Goal: Transaction & Acquisition: Download file/media

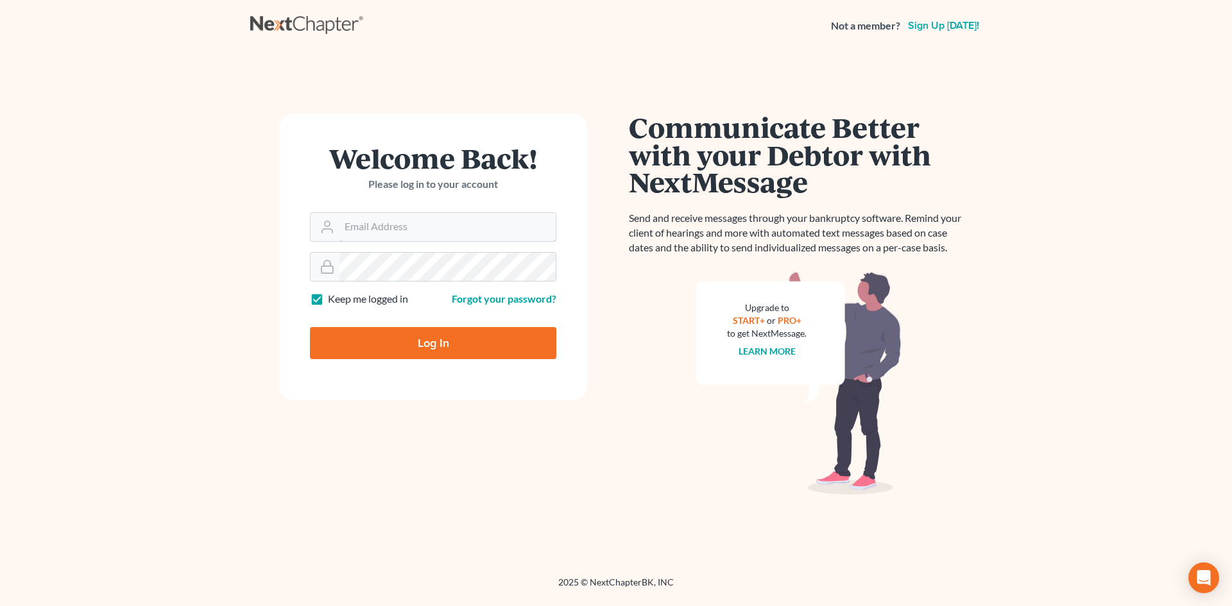
type input "brian.molloy@clearylawoffices.com"
click at [392, 339] on input "Log In" at bounding box center [433, 343] width 246 height 32
type input "Thinking..."
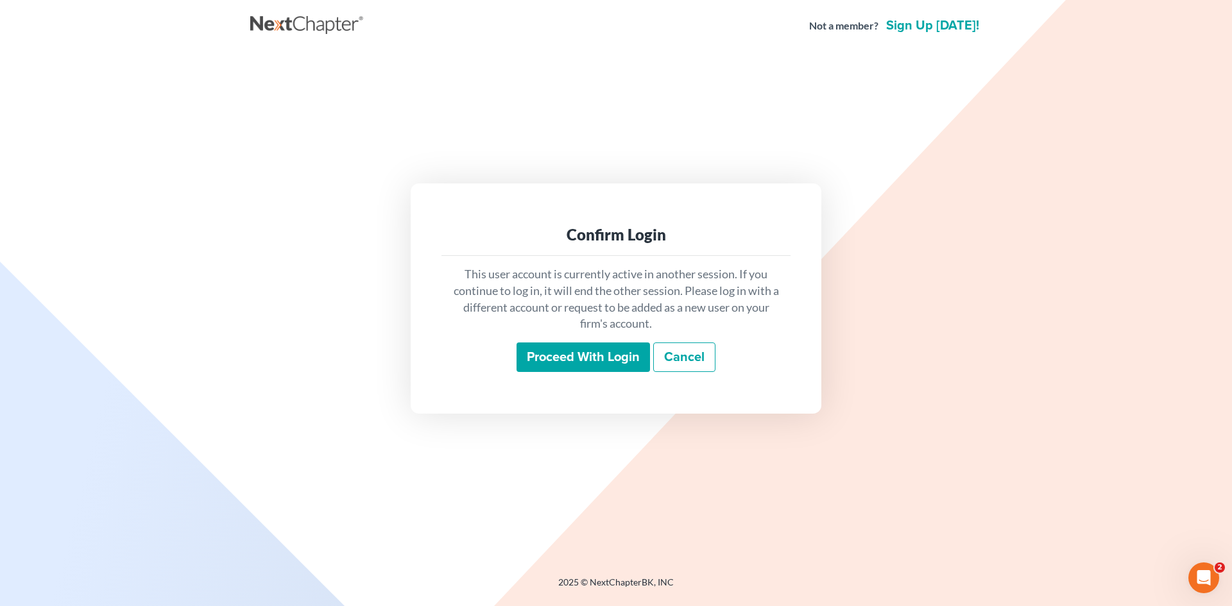
click at [599, 352] on input "Proceed with login" at bounding box center [582, 358] width 133 height 30
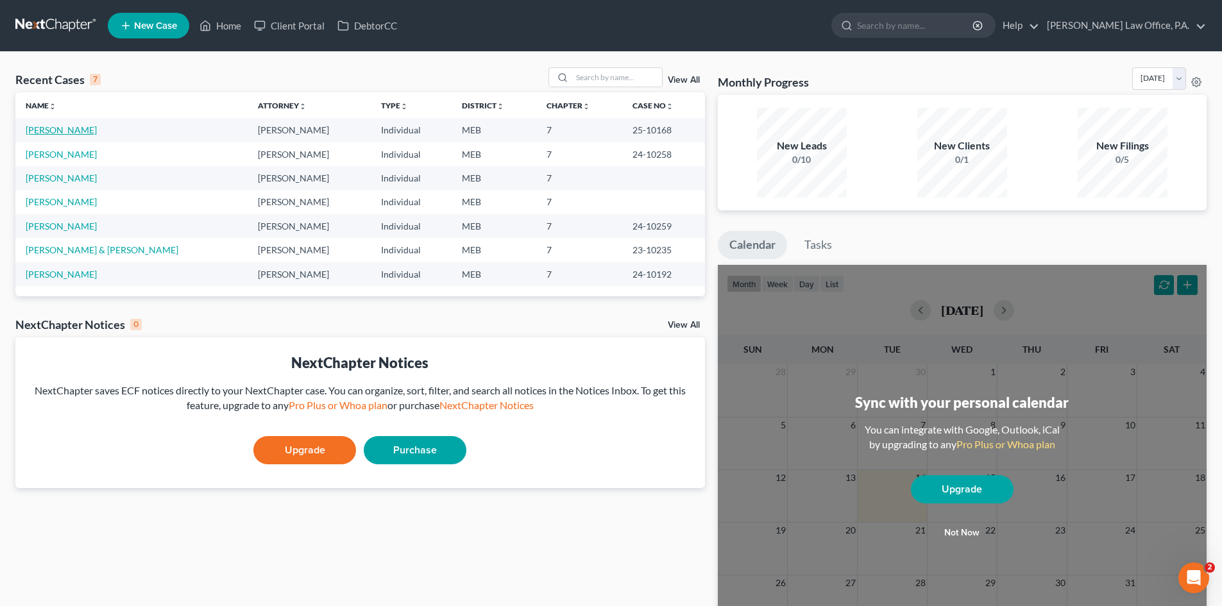
click at [76, 124] on link "Compton, Joshua" at bounding box center [61, 129] width 71 height 11
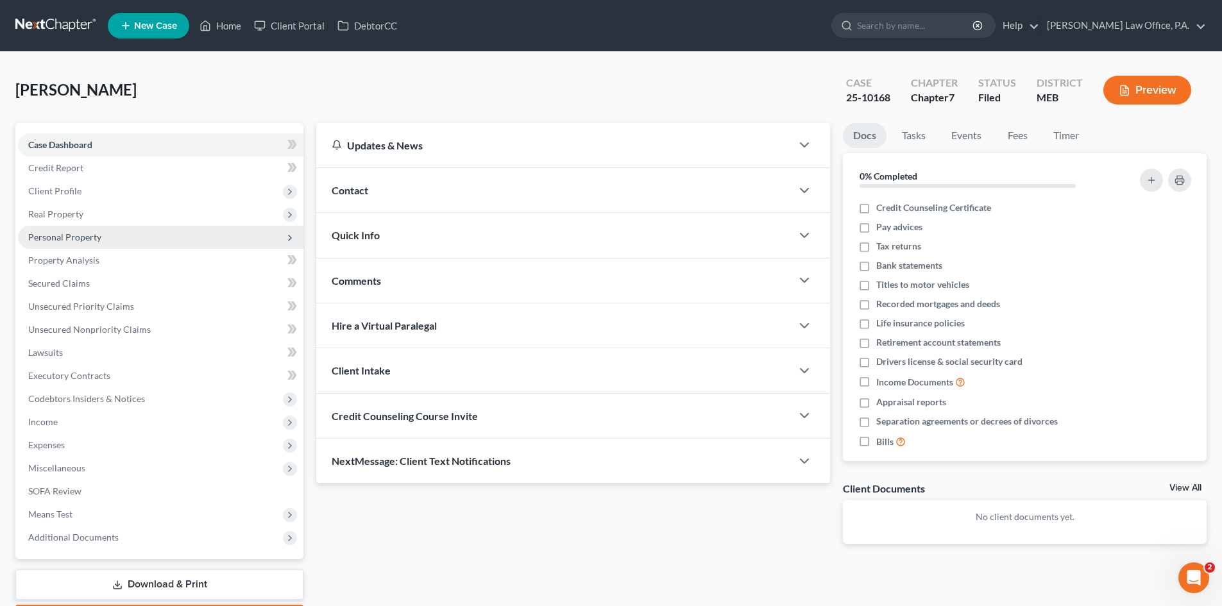
click at [51, 235] on span "Personal Property" at bounding box center [64, 237] width 73 height 11
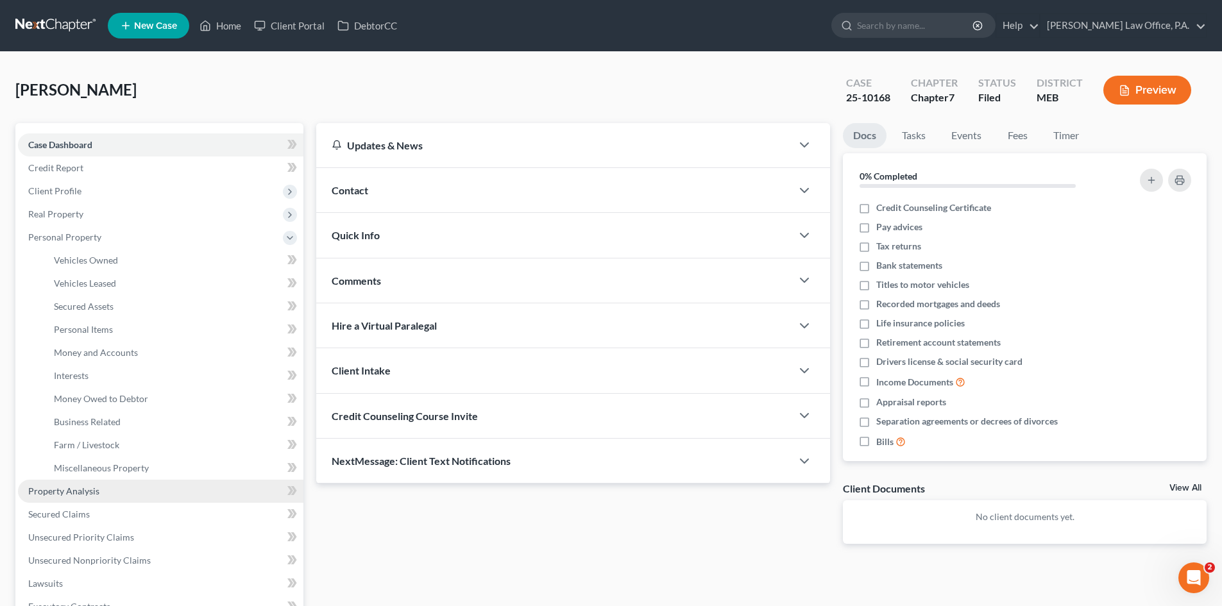
click at [55, 489] on span "Property Analysis" at bounding box center [63, 491] width 71 height 11
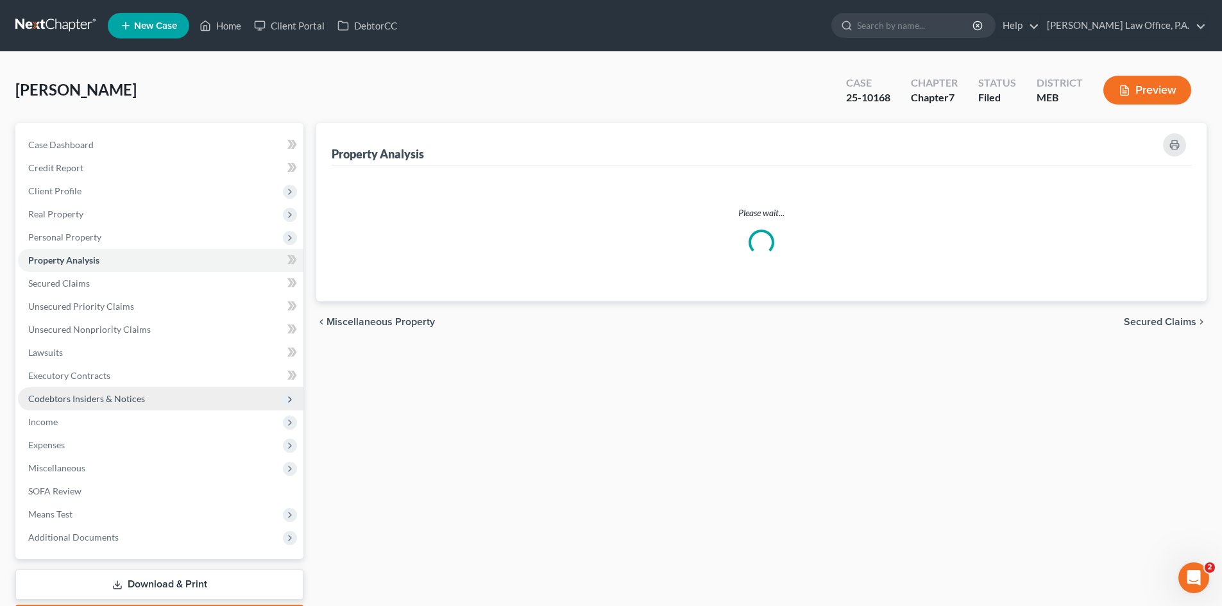
click at [55, 489] on ul "Case Dashboard Payments Invoices Payments Payments Credit Report Client Profile" at bounding box center [160, 341] width 285 height 416
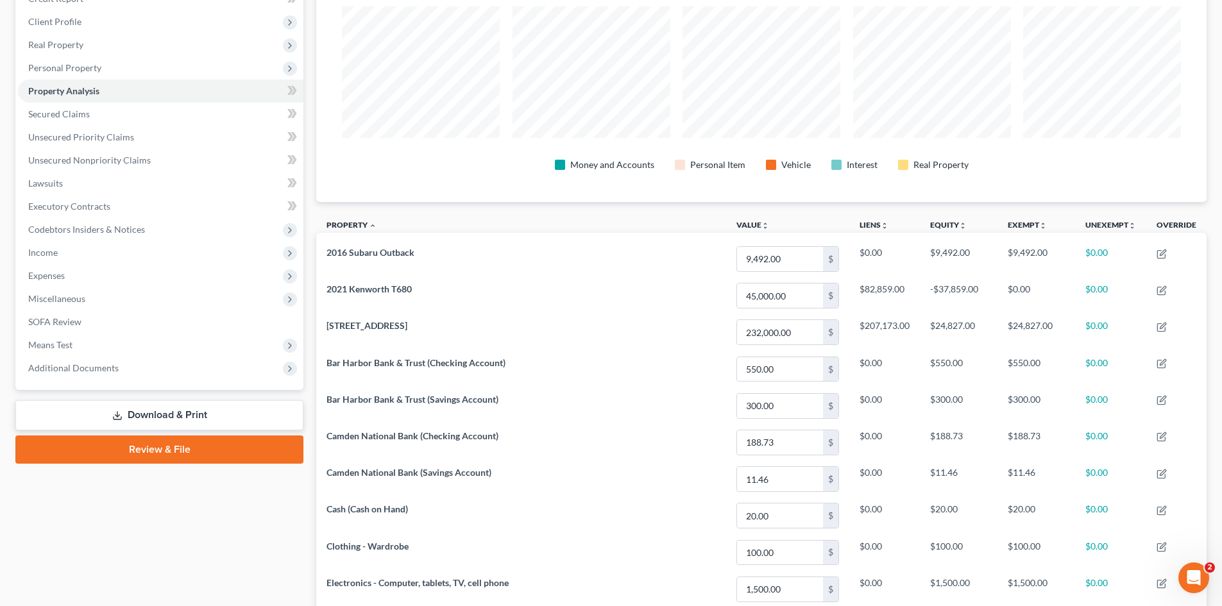
scroll to position [132, 0]
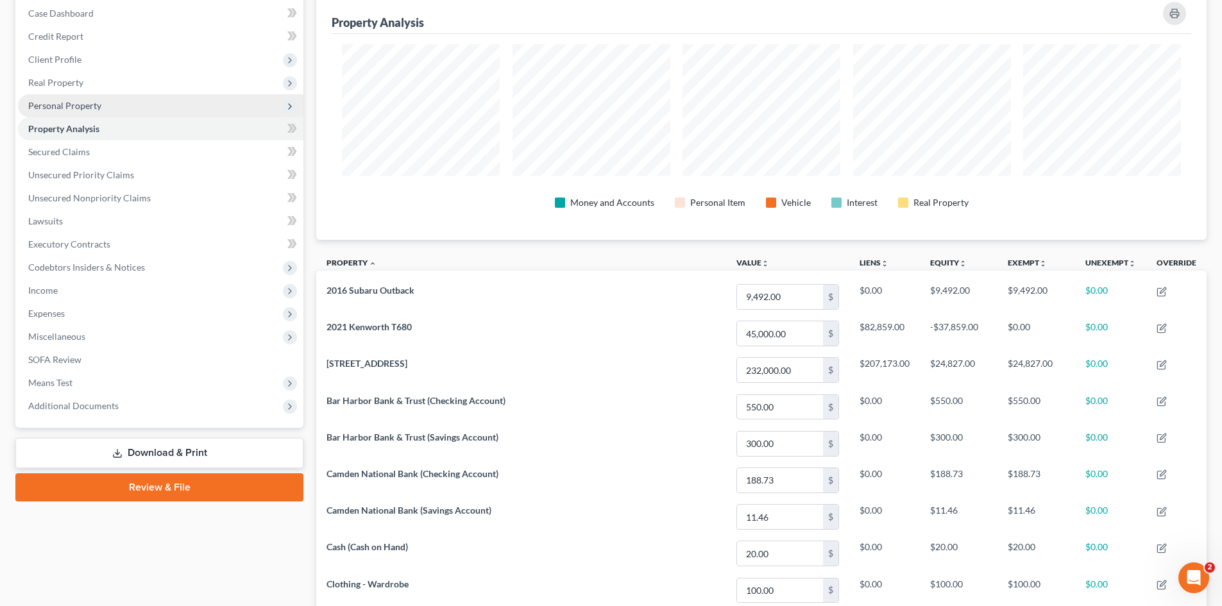
click at [49, 105] on span "Personal Property" at bounding box center [64, 105] width 73 height 11
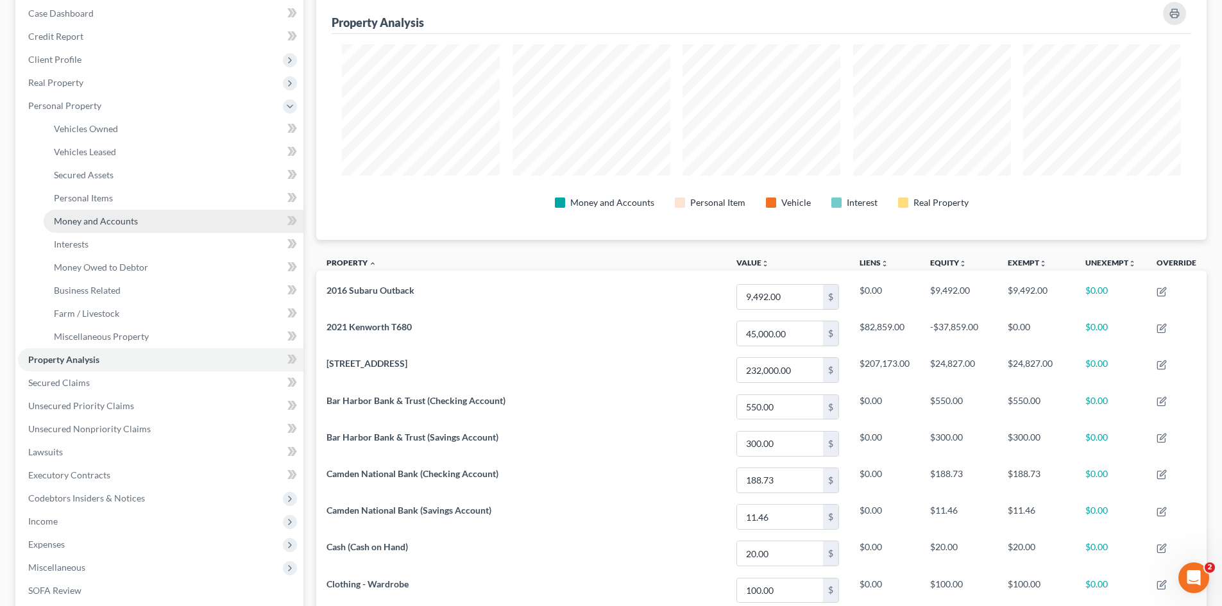
click at [62, 219] on span "Money and Accounts" at bounding box center [96, 221] width 84 height 11
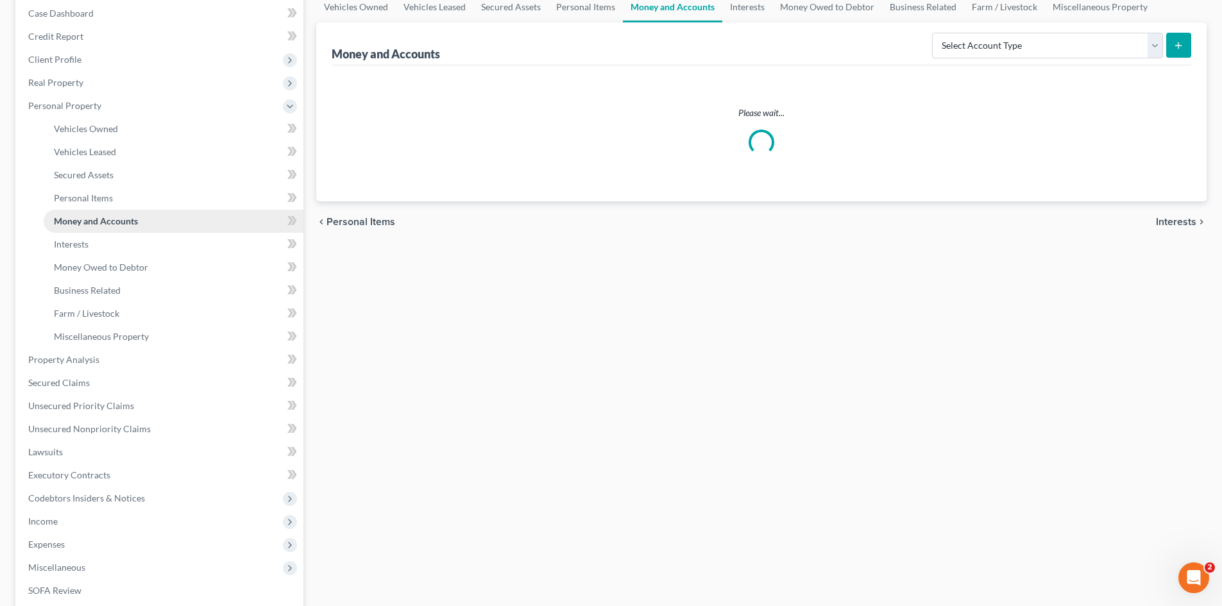
scroll to position [1, 0]
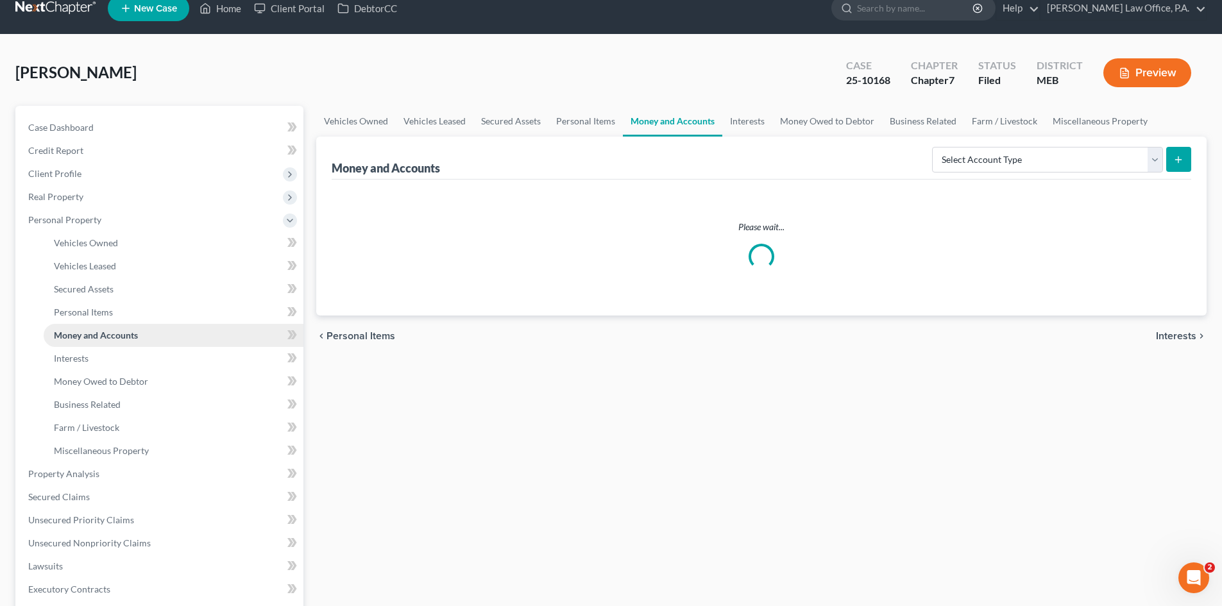
click at [62, 219] on li "Personal Property Vehicles Owned Vehicles Leased Machinery and Vehicles Office …" at bounding box center [160, 335] width 285 height 254
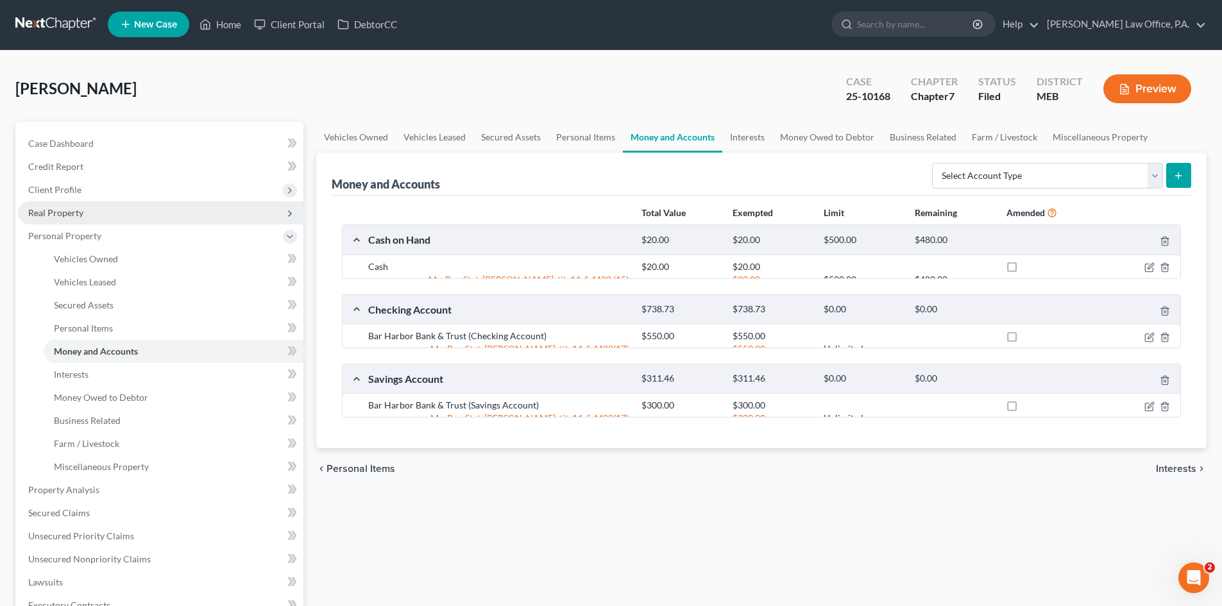
scroll to position [0, 0]
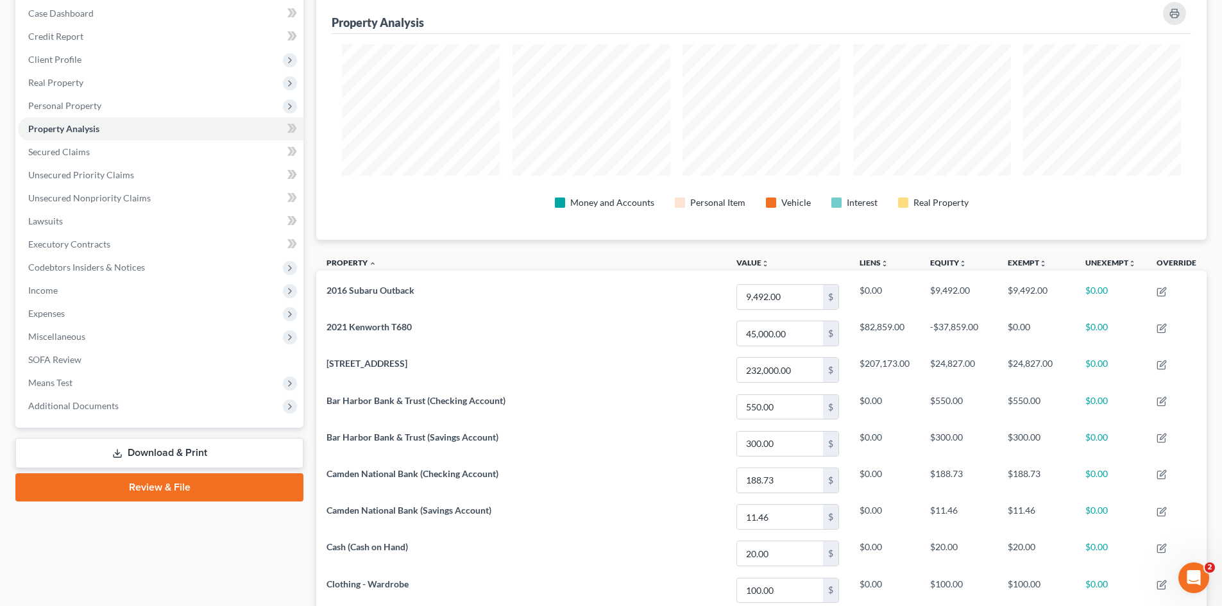
click at [144, 455] on link "Download & Print" at bounding box center [159, 453] width 288 height 30
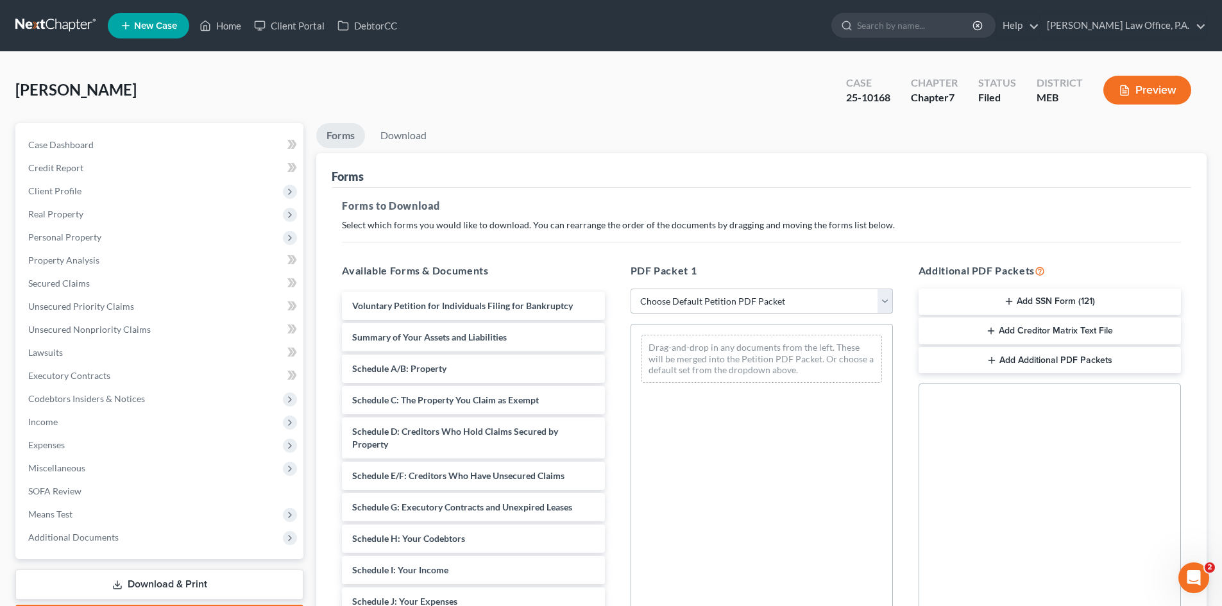
click at [889, 304] on select "Choose Default Petition PDF Packet Complete Bankruptcy Petition (all forms and …" at bounding box center [762, 302] width 262 height 26
select select "2"
click at [631, 289] on select "Choose Default Petition PDF Packet Complete Bankruptcy Petition (all forms and …" at bounding box center [762, 302] width 262 height 26
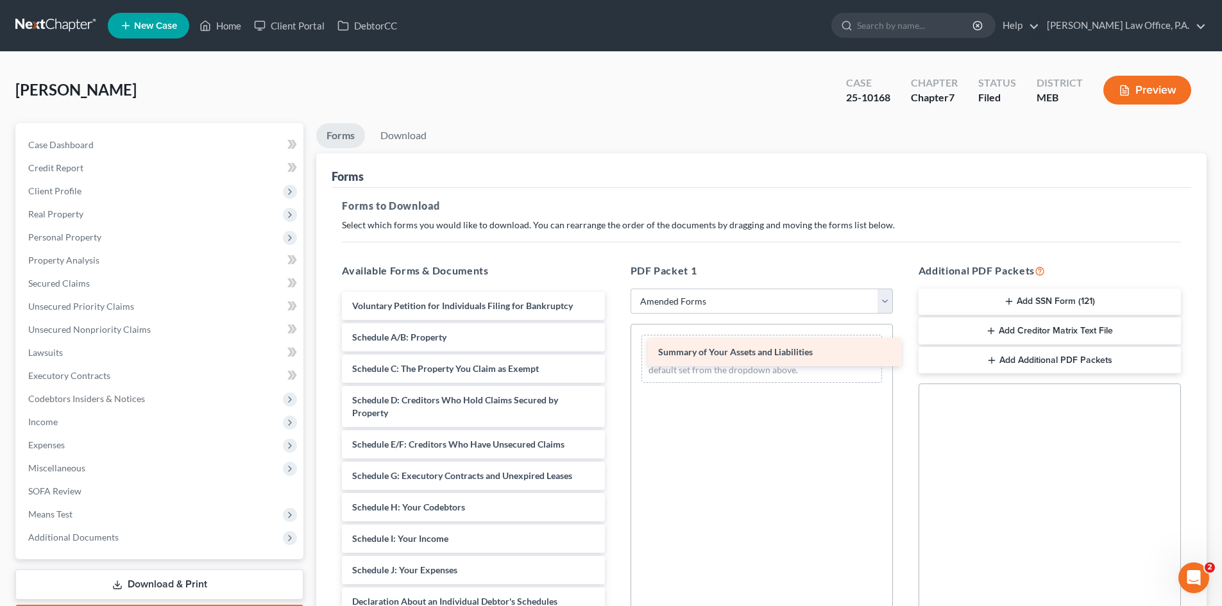
drag, startPoint x: 409, startPoint y: 334, endPoint x: 715, endPoint y: 348, distance: 306.4
click at [615, 348] on div "Summary of Your Assets and Liabilities Voluntary Petition for Individuals Filin…" at bounding box center [473, 583] width 283 height 583
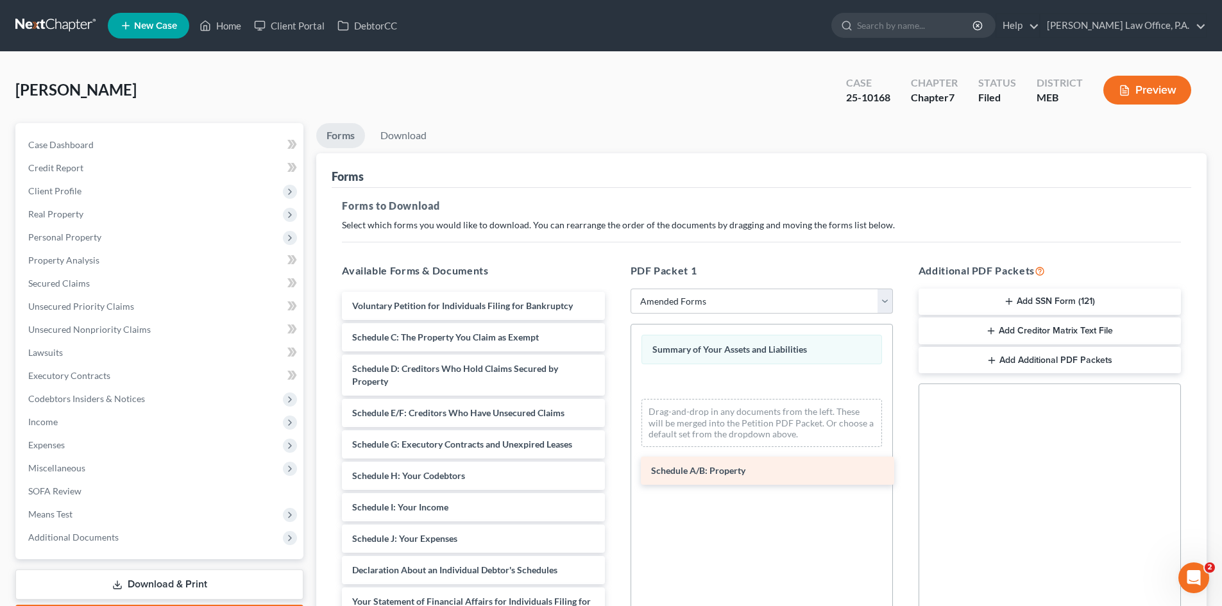
drag, startPoint x: 402, startPoint y: 334, endPoint x: 701, endPoint y: 468, distance: 327.4
click at [615, 468] on div "Schedule A/B: Property Voluntary Petition for Individuals Filing for Bankruptcy…" at bounding box center [473, 567] width 283 height 551
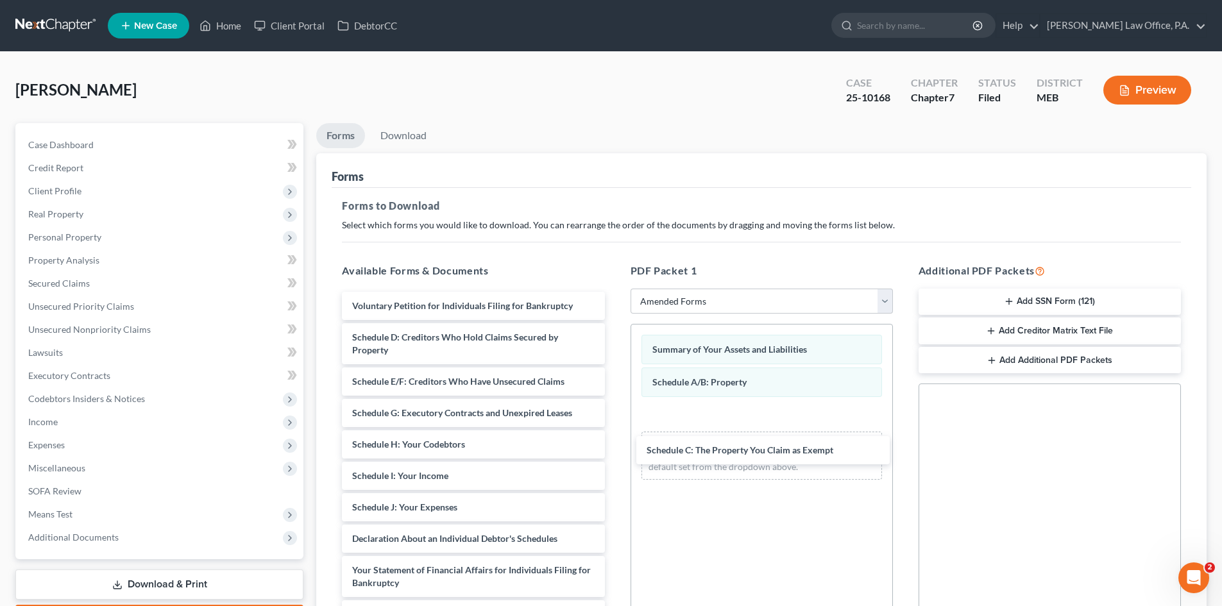
drag, startPoint x: 438, startPoint y: 334, endPoint x: 730, endPoint y: 454, distance: 315.6
click at [615, 448] on div "Schedule C: The Property You Claim as Exempt Voluntary Petition for Individuals…" at bounding box center [473, 552] width 283 height 520
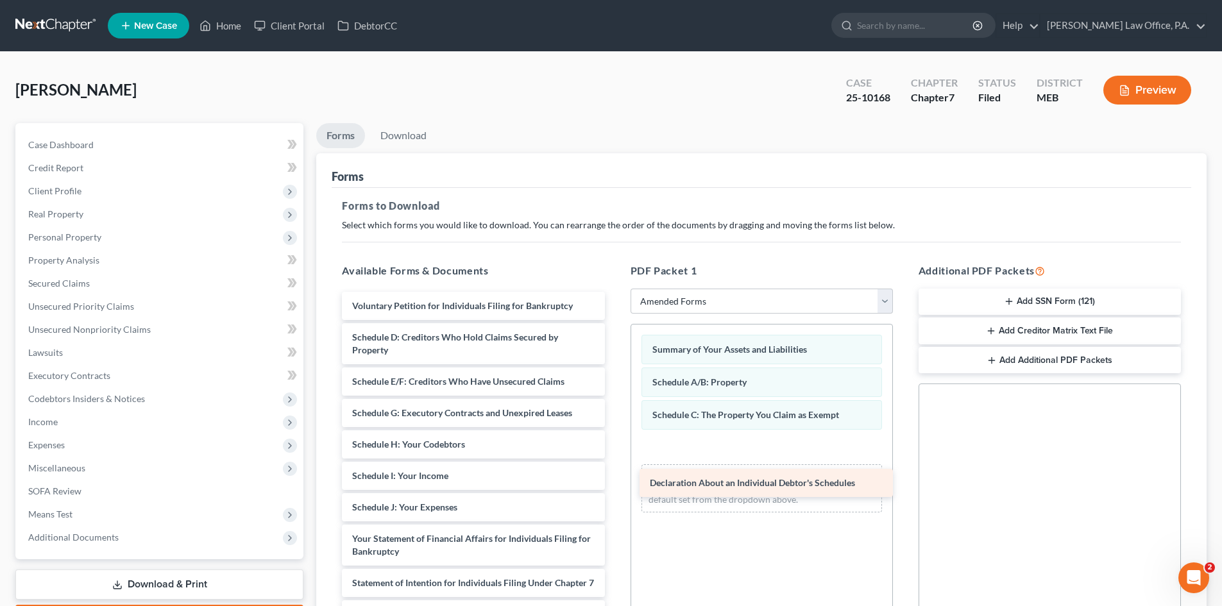
drag, startPoint x: 353, startPoint y: 544, endPoint x: 651, endPoint y: 488, distance: 302.9
click at [615, 488] on div "Declaration About an Individual Debtor's Schedules Voluntary Petition for Indiv…" at bounding box center [473, 536] width 283 height 488
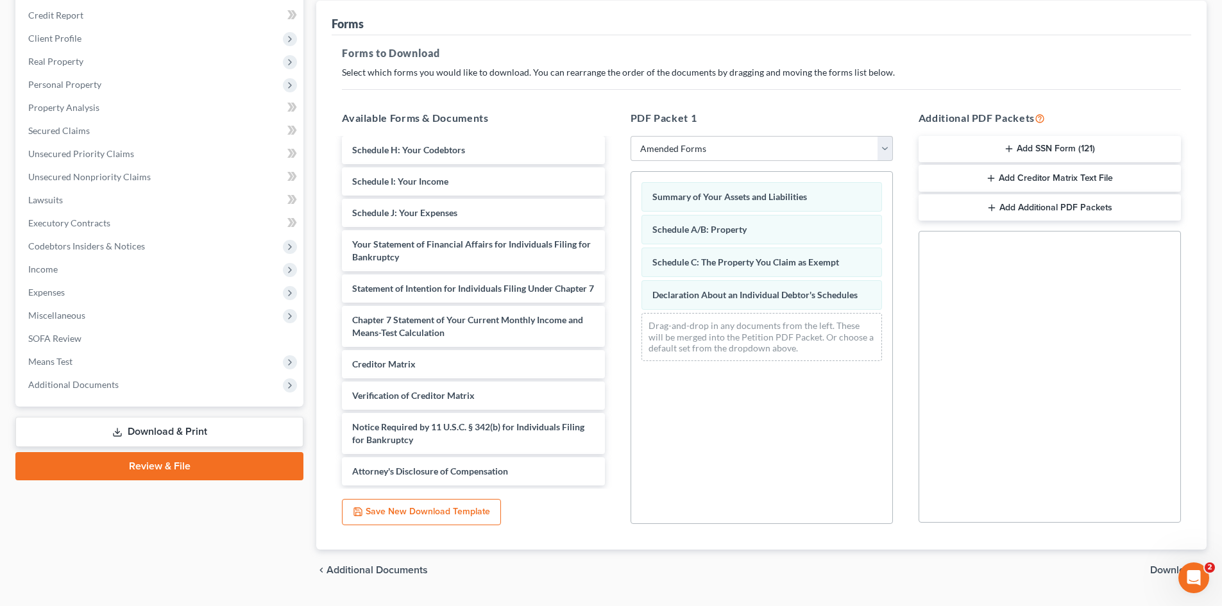
scroll to position [186, 0]
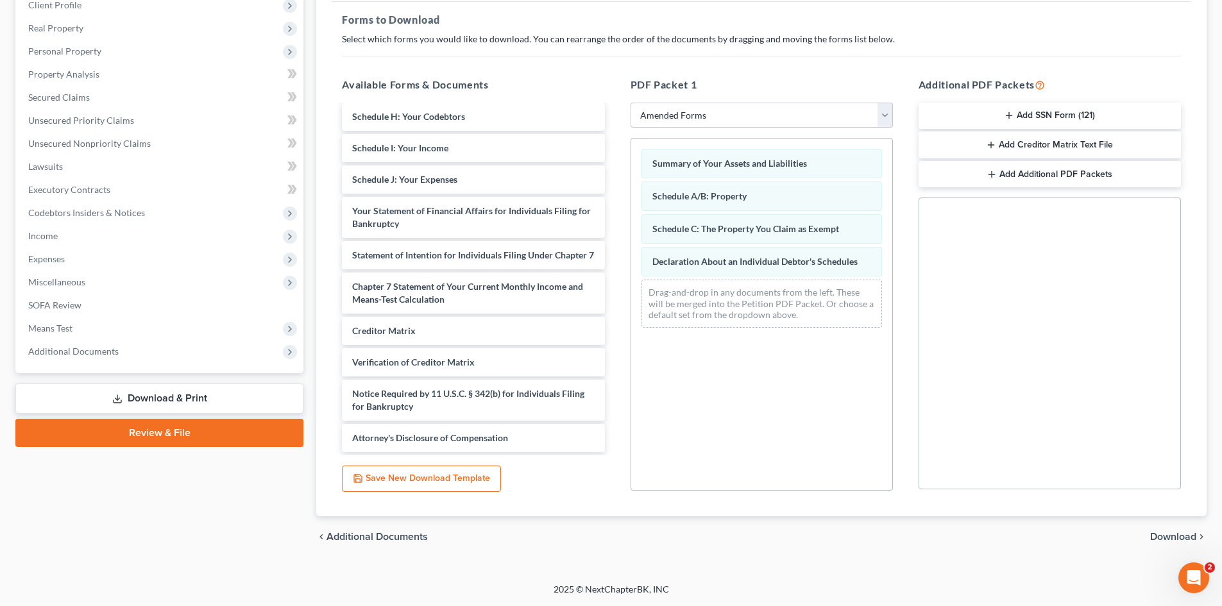
click at [1171, 536] on span "Download" at bounding box center [1173, 537] width 46 height 10
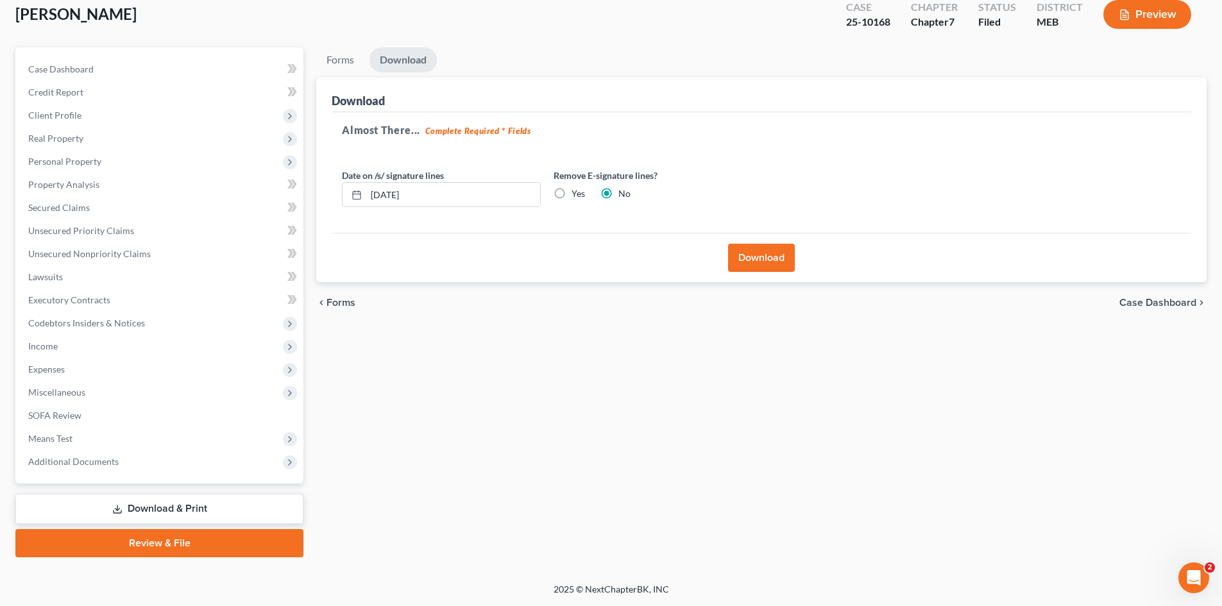
scroll to position [76, 0]
click at [759, 254] on button "Download" at bounding box center [761, 258] width 67 height 28
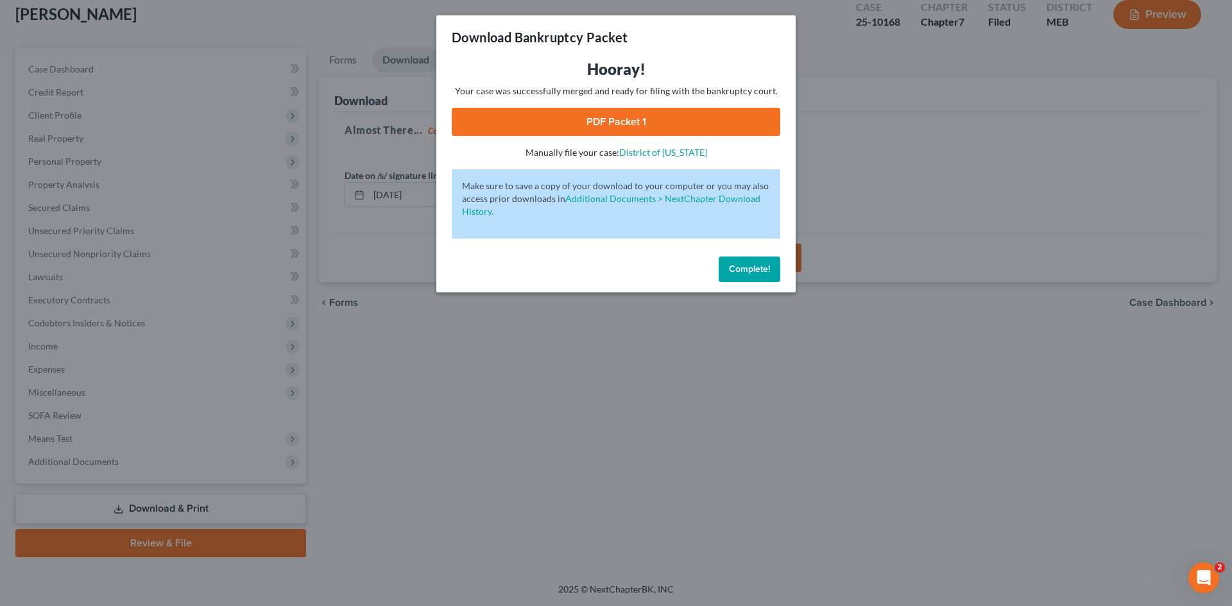
click at [627, 115] on link "PDF Packet 1" at bounding box center [616, 122] width 328 height 28
click at [932, 97] on div "Download Bankruptcy Packet Hooray! Your case was successfully merged and ready …" at bounding box center [616, 303] width 1232 height 606
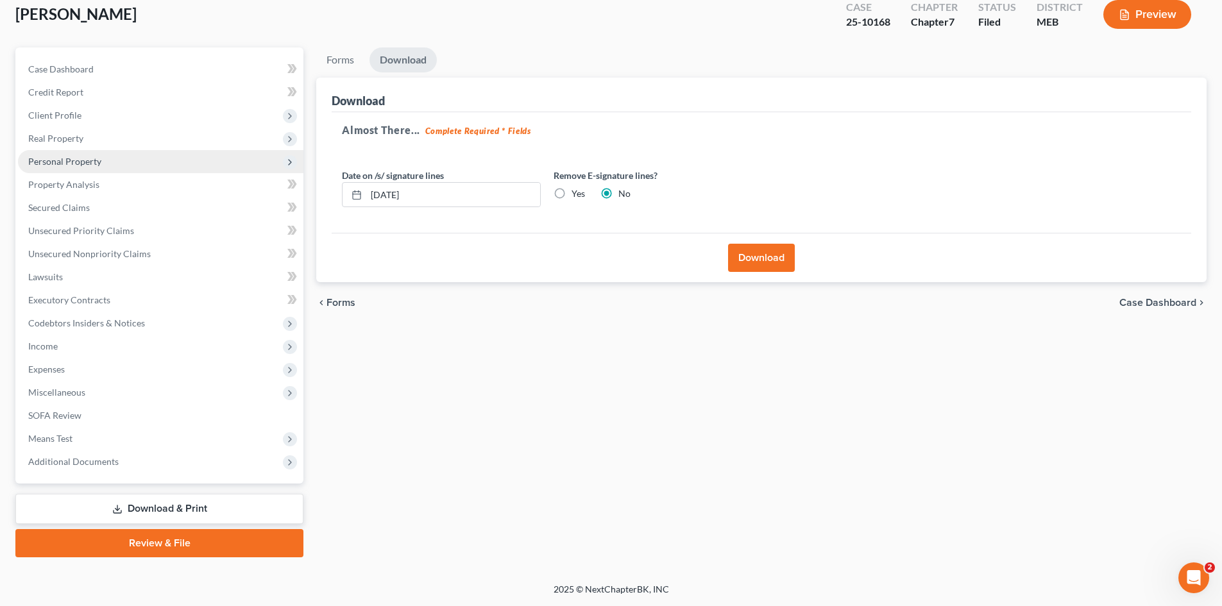
click at [71, 160] on span "Personal Property" at bounding box center [64, 161] width 73 height 11
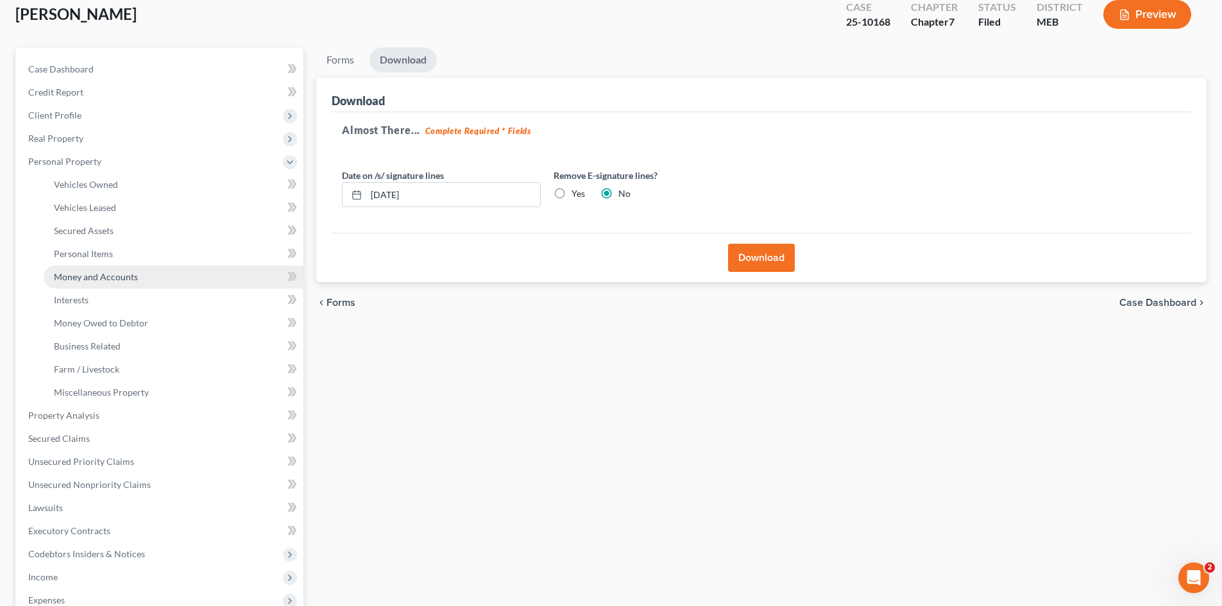
click at [74, 271] on span "Money and Accounts" at bounding box center [96, 276] width 84 height 11
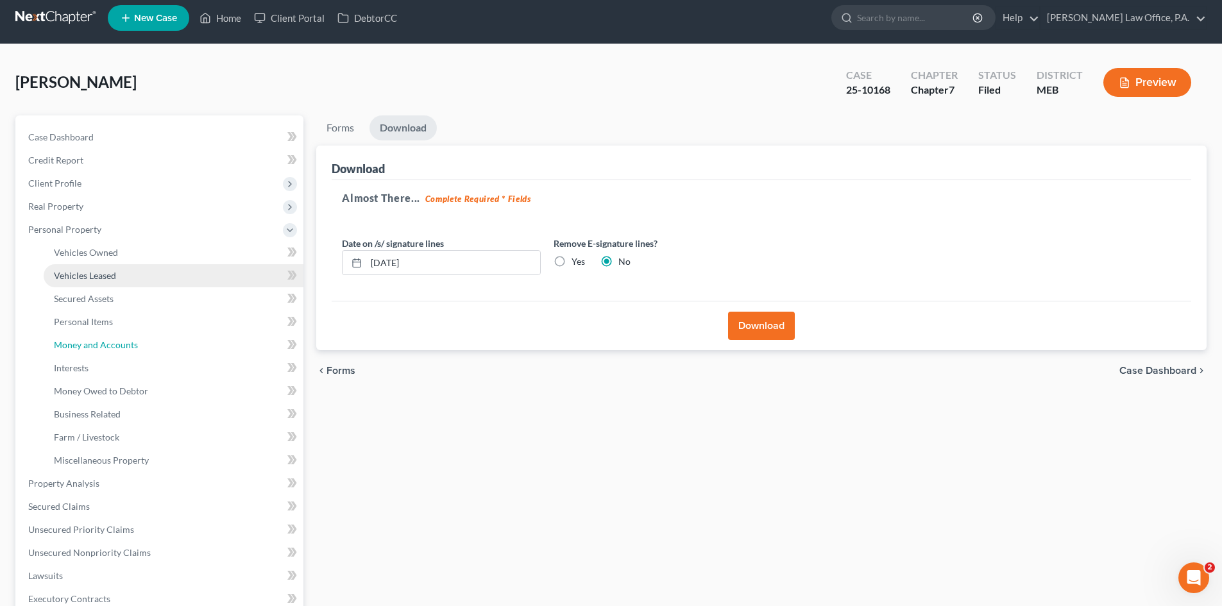
click at [76, 271] on ul "Vehicles Owned Vehicles Leased Machinery and Vehicles Office Related" at bounding box center [160, 356] width 285 height 231
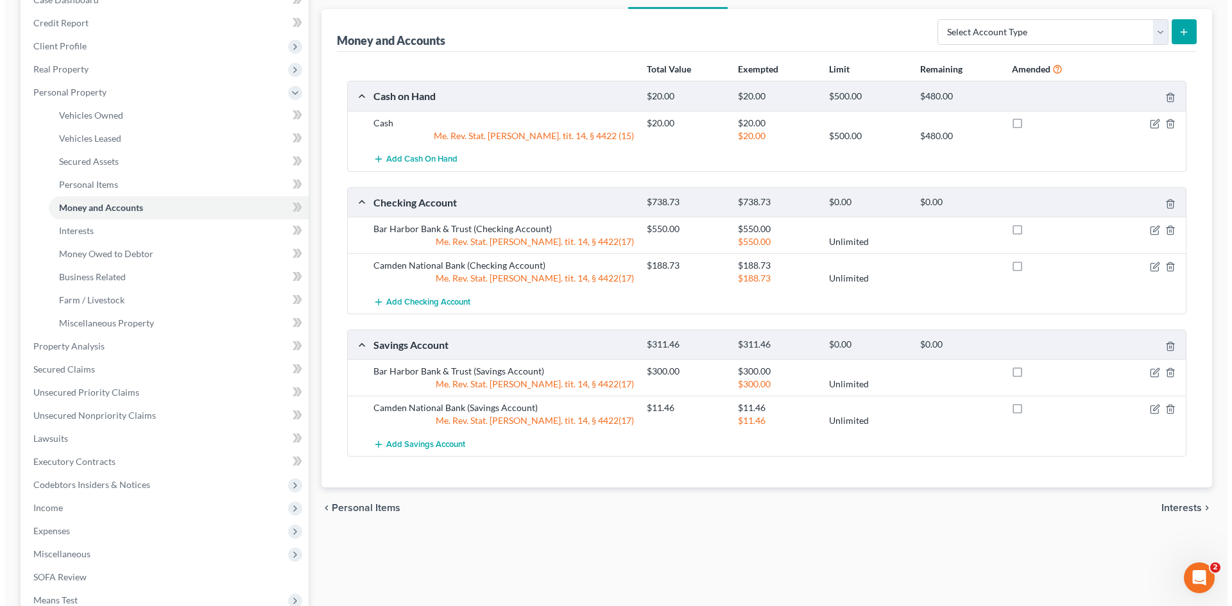
scroll to position [146, 0]
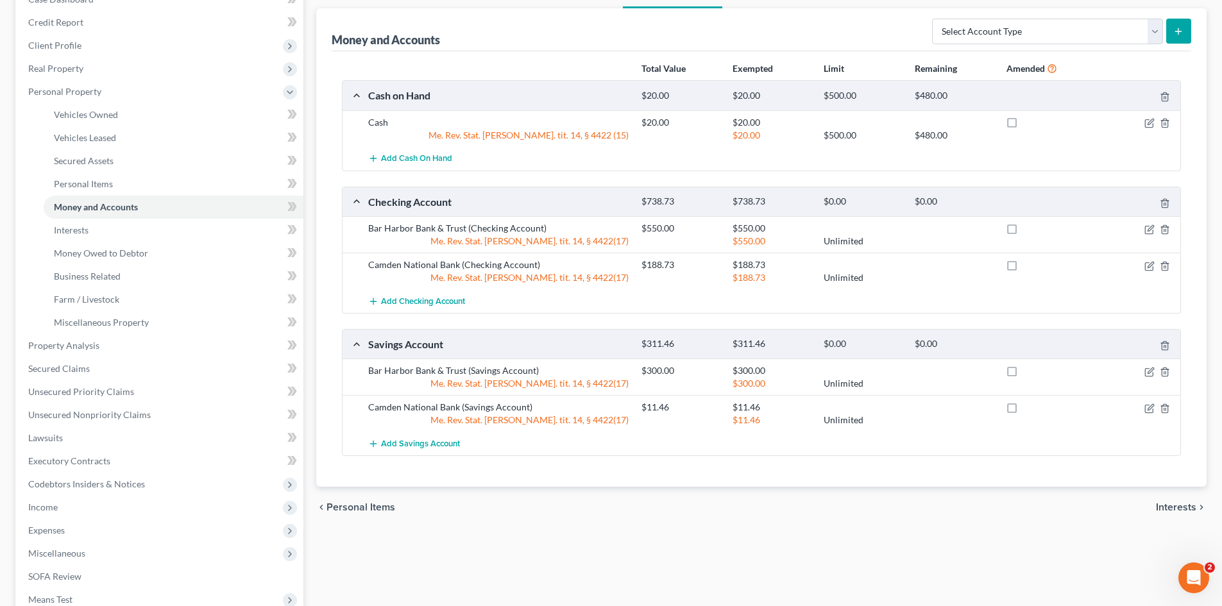
click at [1024, 232] on label at bounding box center [1024, 232] width 0 height 0
click at [1029, 230] on input "checkbox" at bounding box center [1033, 226] width 8 height 8
checkbox input "true"
click at [1024, 268] on label at bounding box center [1024, 268] width 0 height 0
click at [1029, 265] on input "checkbox" at bounding box center [1033, 263] width 8 height 8
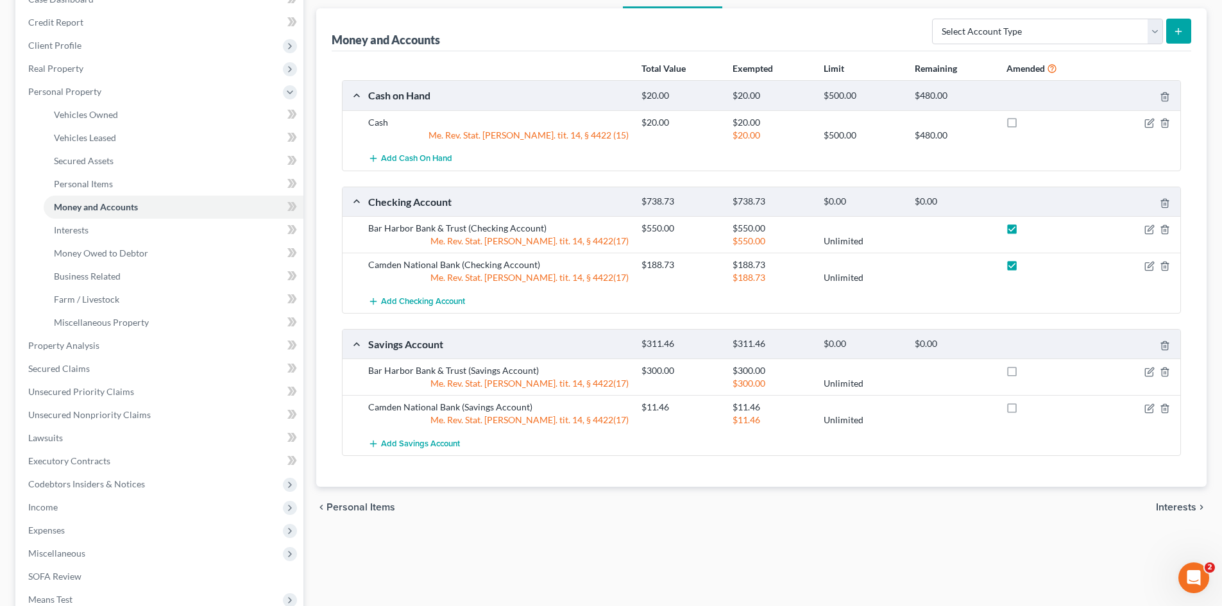
click at [1024, 268] on label at bounding box center [1024, 268] width 0 height 0
click at [1029, 265] on input "checkbox" at bounding box center [1033, 263] width 8 height 8
checkbox input "false"
click at [1024, 374] on label at bounding box center [1024, 374] width 0 height 0
click at [1029, 370] on input "checkbox" at bounding box center [1033, 368] width 8 height 8
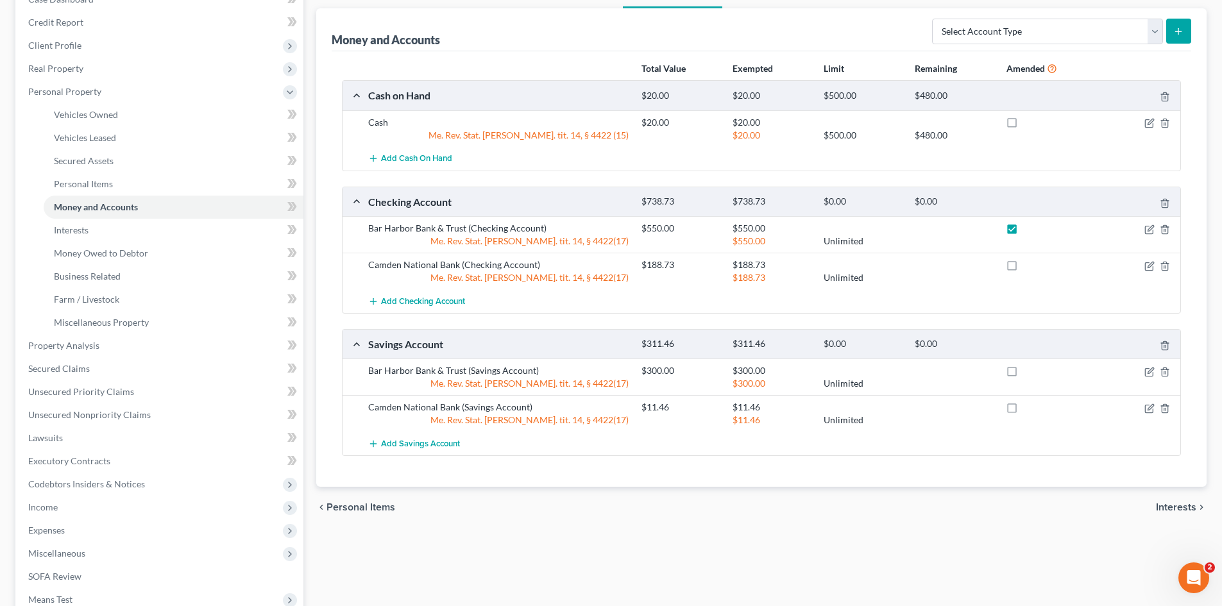
checkbox input "true"
click at [1147, 369] on icon "button" at bounding box center [1149, 373] width 8 height 8
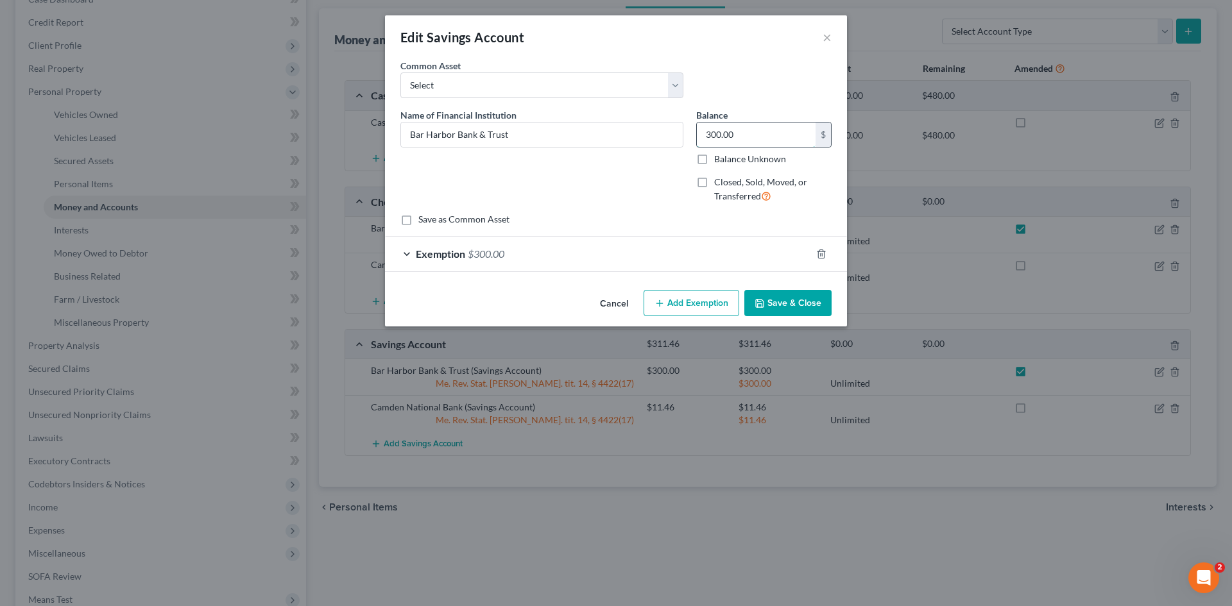
click at [740, 135] on input "300.00" at bounding box center [756, 135] width 119 height 24
type input "0"
click at [790, 303] on button "Save & Close" at bounding box center [787, 303] width 87 height 27
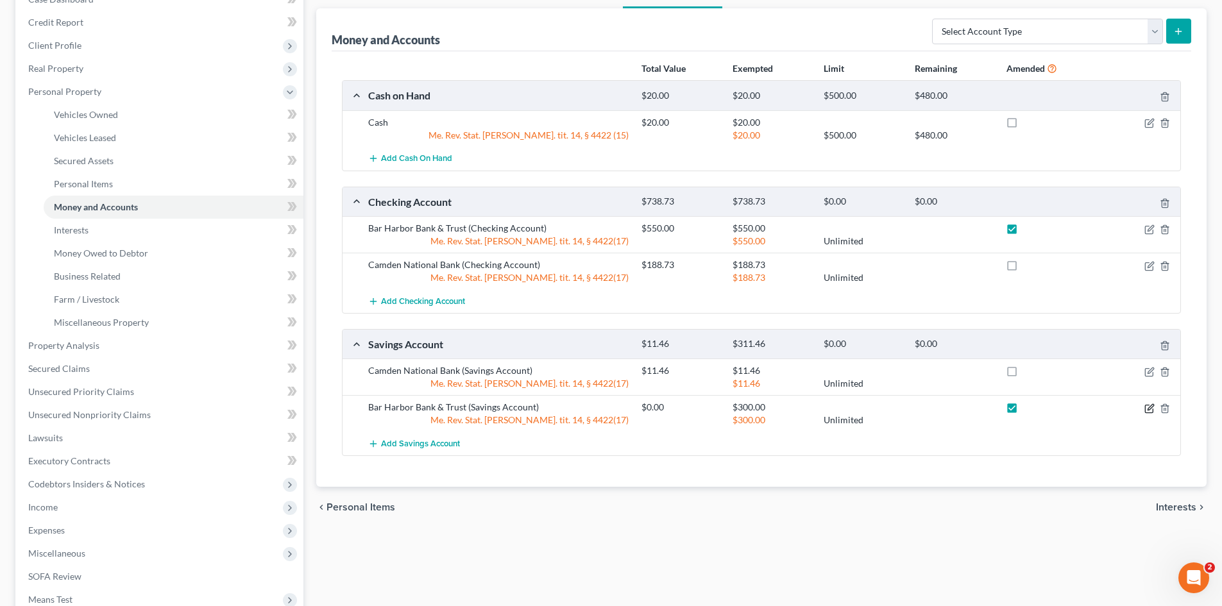
click at [1148, 405] on icon "button" at bounding box center [1149, 409] width 8 height 8
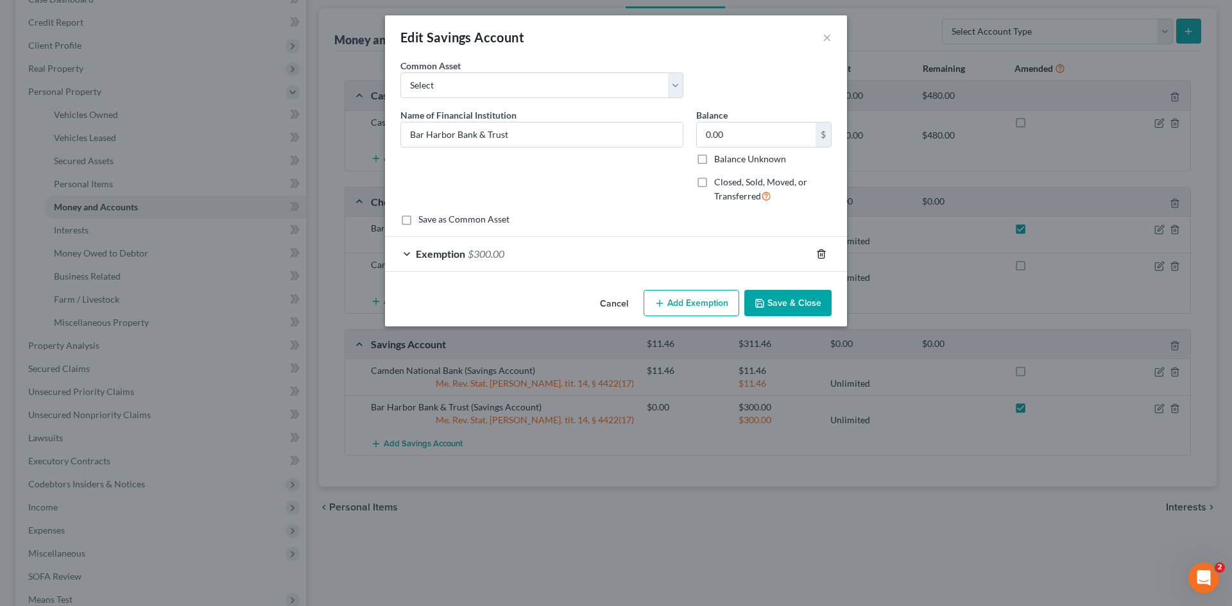
click at [816, 250] on icon "button" at bounding box center [821, 254] width 10 height 10
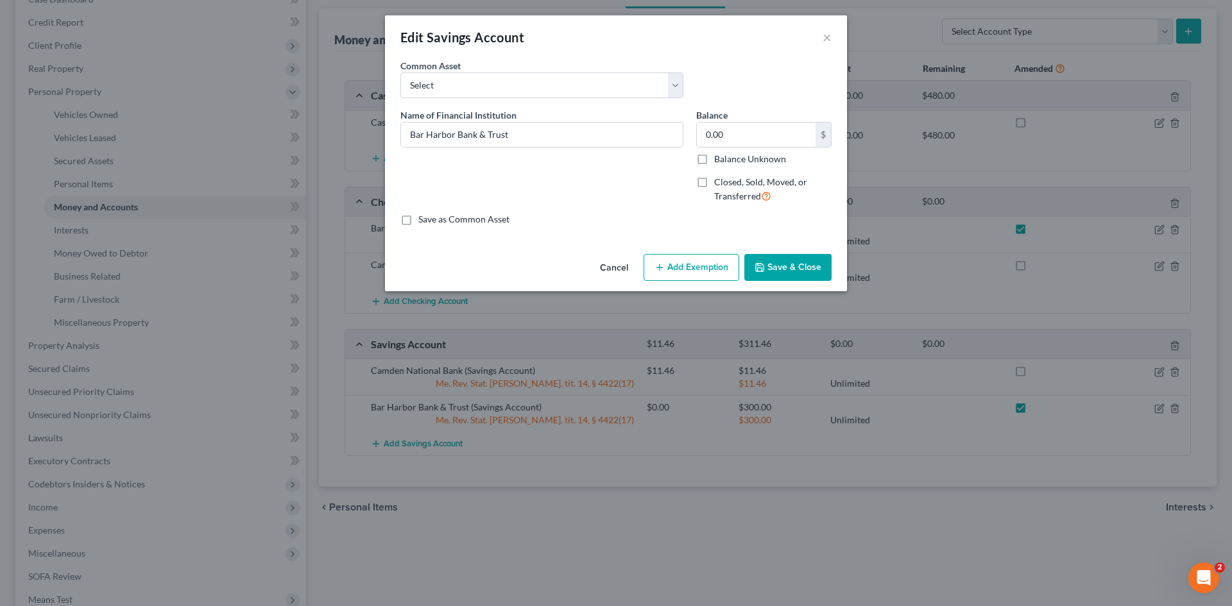
click at [792, 265] on button "Save & Close" at bounding box center [787, 267] width 87 height 27
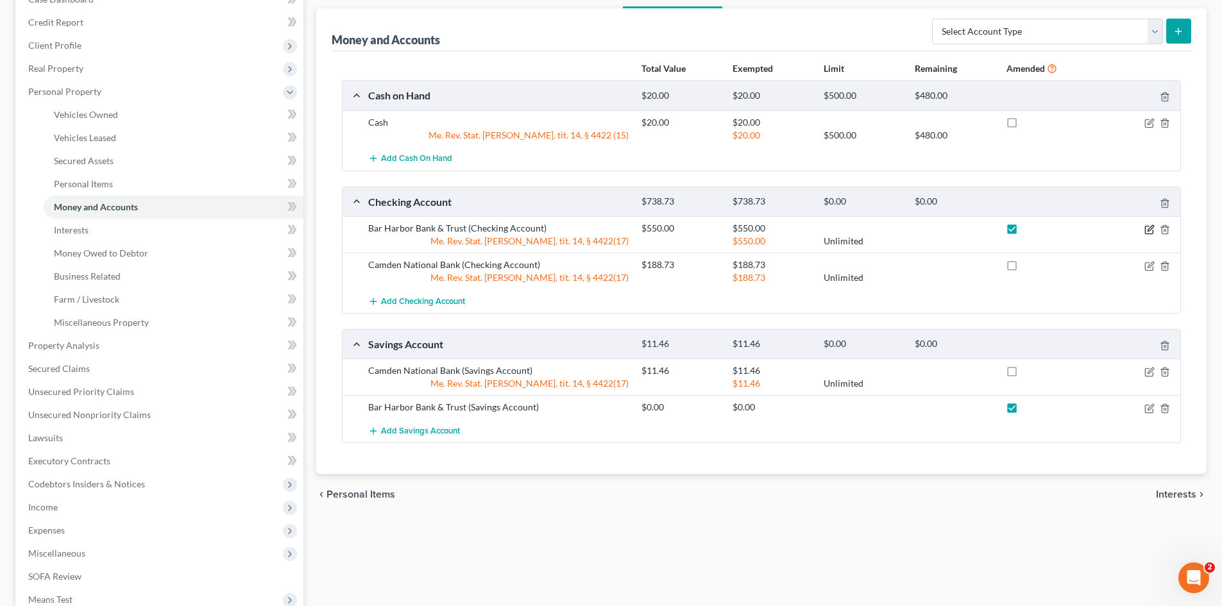
click at [1144, 226] on icon "button" at bounding box center [1149, 230] width 10 height 10
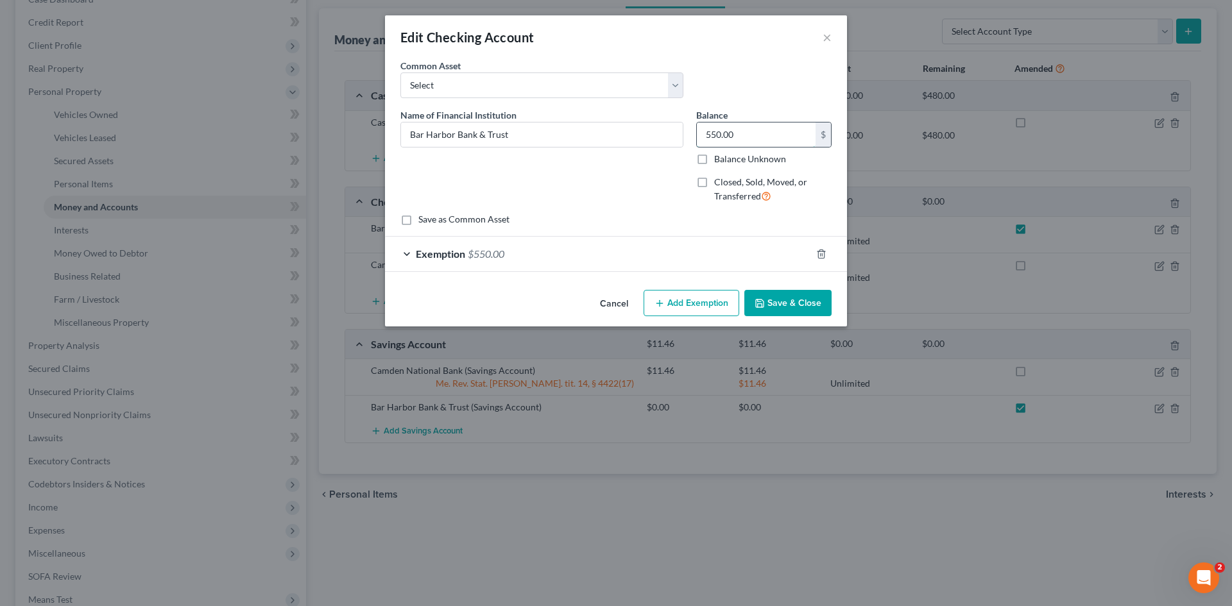
click at [787, 138] on input "550.00" at bounding box center [756, 135] width 119 height 24
type input "6,745"
click at [819, 253] on icon "button" at bounding box center [821, 254] width 6 height 8
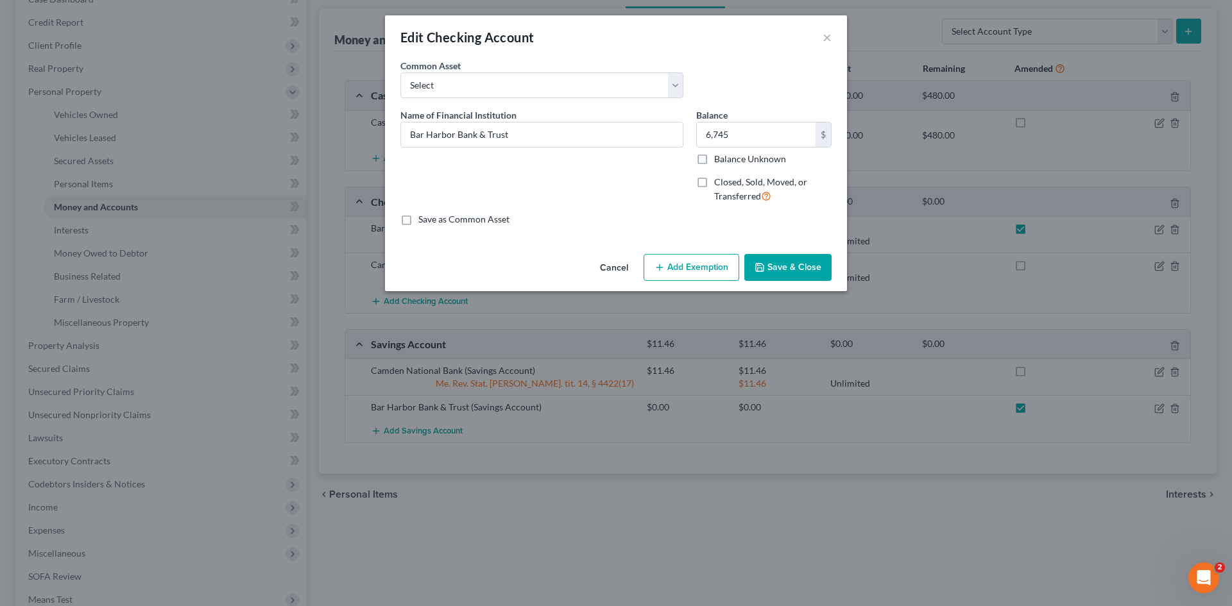
click at [674, 262] on button "Add Exemption" at bounding box center [691, 267] width 96 height 27
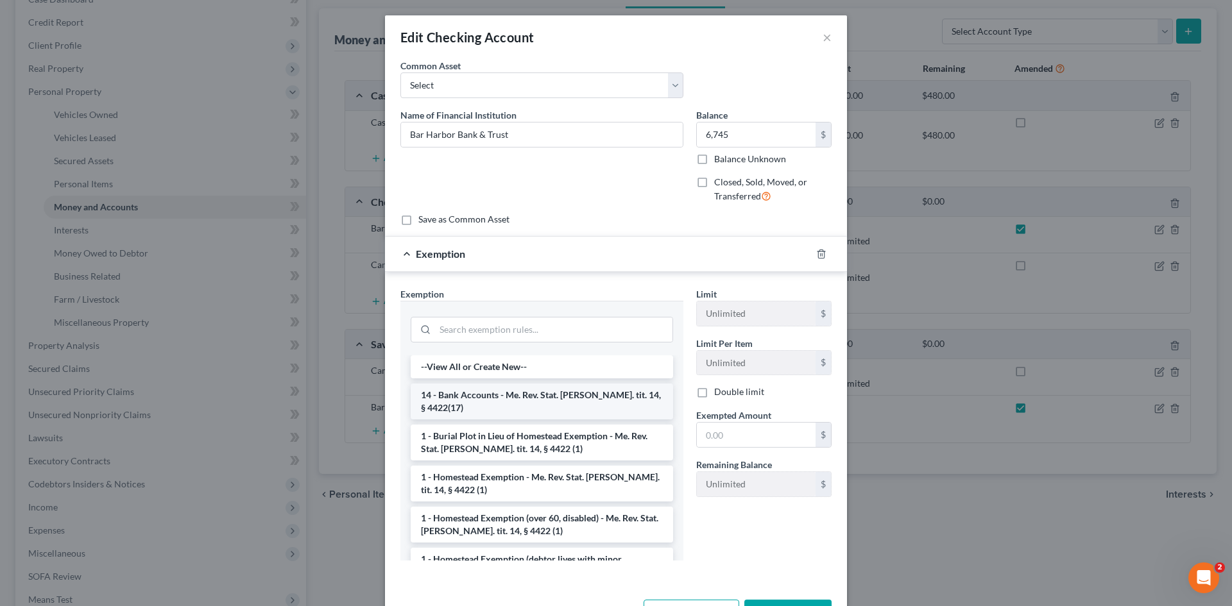
click at [429, 391] on li "14 - Bank Accounts - Me. Rev. Stat. [PERSON_NAME]. tit. 14, § 4422(17)" at bounding box center [542, 402] width 262 height 36
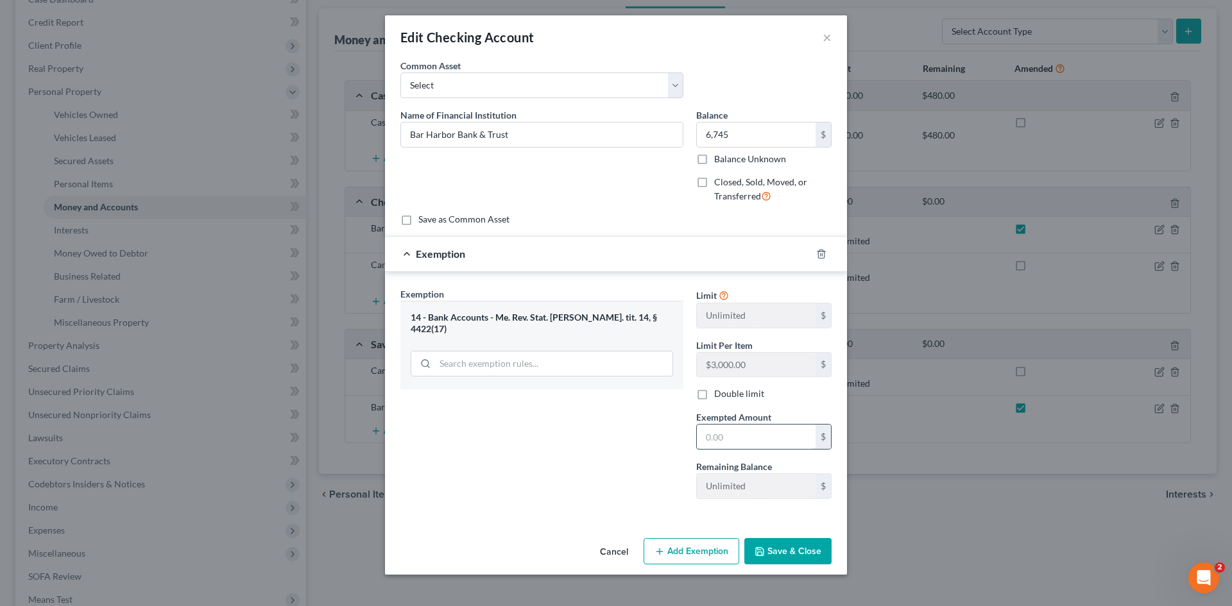
click at [721, 435] on input "text" at bounding box center [756, 437] width 119 height 24
type input "3,000"
click at [790, 549] on button "Save & Close" at bounding box center [787, 551] width 87 height 27
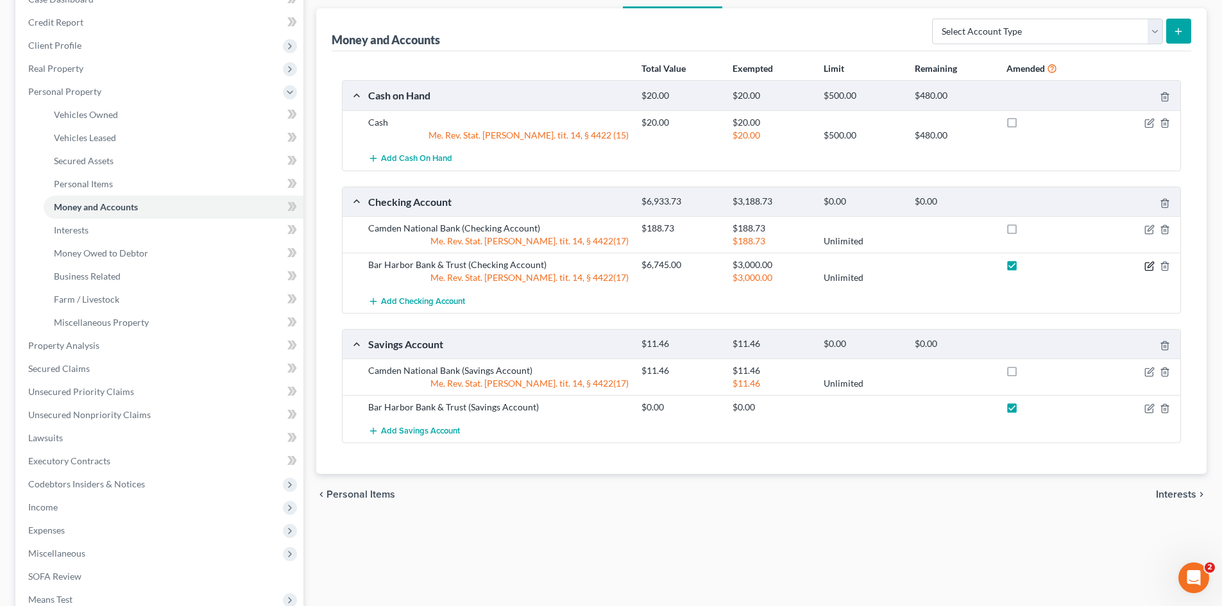
click at [1148, 265] on icon "button" at bounding box center [1149, 266] width 10 height 10
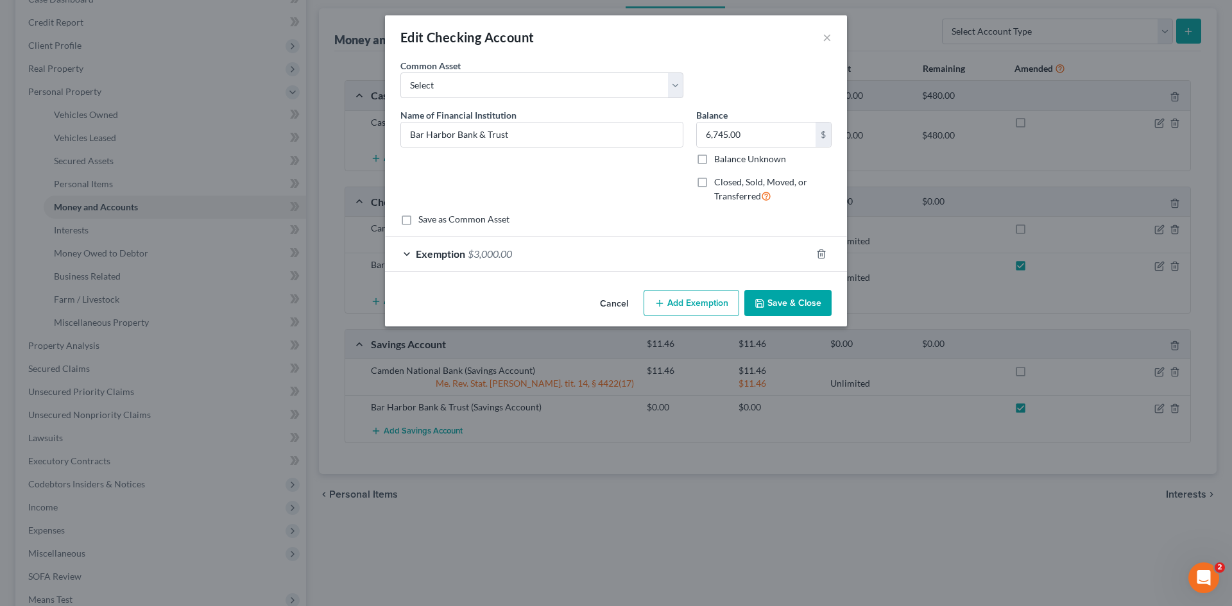
click at [684, 296] on button "Add Exemption" at bounding box center [691, 303] width 96 height 27
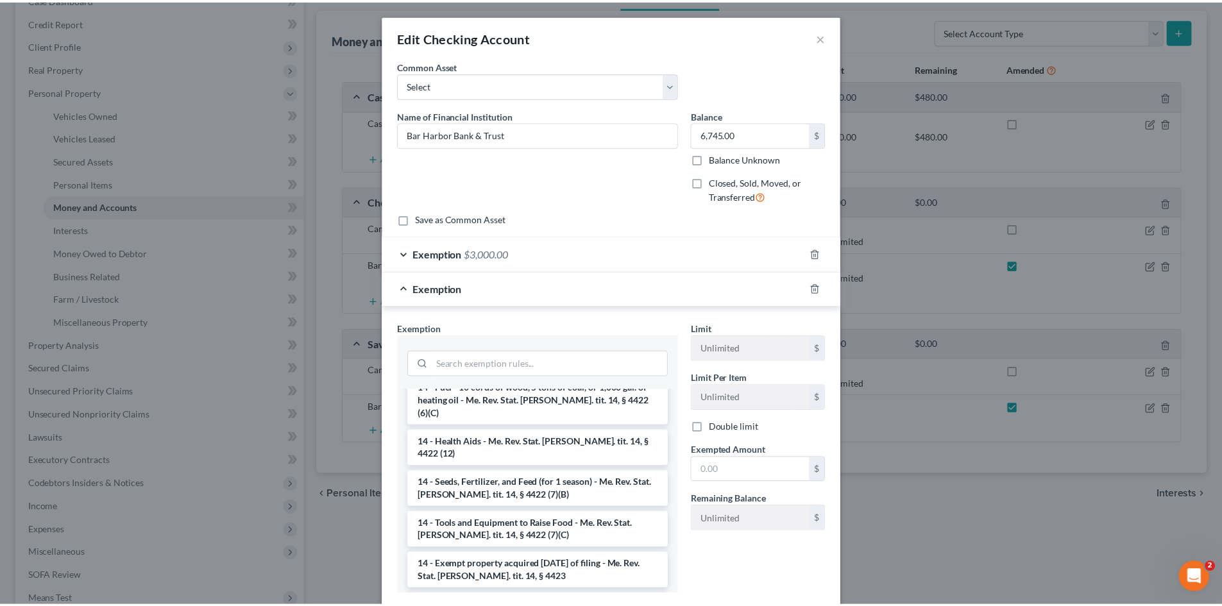
scroll to position [470, 0]
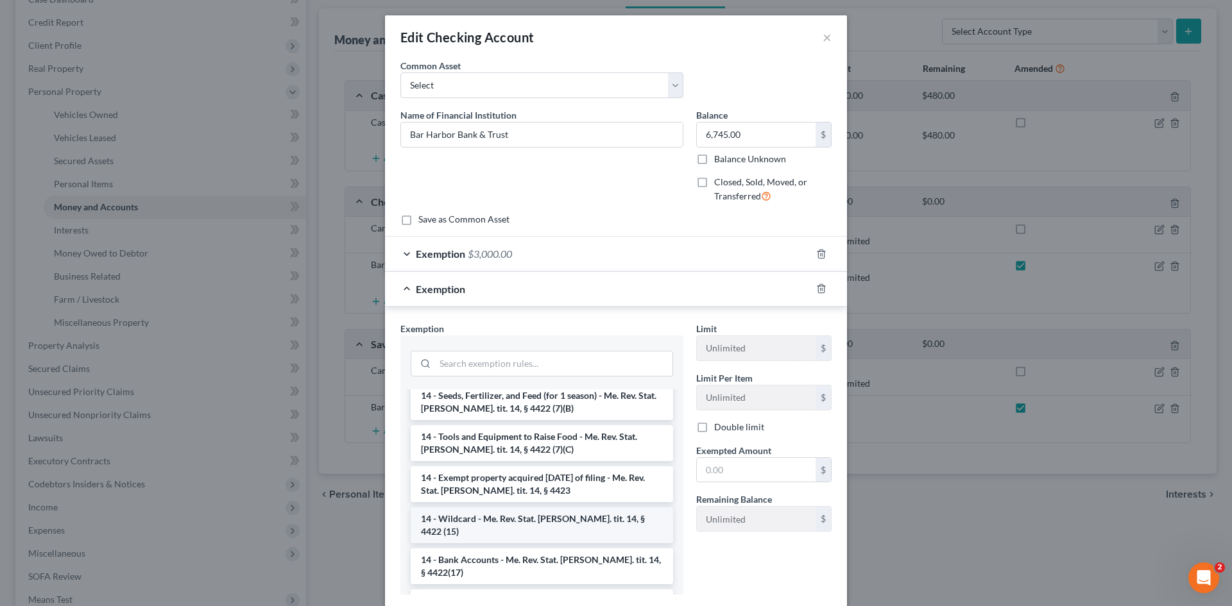
click at [463, 507] on li "14 - Wildcard - Me. Rev. Stat. [PERSON_NAME]. tit. 14, § 4422 (15)" at bounding box center [542, 525] width 262 height 36
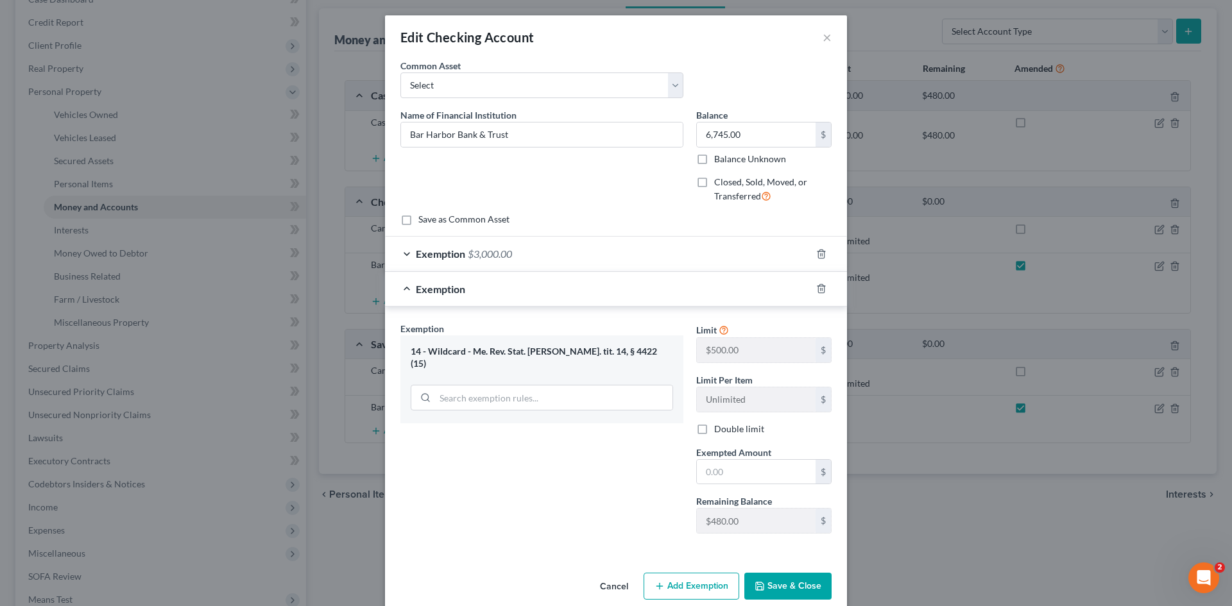
click at [487, 356] on div "14 - Wildcard - Me. Rev. Stat. [PERSON_NAME]. tit. 14, § 4422 (15)" at bounding box center [542, 358] width 262 height 24
click at [726, 479] on input "text" at bounding box center [756, 472] width 119 height 24
type input "480.00"
click at [788, 588] on button "Save & Close" at bounding box center [787, 586] width 87 height 27
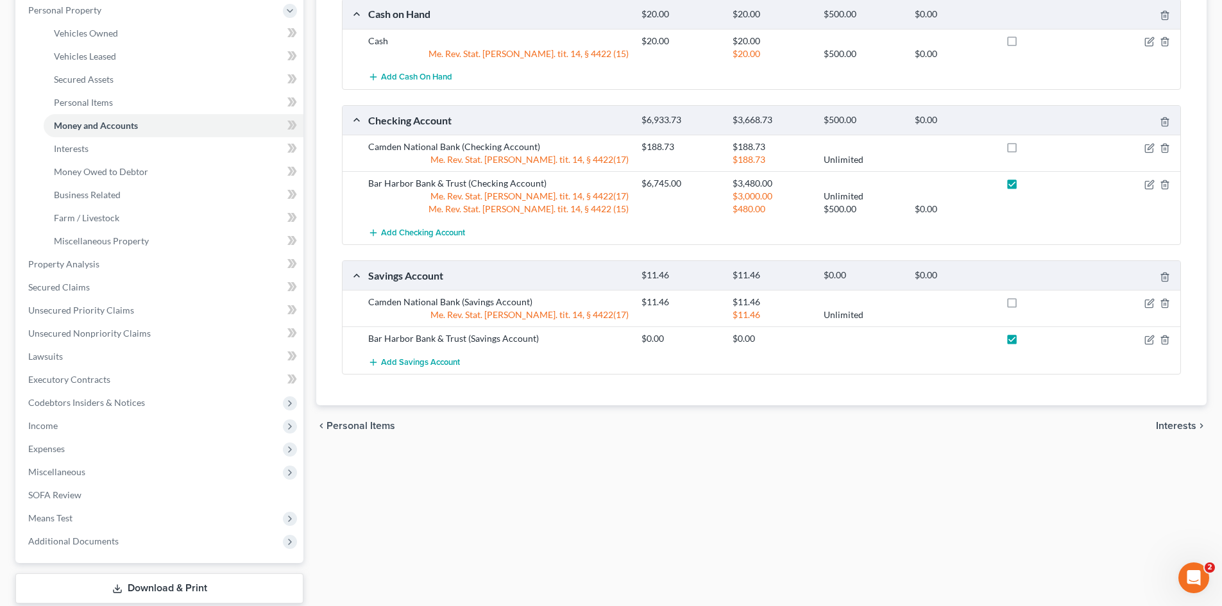
scroll to position [234, 0]
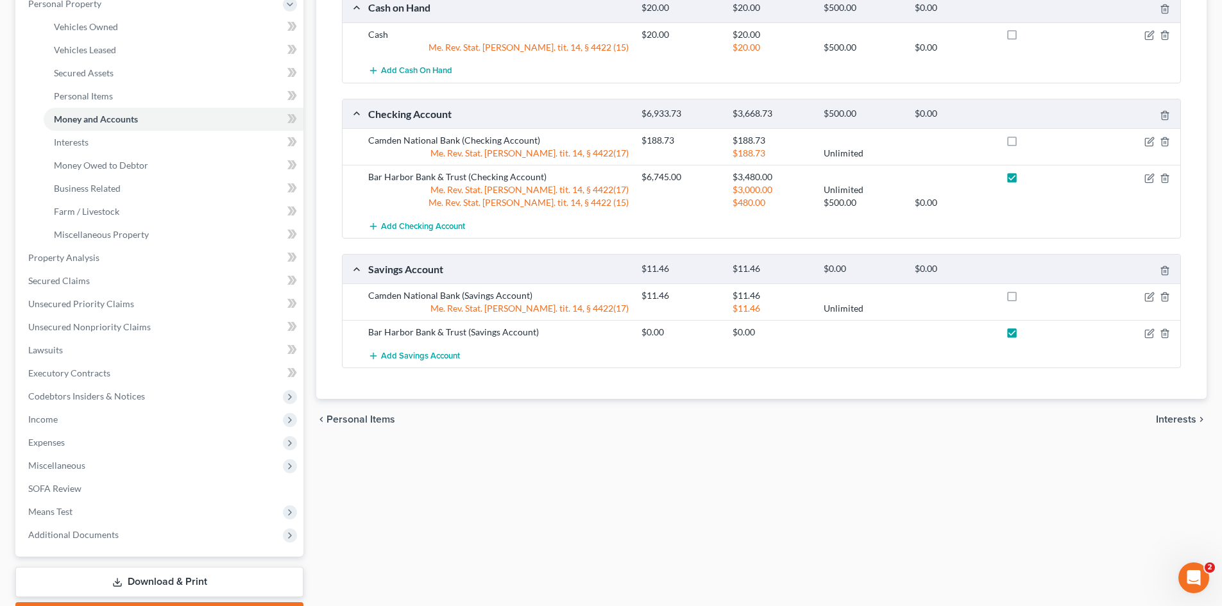
click at [1167, 416] on span "Interests" at bounding box center [1176, 419] width 40 height 10
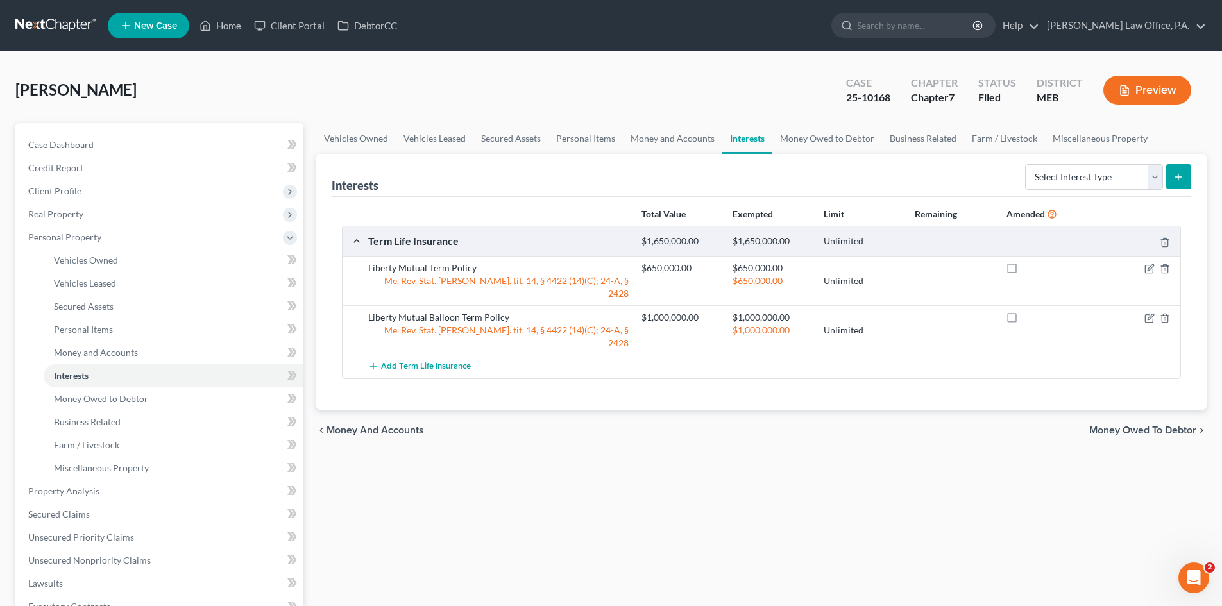
click at [1143, 425] on span "Money Owed to Debtor" at bounding box center [1142, 430] width 107 height 10
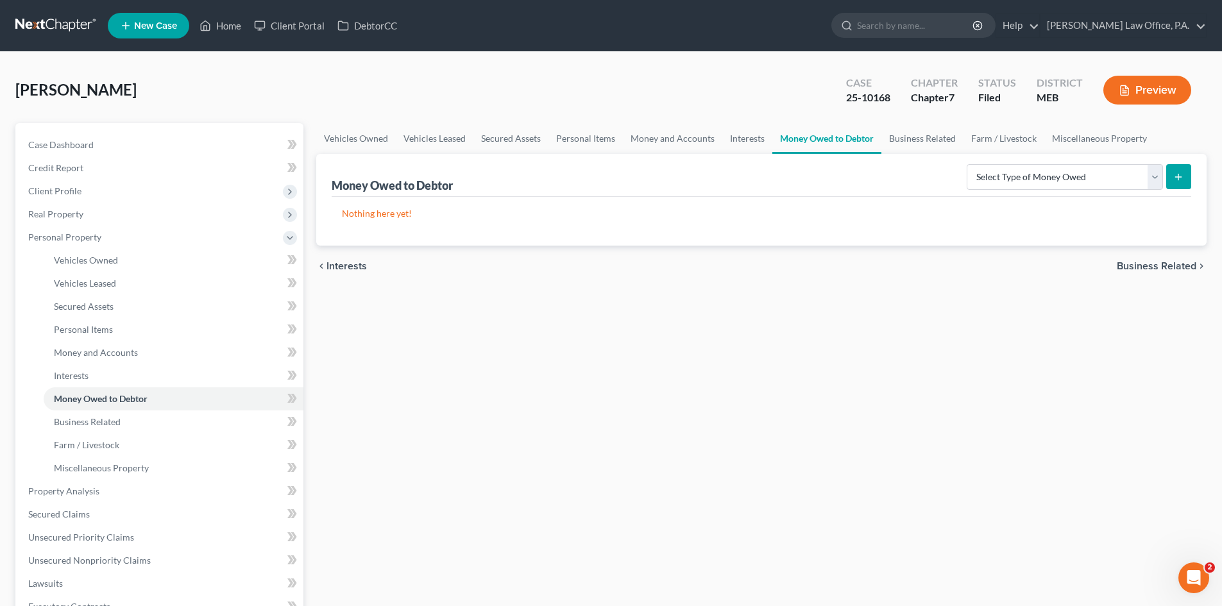
click at [1143, 405] on div "Vehicles Owned Vehicles Leased Secured Assets Personal Items Money and Accounts…" at bounding box center [761, 493] width 903 height 741
click at [1162, 266] on span "Business Related" at bounding box center [1157, 266] width 80 height 10
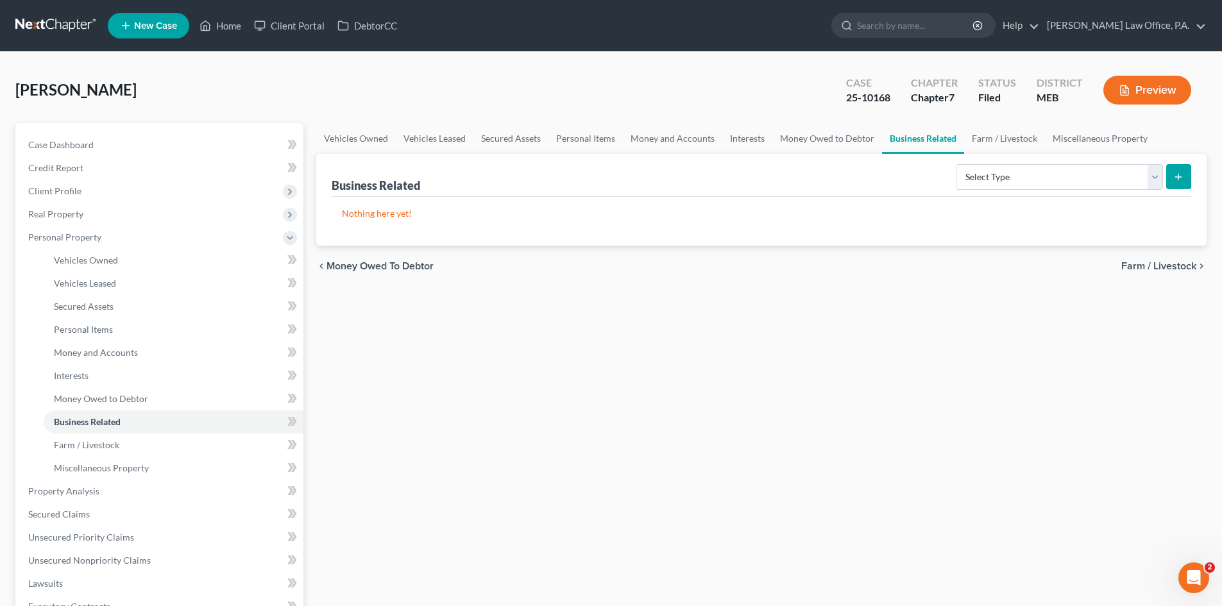
click at [1153, 265] on span "Farm / Livestock" at bounding box center [1158, 266] width 75 height 10
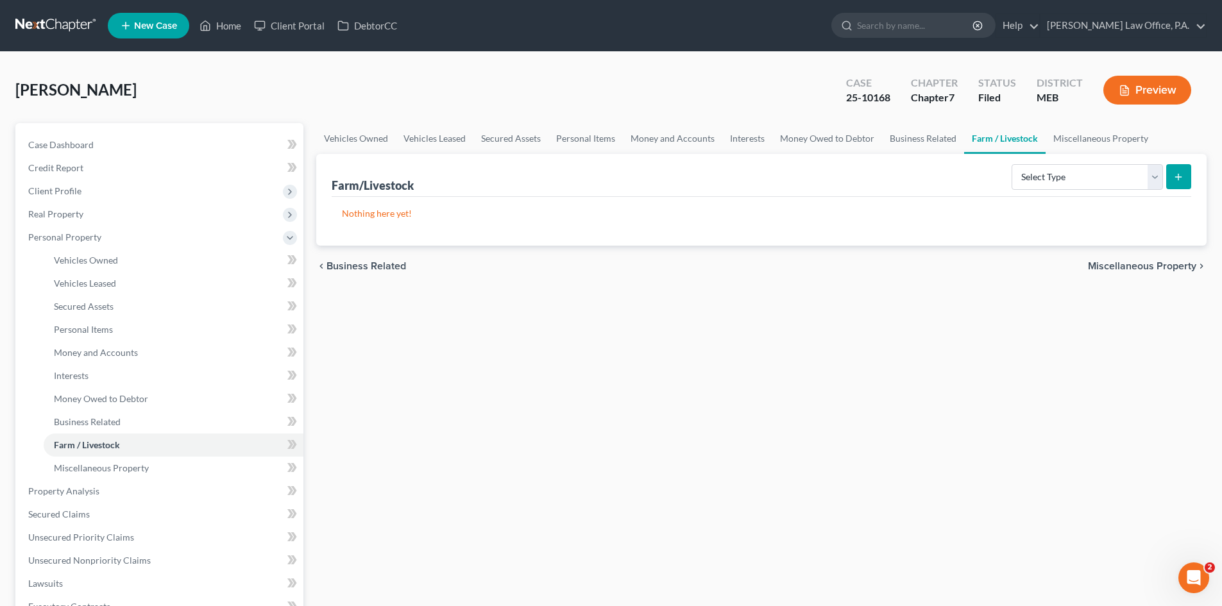
click at [1146, 264] on span "Miscellaneous Property" at bounding box center [1142, 266] width 108 height 10
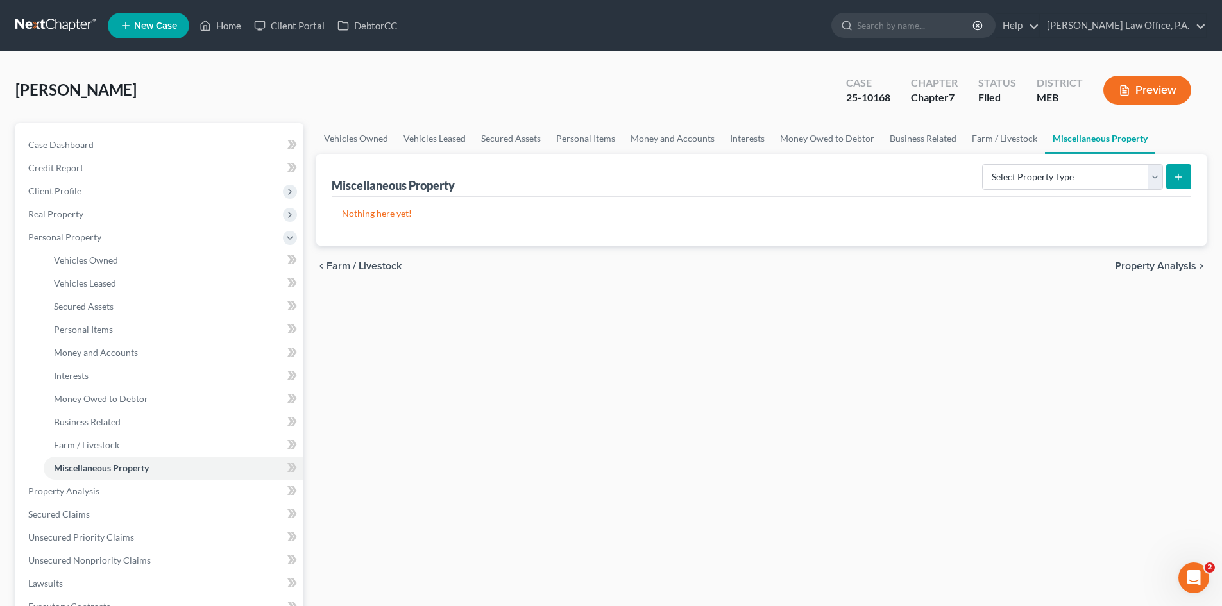
click at [1148, 266] on span "Property Analysis" at bounding box center [1155, 266] width 81 height 10
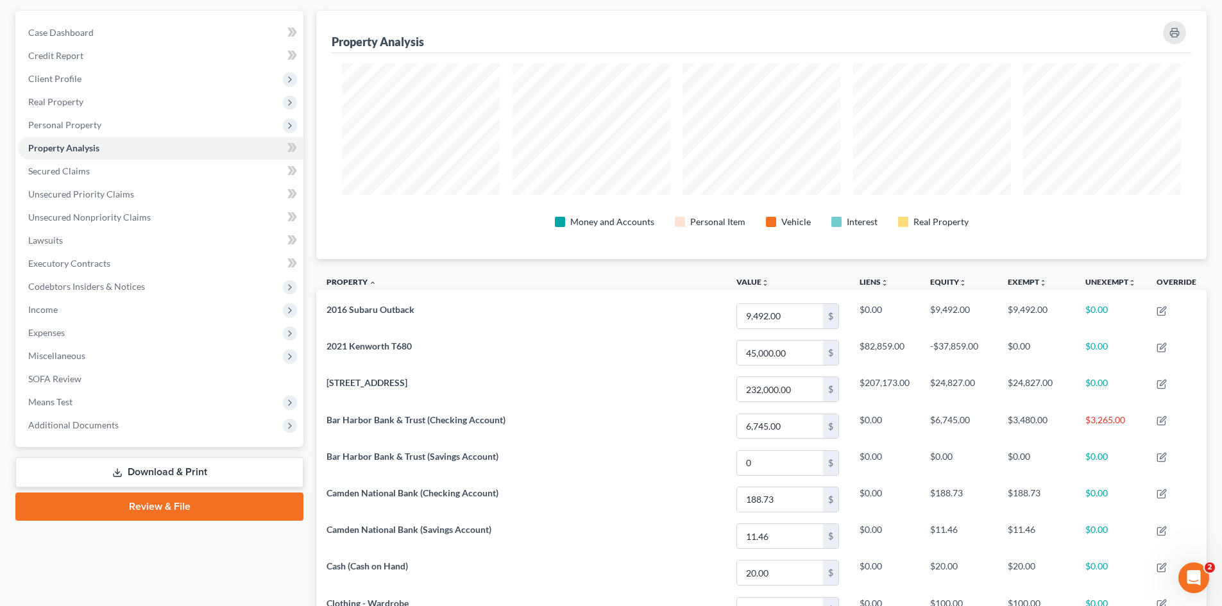
scroll to position [111, 0]
drag, startPoint x: 1221, startPoint y: 226, endPoint x: 1225, endPoint y: 217, distance: 9.2
click at [1222, 217] on html "Home New Case Client Portal DebtorCC Cleary Law Office, P.A. brian.molloy@clear…" at bounding box center [611, 432] width 1222 height 1086
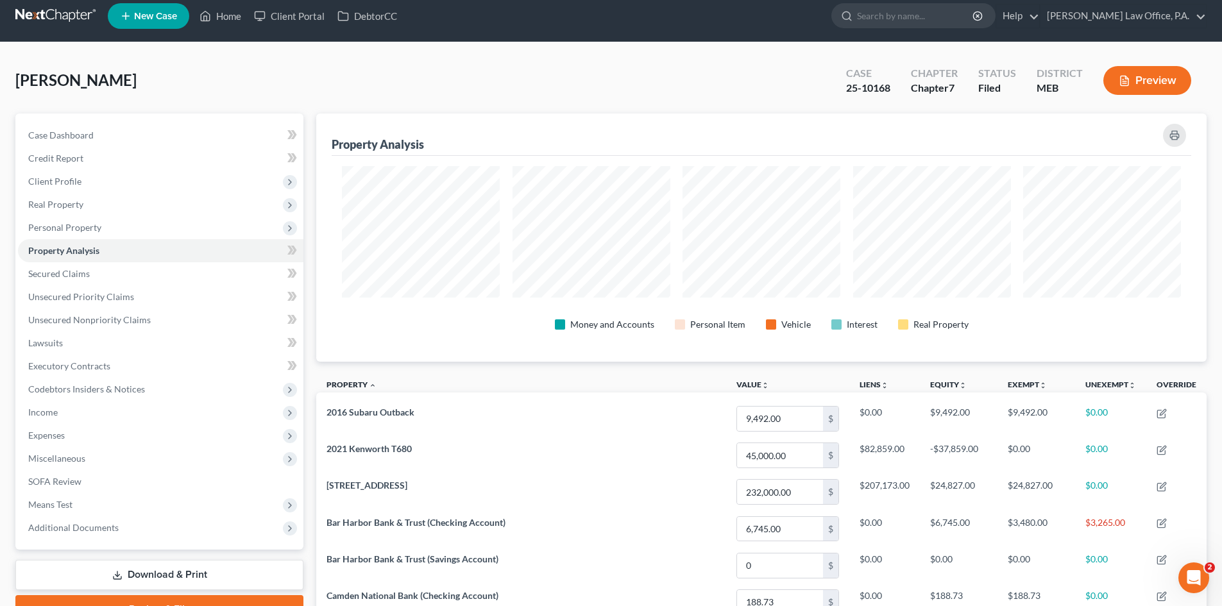
scroll to position [0, 0]
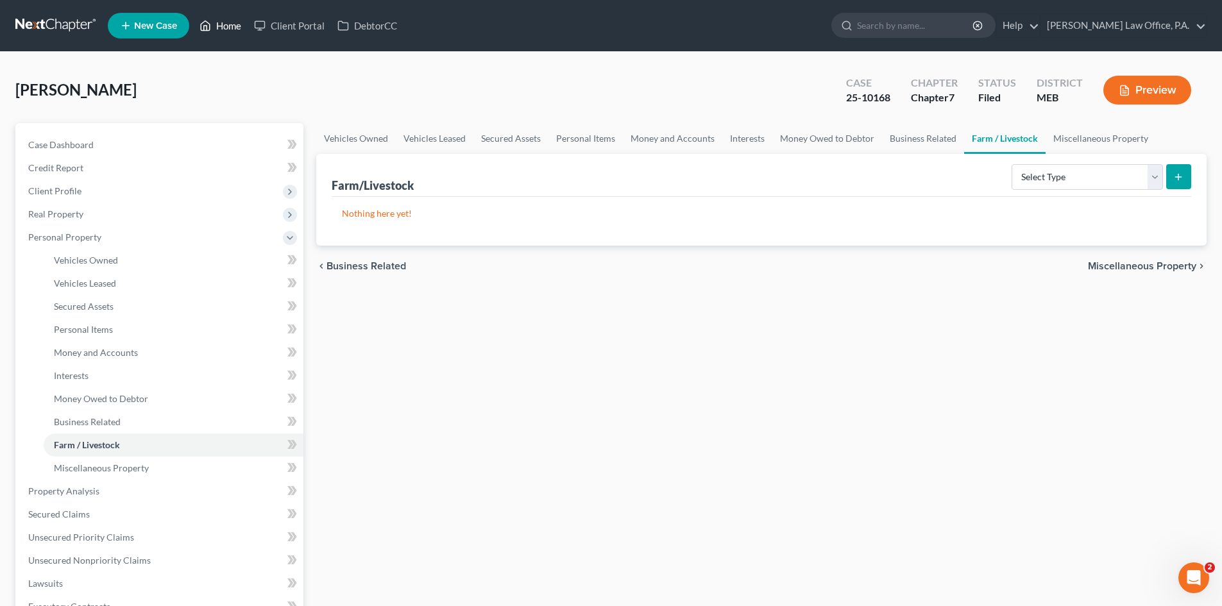
click at [221, 28] on link "Home" at bounding box center [220, 25] width 55 height 23
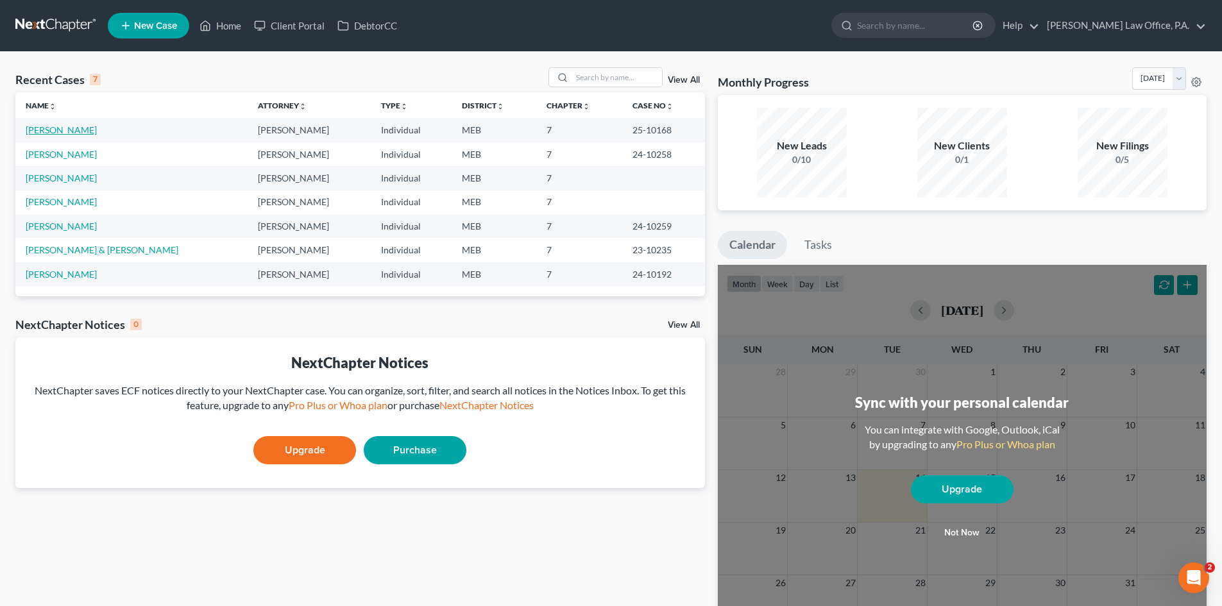
click at [81, 133] on link "[PERSON_NAME]" at bounding box center [61, 129] width 71 height 11
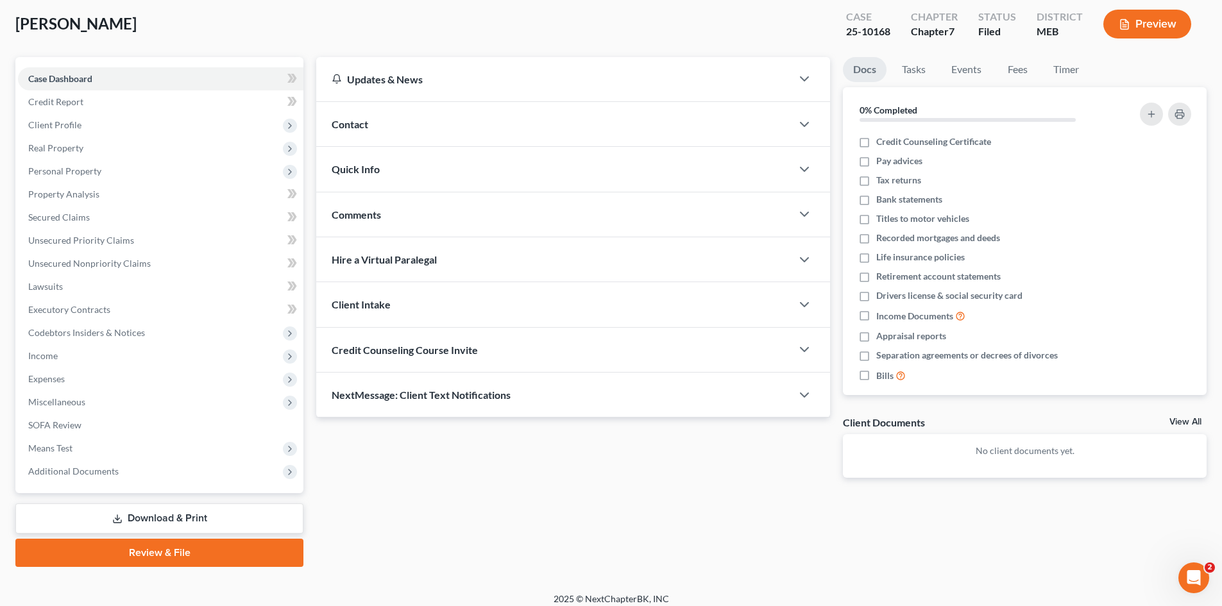
scroll to position [72, 0]
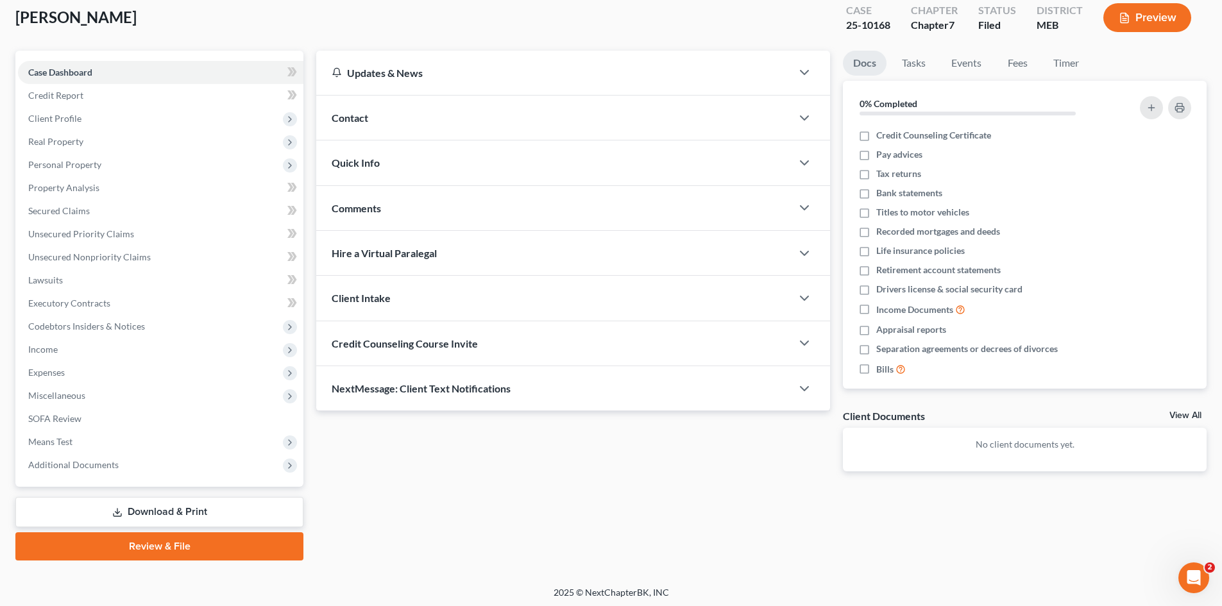
click at [159, 510] on link "Download & Print" at bounding box center [159, 512] width 288 height 30
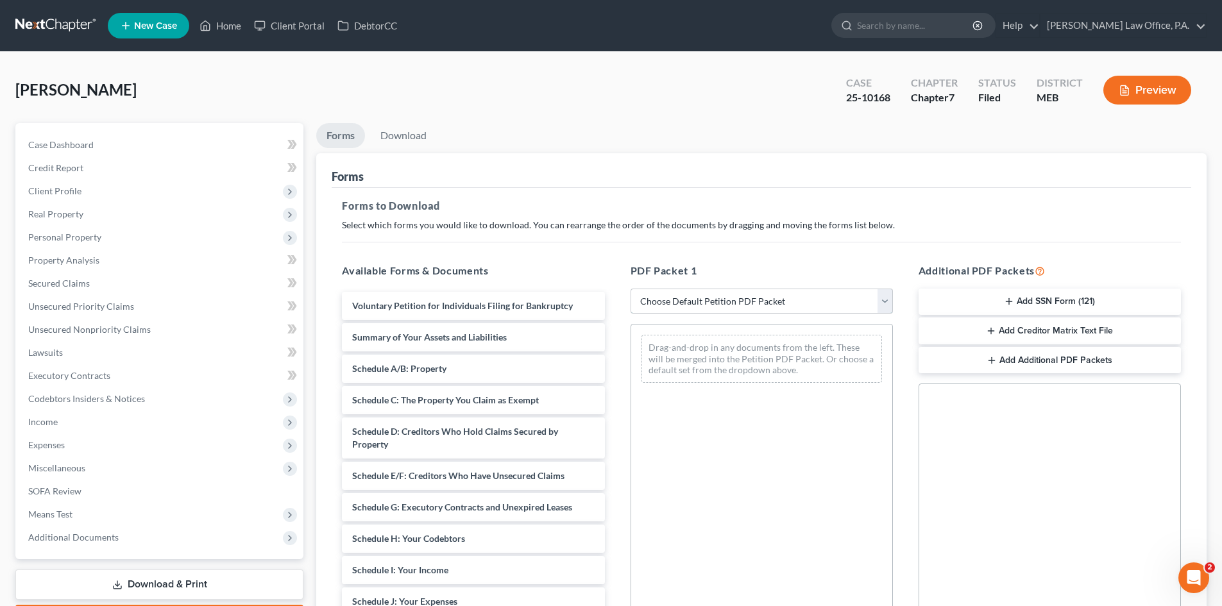
click at [885, 305] on select "Choose Default Petition PDF Packet Complete Bankruptcy Petition (all forms and …" at bounding box center [762, 302] width 262 height 26
select select "2"
click at [631, 289] on select "Choose Default Petition PDF Packet Complete Bankruptcy Petition (all forms and …" at bounding box center [762, 302] width 262 height 26
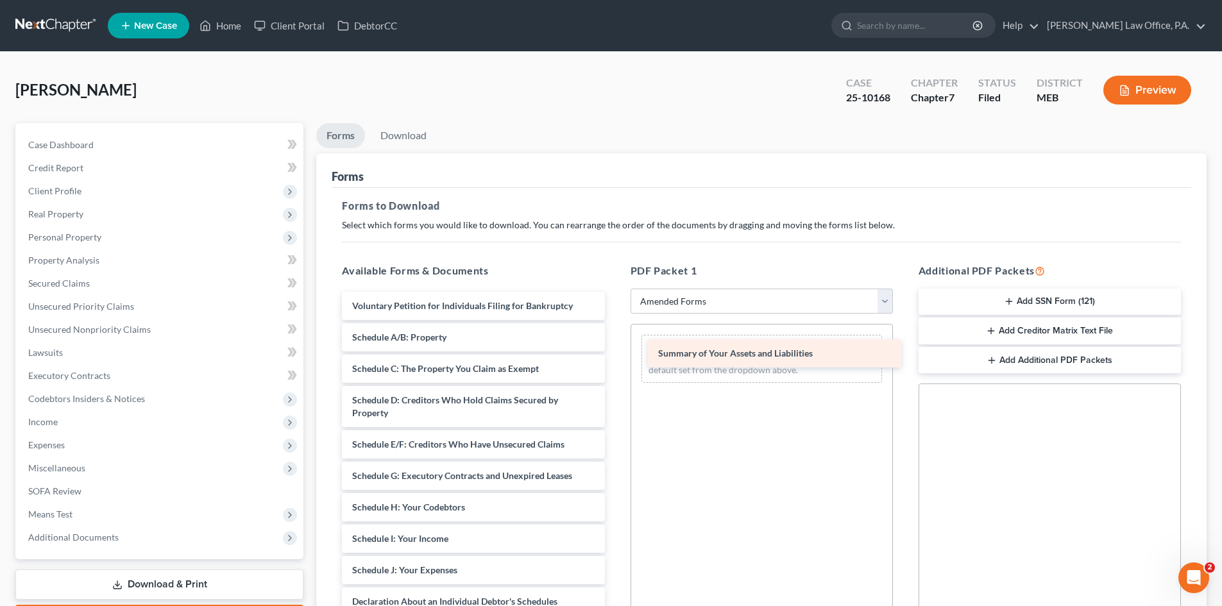
drag, startPoint x: 407, startPoint y: 345, endPoint x: 710, endPoint y: 362, distance: 303.3
click at [615, 362] on div "Summary of Your Assets and Liabilities Voluntary Petition for Individuals Filin…" at bounding box center [473, 583] width 283 height 583
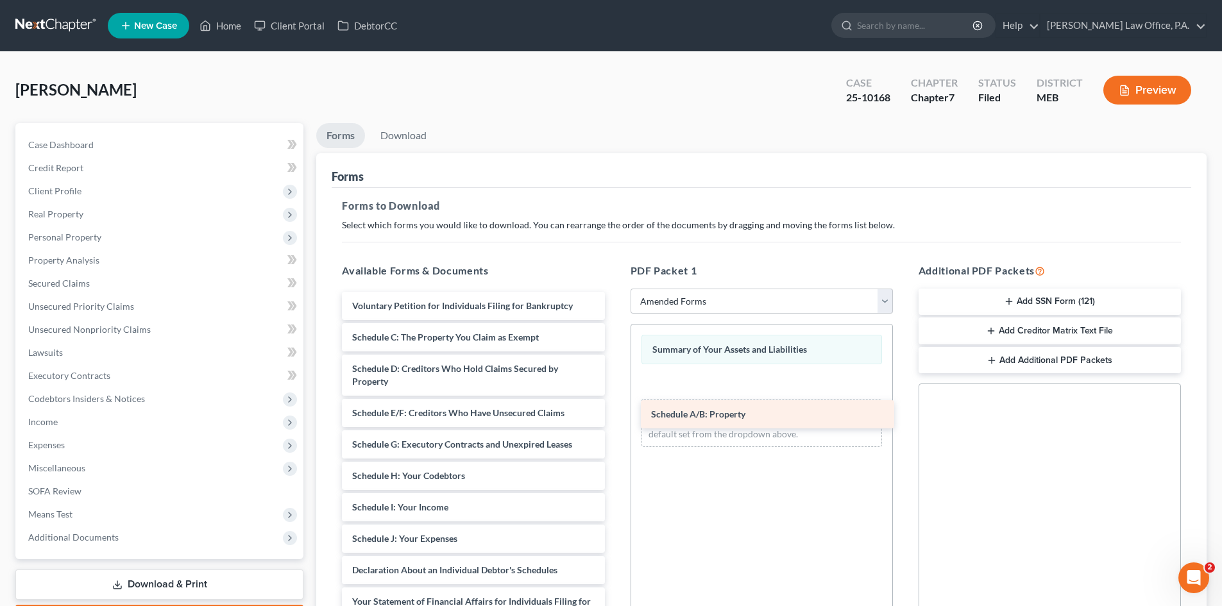
drag, startPoint x: 389, startPoint y: 339, endPoint x: 688, endPoint y: 416, distance: 308.7
click at [615, 416] on div "Schedule A/B: Property Voluntary Petition for Individuals Filing for Bankruptcy…" at bounding box center [473, 567] width 283 height 551
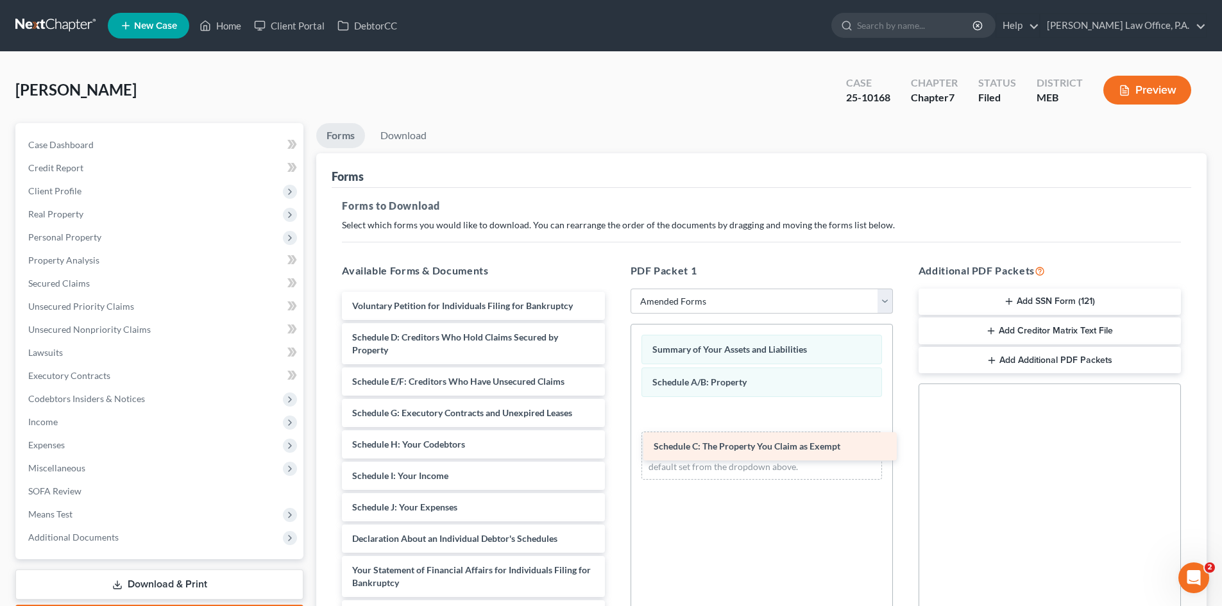
drag, startPoint x: 461, startPoint y: 334, endPoint x: 762, endPoint y: 443, distance: 320.6
click at [615, 443] on div "Schedule C: The Property You Claim as Exempt Voluntary Petition for Individuals…" at bounding box center [473, 552] width 283 height 520
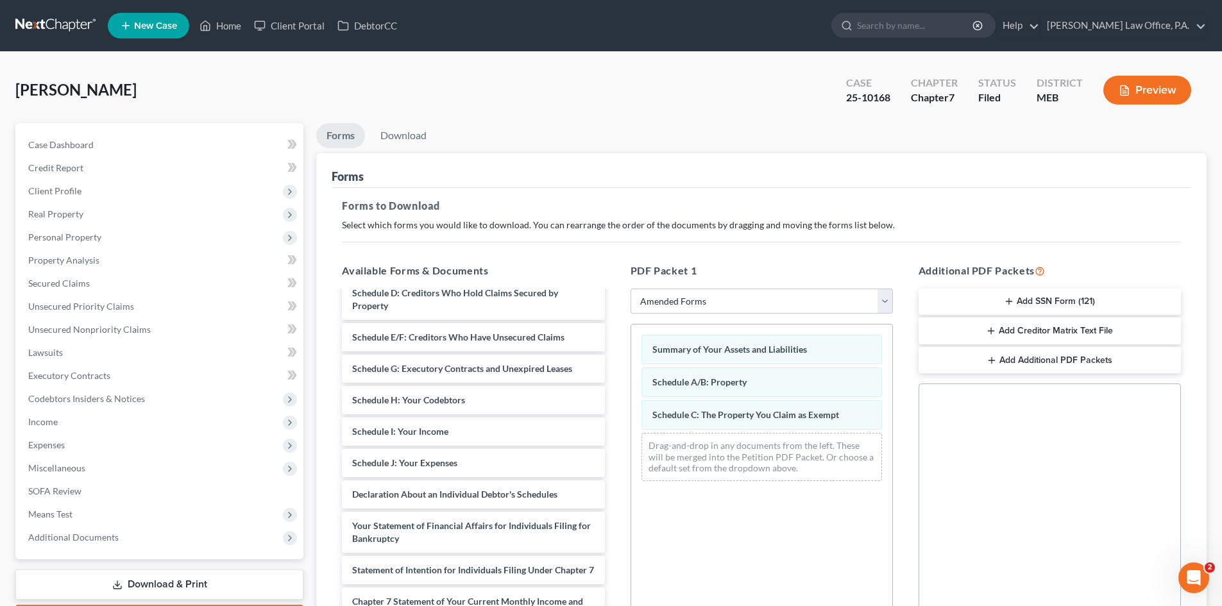
scroll to position [59, 0]
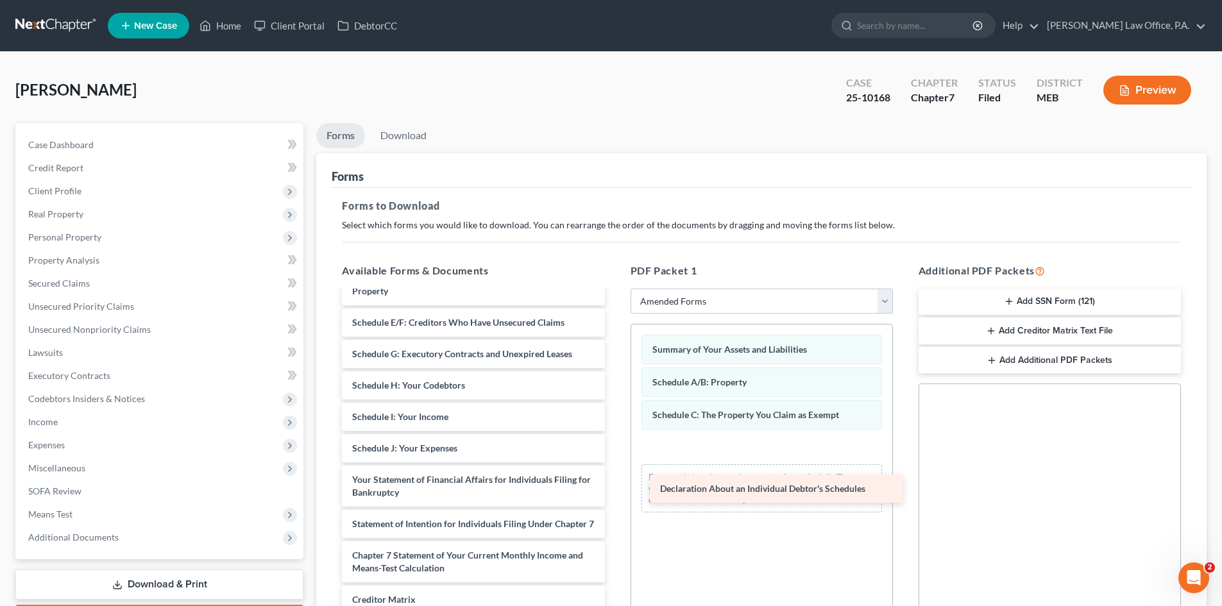
drag, startPoint x: 434, startPoint y: 471, endPoint x: 742, endPoint y: 480, distance: 308.1
click at [615, 480] on div "Declaration About an Individual Debtor's Schedules Voluntary Petition for Indiv…" at bounding box center [473, 477] width 283 height 488
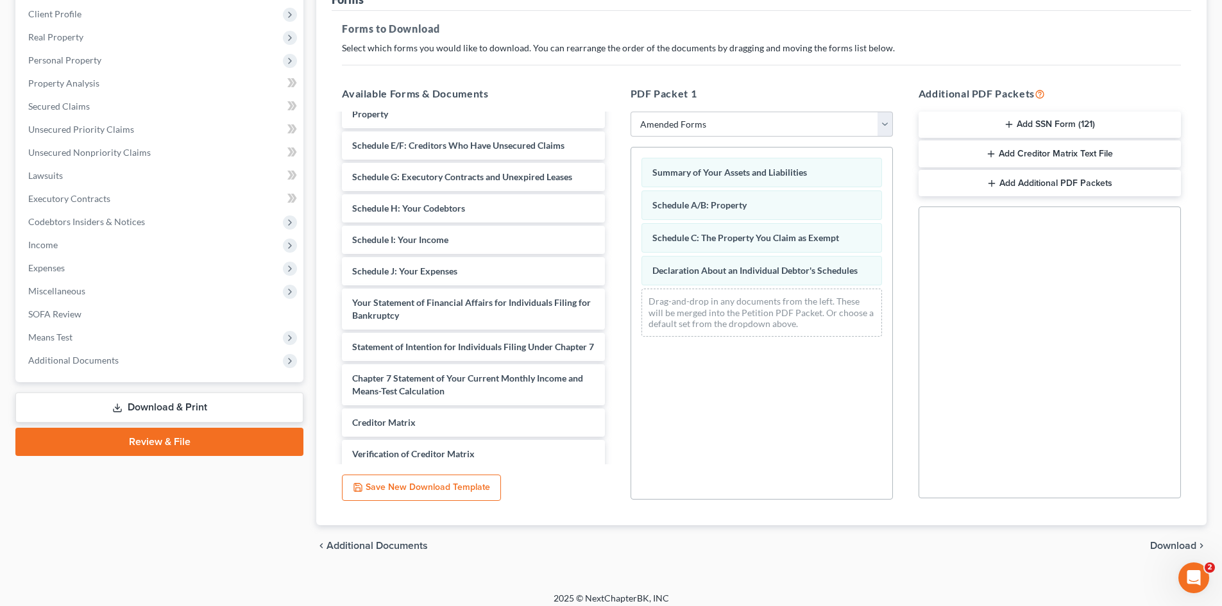
scroll to position [186, 0]
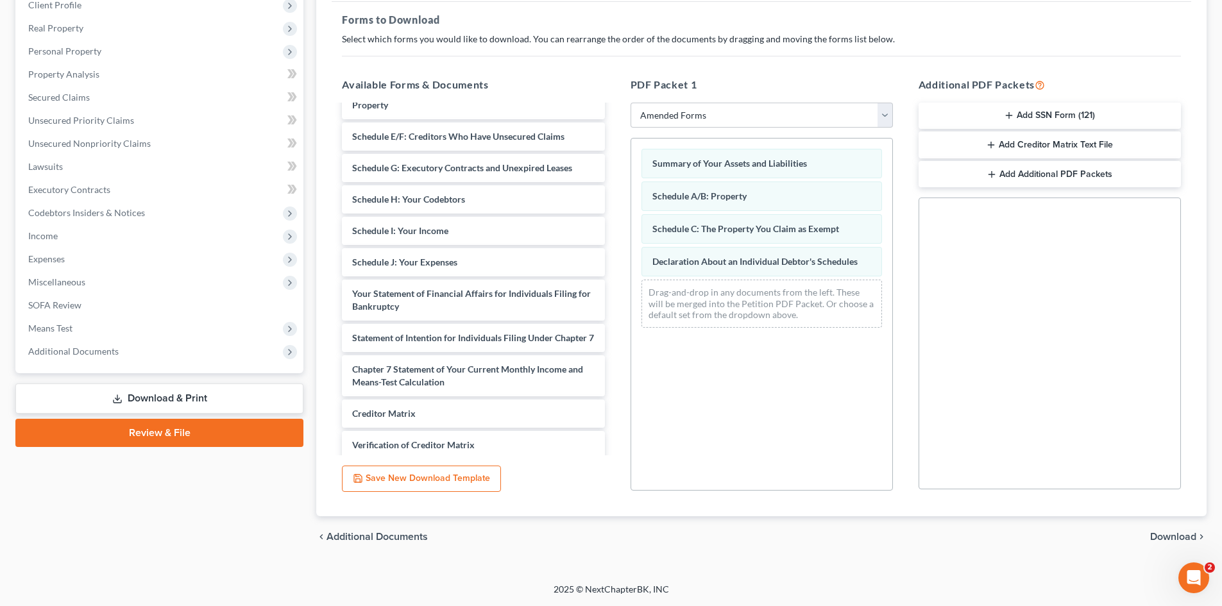
click at [1173, 533] on span "Download" at bounding box center [1173, 537] width 46 height 10
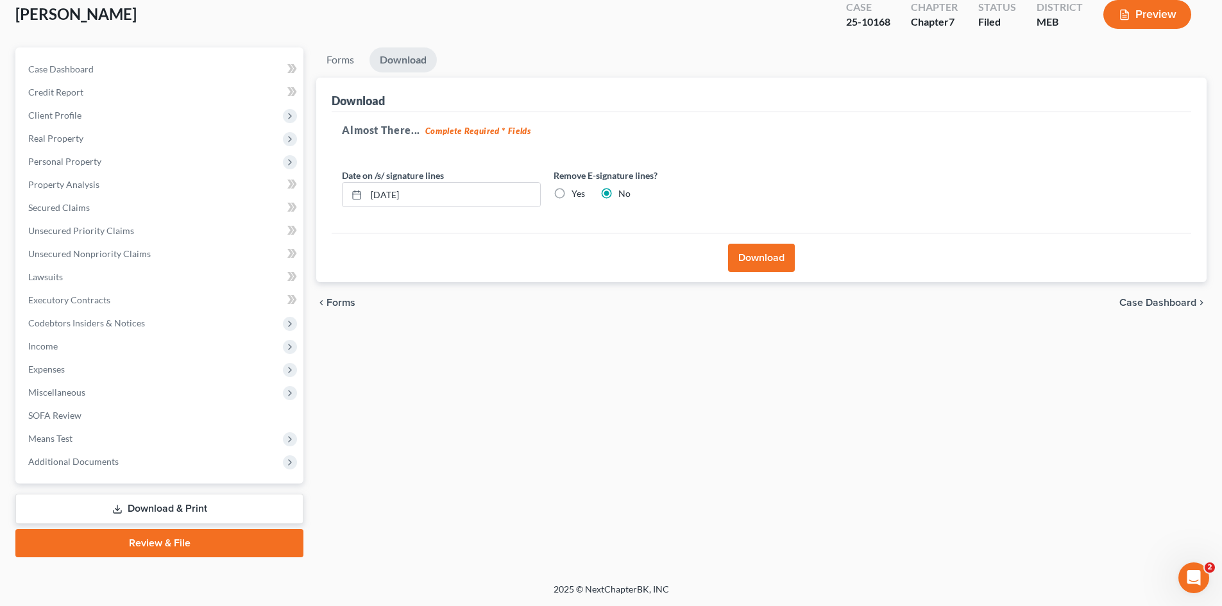
scroll to position [76, 0]
click at [754, 259] on button "Download" at bounding box center [761, 258] width 67 height 28
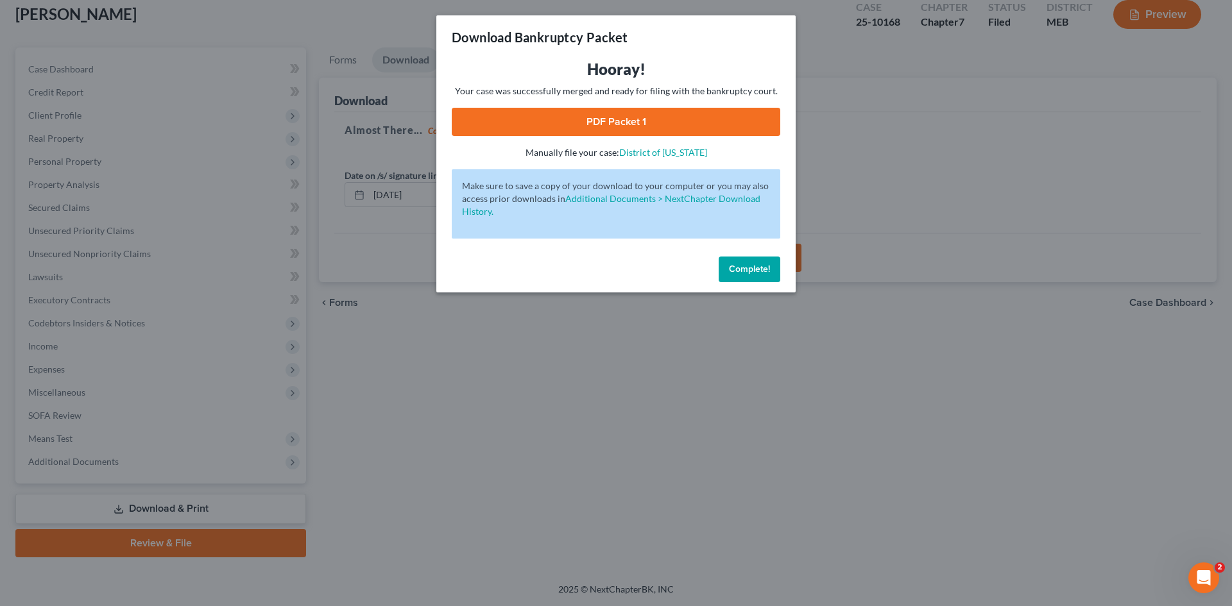
click at [604, 119] on link "PDF Packet 1" at bounding box center [616, 122] width 328 height 28
click at [880, 132] on div "Download Bankruptcy Packet Hooray! Your case was successfully merged and ready …" at bounding box center [616, 303] width 1232 height 606
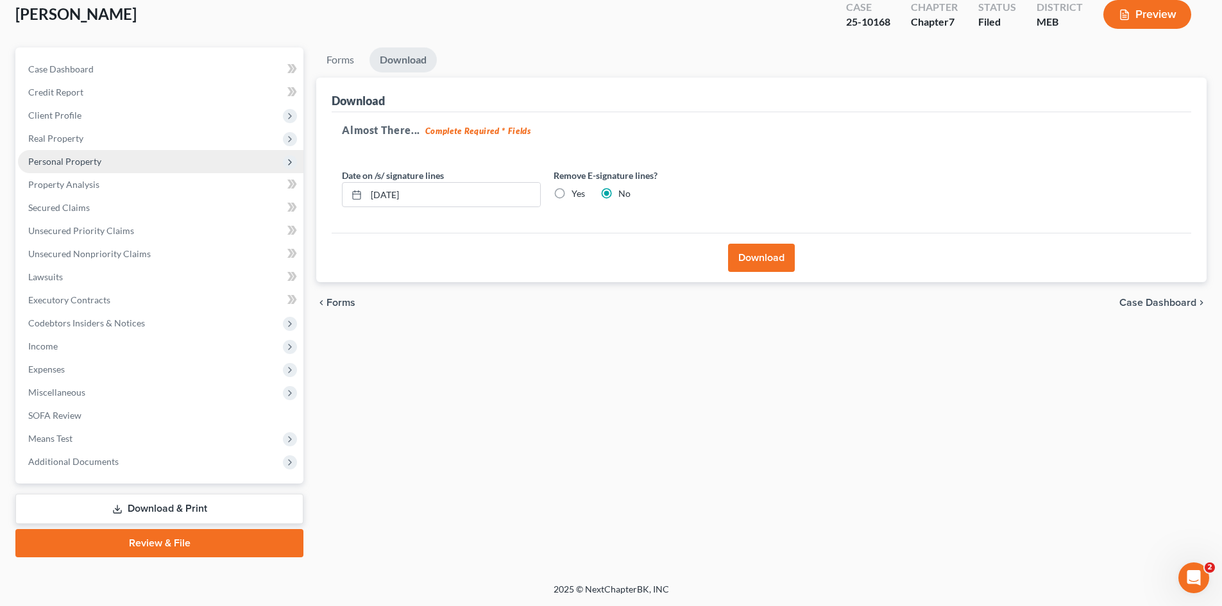
click at [83, 158] on span "Personal Property" at bounding box center [64, 161] width 73 height 11
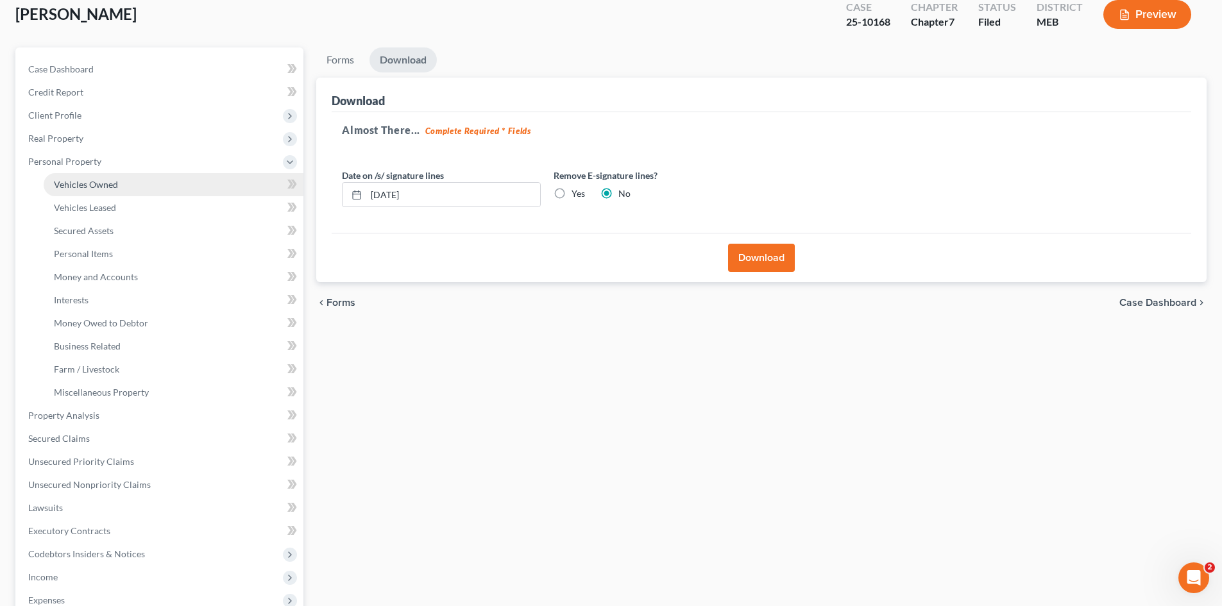
click at [77, 183] on span "Vehicles Owned" at bounding box center [86, 184] width 64 height 11
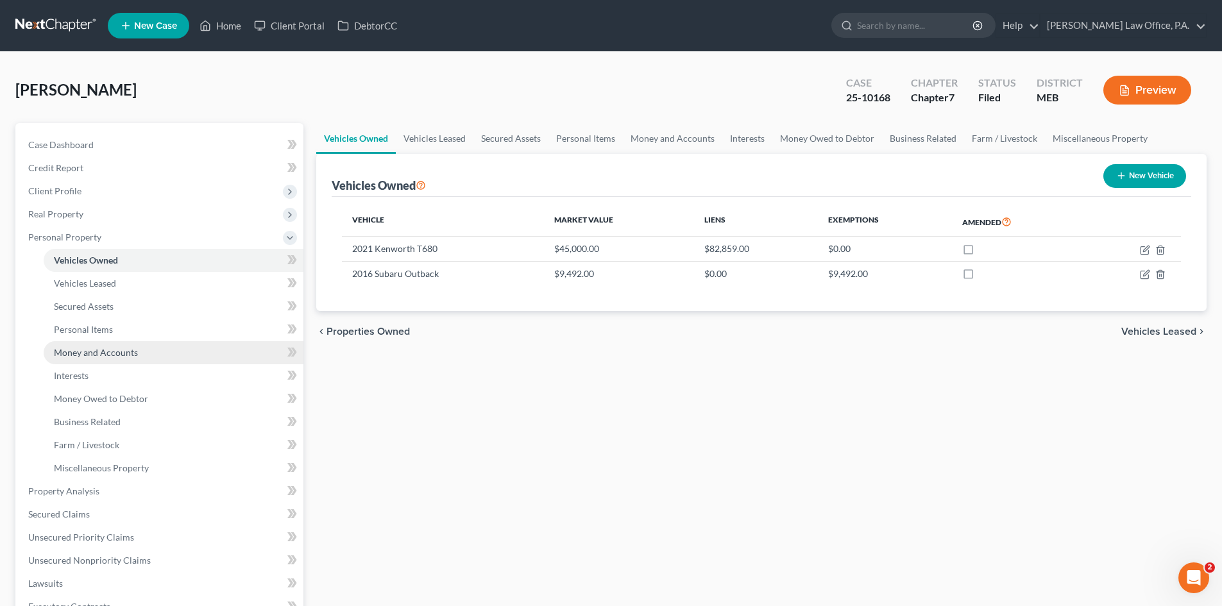
click at [89, 353] on span "Money and Accounts" at bounding box center [96, 352] width 84 height 11
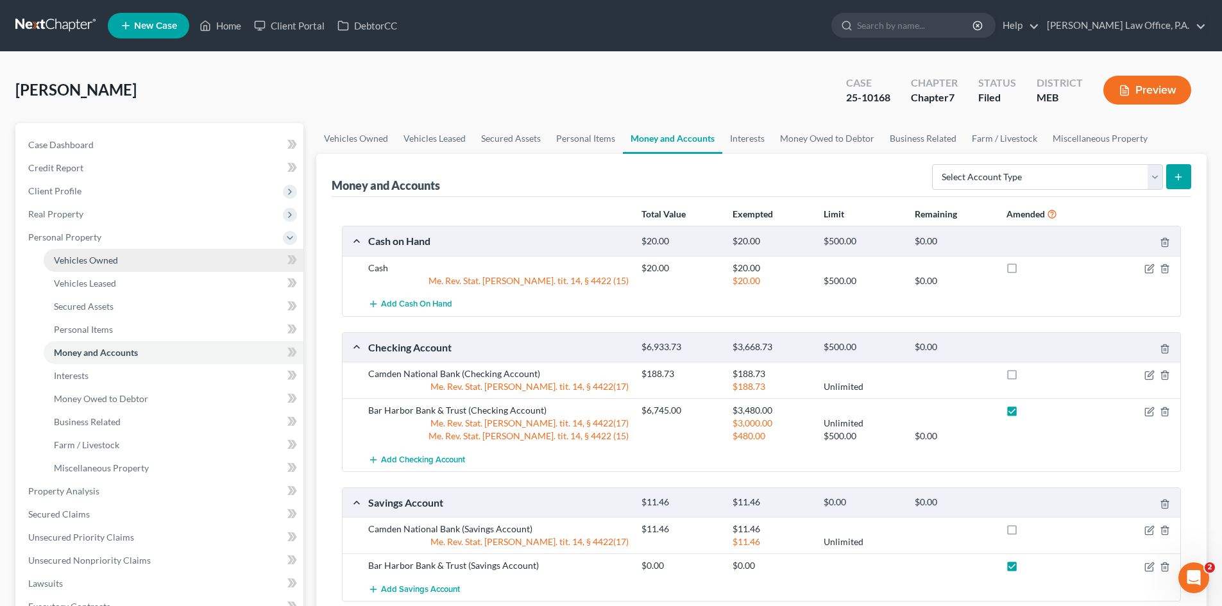
click at [88, 260] on span "Vehicles Owned" at bounding box center [86, 260] width 64 height 11
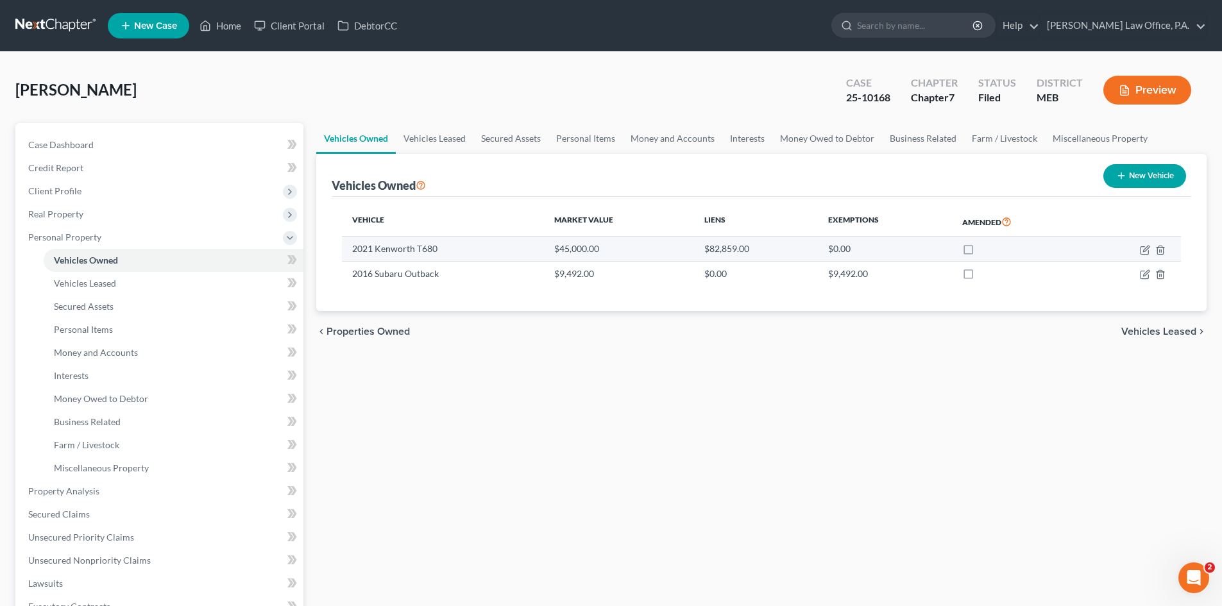
click at [980, 252] on label at bounding box center [980, 252] width 0 height 0
click at [985, 249] on input "checkbox" at bounding box center [989, 246] width 8 height 8
checkbox input "true"
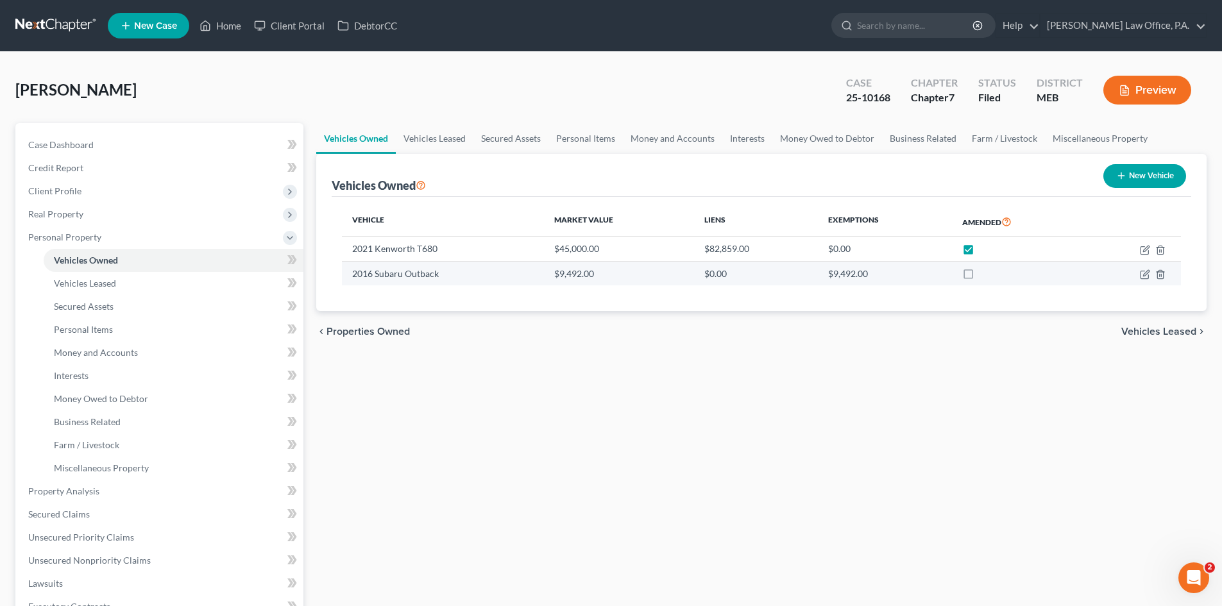
click at [980, 277] on label at bounding box center [980, 277] width 0 height 0
click at [985, 275] on input "checkbox" at bounding box center [989, 272] width 8 height 8
checkbox input "true"
click at [1166, 329] on span "Vehicles Leased" at bounding box center [1158, 332] width 75 height 10
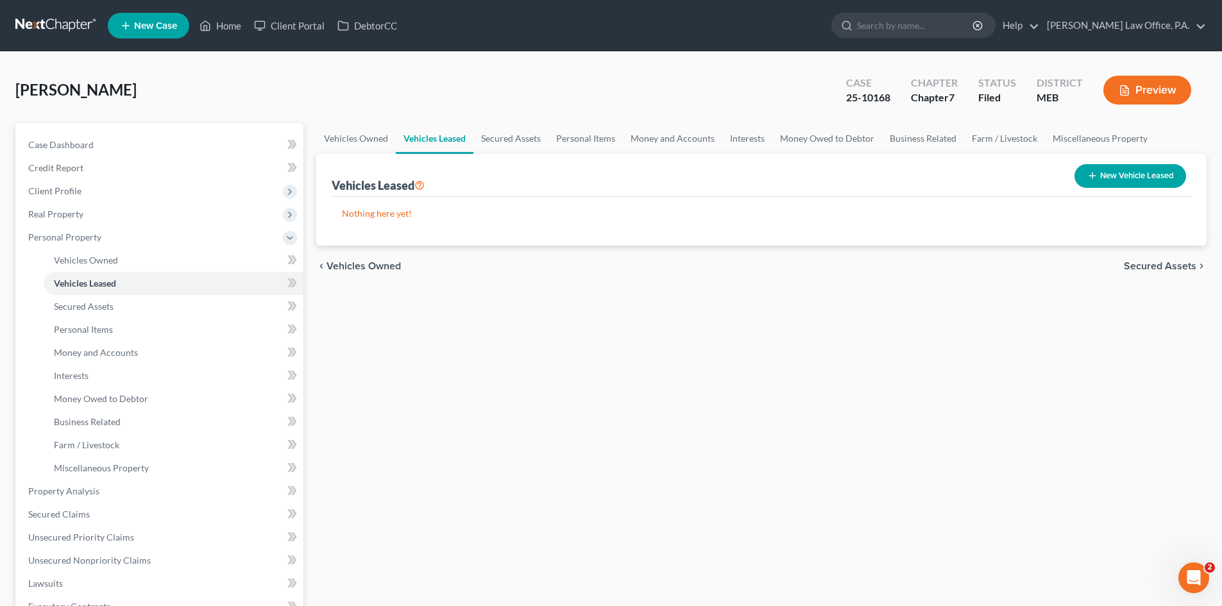
click at [1155, 268] on span "Secured Assets" at bounding box center [1160, 266] width 72 height 10
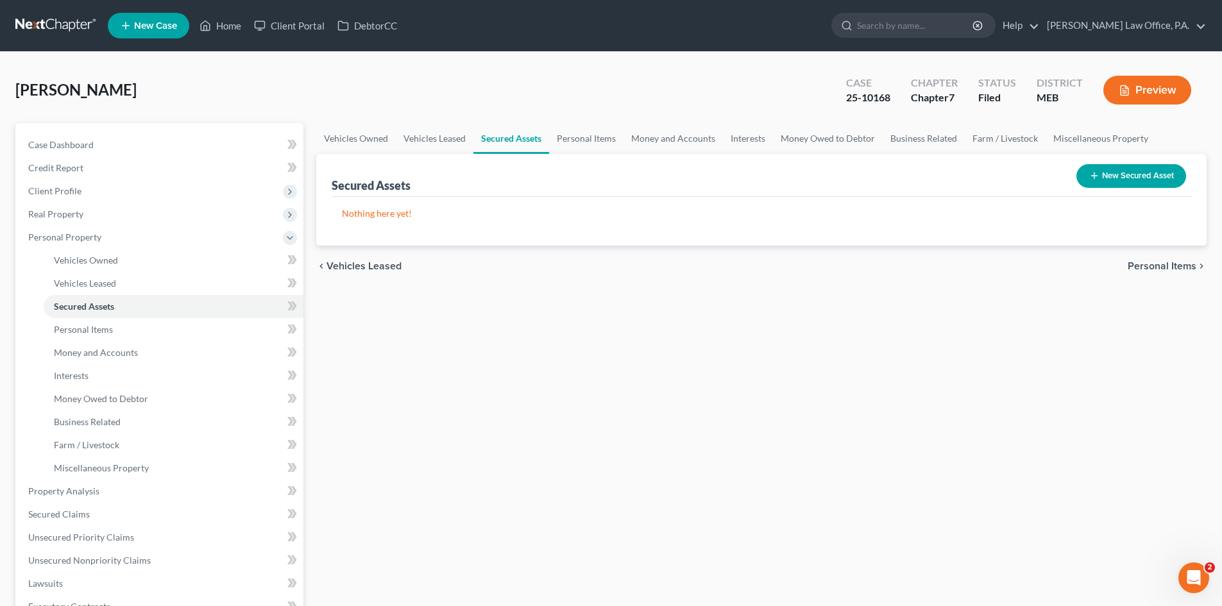
click at [1143, 264] on span "Personal Items" at bounding box center [1162, 266] width 69 height 10
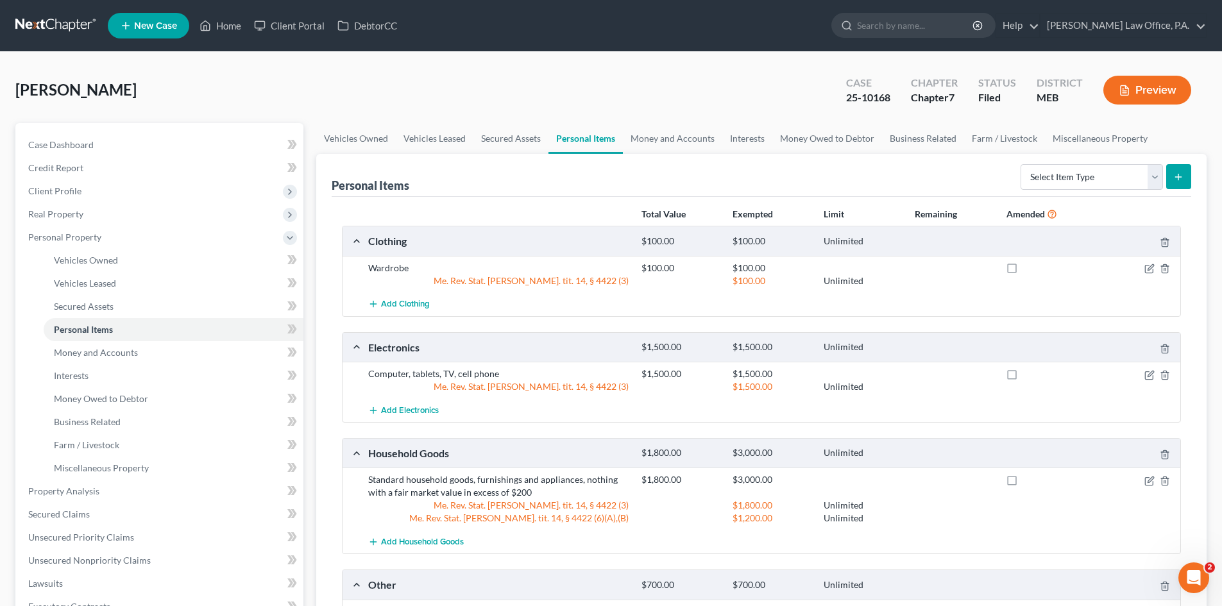
click at [1024, 271] on label at bounding box center [1024, 271] width 0 height 0
click at [1029, 268] on input "checkbox" at bounding box center [1033, 266] width 8 height 8
checkbox input "true"
click at [1024, 377] on label at bounding box center [1024, 377] width 0 height 0
click at [1029, 375] on input "checkbox" at bounding box center [1033, 372] width 8 height 8
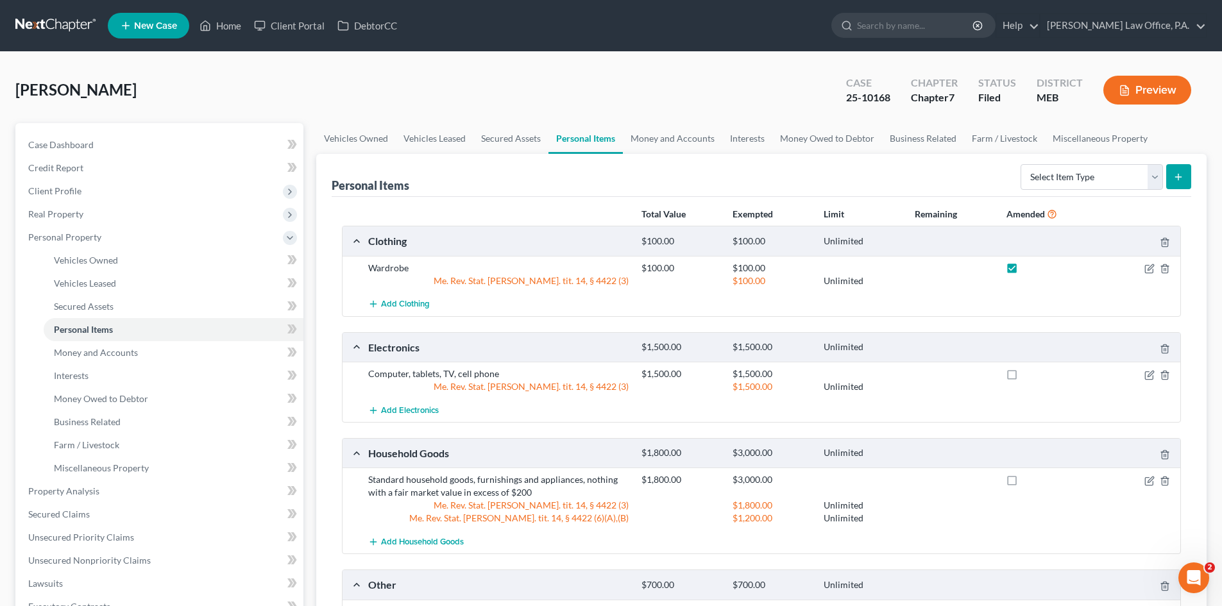
checkbox input "true"
click at [1024, 483] on label at bounding box center [1024, 483] width 0 height 0
click at [1029, 481] on input "checkbox" at bounding box center [1033, 477] width 8 height 8
checkbox input "true"
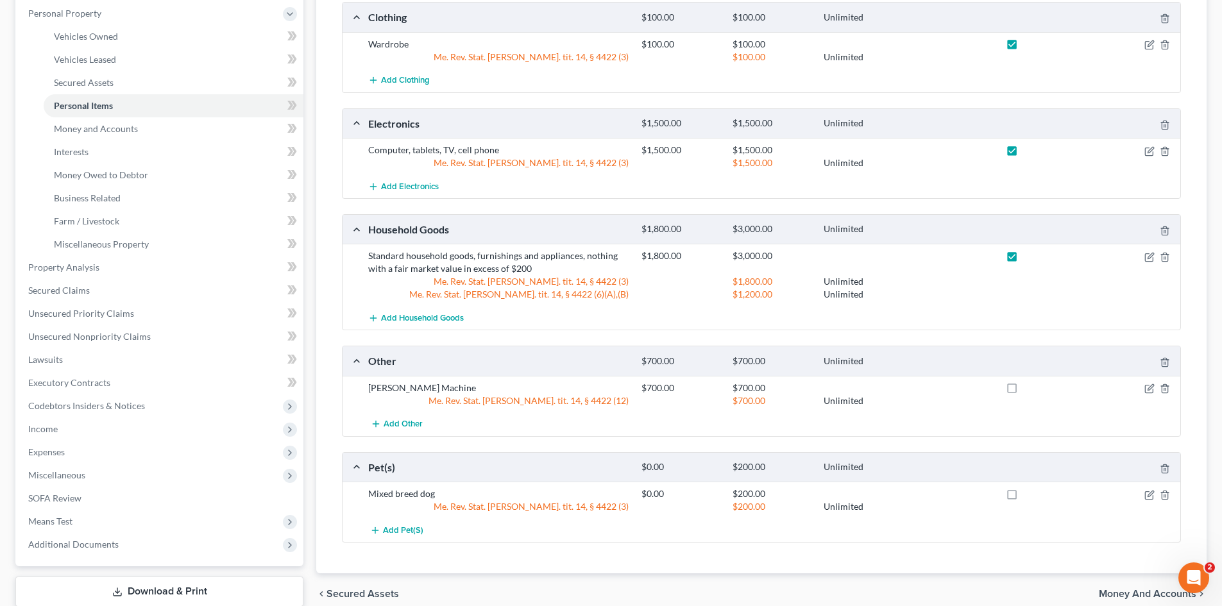
scroll to position [227, 0]
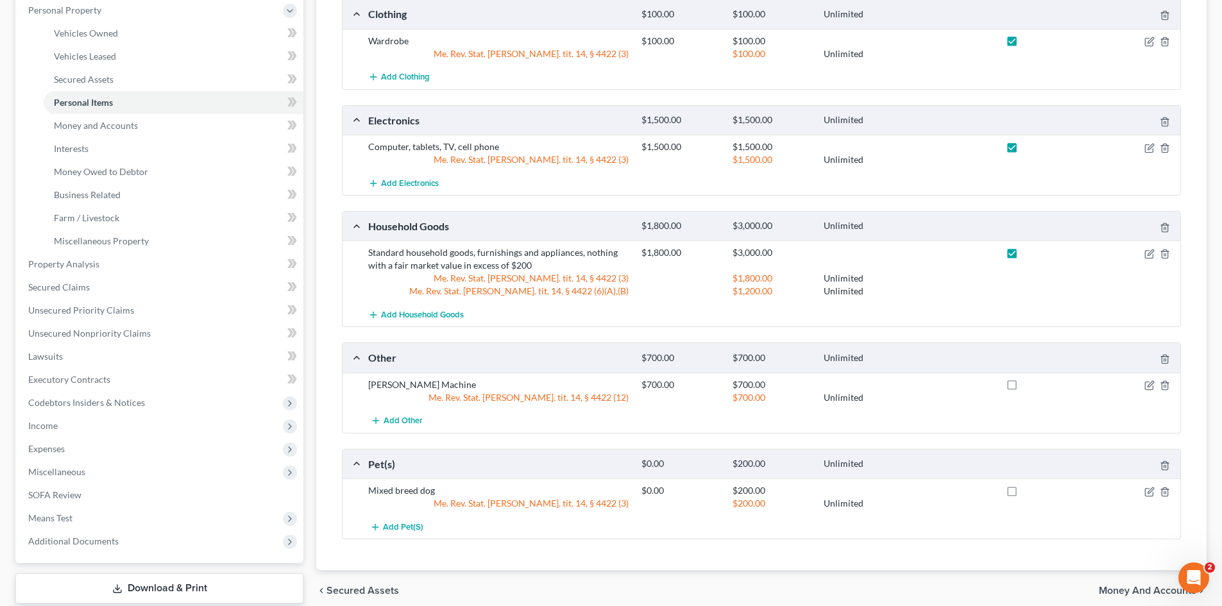
click at [1024, 388] on label at bounding box center [1024, 388] width 0 height 0
click at [1029, 387] on input "checkbox" at bounding box center [1033, 383] width 8 height 8
checkbox input "true"
click at [1024, 494] on label at bounding box center [1024, 494] width 0 height 0
click at [1029, 489] on input "checkbox" at bounding box center [1033, 488] width 8 height 8
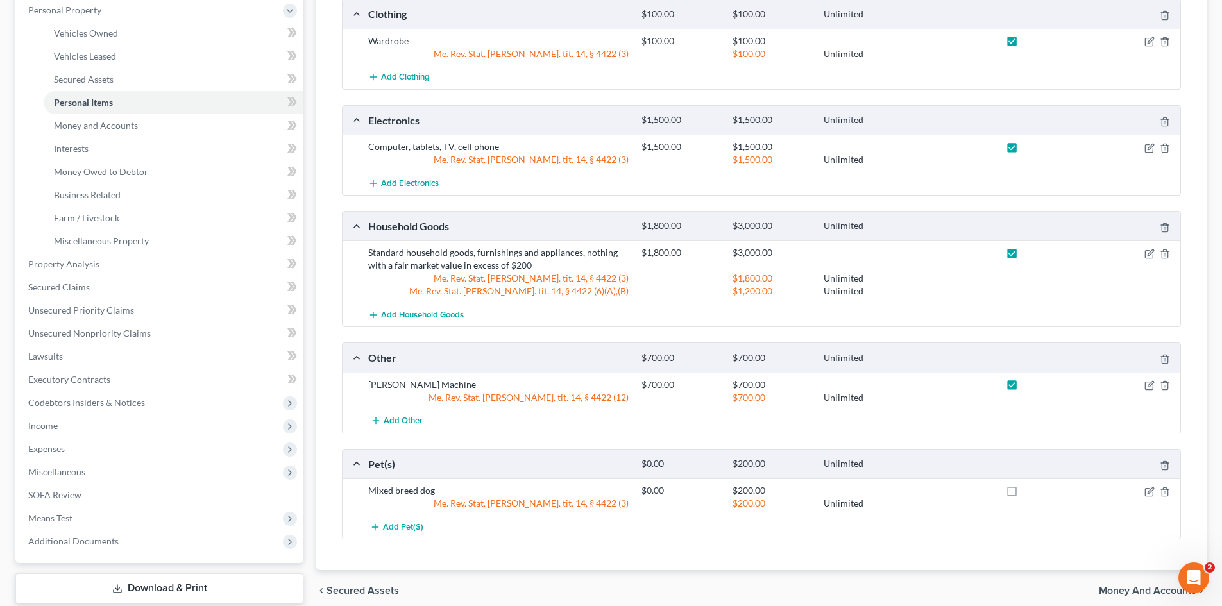
checkbox input "true"
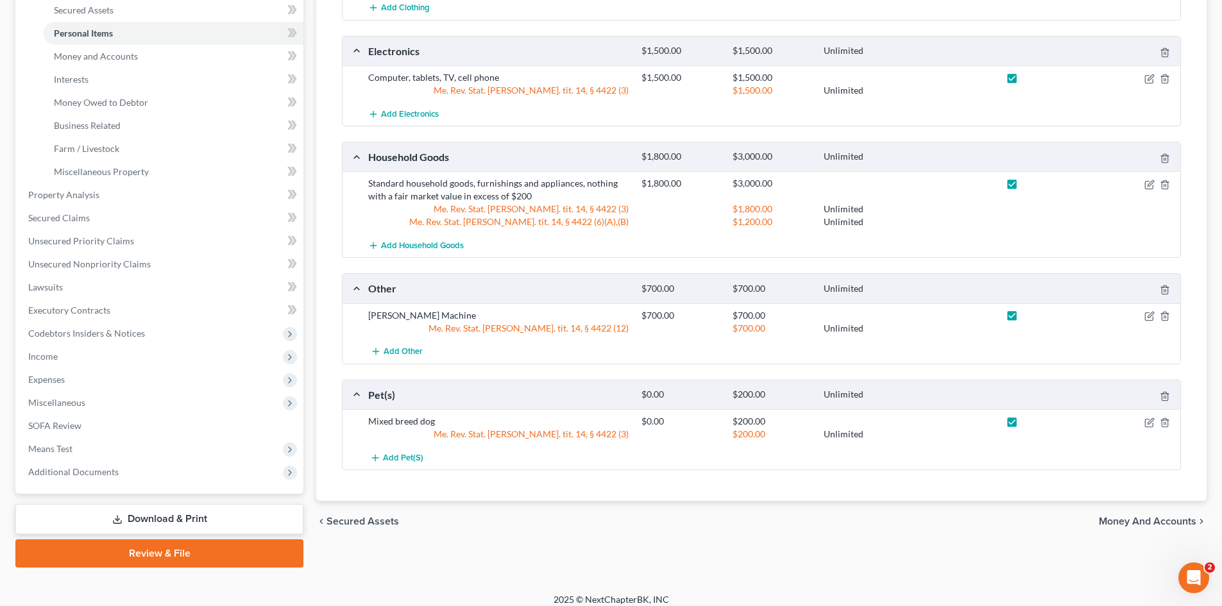
scroll to position [307, 0]
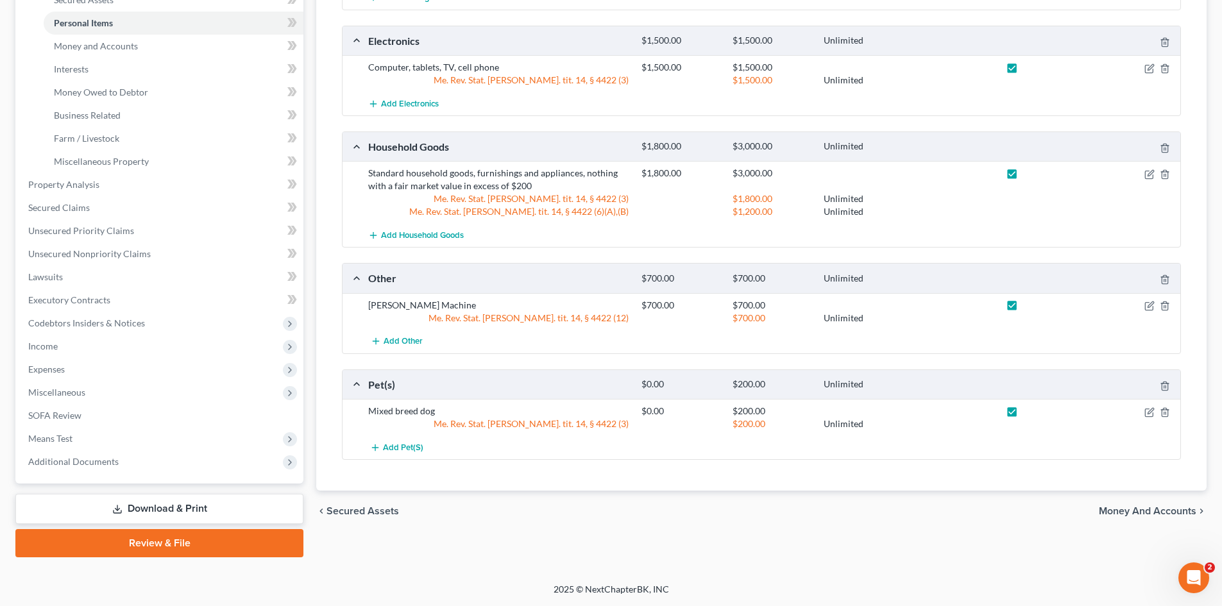
click at [1124, 509] on span "Money and Accounts" at bounding box center [1148, 511] width 98 height 10
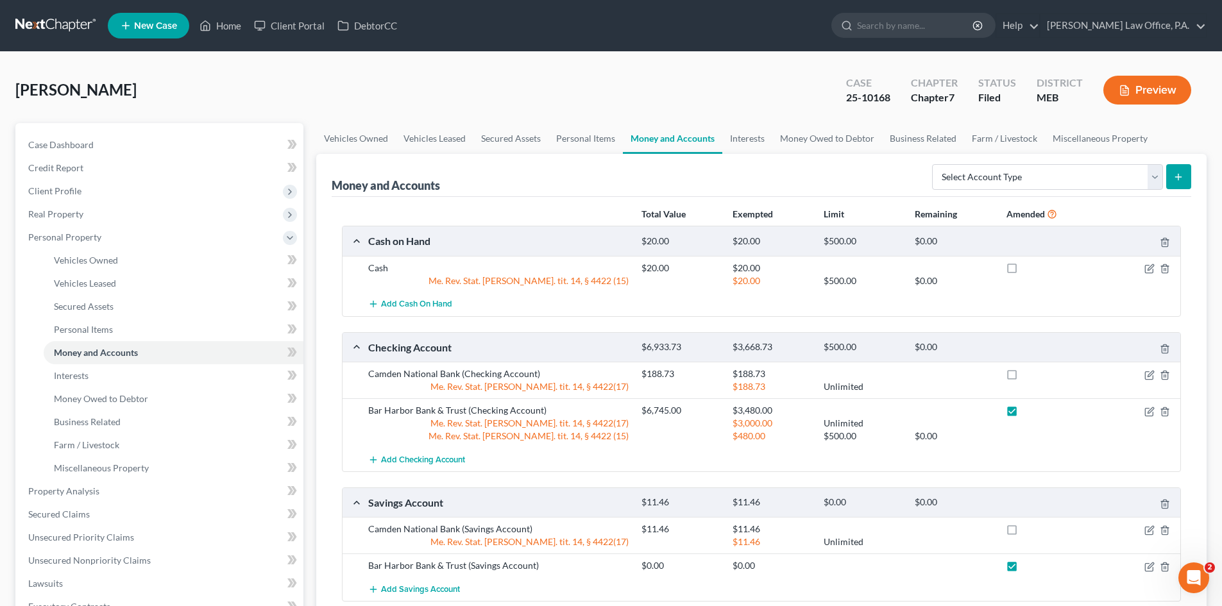
click at [1024, 271] on label at bounding box center [1024, 271] width 0 height 0
click at [1029, 268] on input "checkbox" at bounding box center [1033, 266] width 8 height 8
checkbox input "true"
click at [1024, 377] on label at bounding box center [1024, 377] width 0 height 0
click at [1029, 376] on input "checkbox" at bounding box center [1033, 372] width 8 height 8
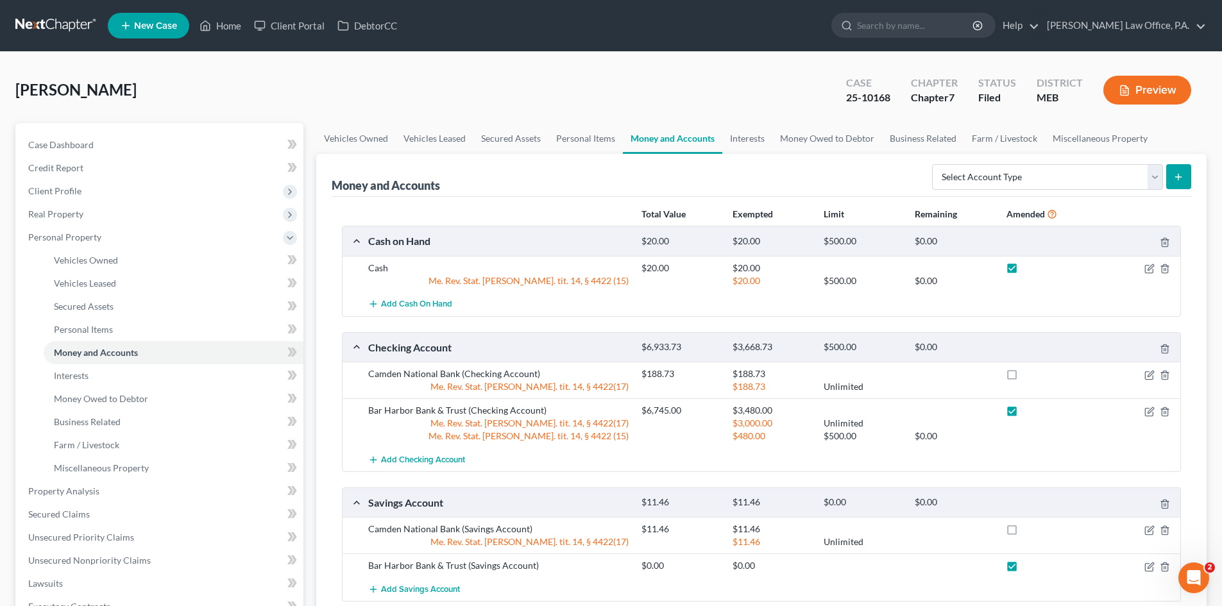
checkbox input "true"
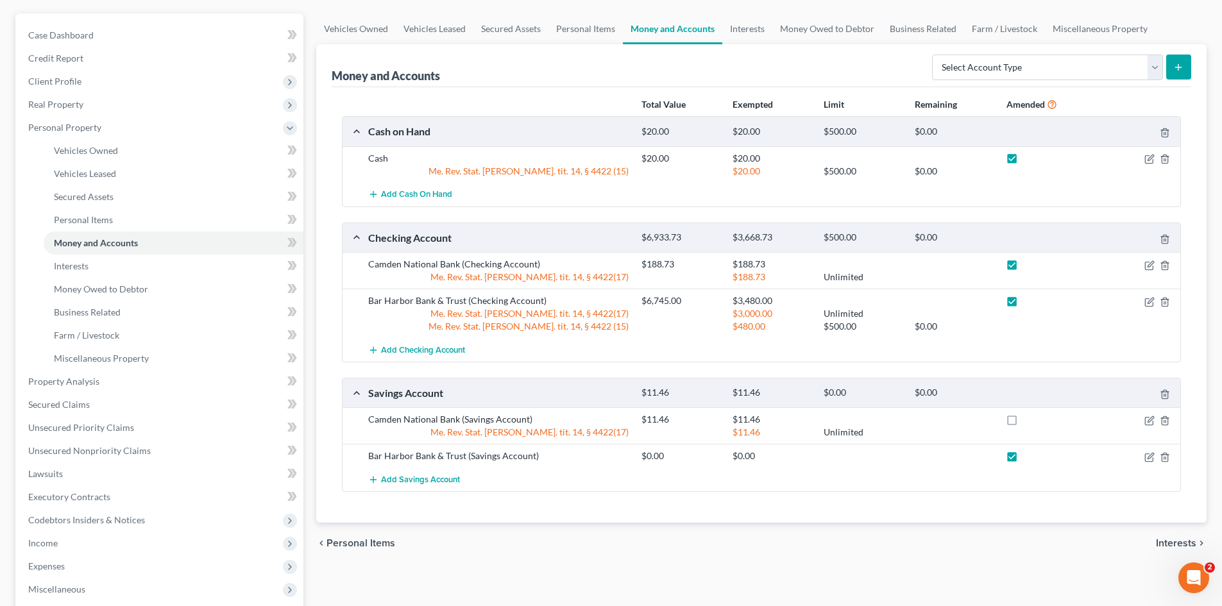
scroll to position [181, 0]
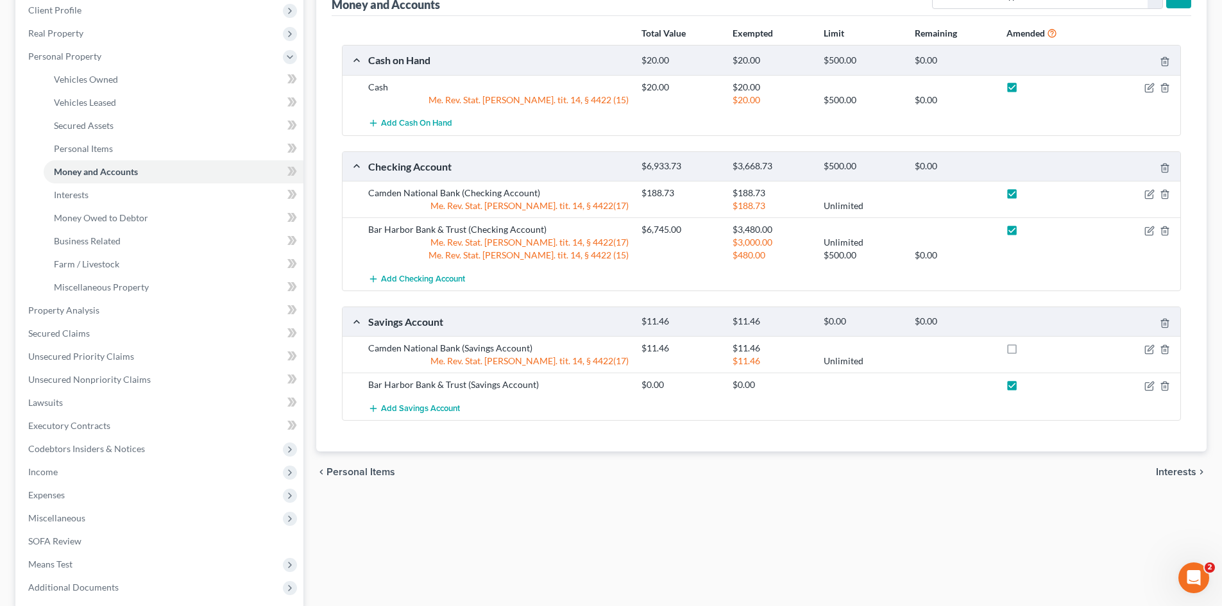
click at [1024, 352] on label at bounding box center [1024, 352] width 0 height 0
click at [1029, 347] on input "checkbox" at bounding box center [1033, 346] width 8 height 8
checkbox input "true"
click at [1168, 469] on span "Interests" at bounding box center [1176, 472] width 40 height 10
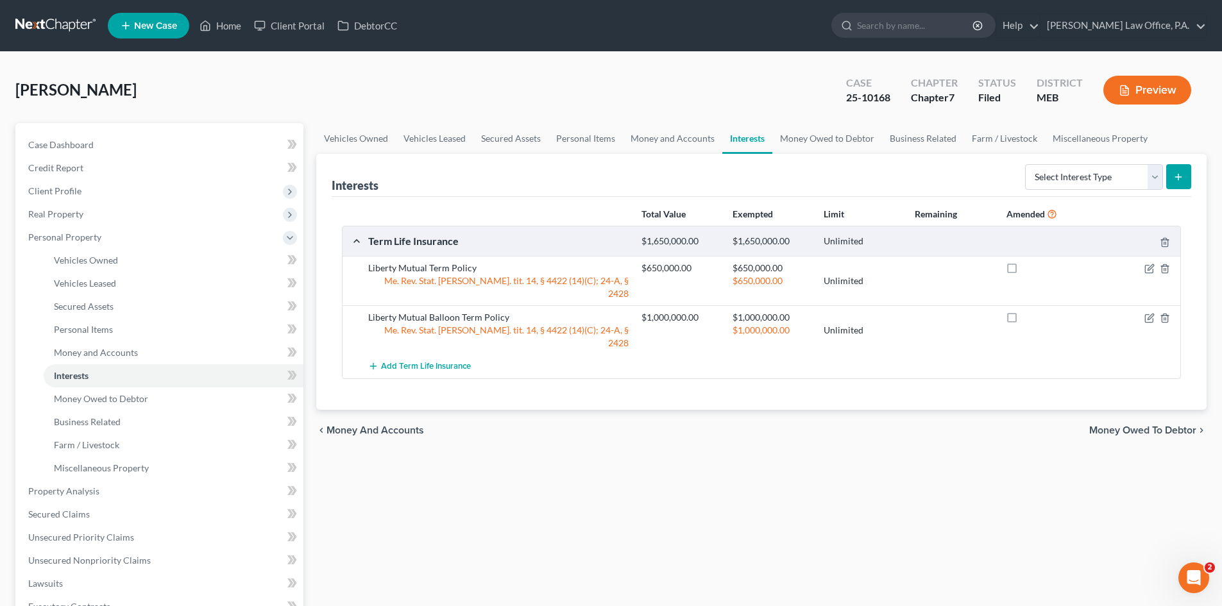
click at [1024, 271] on label at bounding box center [1024, 271] width 0 height 0
click at [1029, 265] on input "checkbox" at bounding box center [1033, 266] width 8 height 8
checkbox input "true"
click at [1024, 321] on label at bounding box center [1024, 321] width 0 height 0
click at [1029, 311] on input "checkbox" at bounding box center [1033, 315] width 8 height 8
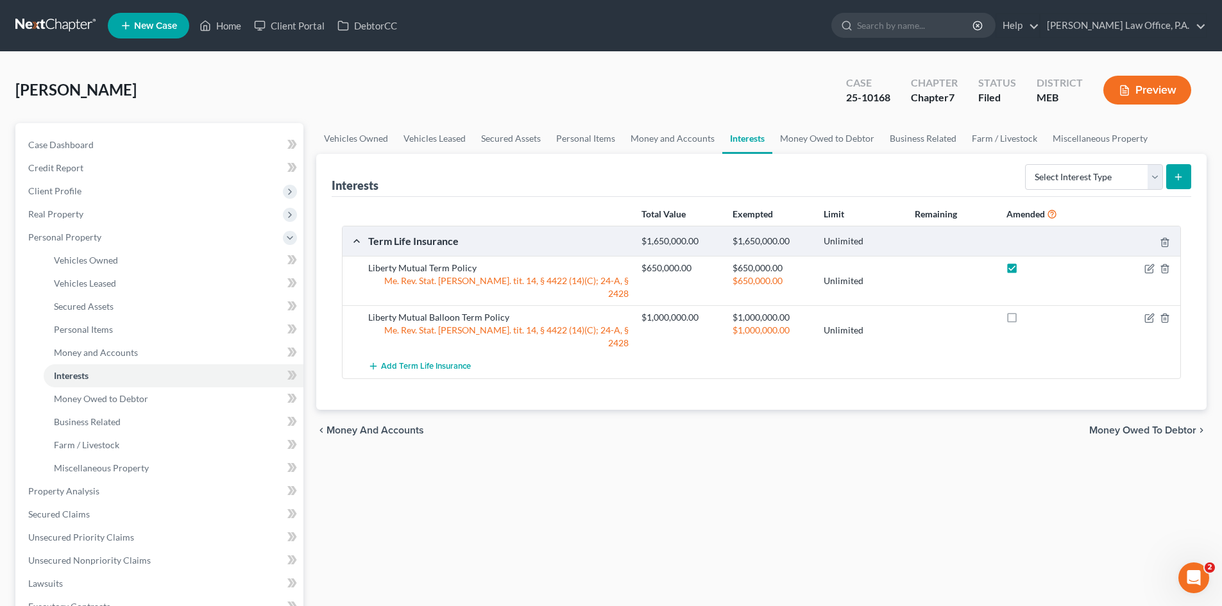
checkbox input "true"
click at [1155, 425] on span "Money Owed to Debtor" at bounding box center [1142, 430] width 107 height 10
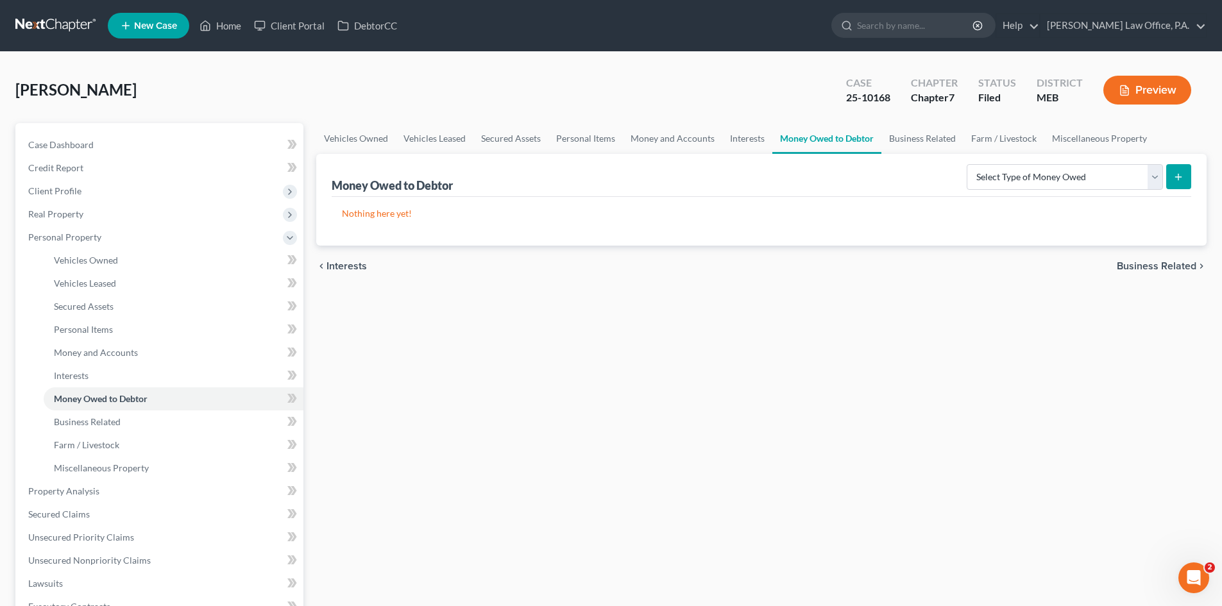
click at [1164, 269] on span "Business Related" at bounding box center [1157, 266] width 80 height 10
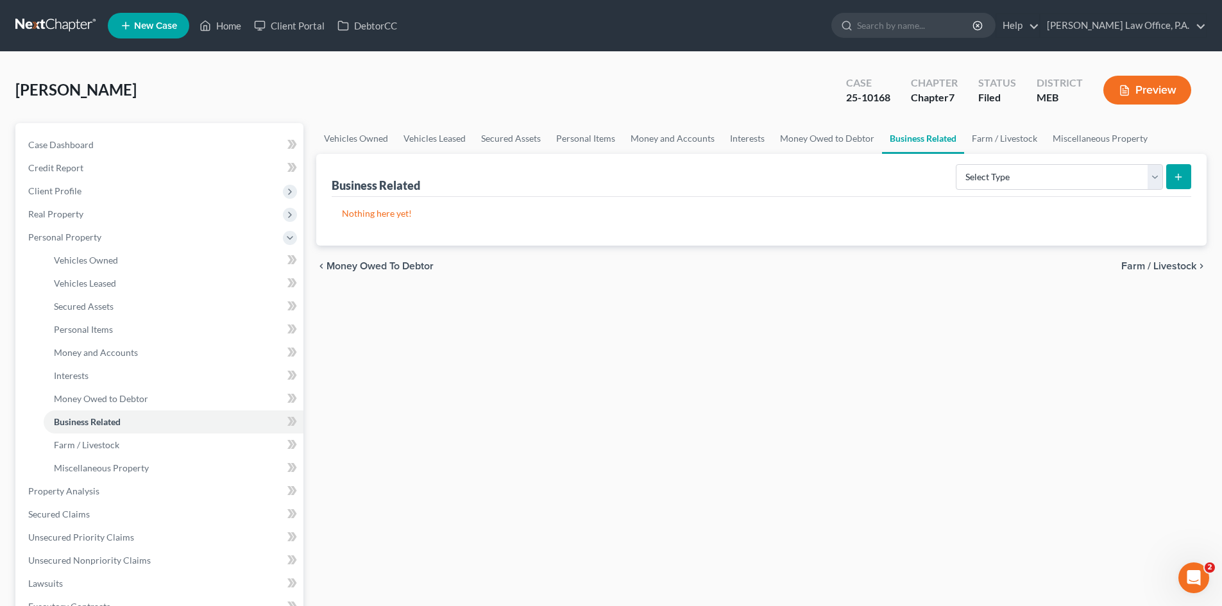
click at [1161, 262] on span "Farm / Livestock" at bounding box center [1158, 266] width 75 height 10
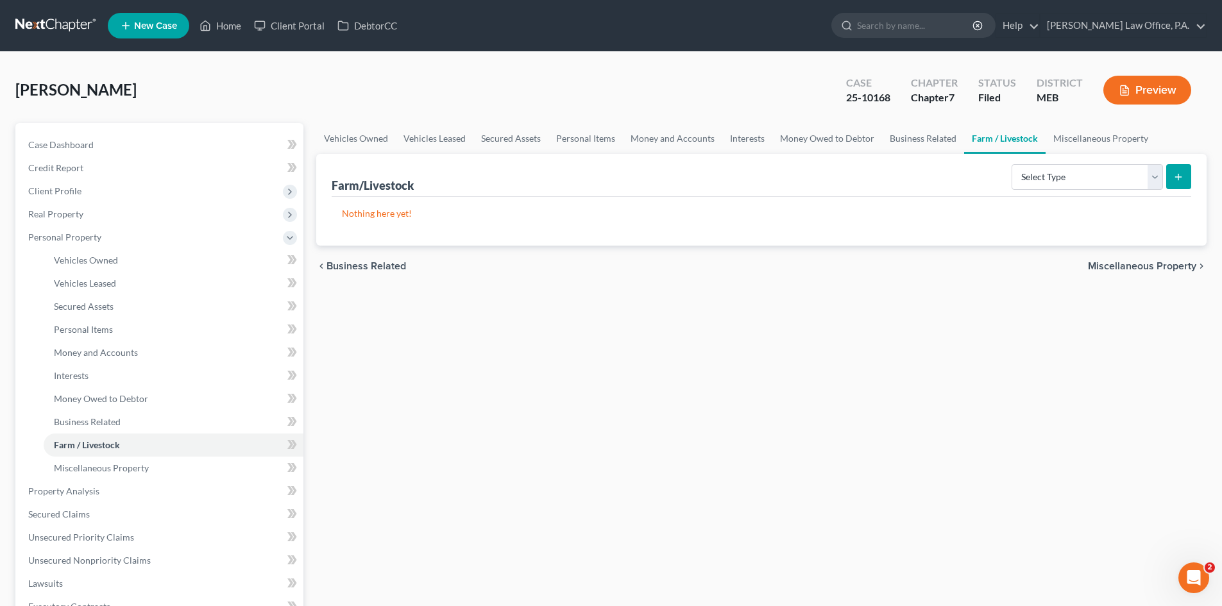
click at [1158, 268] on span "Miscellaneous Property" at bounding box center [1142, 266] width 108 height 10
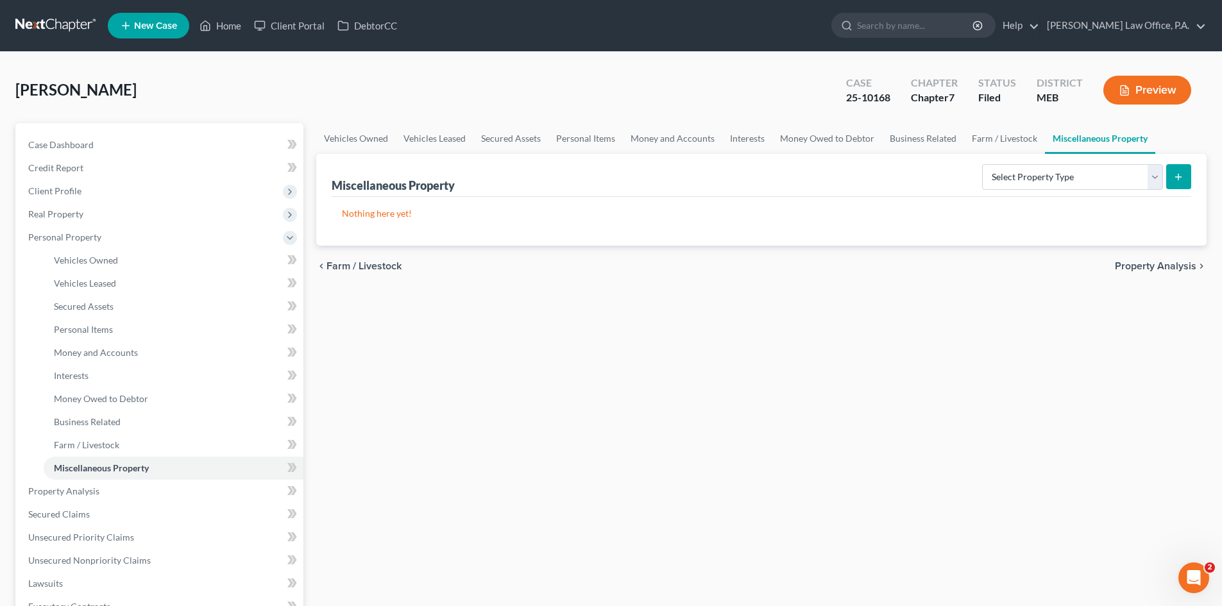
click at [1157, 268] on span "Property Analysis" at bounding box center [1155, 266] width 81 height 10
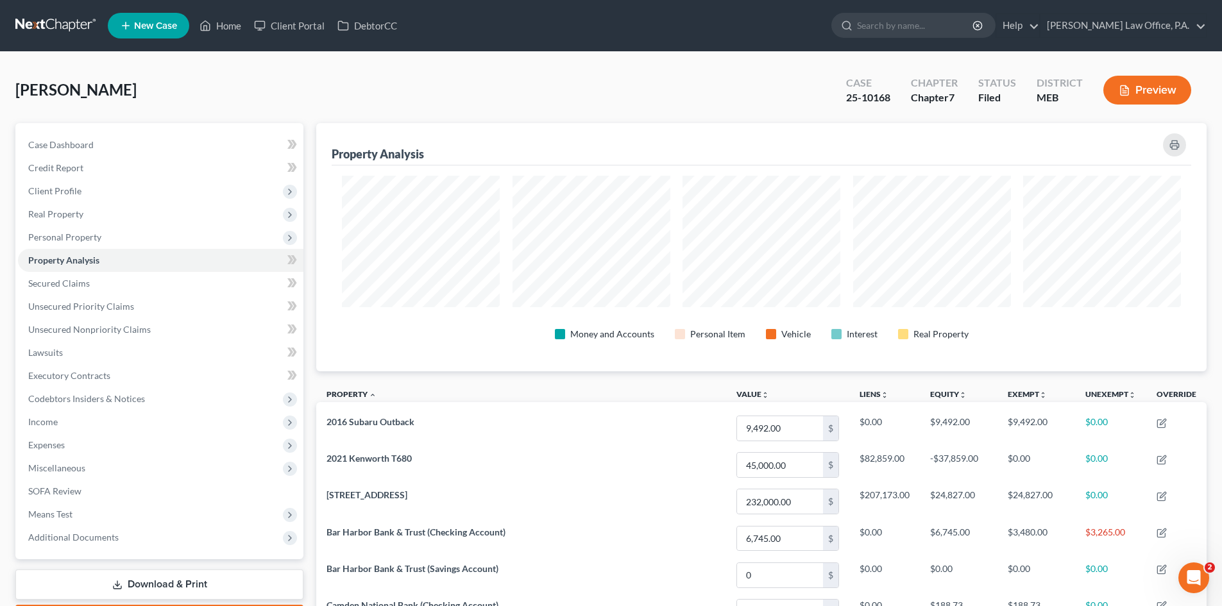
scroll to position [248, 890]
click at [69, 255] on span "Property Analysis" at bounding box center [63, 260] width 71 height 11
click at [46, 281] on span "Secured Claims" at bounding box center [59, 283] width 62 height 11
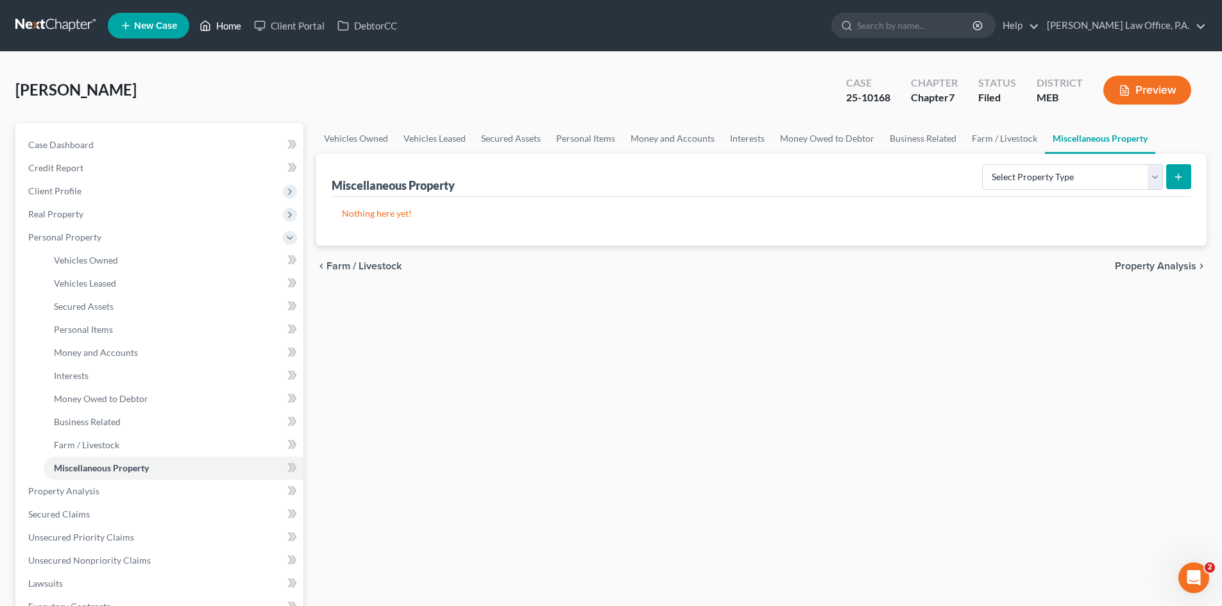
click at [223, 24] on link "Home" at bounding box center [220, 25] width 55 height 23
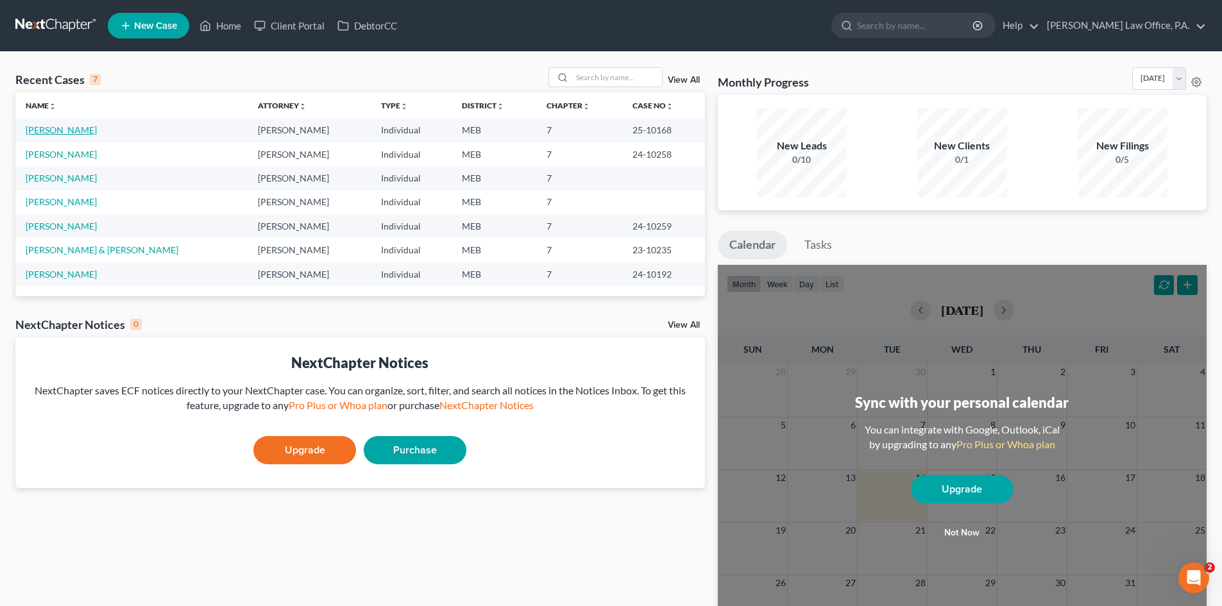
click at [85, 129] on link "[PERSON_NAME]" at bounding box center [61, 129] width 71 height 11
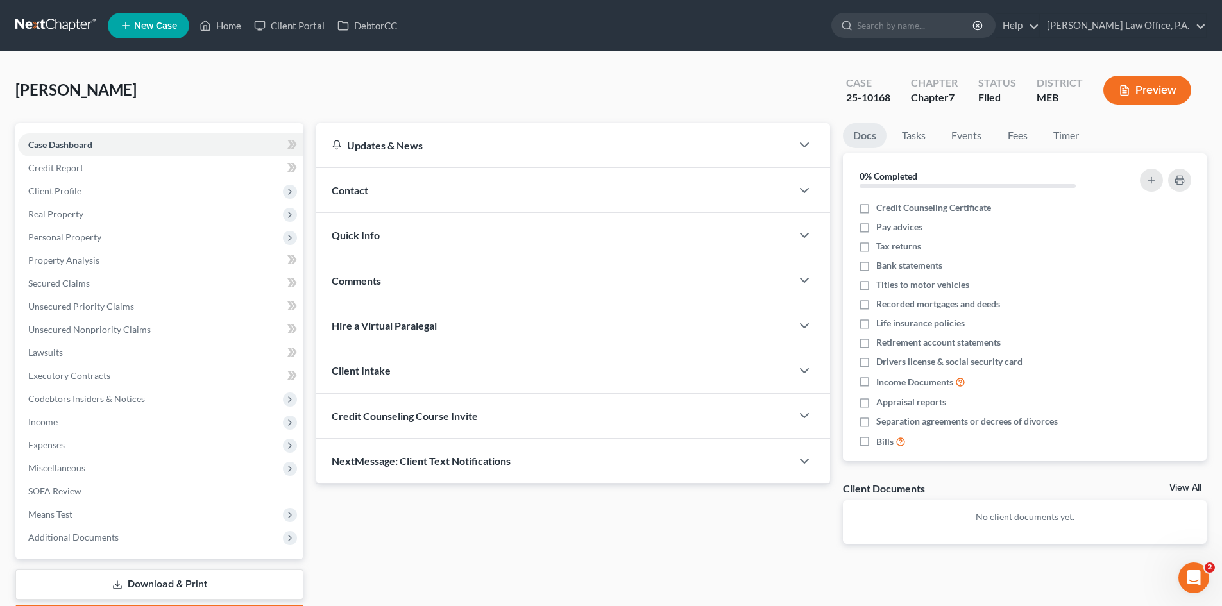
click at [182, 581] on link "Download & Print" at bounding box center [159, 585] width 288 height 30
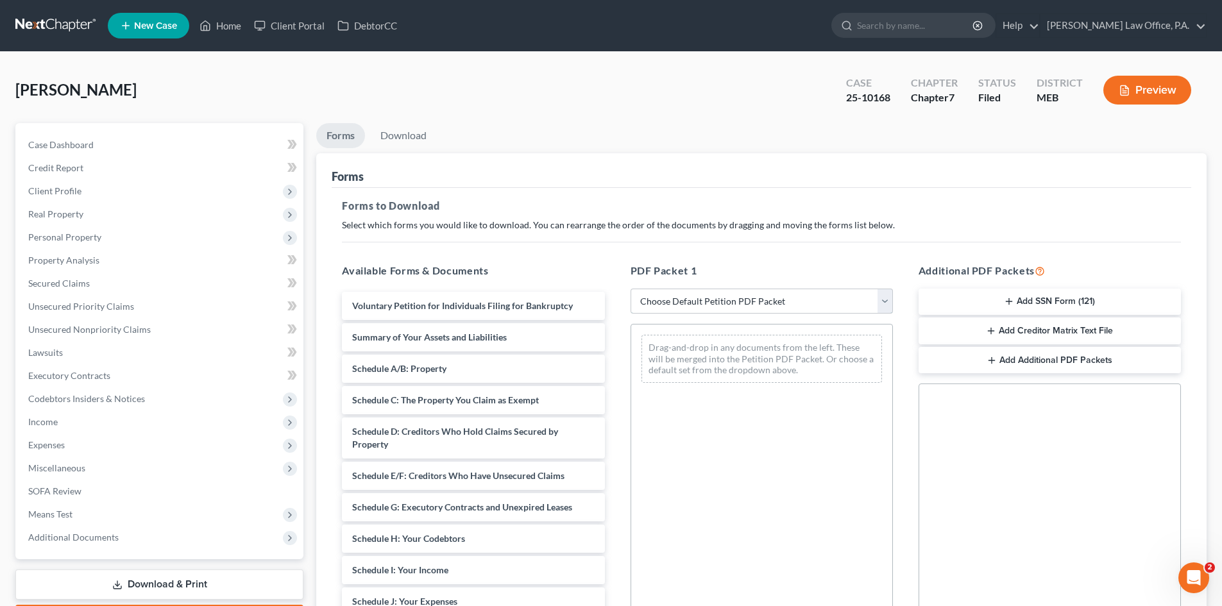
click at [889, 298] on select "Choose Default Petition PDF Packet Complete Bankruptcy Petition (all forms and …" at bounding box center [762, 302] width 262 height 26
select select "2"
click at [631, 289] on select "Choose Default Petition PDF Packet Complete Bankruptcy Petition (all forms and …" at bounding box center [762, 302] width 262 height 26
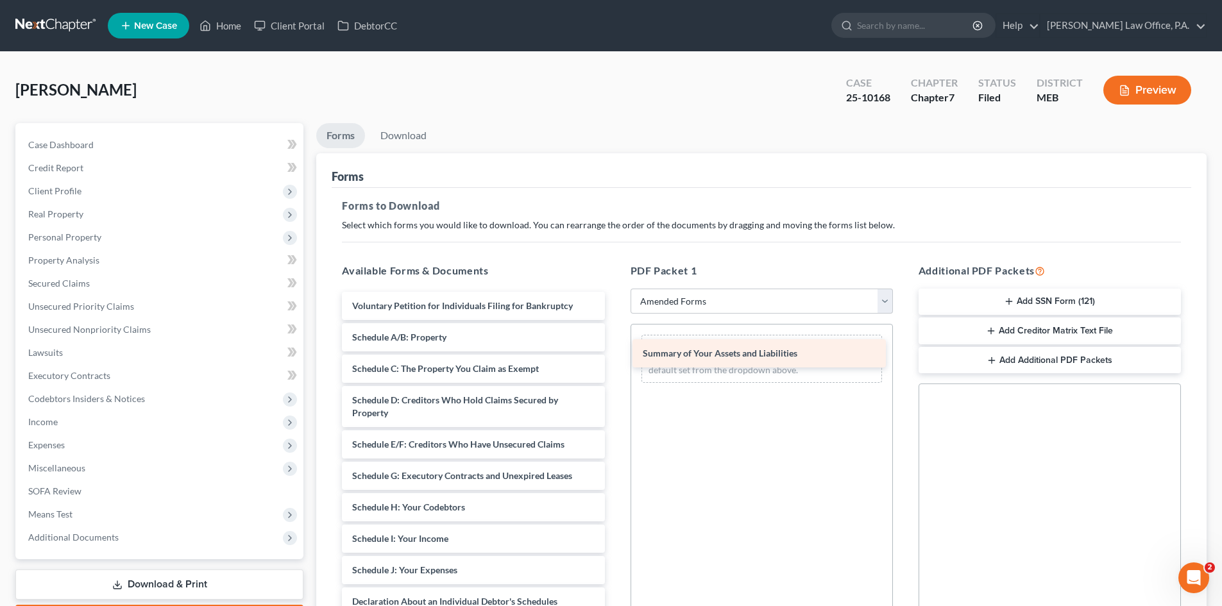
drag, startPoint x: 359, startPoint y: 335, endPoint x: 648, endPoint y: 352, distance: 289.8
click at [615, 351] on div "Summary of Your Assets and Liabilities Voluntary Petition for Individuals Filin…" at bounding box center [473, 583] width 283 height 583
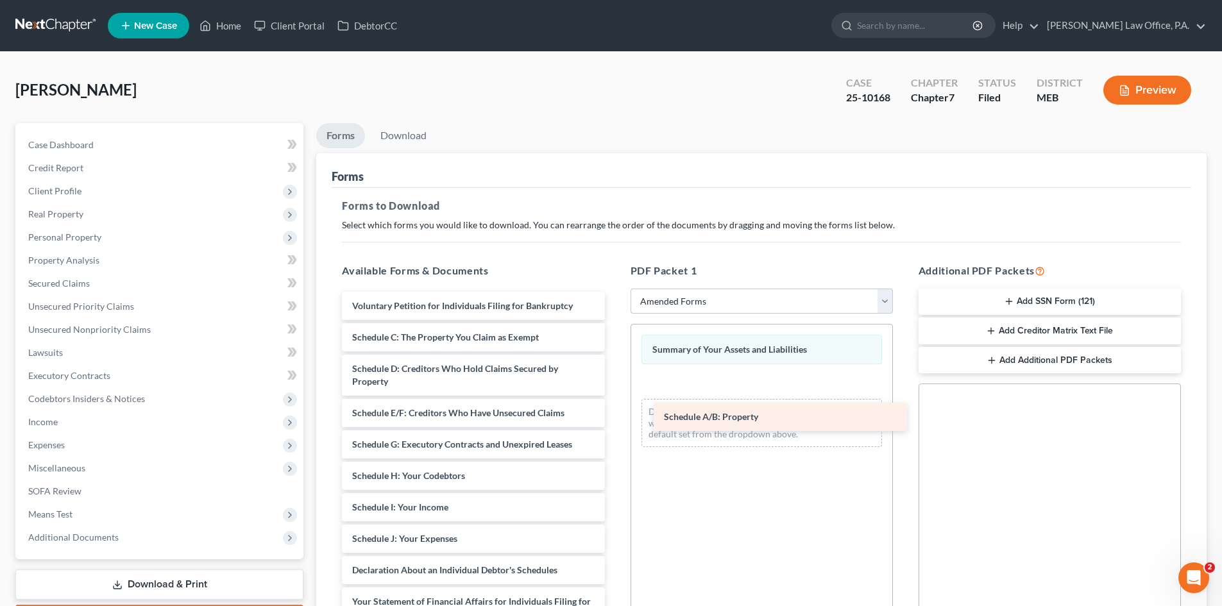
drag, startPoint x: 396, startPoint y: 337, endPoint x: 708, endPoint y: 417, distance: 321.3
click at [615, 417] on div "Schedule A/B: Property Voluntary Petition for Individuals Filing for Bankruptcy…" at bounding box center [473, 567] width 283 height 551
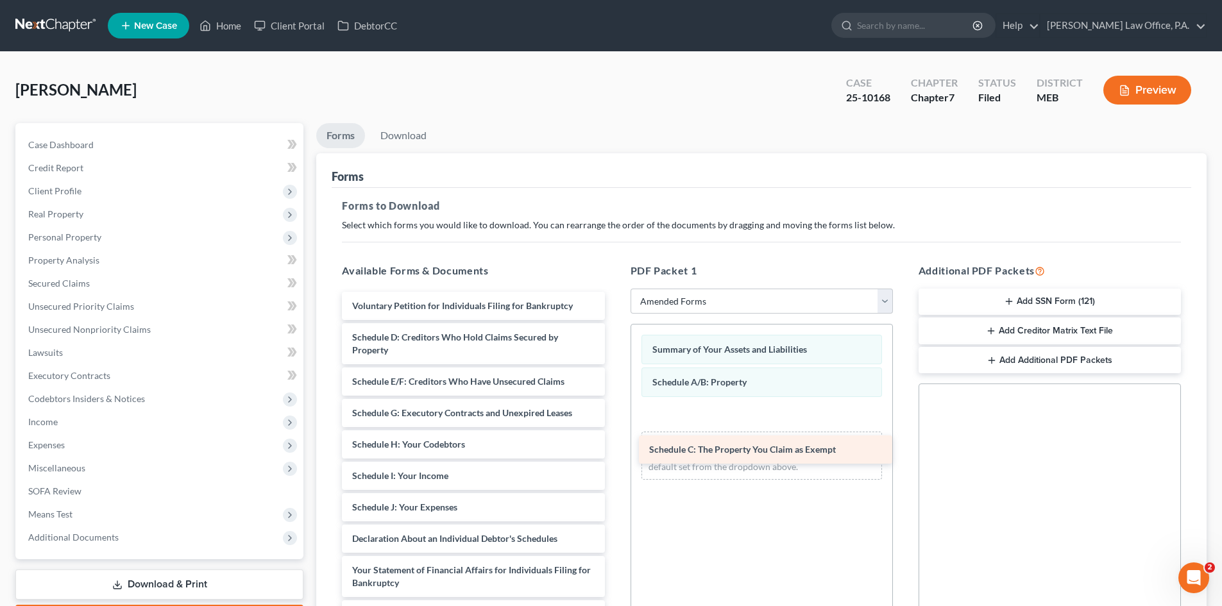
drag, startPoint x: 382, startPoint y: 338, endPoint x: 680, endPoint y: 450, distance: 318.7
click at [615, 450] on div "Schedule C: The Property You Claim as Exempt Voluntary Petition for Individuals…" at bounding box center [473, 552] width 283 height 520
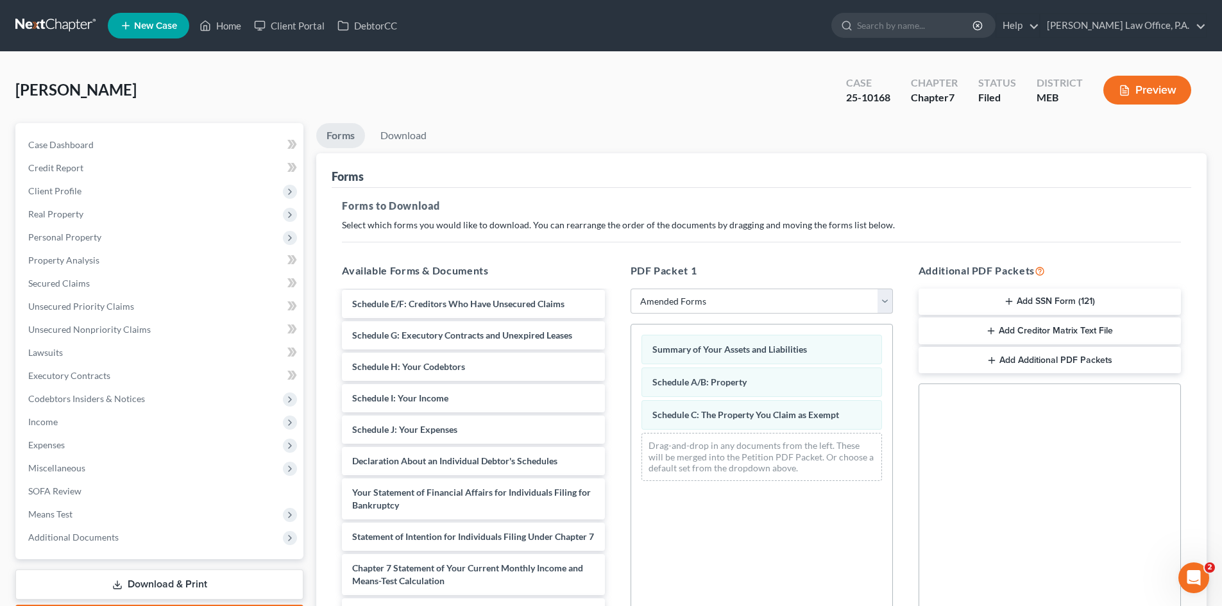
scroll to position [89, 0]
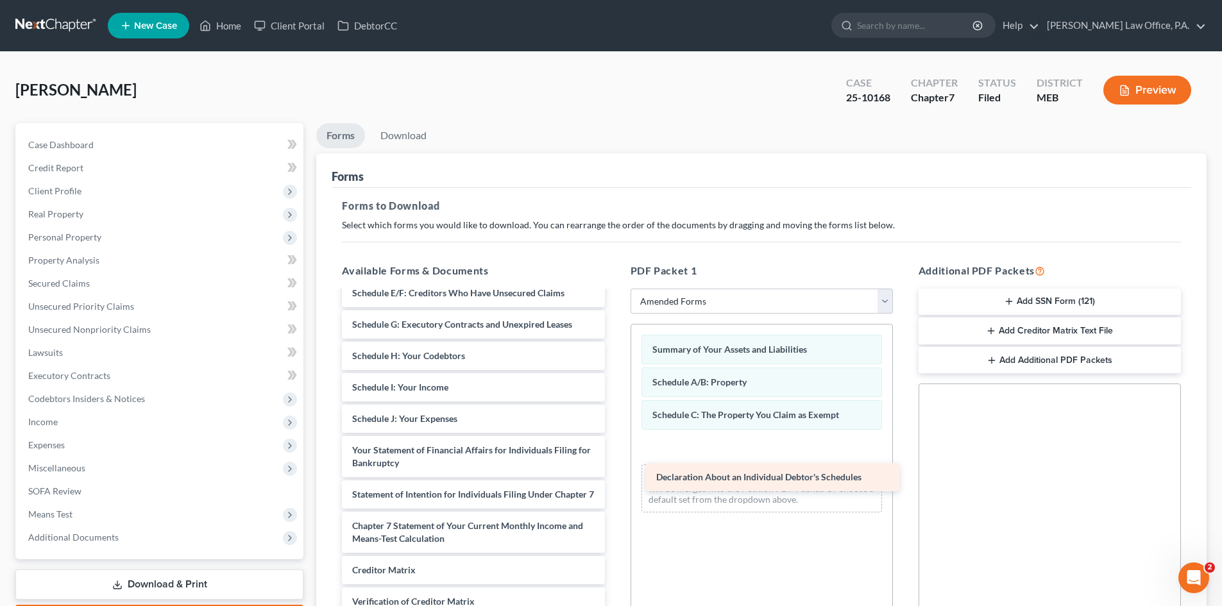
drag, startPoint x: 360, startPoint y: 453, endPoint x: 664, endPoint y: 480, distance: 305.3
click at [615, 480] on div "Declaration About an Individual Debtor's Schedules Voluntary Petition for Indiv…" at bounding box center [473, 447] width 283 height 488
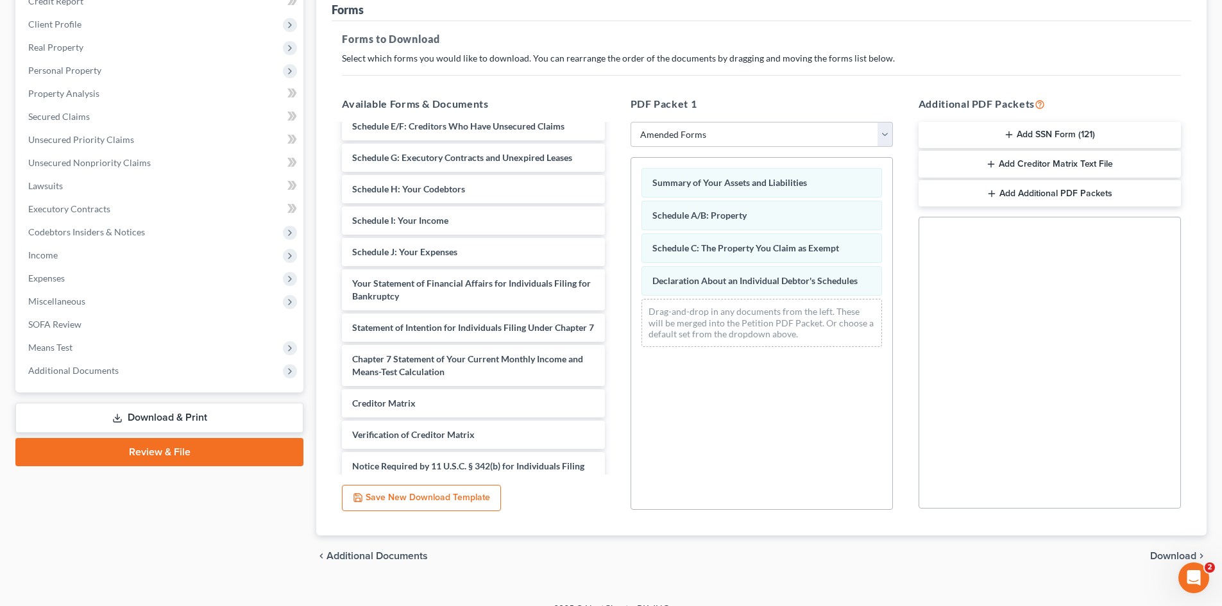
scroll to position [171, 0]
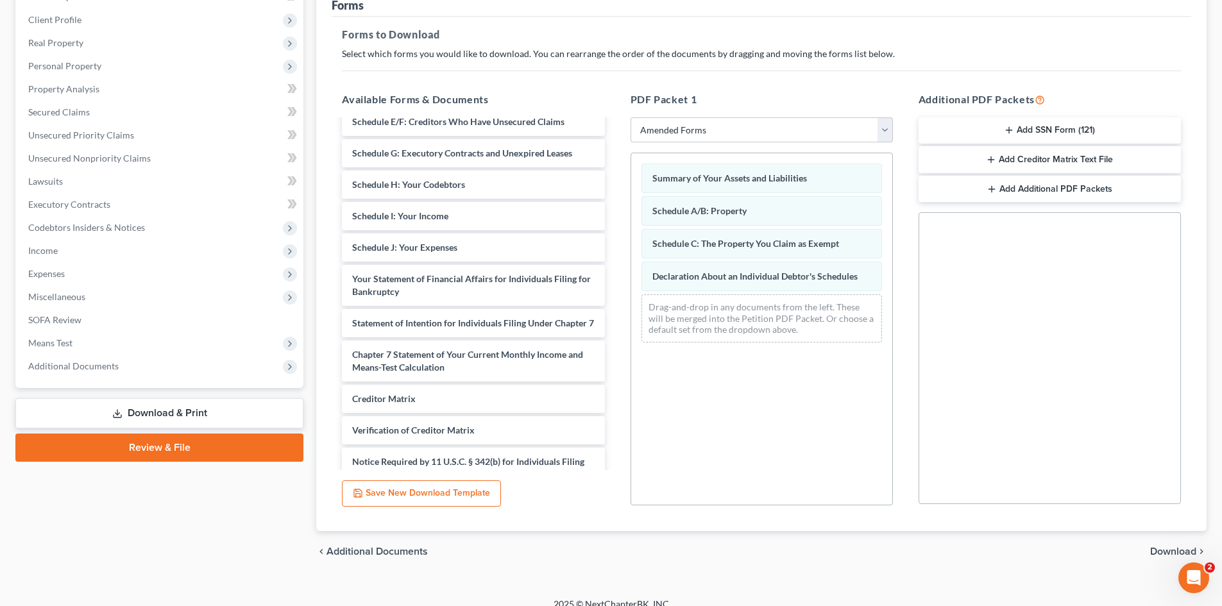
click at [1159, 550] on span "Download" at bounding box center [1173, 552] width 46 height 10
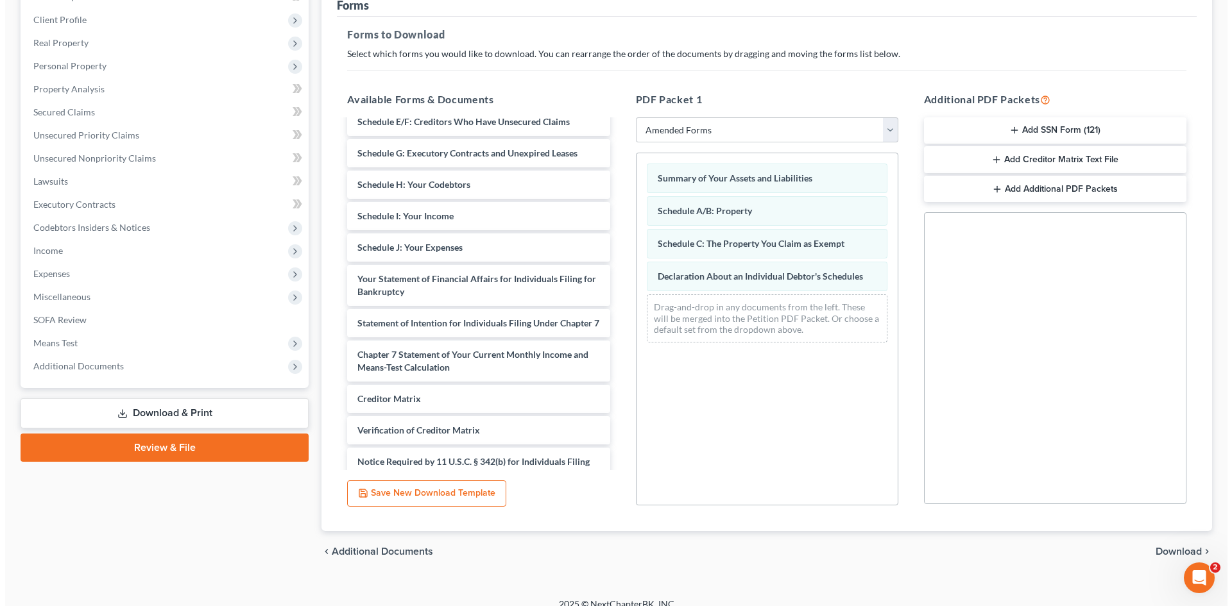
scroll to position [76, 0]
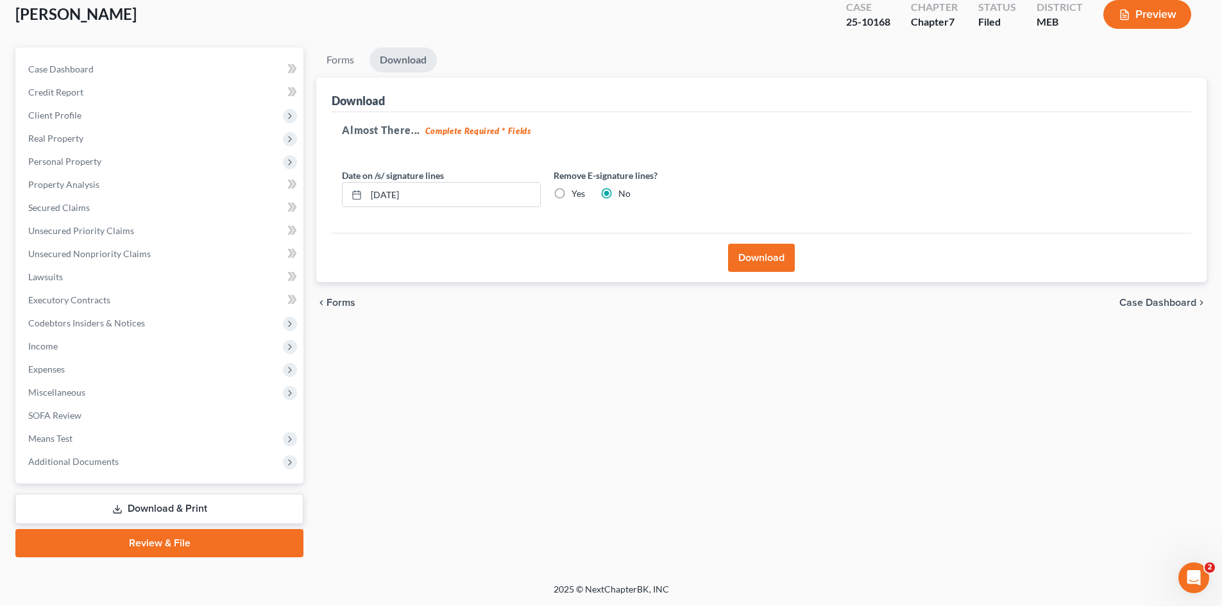
click at [753, 258] on button "Download" at bounding box center [761, 258] width 67 height 28
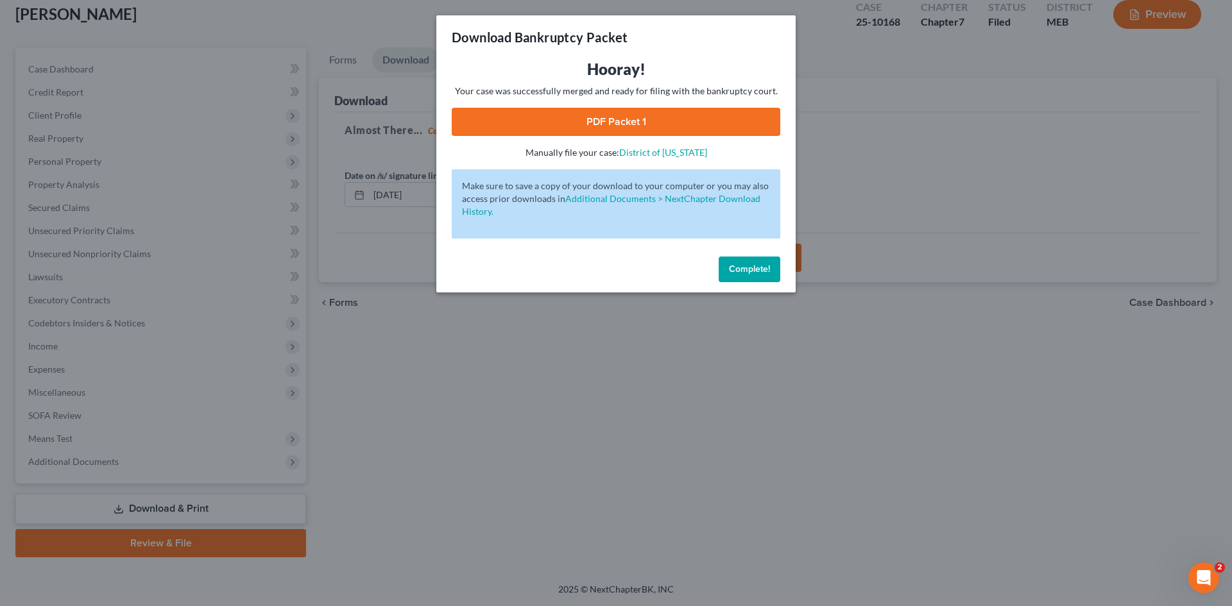
click at [624, 120] on link "PDF Packet 1" at bounding box center [616, 122] width 328 height 28
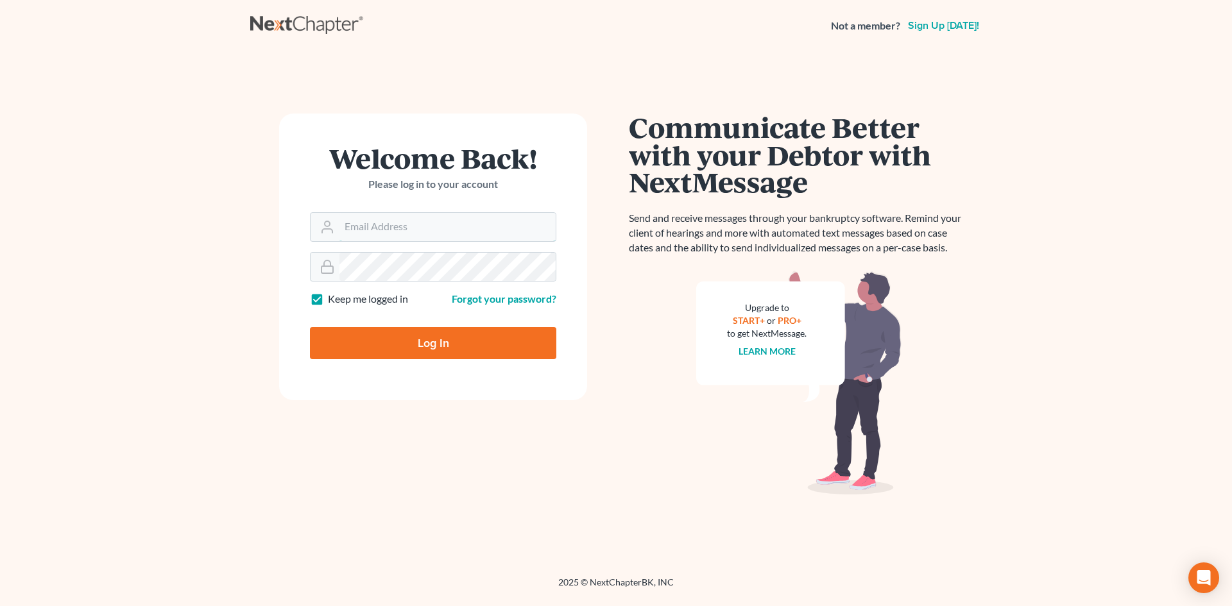
type input "[PERSON_NAME][EMAIL_ADDRESS][PERSON_NAME][DOMAIN_NAME]"
click at [398, 337] on input "Log In" at bounding box center [433, 343] width 246 height 32
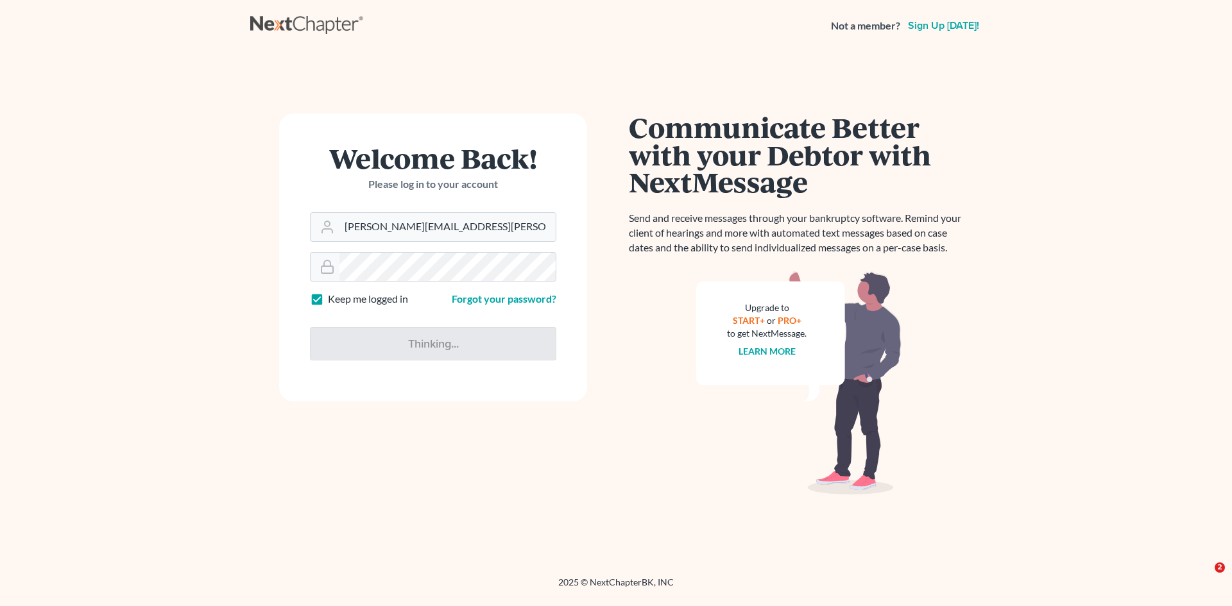
type input "Thinking..."
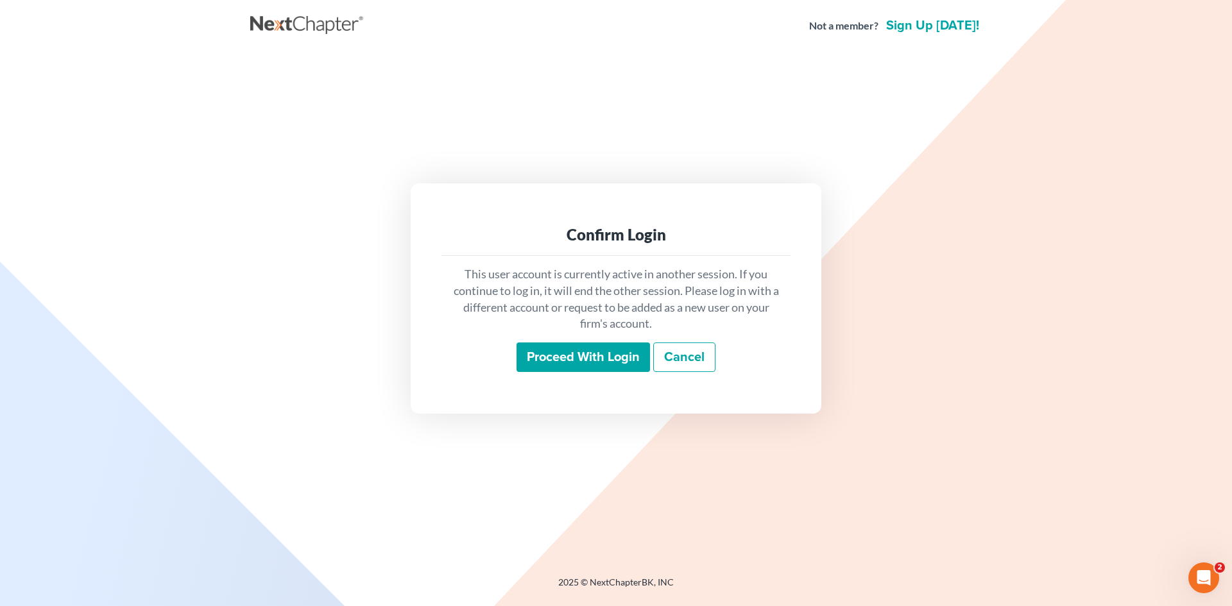
click at [599, 355] on input "Proceed with login" at bounding box center [582, 358] width 133 height 30
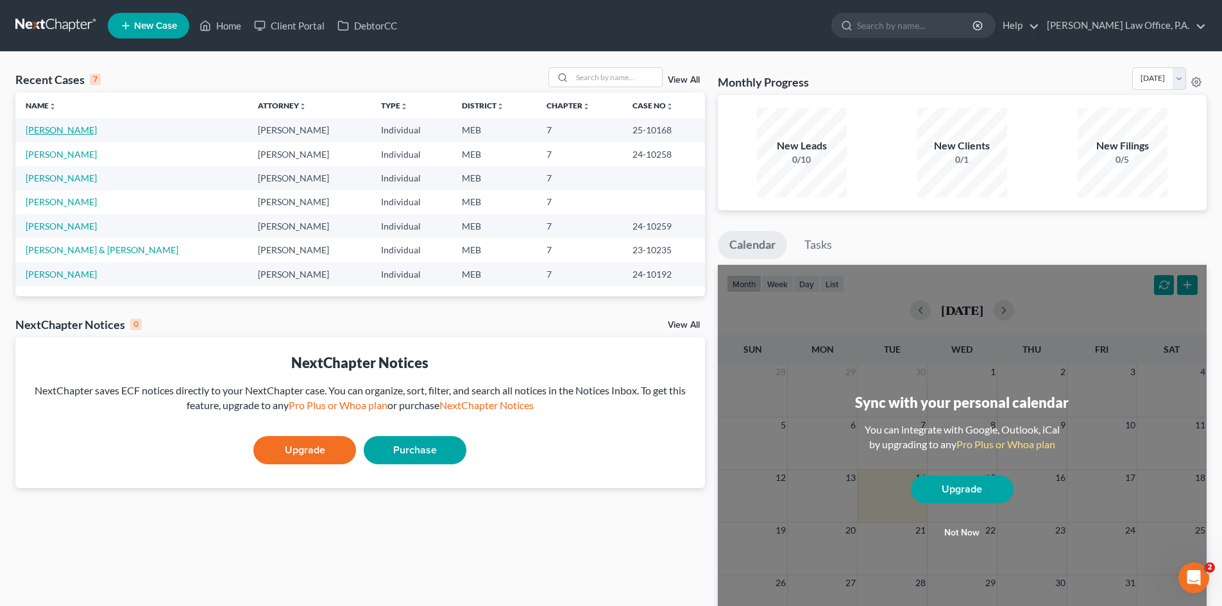
click at [71, 128] on link "[PERSON_NAME]" at bounding box center [61, 129] width 71 height 11
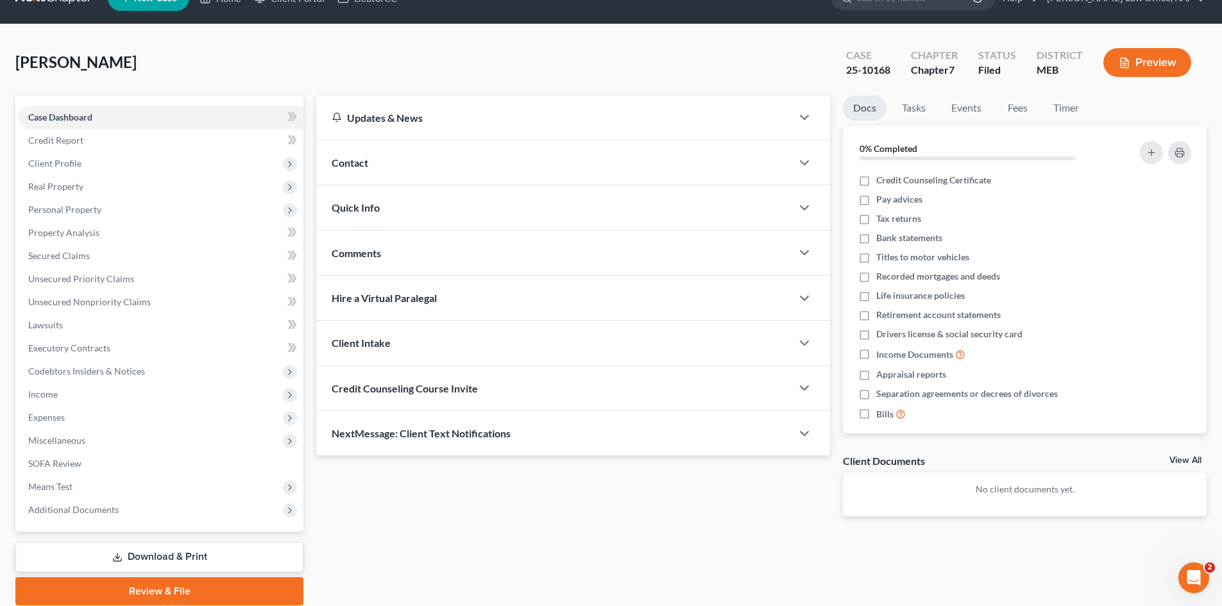
scroll to position [76, 0]
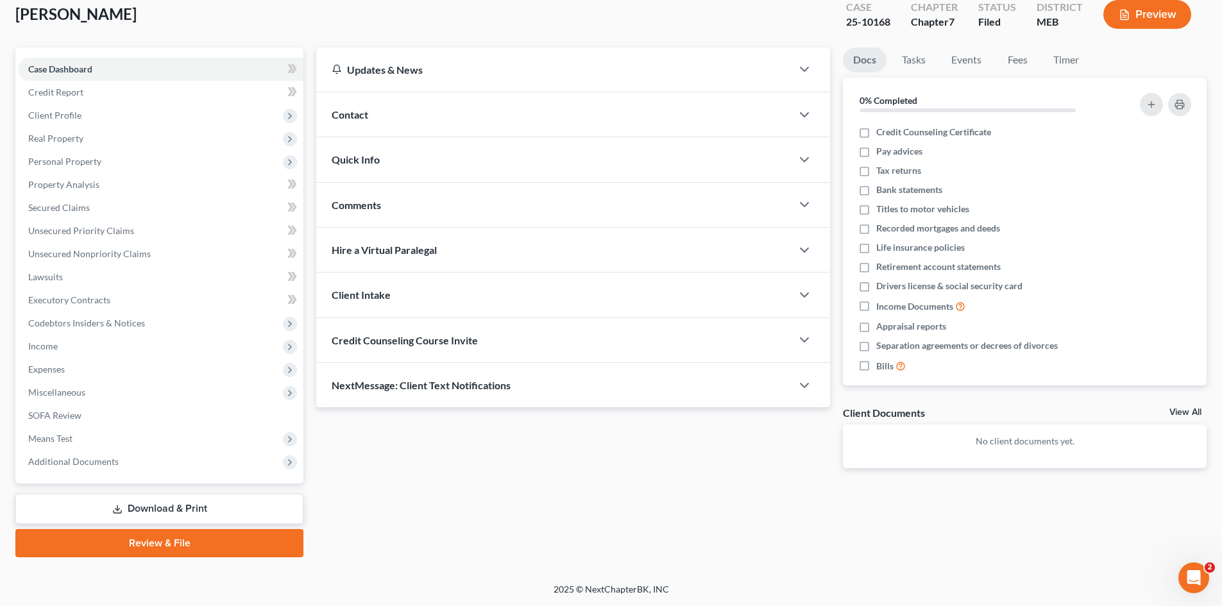
click at [163, 503] on link "Download & Print" at bounding box center [159, 509] width 288 height 30
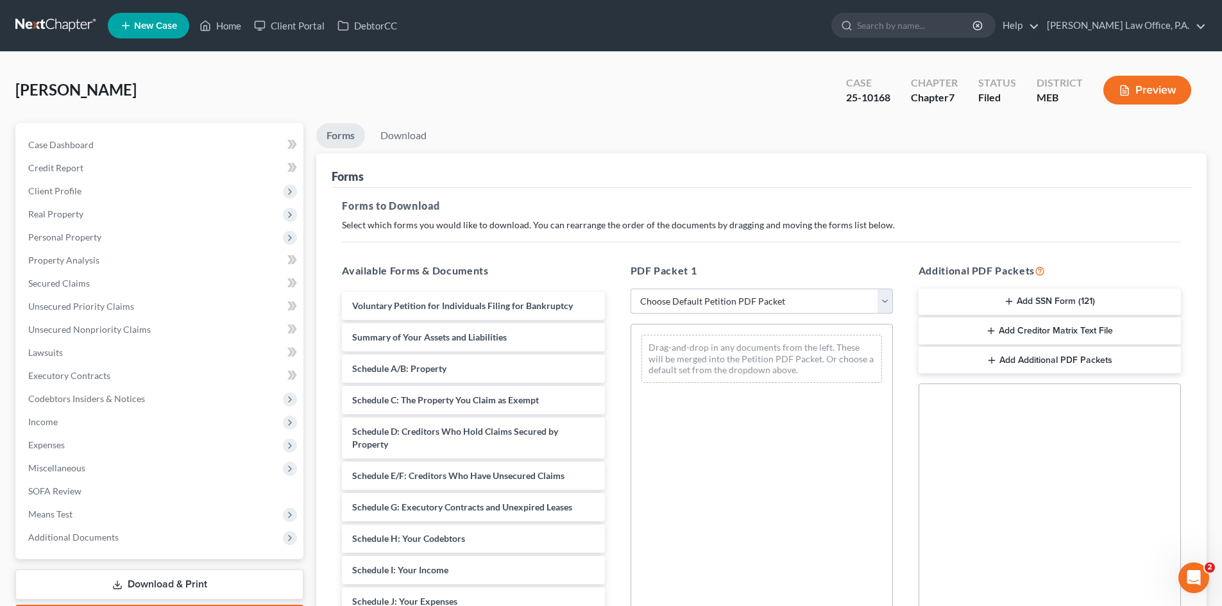
click at [879, 298] on select "Choose Default Petition PDF Packet Complete Bankruptcy Petition (all forms and …" at bounding box center [762, 302] width 262 height 26
select select "0"
click at [631, 289] on select "Choose Default Petition PDF Packet Complete Bankruptcy Petition (all forms and …" at bounding box center [762, 302] width 262 height 26
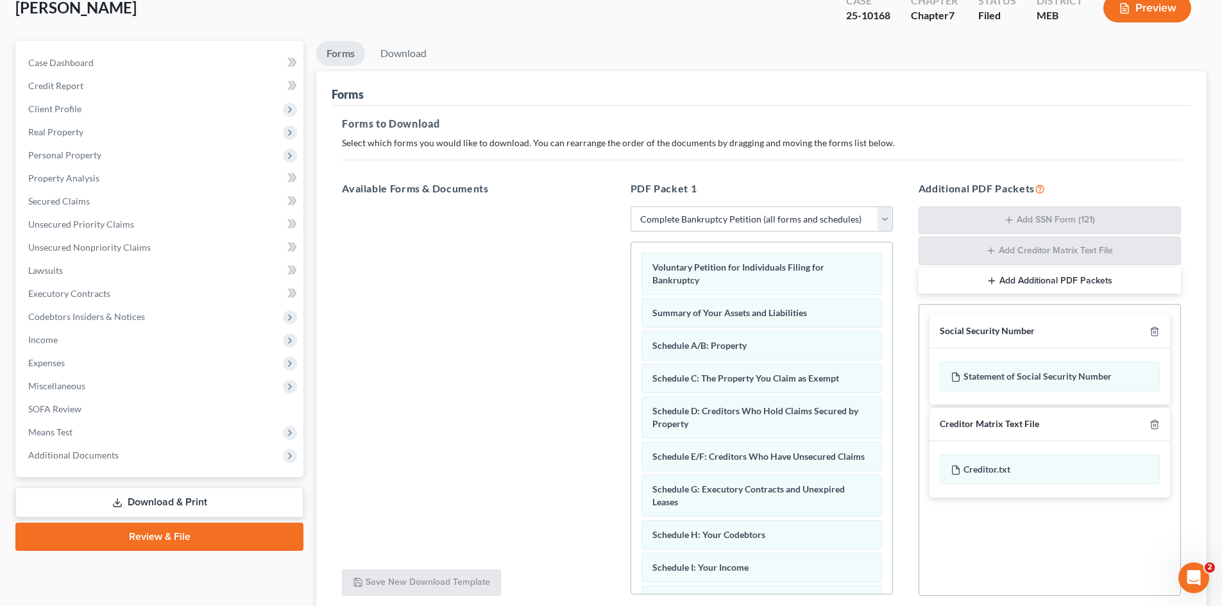
scroll to position [187, 0]
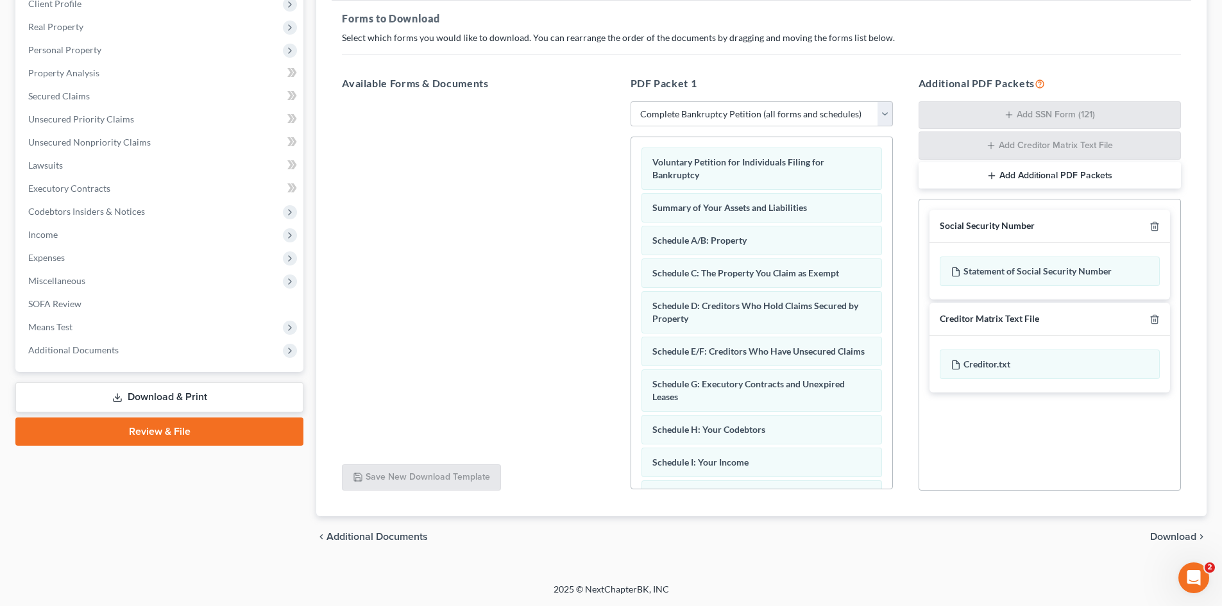
click at [1177, 533] on span "Download" at bounding box center [1173, 537] width 46 height 10
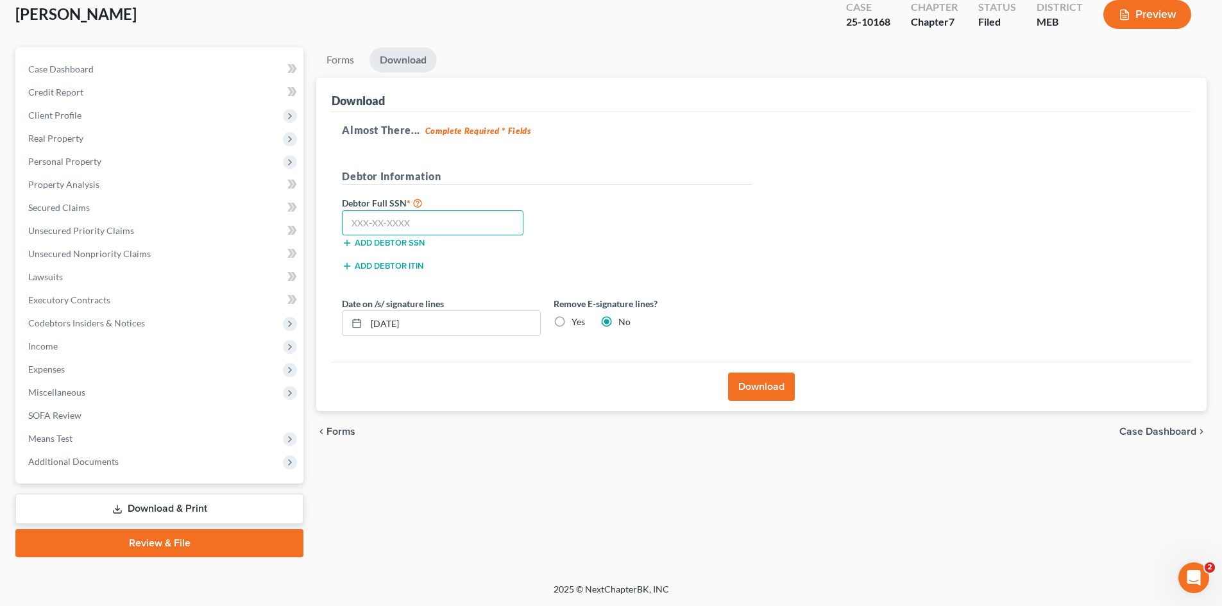
click at [417, 223] on input "text" at bounding box center [433, 223] width 182 height 26
drag, startPoint x: 394, startPoint y: 220, endPoint x: 386, endPoint y: 222, distance: 8.6
click at [392, 220] on input "text" at bounding box center [433, 223] width 182 height 26
type input "309-84-5290"
click at [769, 389] on button "Download" at bounding box center [761, 387] width 67 height 28
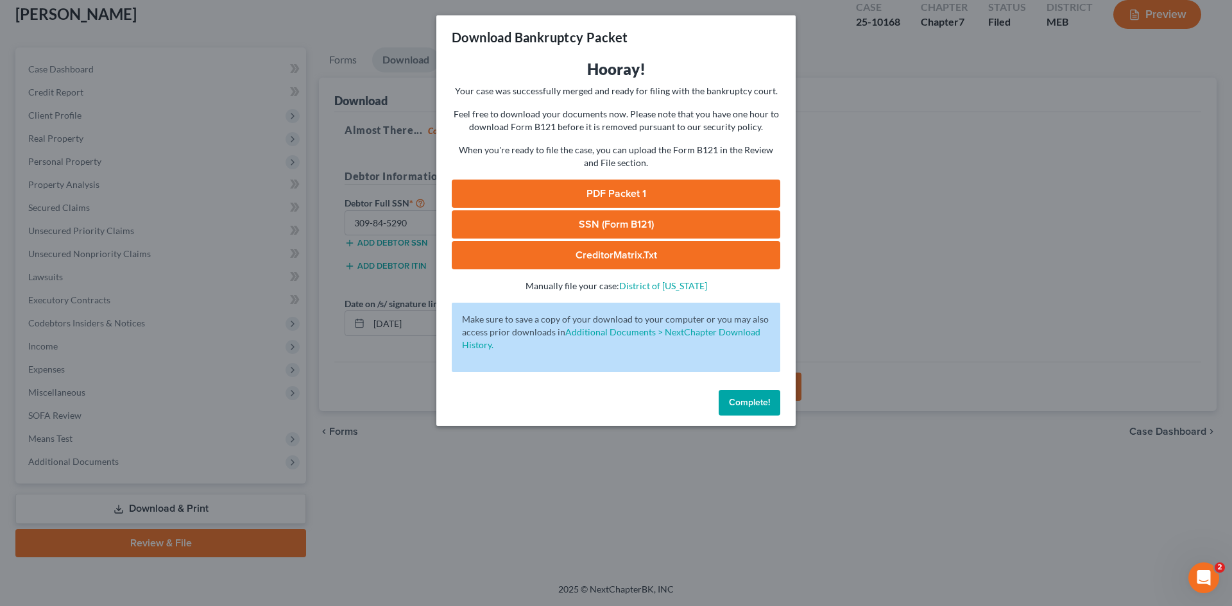
click at [616, 189] on link "PDF Packet 1" at bounding box center [616, 194] width 328 height 28
click at [910, 140] on div "Download Bankruptcy Packet Hooray! Your case was successfully merged and ready …" at bounding box center [616, 303] width 1232 height 606
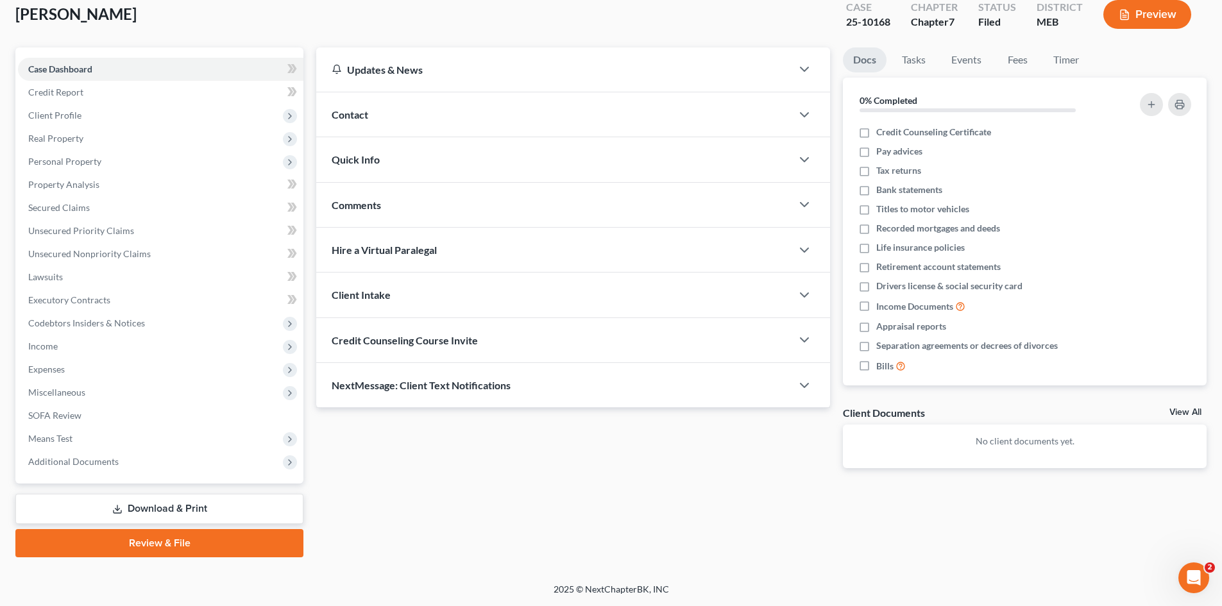
click at [163, 508] on link "Download & Print" at bounding box center [159, 509] width 288 height 30
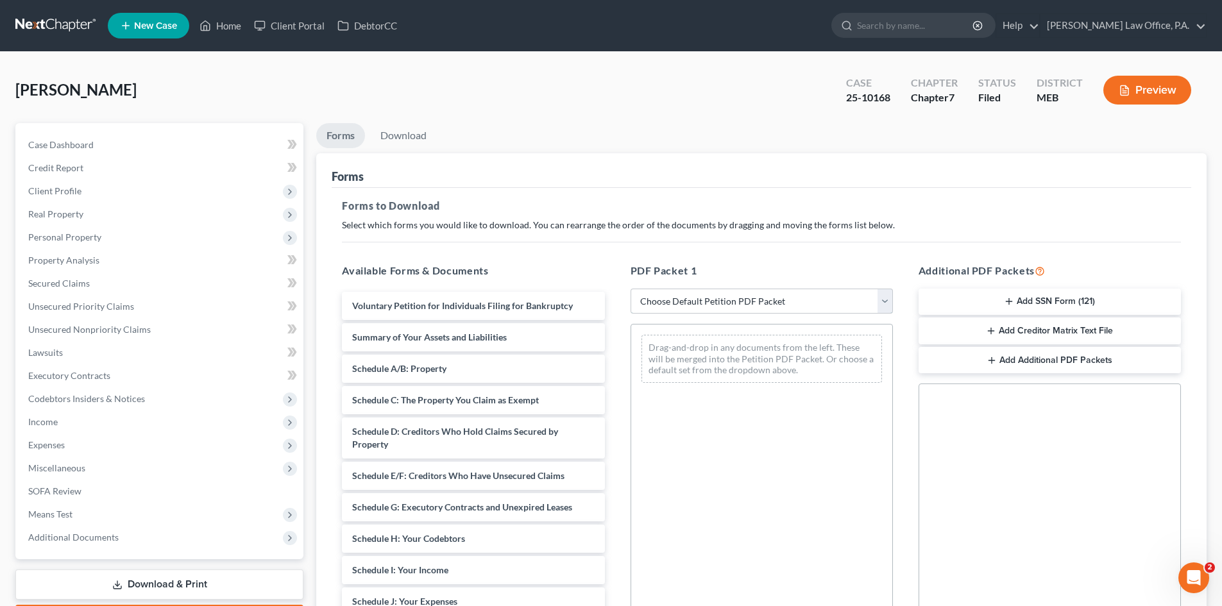
click at [885, 302] on select "Choose Default Petition PDF Packet Complete Bankruptcy Petition (all forms and …" at bounding box center [762, 302] width 262 height 26
select select "2"
click at [631, 289] on select "Choose Default Petition PDF Packet Complete Bankruptcy Petition (all forms and …" at bounding box center [762, 302] width 262 height 26
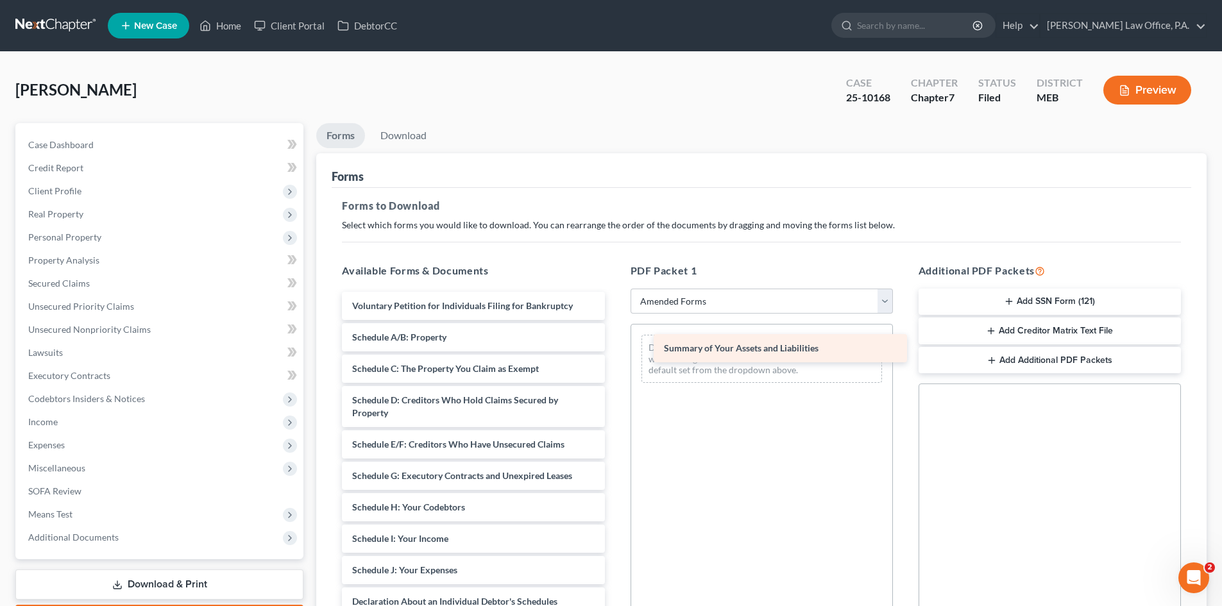
drag, startPoint x: 375, startPoint y: 337, endPoint x: 686, endPoint y: 348, distance: 310.7
click at [615, 348] on div "Summary of Your Assets and Liabilities Voluntary Petition for Individuals Filin…" at bounding box center [473, 583] width 283 height 583
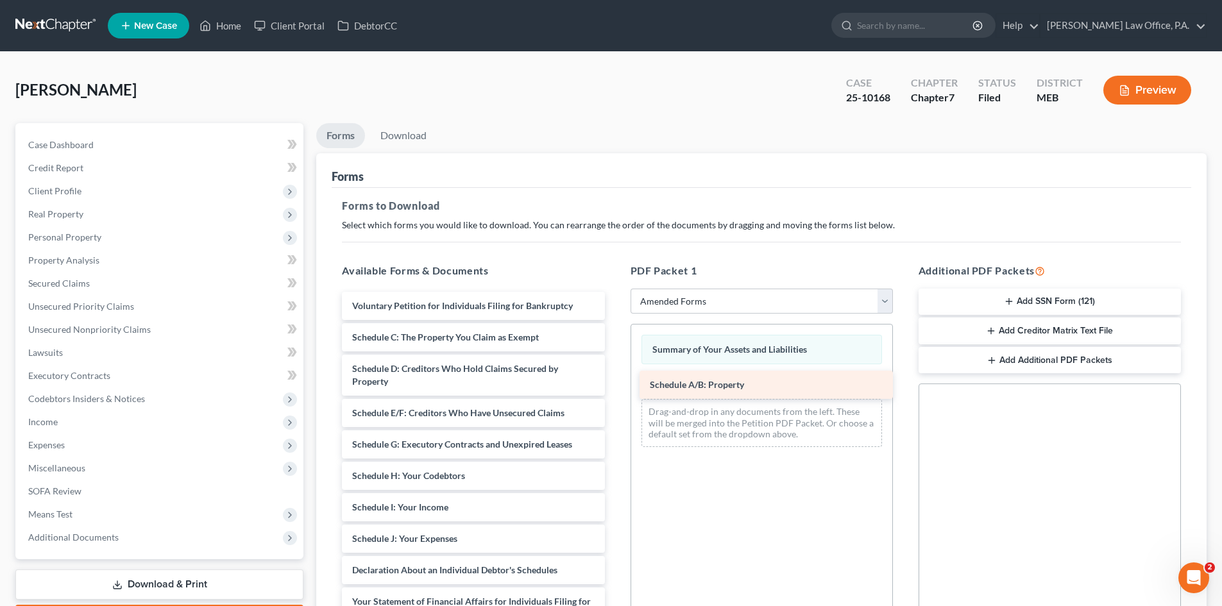
drag, startPoint x: 403, startPoint y: 337, endPoint x: 701, endPoint y: 385, distance: 301.4
click at [615, 385] on div "Schedule A/B: Property Voluntary Petition for Individuals Filing for Bankruptcy…" at bounding box center [473, 567] width 283 height 551
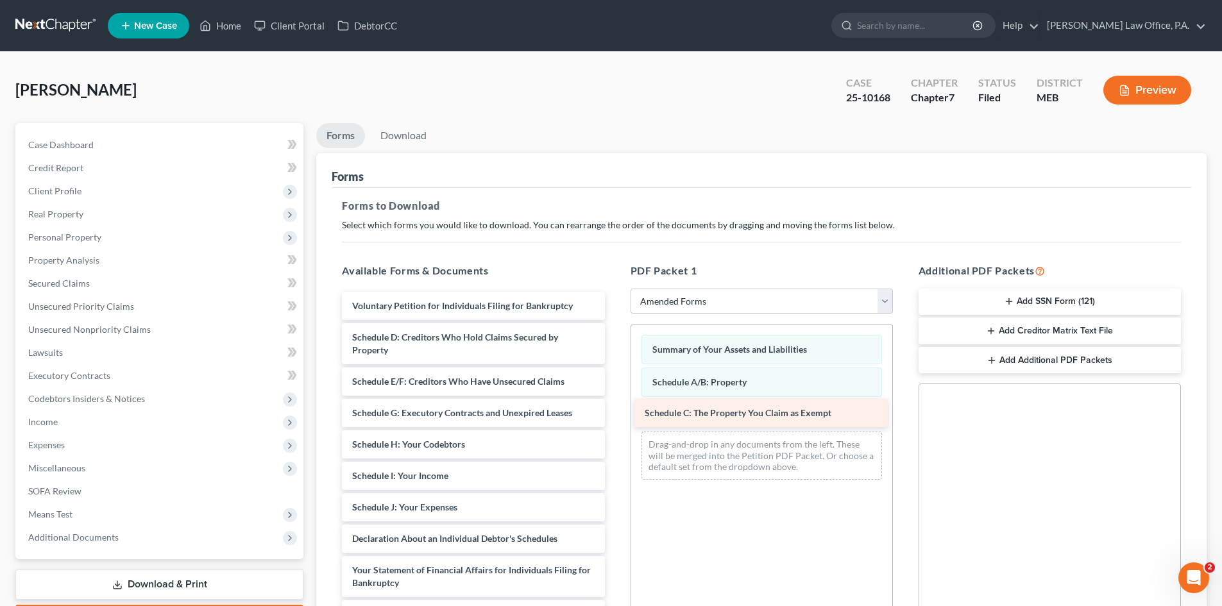
drag, startPoint x: 389, startPoint y: 328, endPoint x: 681, endPoint y: 404, distance: 302.2
click at [615, 404] on div "Schedule C: The Property You Claim as Exempt Voluntary Petition for Individuals…" at bounding box center [473, 552] width 283 height 520
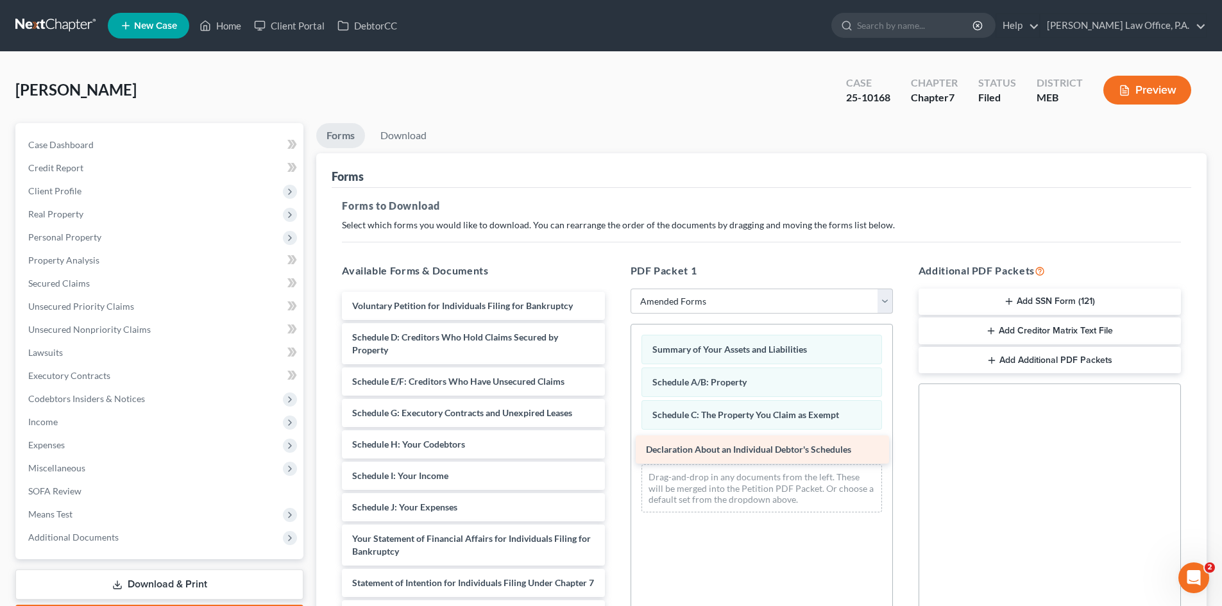
drag, startPoint x: 407, startPoint y: 537, endPoint x: 701, endPoint y: 448, distance: 307.1
click at [615, 448] on div "Declaration About an Individual Debtor's Schedules Voluntary Petition for Indiv…" at bounding box center [473, 536] width 283 height 488
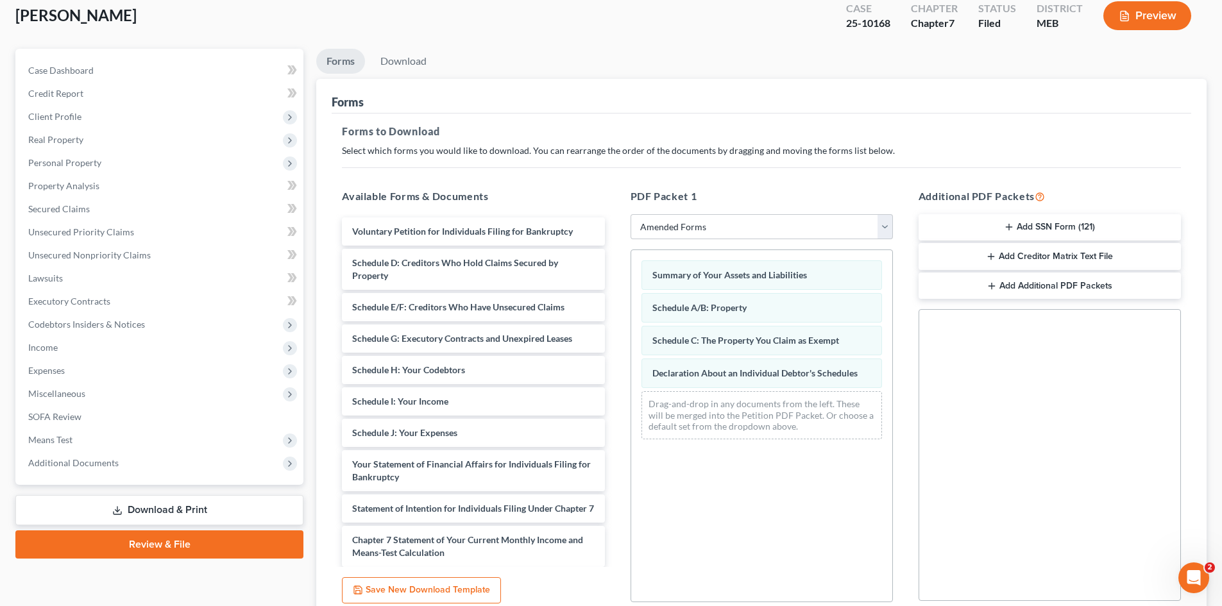
scroll to position [186, 0]
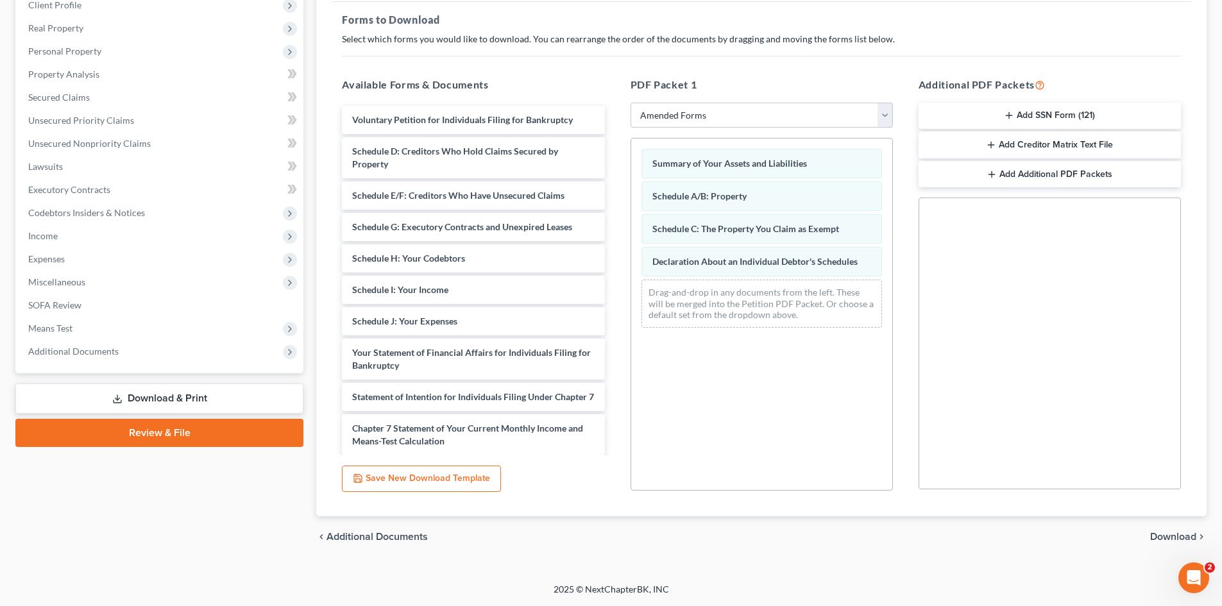
click at [1158, 533] on span "Download" at bounding box center [1173, 537] width 46 height 10
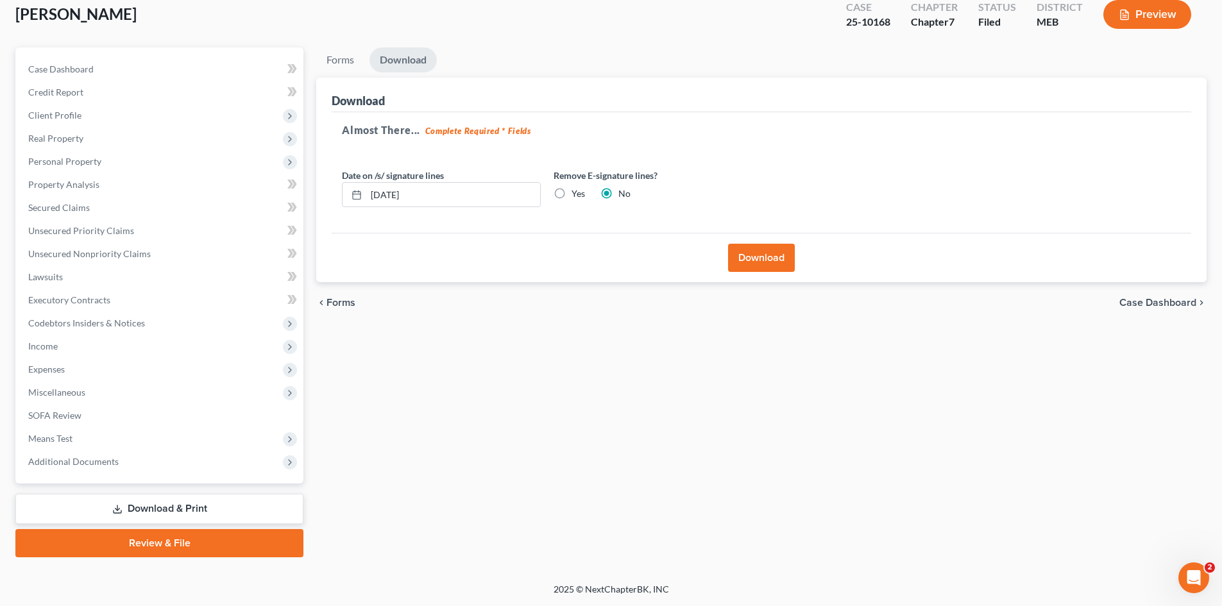
scroll to position [76, 0]
click at [757, 258] on button "Download" at bounding box center [761, 258] width 67 height 28
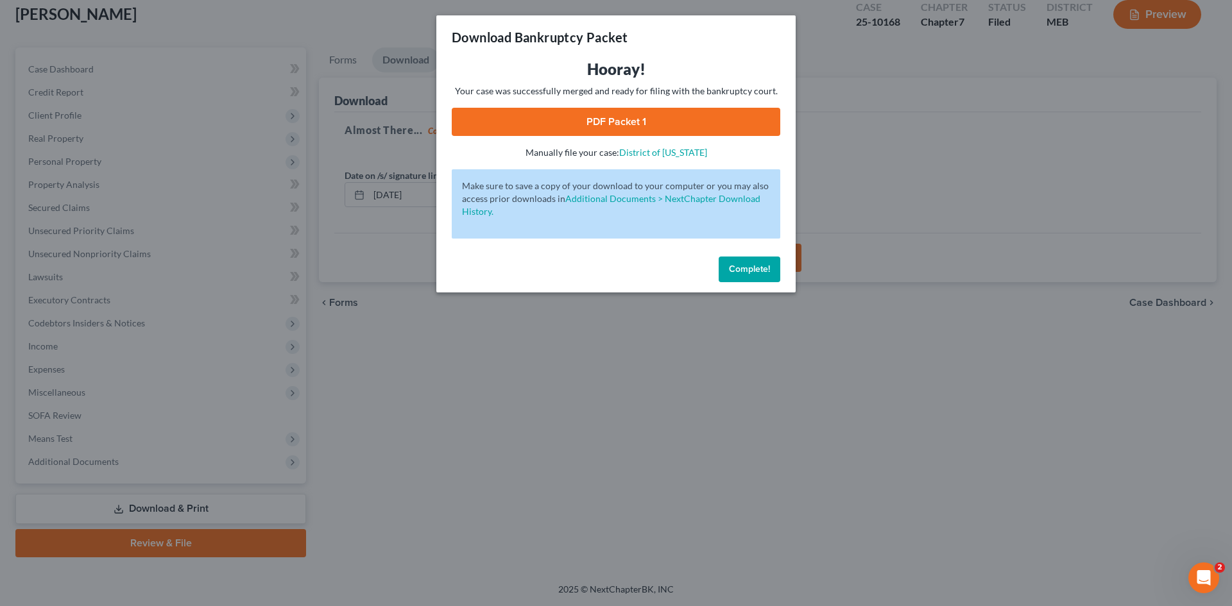
click at [624, 123] on link "PDF Packet 1" at bounding box center [616, 122] width 328 height 28
click at [912, 191] on div "Download Bankruptcy Packet Hooray! Your case was successfully merged and ready …" at bounding box center [616, 303] width 1232 height 606
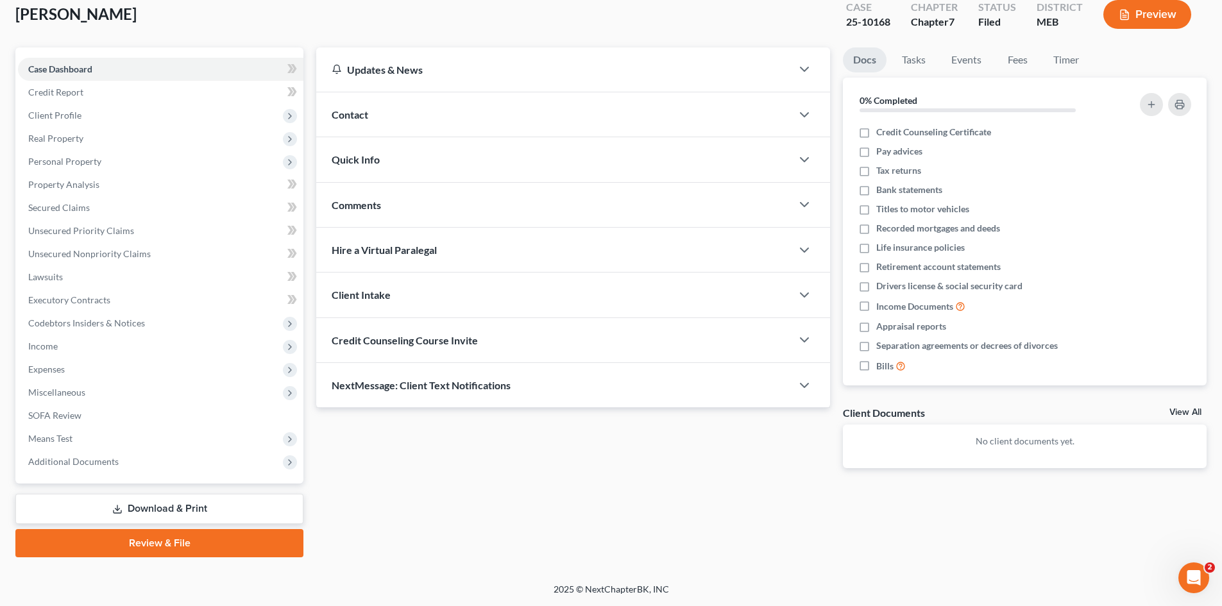
click at [130, 502] on link "Download & Print" at bounding box center [159, 509] width 288 height 30
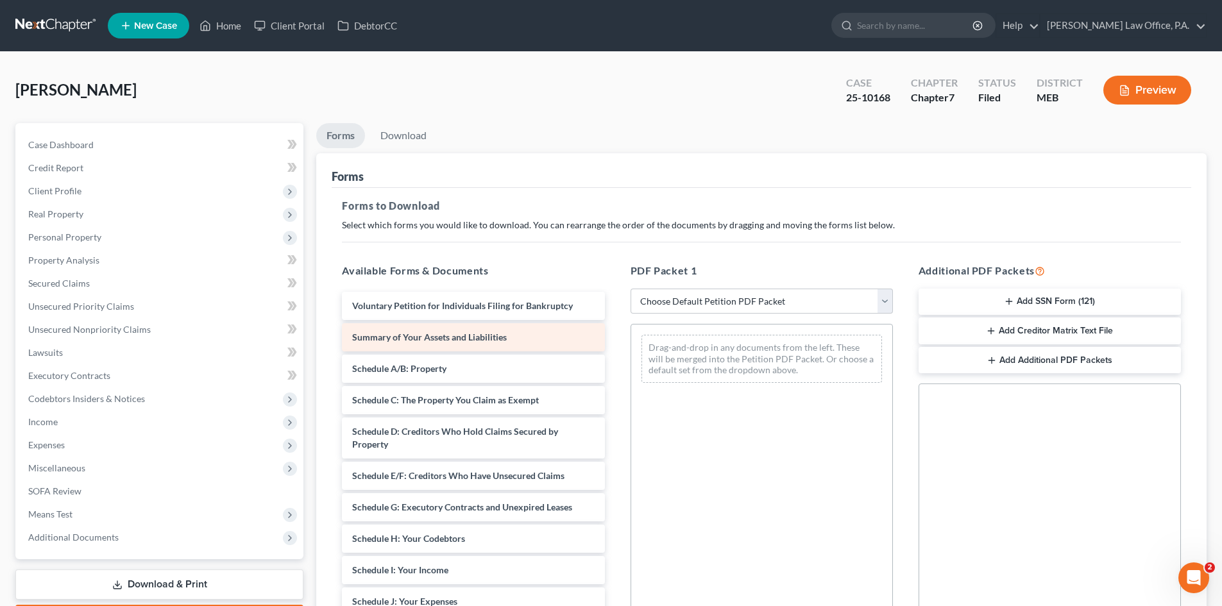
click at [393, 344] on div "Summary of Your Assets and Liabilities" at bounding box center [473, 337] width 262 height 28
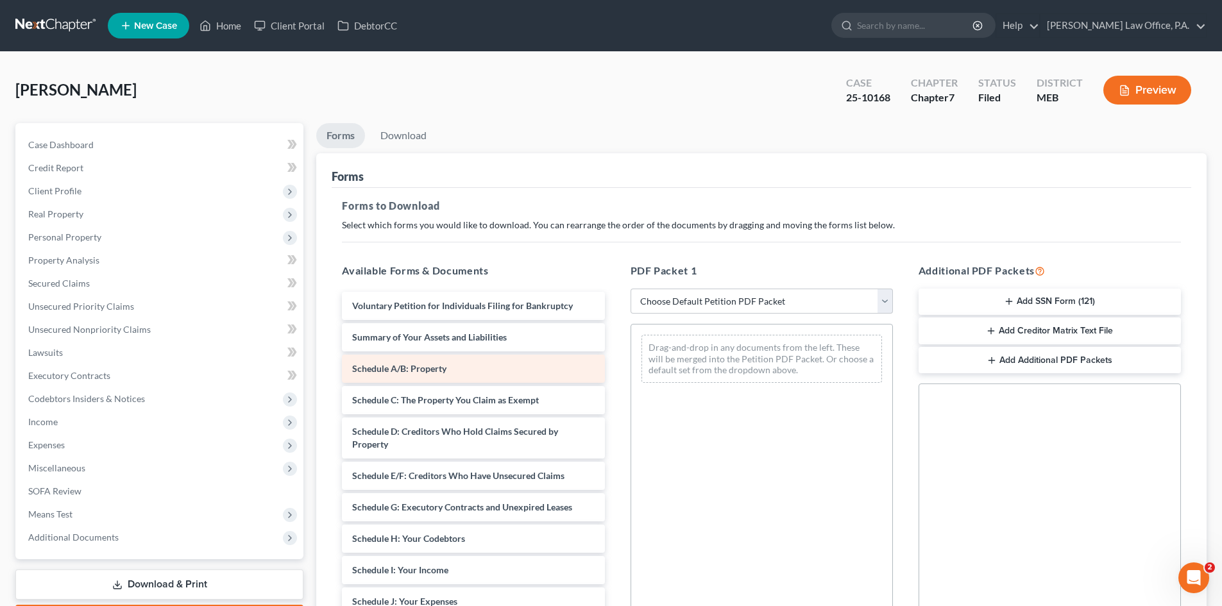
click at [403, 370] on span "Schedule A/B: Property" at bounding box center [399, 368] width 94 height 11
click at [883, 301] on select "Choose Default Petition PDF Packet Complete Bankruptcy Petition (all forms and …" at bounding box center [762, 302] width 262 height 26
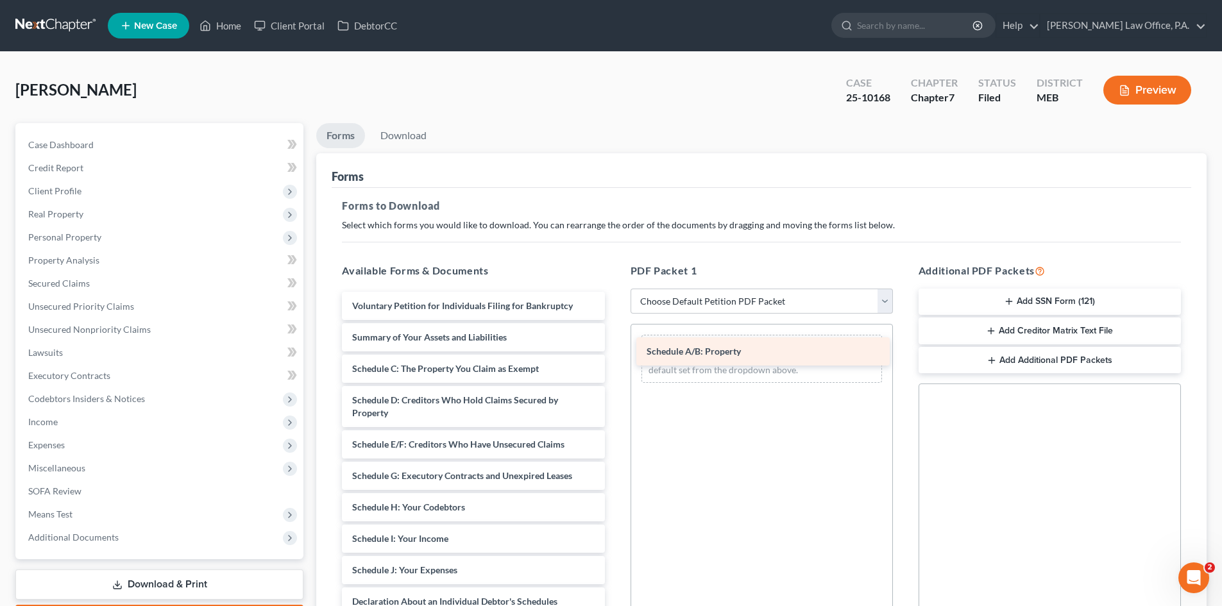
drag, startPoint x: 396, startPoint y: 368, endPoint x: 690, endPoint y: 351, distance: 295.0
click at [615, 351] on div "Schedule A/B: Property Voluntary Petition for Individuals Filing for Bankruptcy…" at bounding box center [473, 583] width 283 height 583
click at [686, 350] on span "Schedule A/B: Property" at bounding box center [699, 349] width 94 height 11
click at [679, 346] on span "Schedule A/B: Property" at bounding box center [699, 349] width 94 height 11
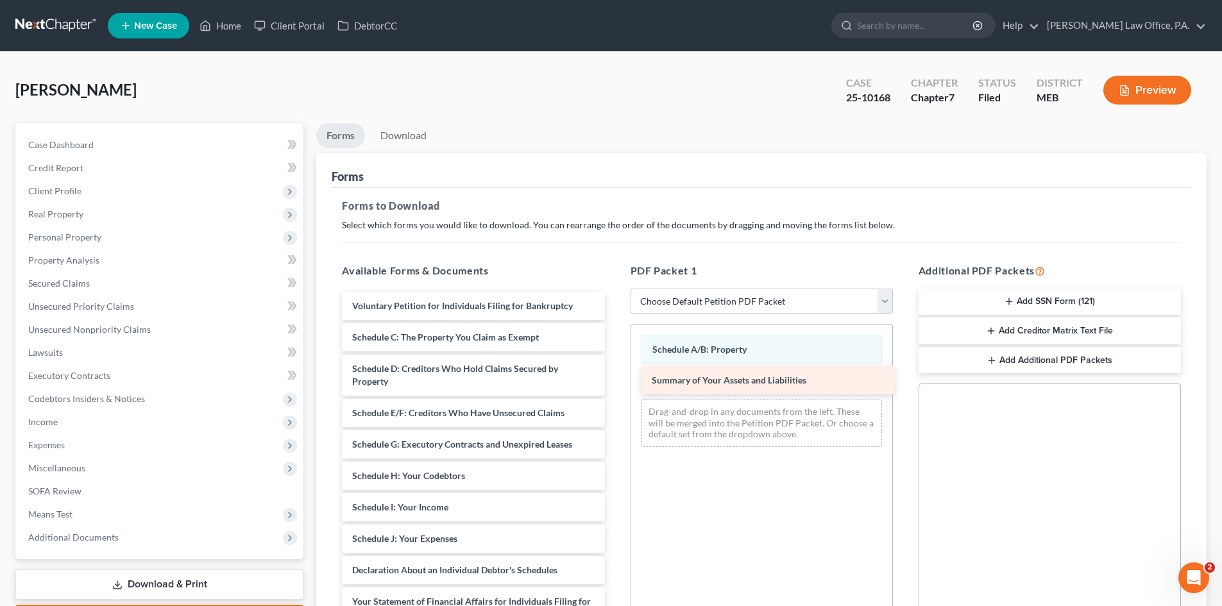
drag, startPoint x: 434, startPoint y: 333, endPoint x: 734, endPoint y: 376, distance: 302.7
click at [615, 376] on div "Summary of Your Assets and Liabilities Voluntary Petition for Individuals Filin…" at bounding box center [473, 567] width 283 height 551
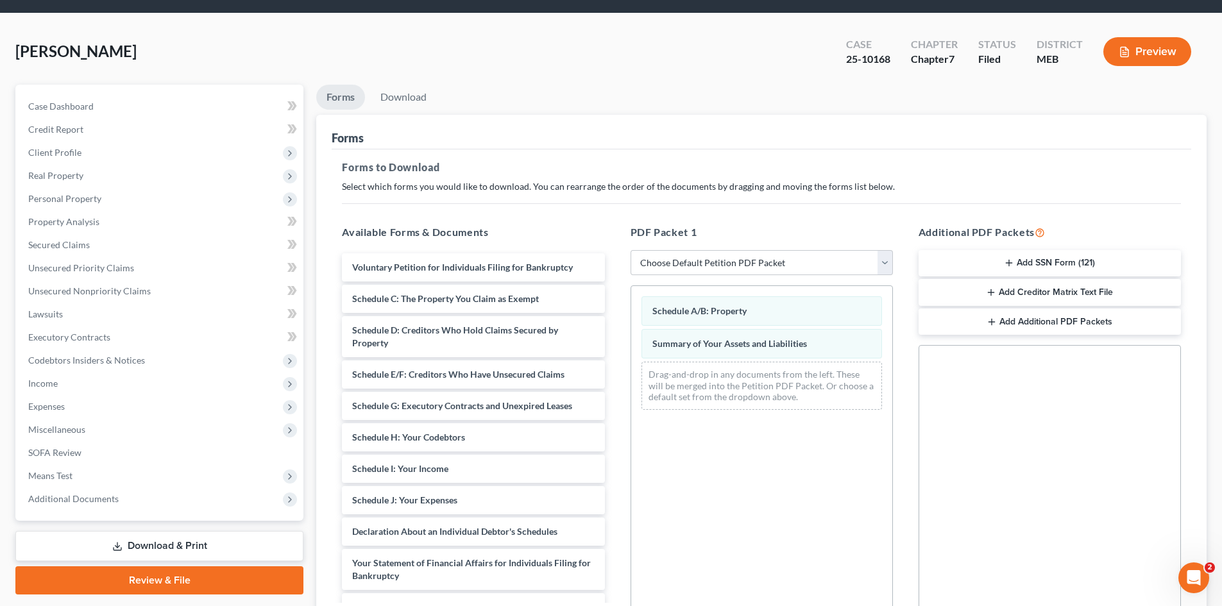
scroll to position [14, 0]
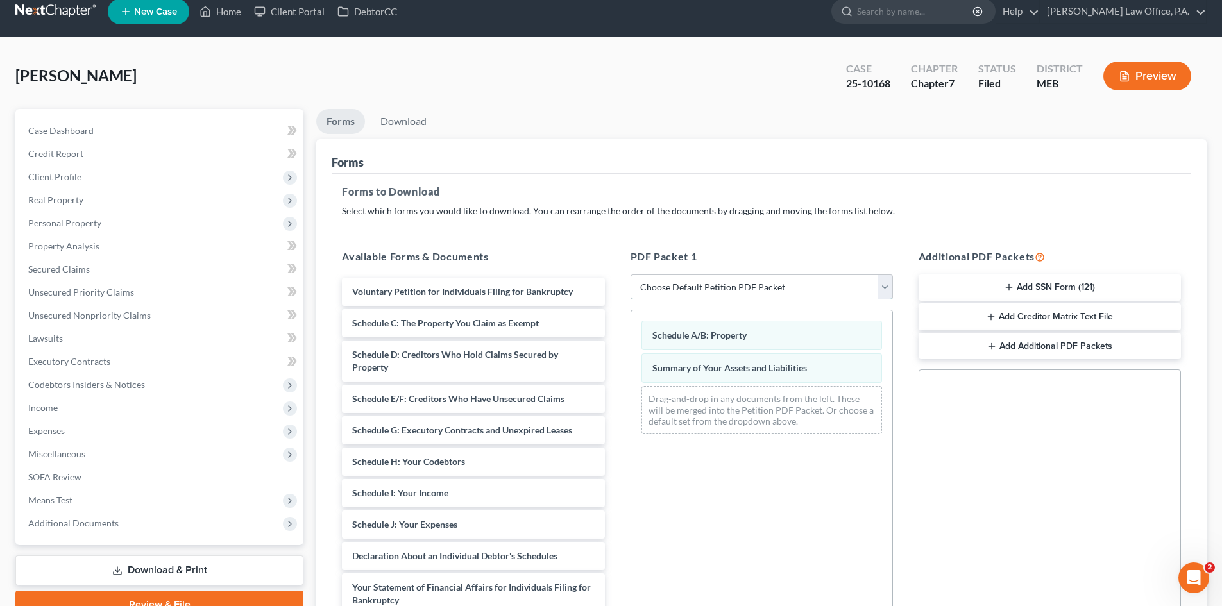
click at [885, 283] on select "Choose Default Petition PDF Packet Complete Bankruptcy Petition (all forms and …" at bounding box center [762, 288] width 262 height 26
select select "2"
click at [631, 275] on select "Choose Default Petition PDF Packet Complete Bankruptcy Petition (all forms and …" at bounding box center [762, 288] width 262 height 26
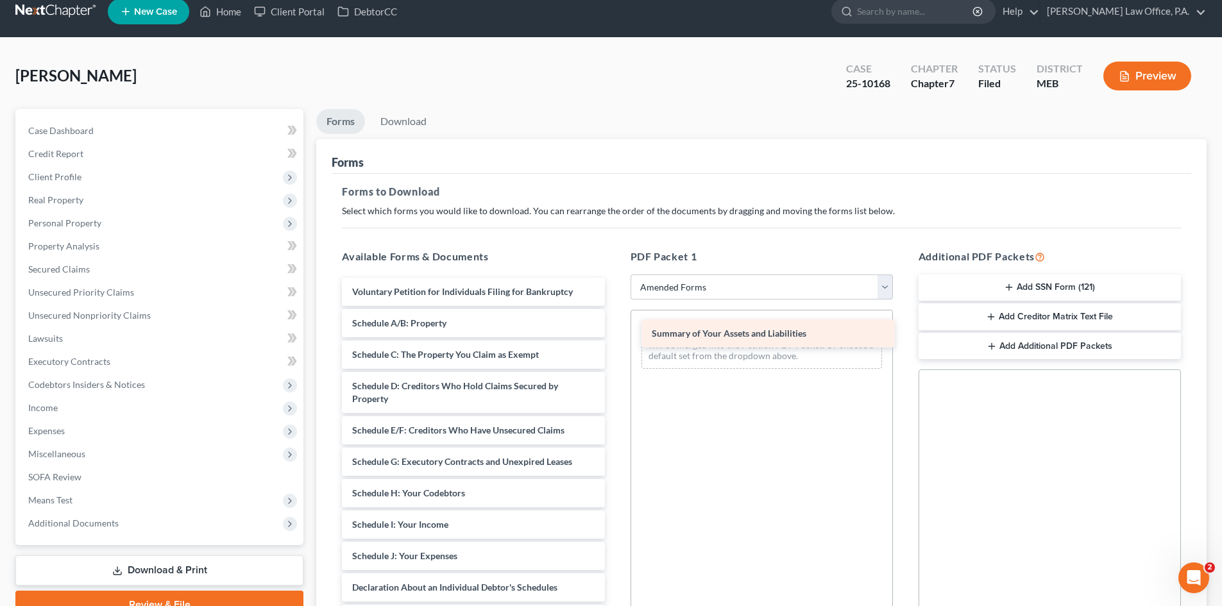
drag, startPoint x: 425, startPoint y: 326, endPoint x: 725, endPoint y: 336, distance: 300.4
click at [615, 336] on div "Summary of Your Assets and Liabilities Voluntary Petition for Individuals Filin…" at bounding box center [473, 569] width 283 height 583
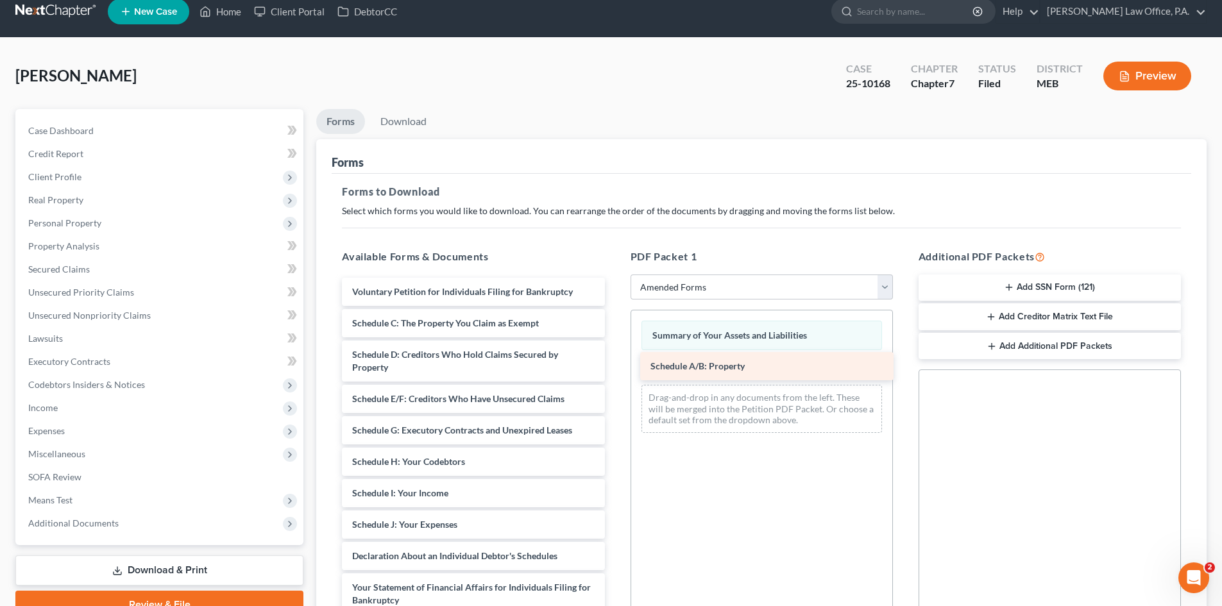
drag, startPoint x: 398, startPoint y: 324, endPoint x: 697, endPoint y: 367, distance: 302.0
click at [615, 367] on div "Schedule A/B: Property Voluntary Petition for Individuals Filing for Bankruptcy…" at bounding box center [473, 553] width 283 height 551
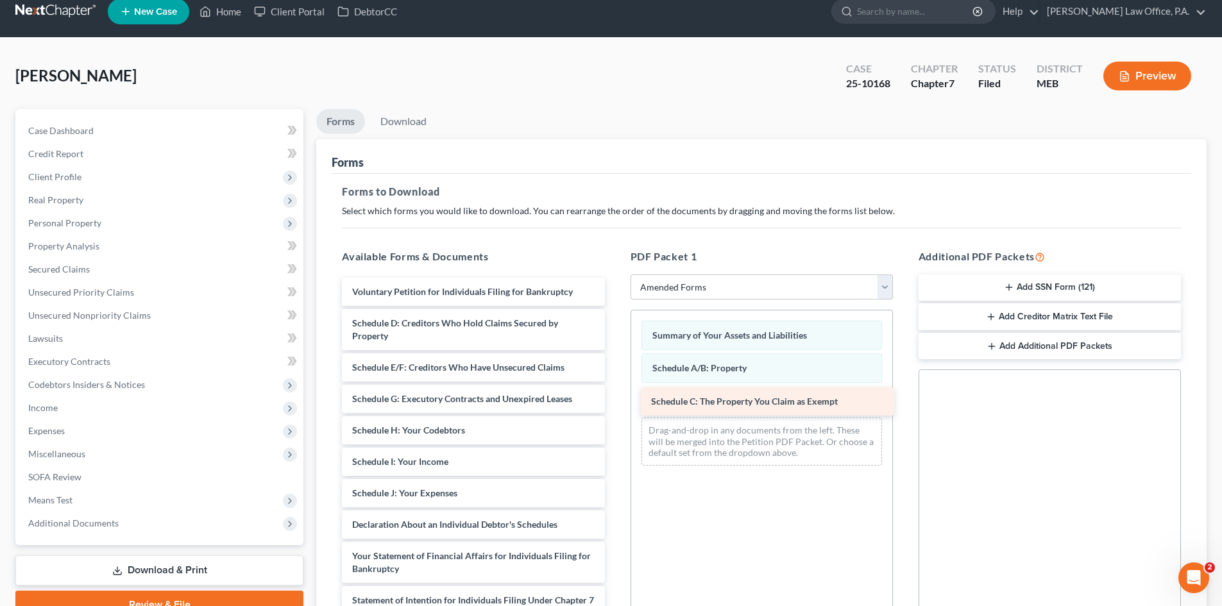
drag, startPoint x: 406, startPoint y: 329, endPoint x: 705, endPoint y: 407, distance: 309.0
click at [615, 407] on div "Schedule C: The Property You Claim as Exempt Voluntary Petition for Individuals…" at bounding box center [473, 538] width 283 height 520
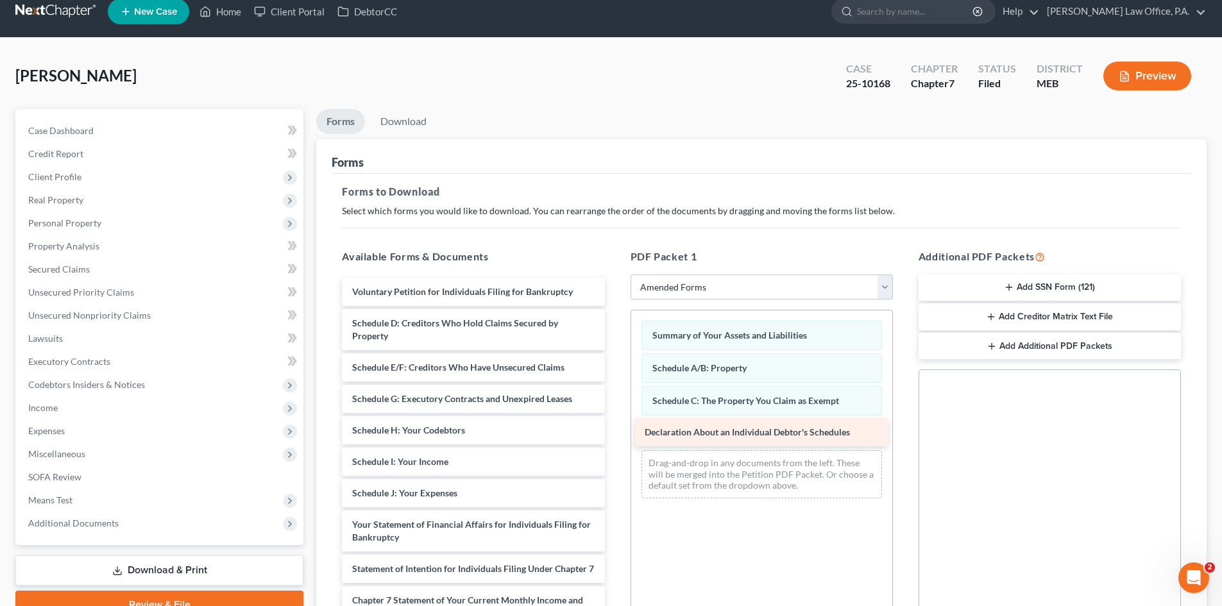
drag, startPoint x: 382, startPoint y: 523, endPoint x: 674, endPoint y: 431, distance: 306.2
click at [615, 431] on div "Declaration About an Individual Debtor's Schedules Voluntary Petition for Indiv…" at bounding box center [473, 522] width 283 height 488
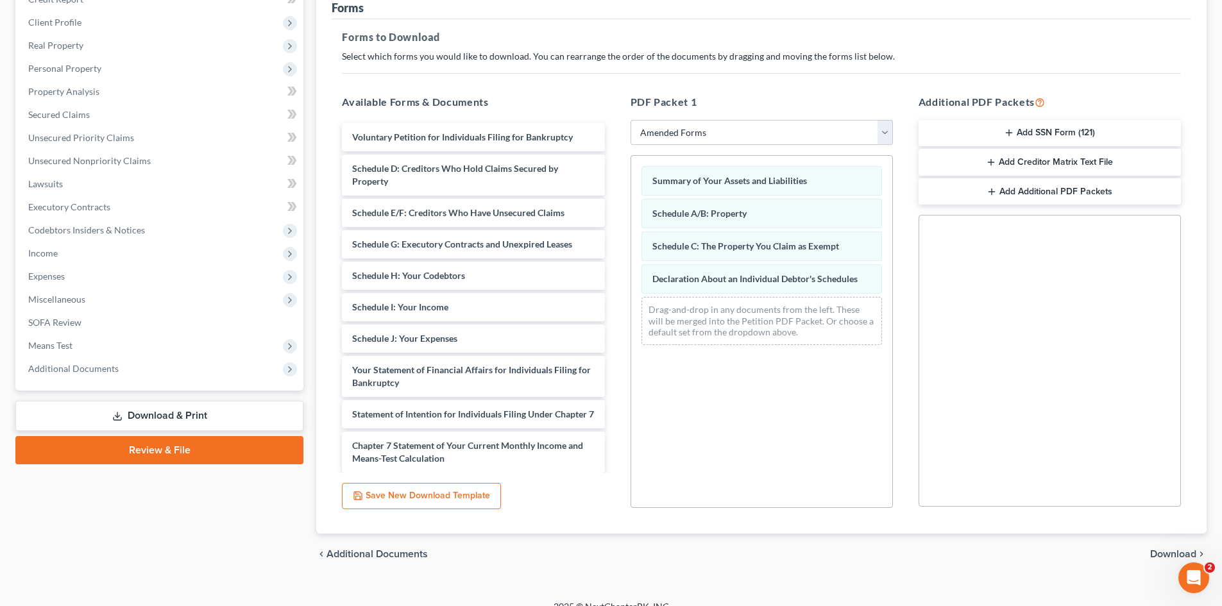
scroll to position [186, 0]
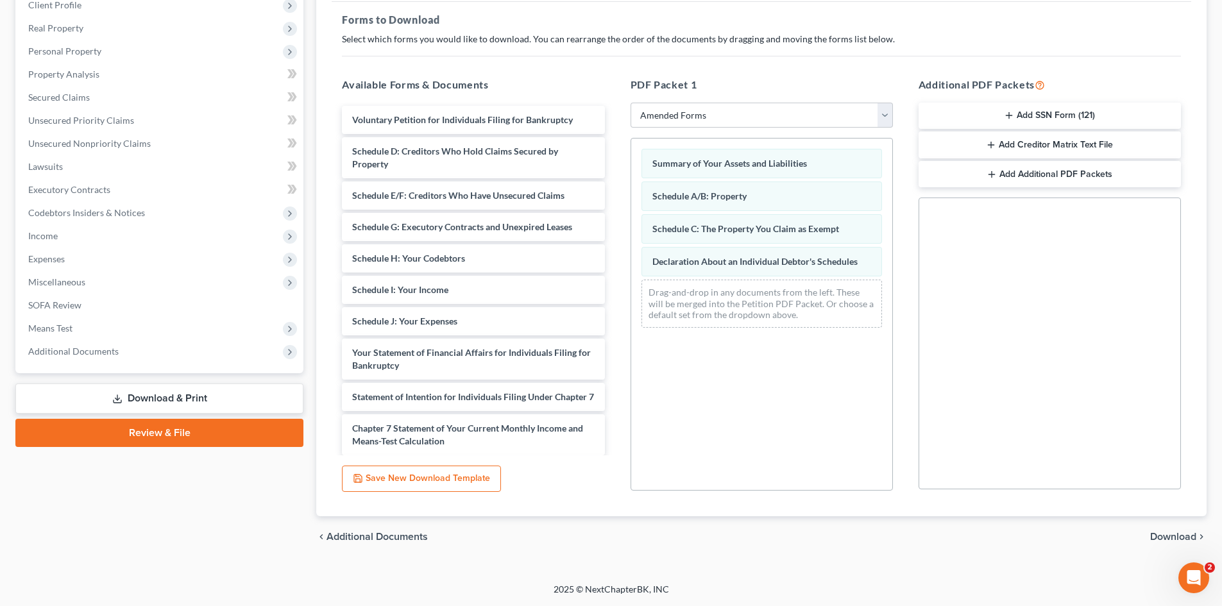
click at [1164, 534] on span "Download" at bounding box center [1173, 537] width 46 height 10
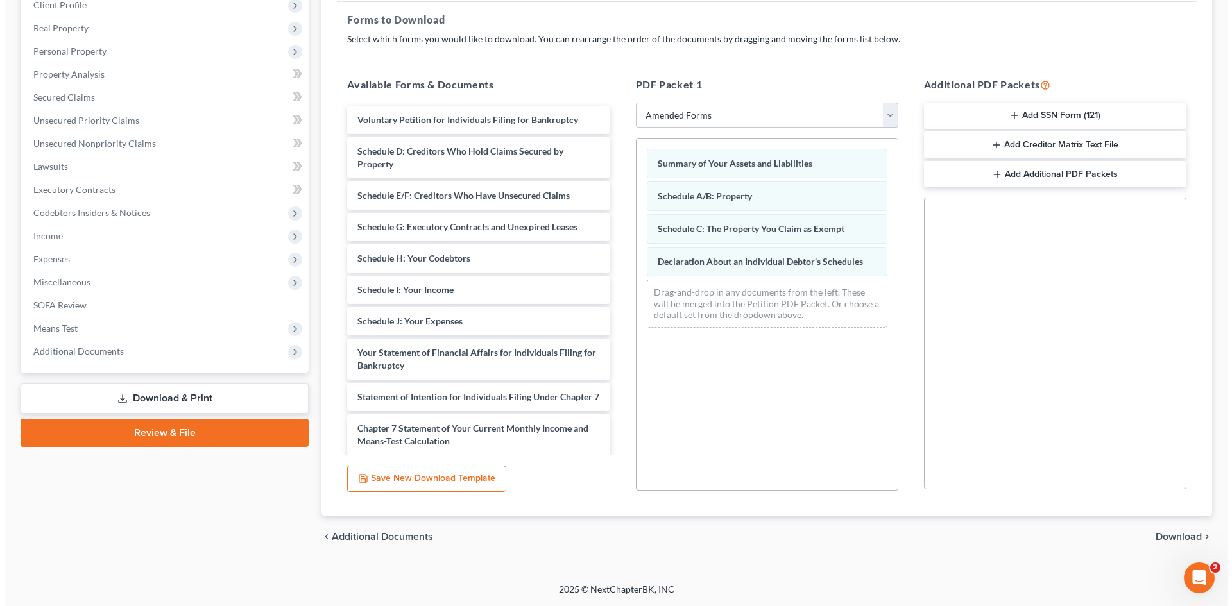
scroll to position [76, 0]
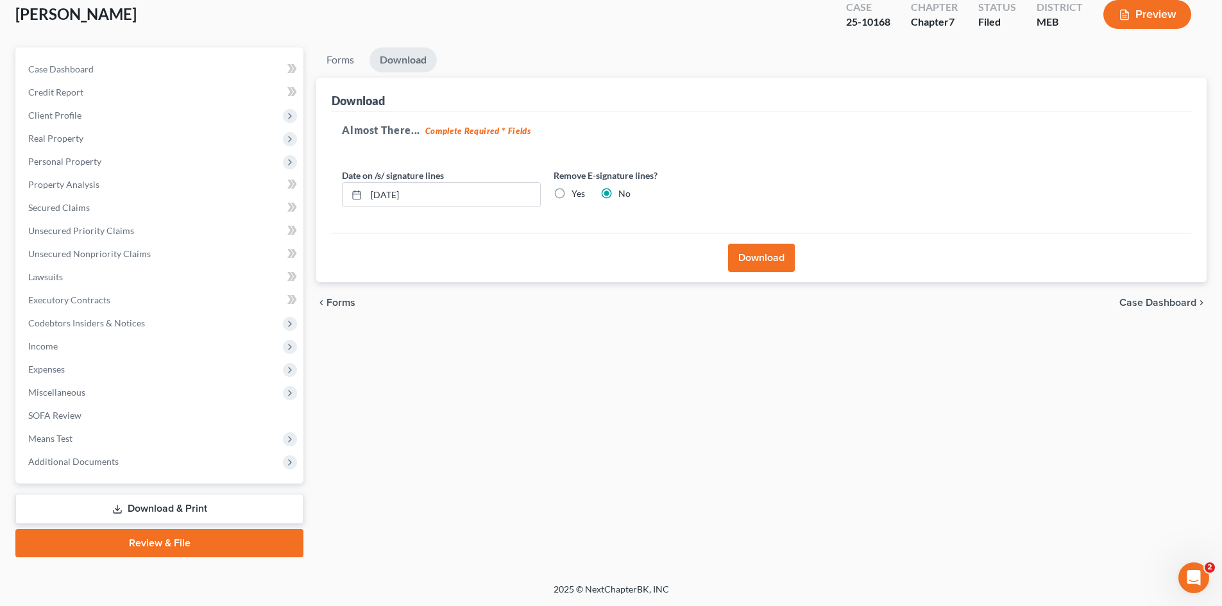
click at [757, 253] on button "Download" at bounding box center [761, 258] width 67 height 28
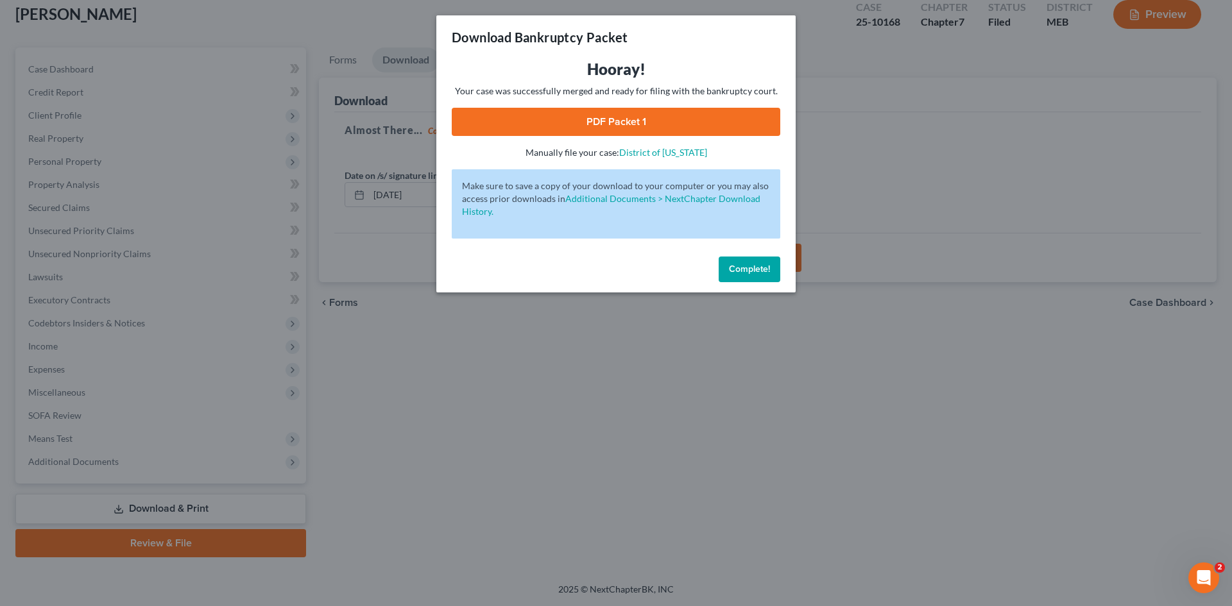
click at [585, 117] on link "PDF Packet 1" at bounding box center [616, 122] width 328 height 28
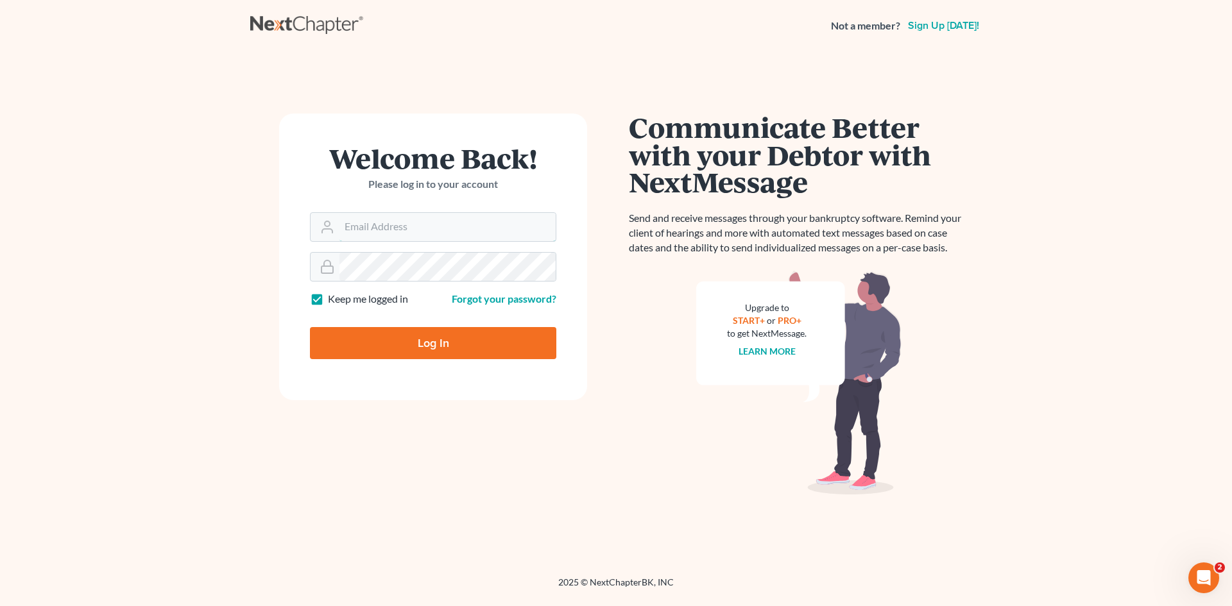
type input "[PERSON_NAME][EMAIL_ADDRESS][PERSON_NAME][DOMAIN_NAME]"
click at [425, 328] on input "Log In" at bounding box center [433, 343] width 246 height 32
type input "Thinking..."
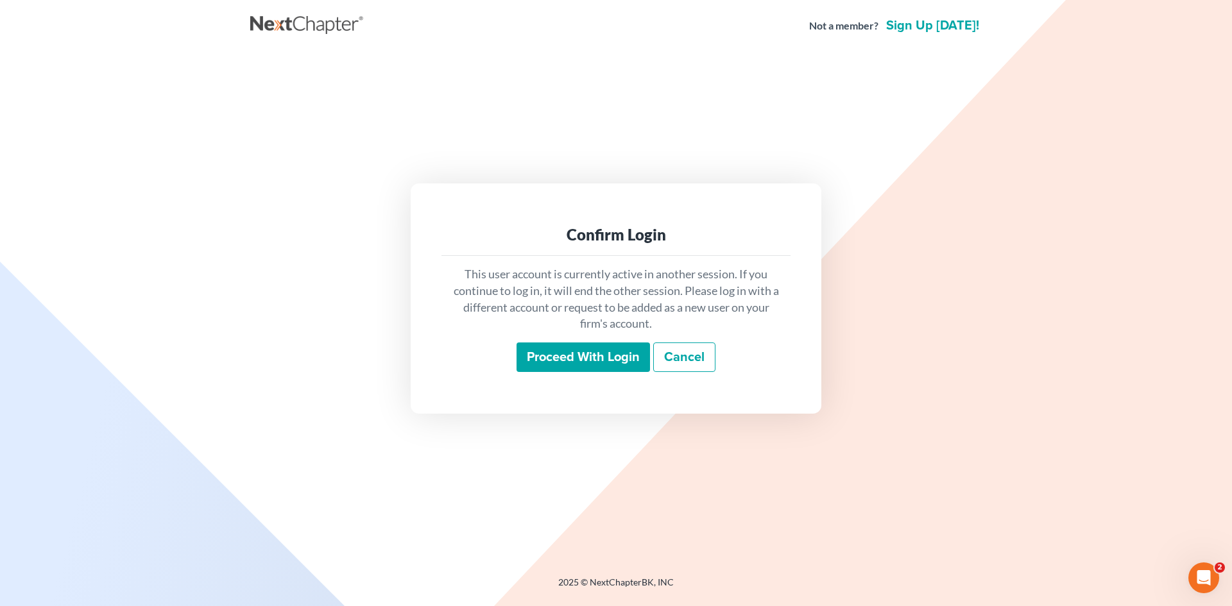
click at [562, 360] on input "Proceed with login" at bounding box center [582, 358] width 133 height 30
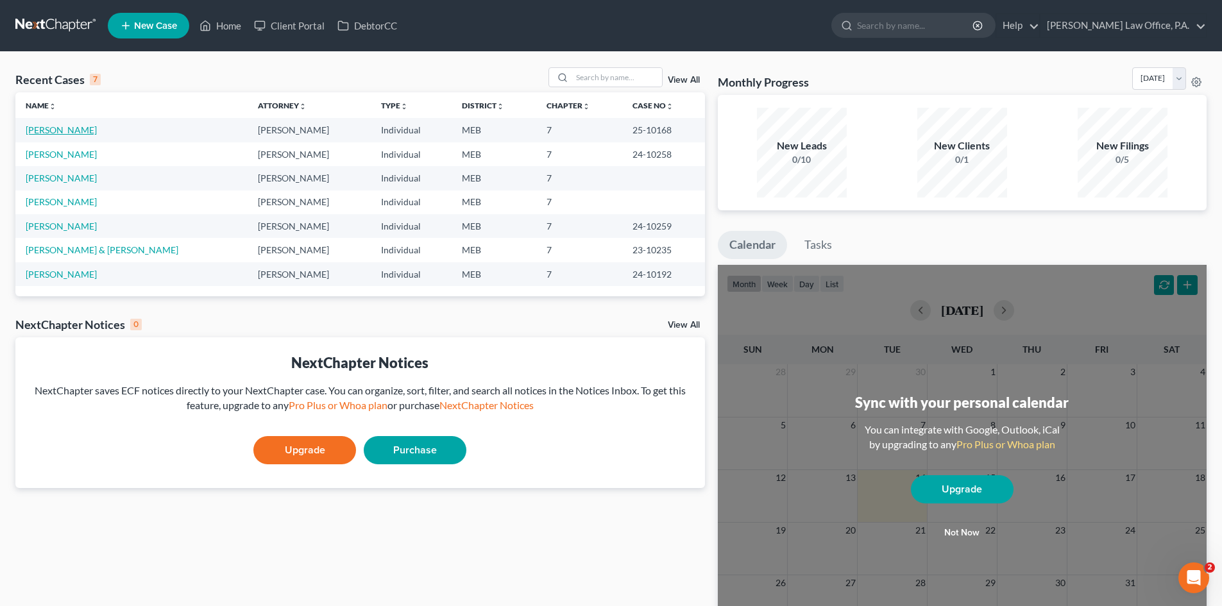
click at [62, 127] on link "[PERSON_NAME]" at bounding box center [61, 129] width 71 height 11
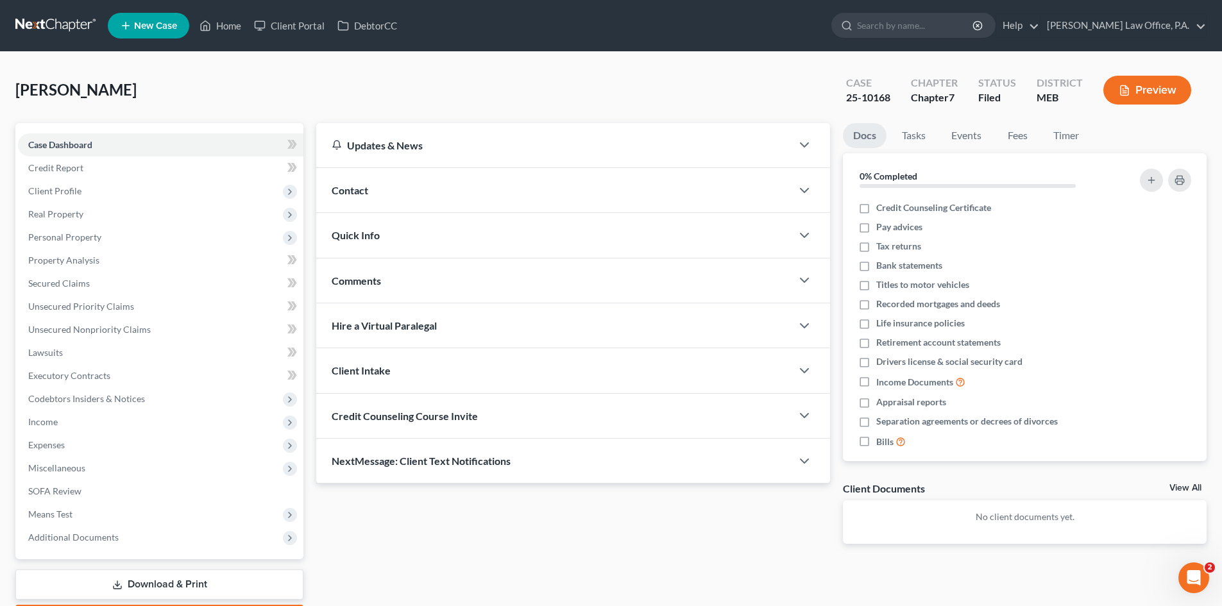
click at [230, 576] on link "Download & Print" at bounding box center [159, 585] width 288 height 30
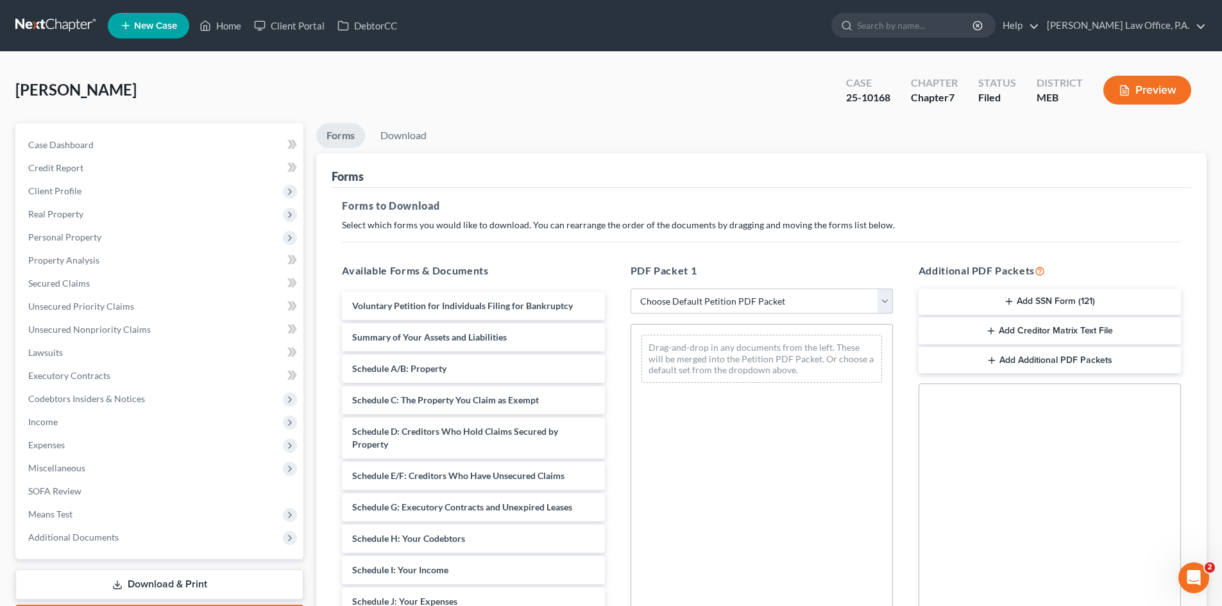
click at [883, 302] on select "Choose Default Petition PDF Packet Complete Bankruptcy Petition (all forms and …" at bounding box center [762, 302] width 262 height 26
select select "0"
click at [631, 289] on select "Choose Default Petition PDF Packet Complete Bankruptcy Petition (all forms and …" at bounding box center [762, 302] width 262 height 26
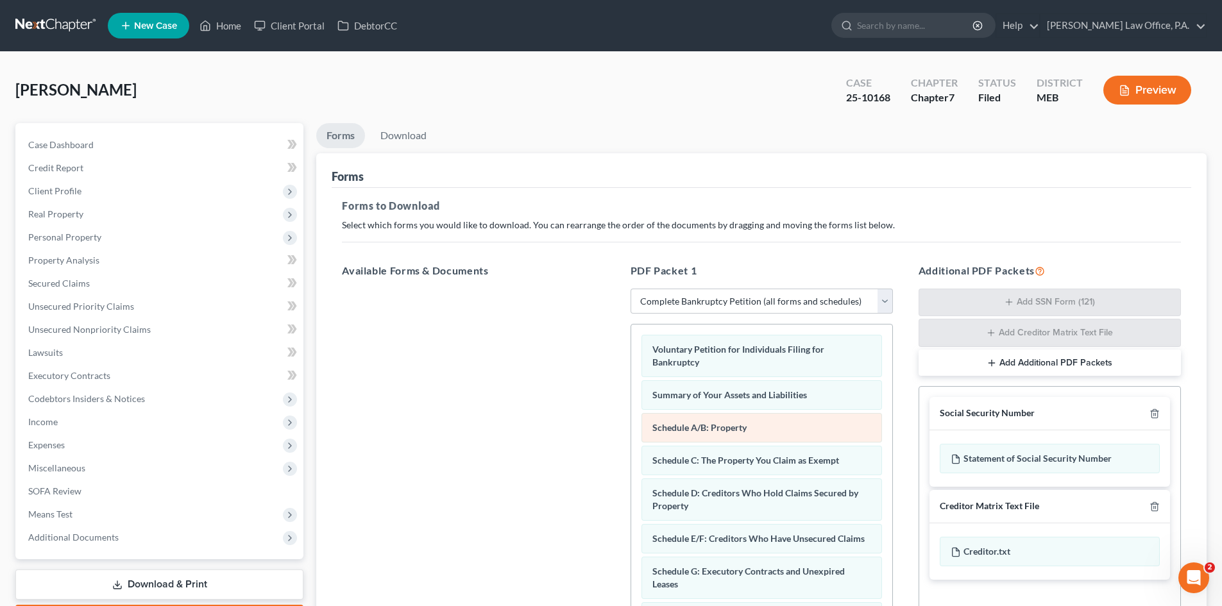
click at [711, 425] on span "Schedule A/B: Property" at bounding box center [699, 427] width 94 height 11
click at [696, 429] on span "Schedule A/B: Property" at bounding box center [699, 427] width 94 height 11
click at [672, 430] on span "Schedule A/B: Property" at bounding box center [699, 427] width 94 height 11
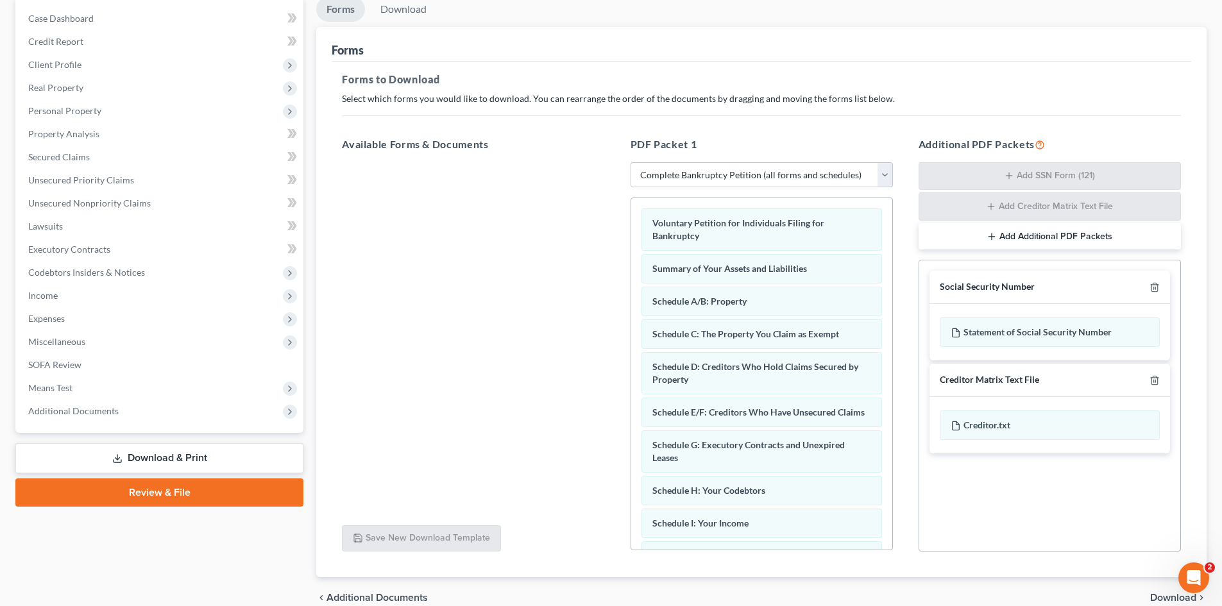
scroll to position [158, 0]
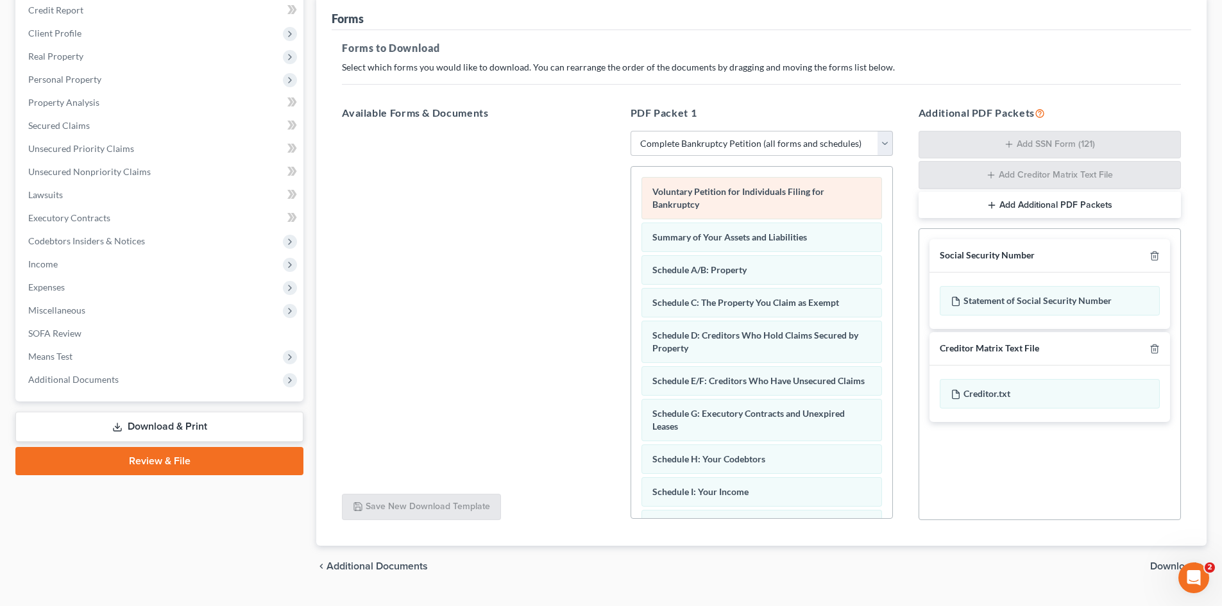
click at [701, 189] on span "Voluntary Petition for Individuals Filing for Bankruptcy" at bounding box center [738, 198] width 172 height 24
click at [886, 141] on select "Choose Default Petition PDF Packet Complete Bankruptcy Petition (all forms and …" at bounding box center [762, 144] width 262 height 26
select select
click at [631, 131] on select "Choose Default Petition PDF Packet Complete Bankruptcy Petition (all forms and …" at bounding box center [762, 144] width 262 height 26
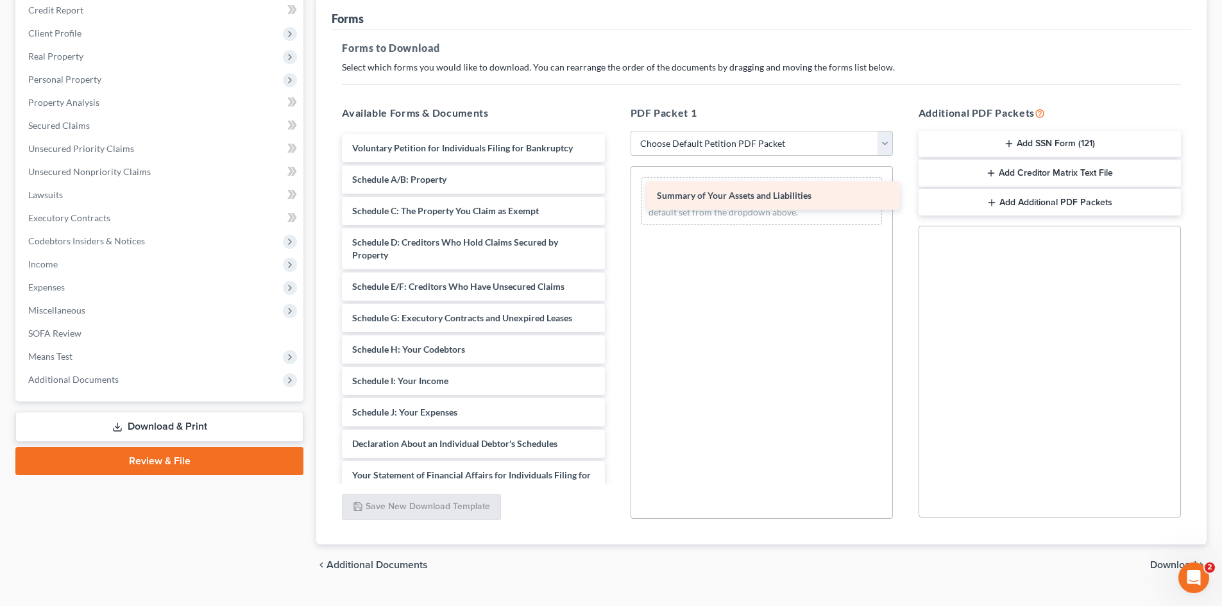
drag, startPoint x: 384, startPoint y: 180, endPoint x: 689, endPoint y: 196, distance: 305.1
click at [615, 196] on div "Summary of Your Assets and Liabilities Voluntary Petition for Individuals Filin…" at bounding box center [473, 425] width 283 height 583
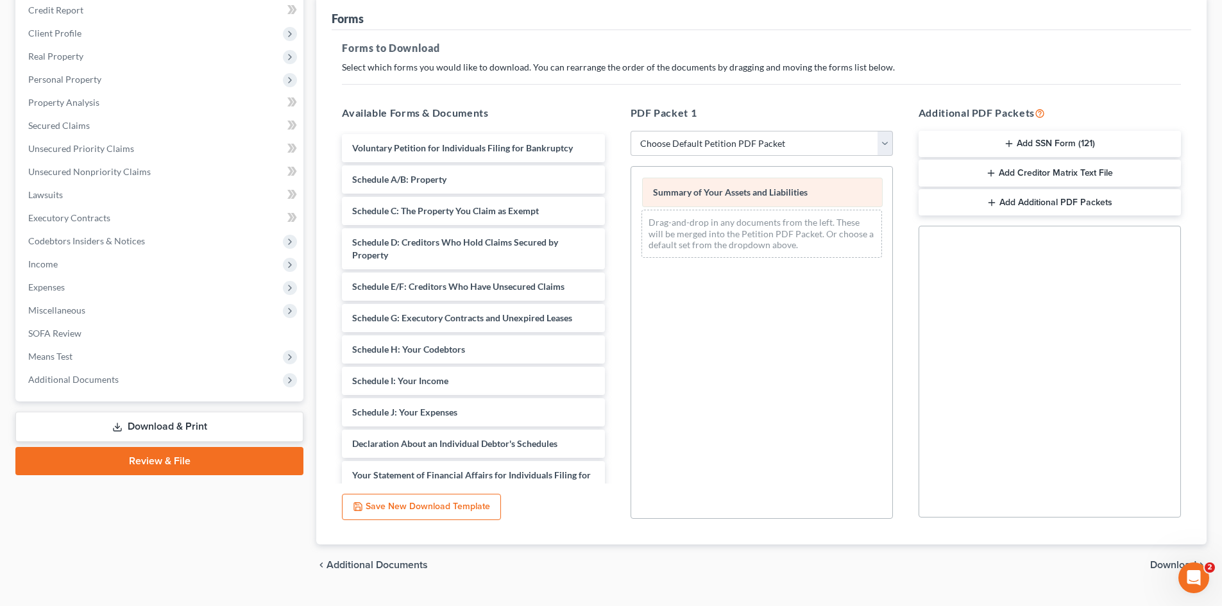
click at [716, 188] on div "Summary of Your Assets and Liabilities Summary of Your Assets and Liabilities S…" at bounding box center [761, 217] width 261 height 101
click at [715, 187] on span "Summary of Your Assets and Liabilities" at bounding box center [729, 191] width 155 height 11
click at [187, 464] on link "Review & File" at bounding box center [159, 461] width 288 height 28
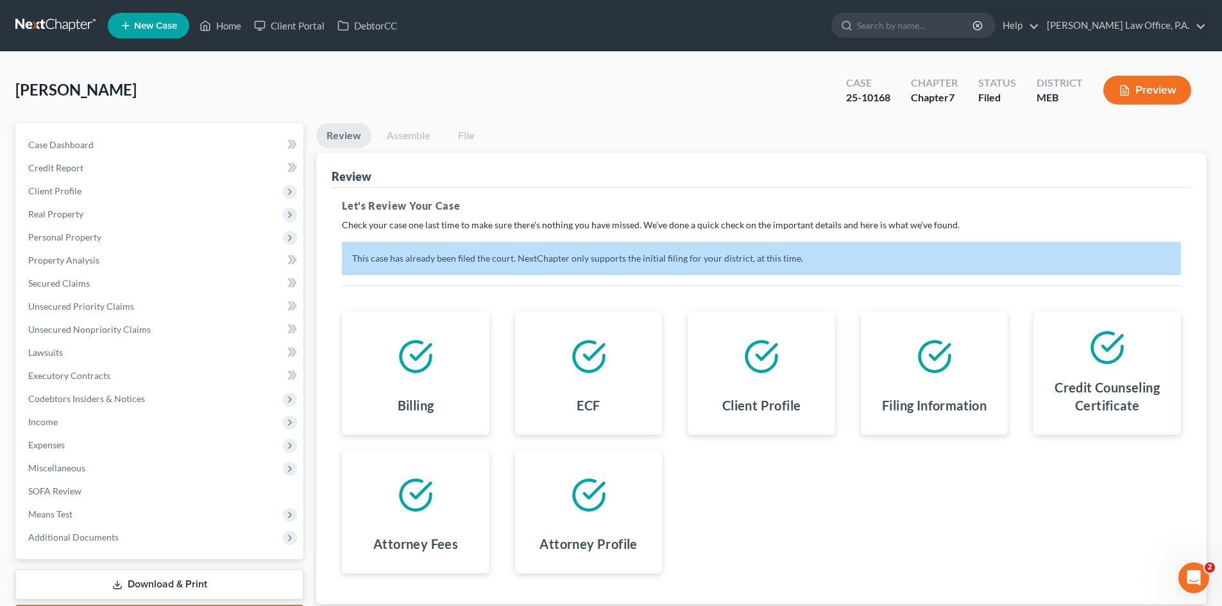
click at [1154, 90] on button "Preview" at bounding box center [1147, 90] width 88 height 29
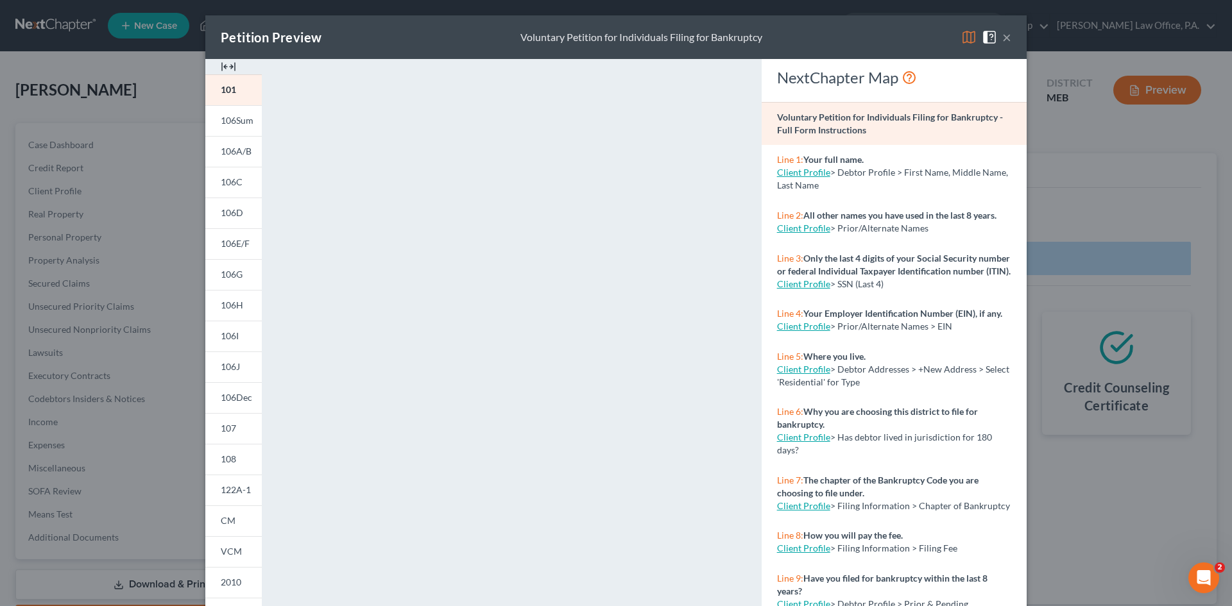
click at [1002, 39] on button "×" at bounding box center [1006, 37] width 9 height 15
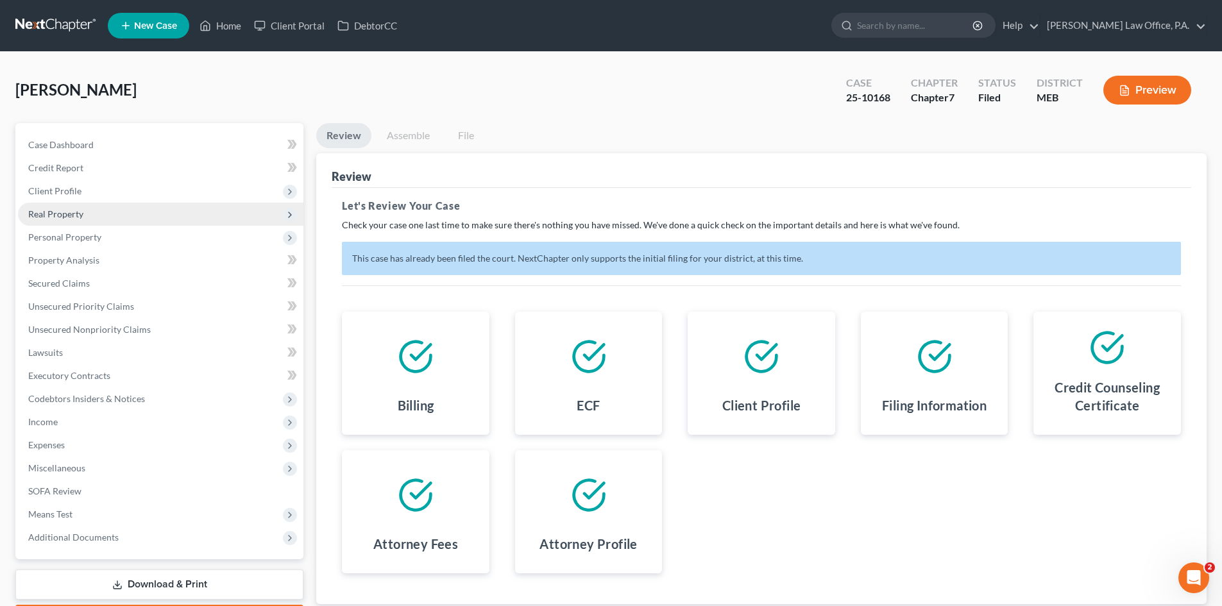
click at [71, 213] on span "Real Property" at bounding box center [55, 213] width 55 height 11
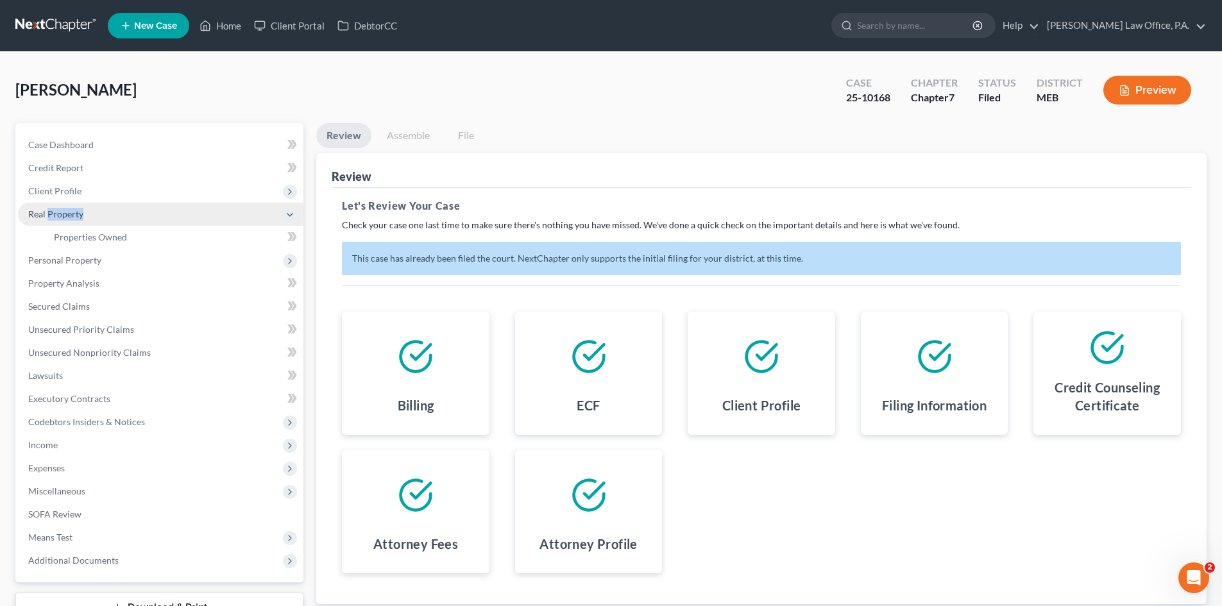
click at [72, 212] on span "Real Property" at bounding box center [55, 213] width 55 height 11
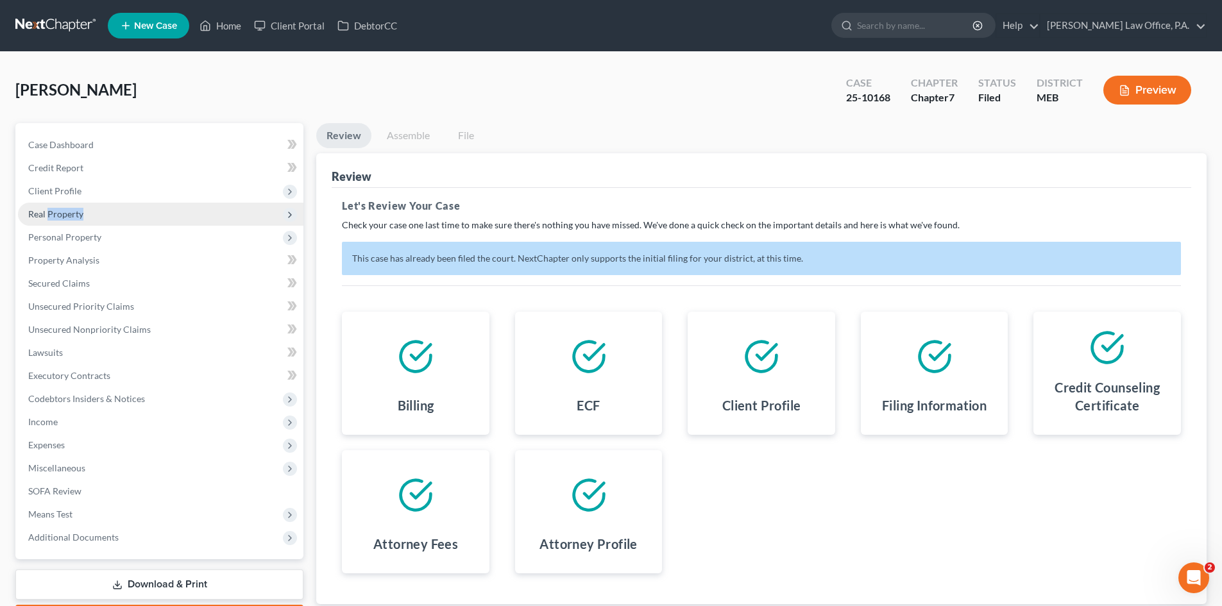
click at [72, 212] on span "Real Property" at bounding box center [55, 213] width 55 height 11
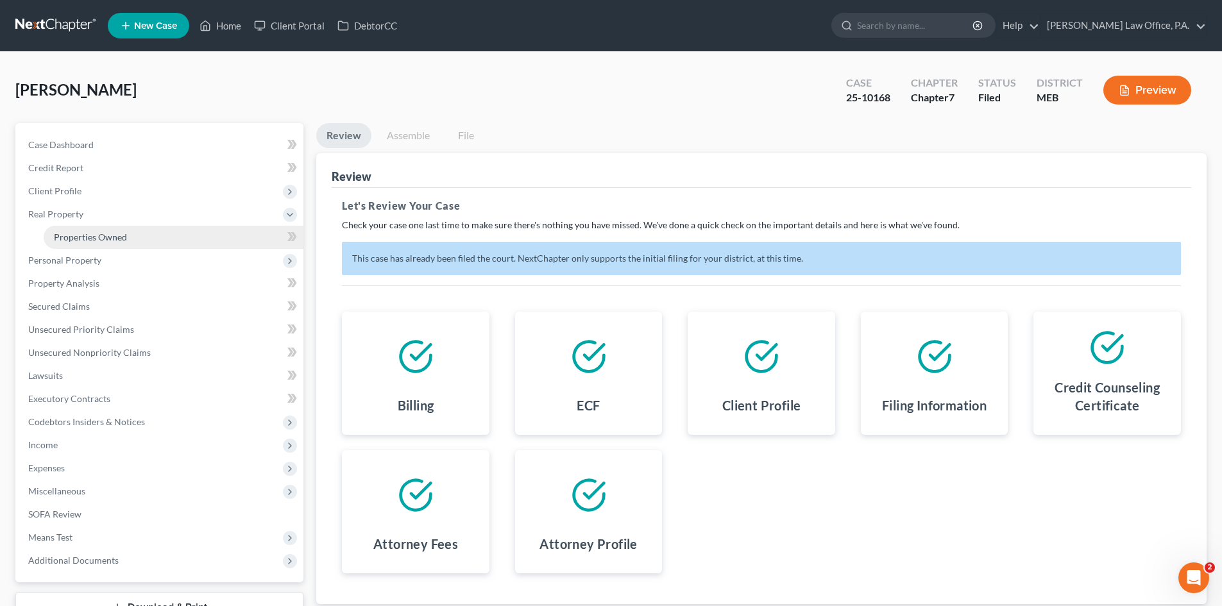
click at [75, 233] on span "Properties Owned" at bounding box center [90, 237] width 73 height 11
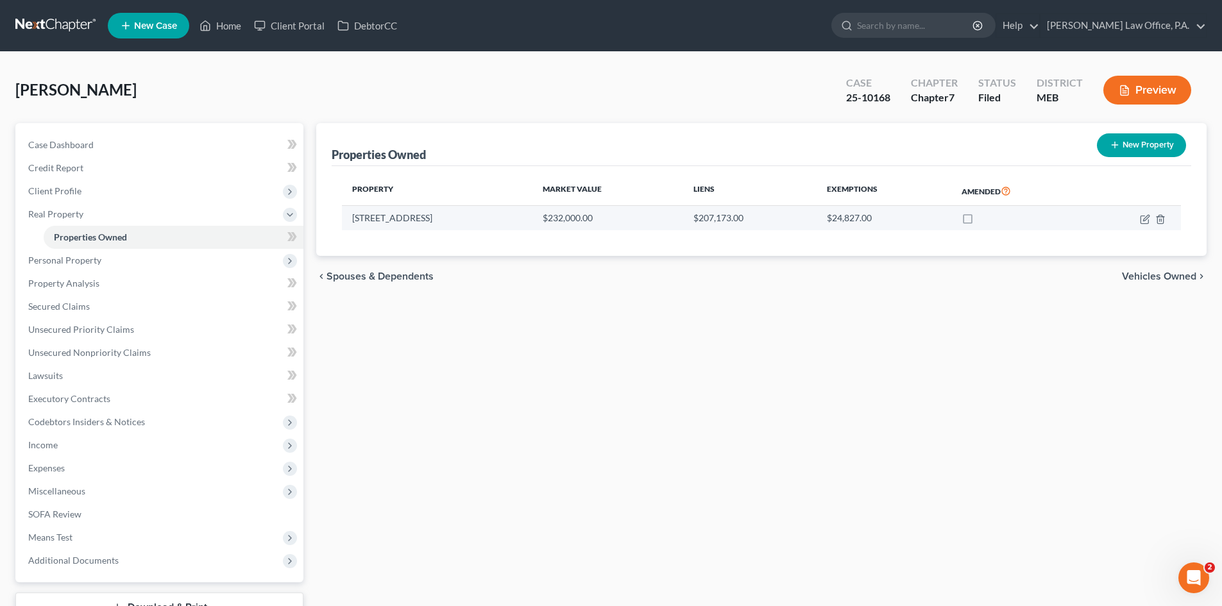
click at [980, 221] on label at bounding box center [980, 221] width 0 height 0
click at [985, 220] on input "checkbox" at bounding box center [989, 216] width 8 height 8
checkbox input "true"
click at [1140, 222] on icon "button" at bounding box center [1145, 219] width 10 height 10
select select "20"
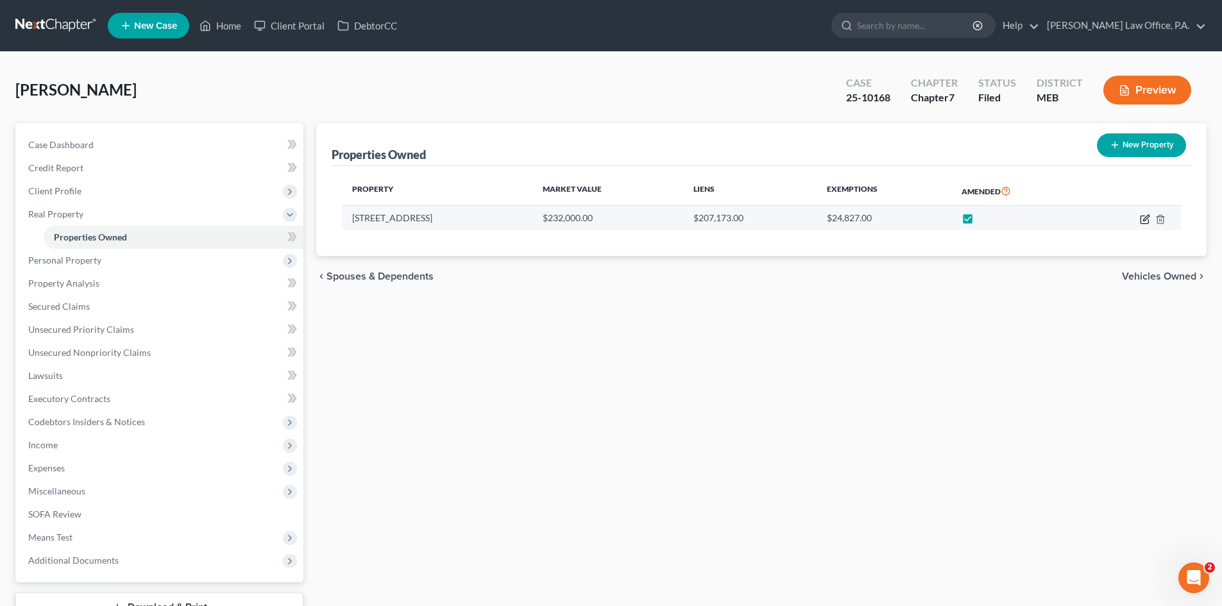
select select "14"
select select "0"
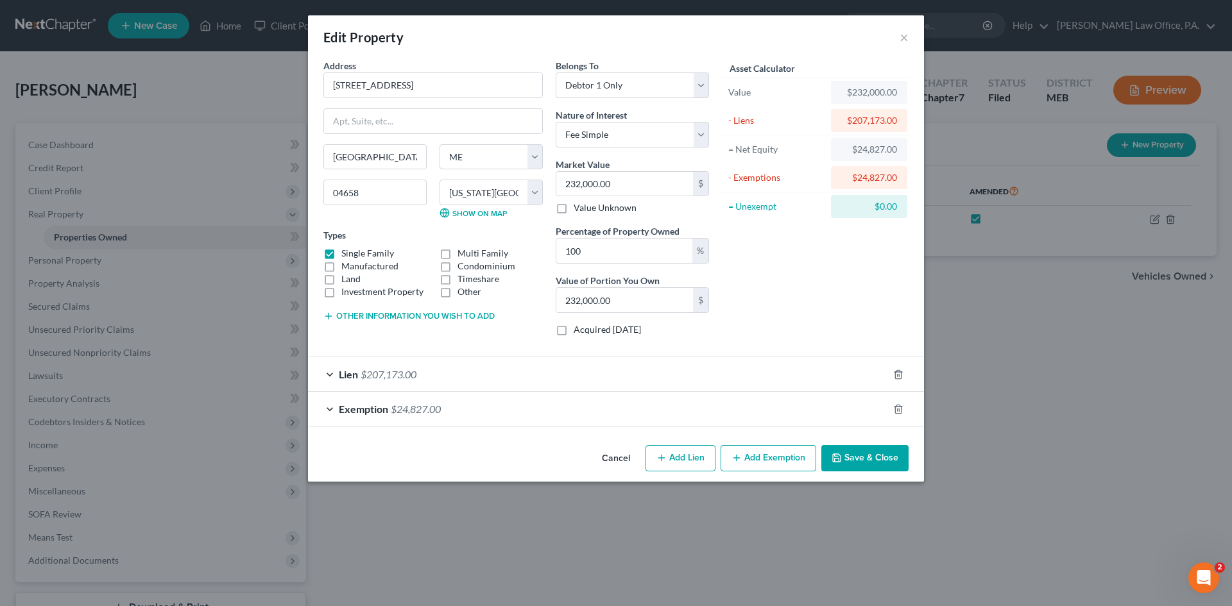
click at [862, 455] on button "Save & Close" at bounding box center [864, 458] width 87 height 27
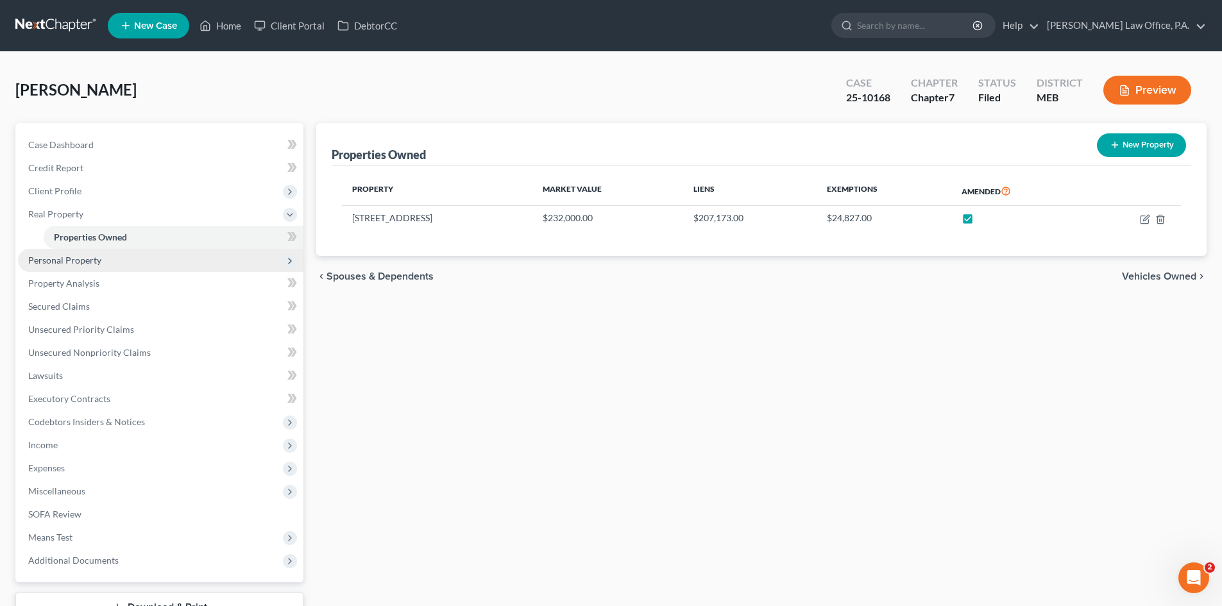
click at [87, 260] on span "Personal Property" at bounding box center [64, 260] width 73 height 11
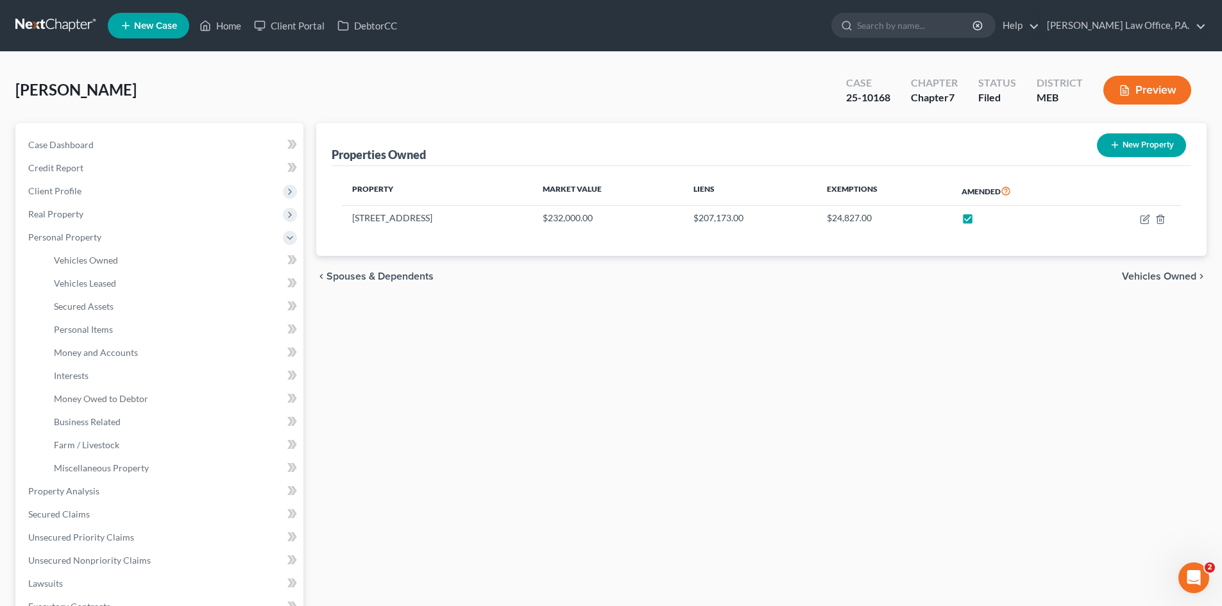
drag, startPoint x: 100, startPoint y: 357, endPoint x: 464, endPoint y: 328, distance: 364.9
click at [464, 328] on div "Properties Owned New Property Property Market Value Liens Exemptions Amended [S…" at bounding box center [761, 493] width 903 height 741
click at [81, 353] on span "Money and Accounts" at bounding box center [96, 352] width 84 height 11
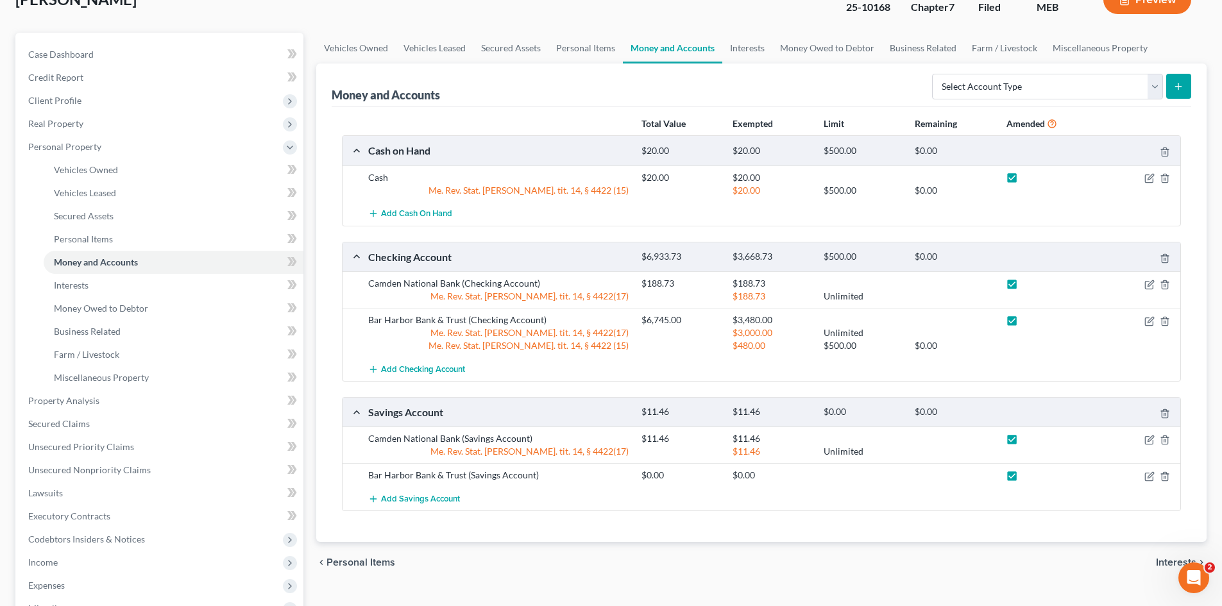
scroll to position [106, 0]
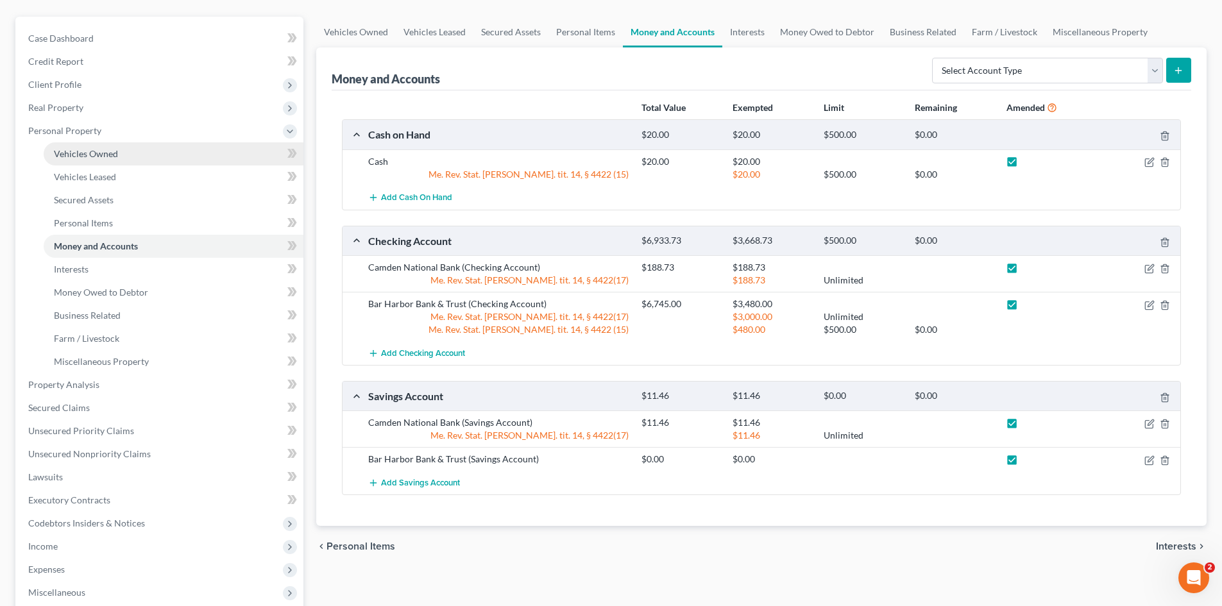
click at [111, 149] on span "Vehicles Owned" at bounding box center [86, 153] width 64 height 11
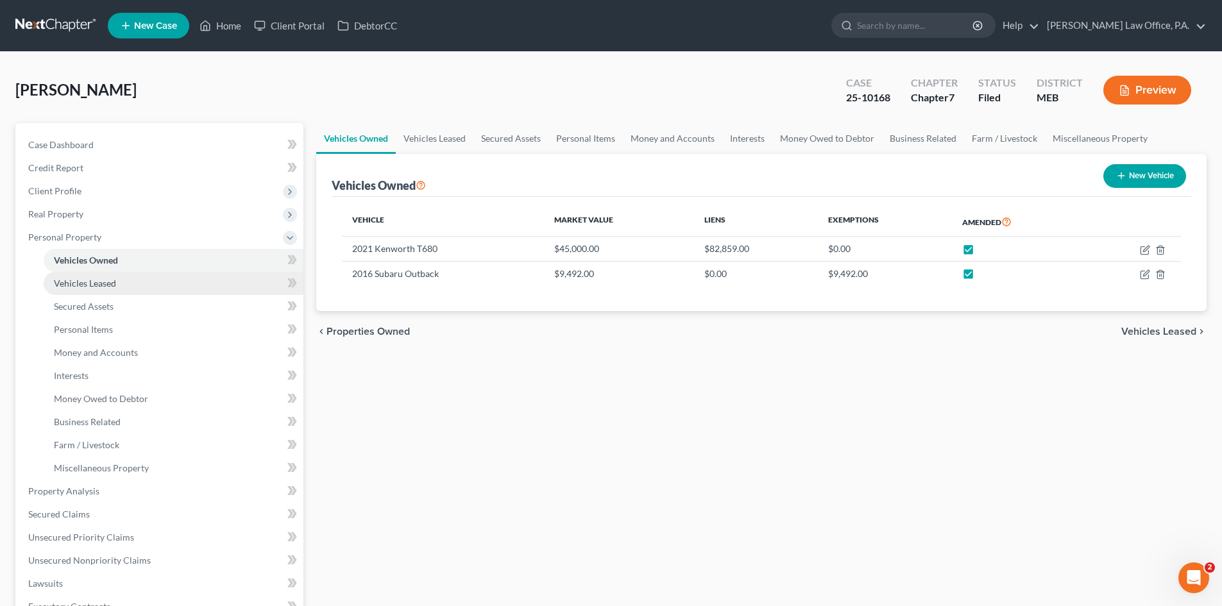
click at [95, 284] on span "Vehicles Leased" at bounding box center [85, 283] width 62 height 11
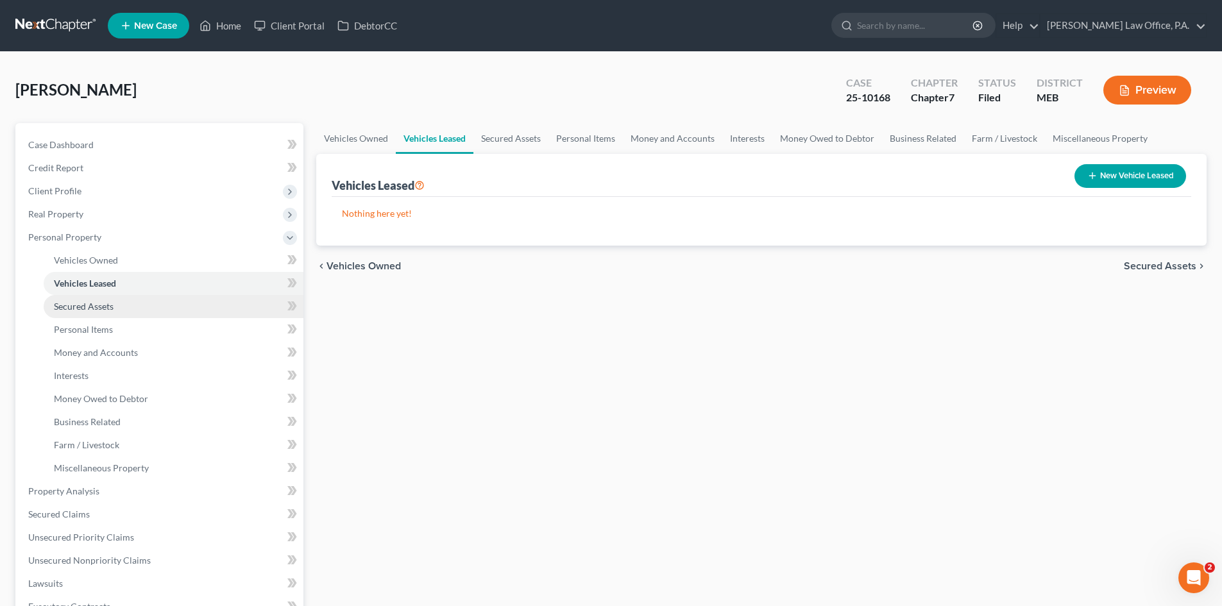
click at [89, 307] on span "Secured Assets" at bounding box center [84, 306] width 60 height 11
click at [1118, 175] on button "New Secured Asset" at bounding box center [1131, 176] width 110 height 24
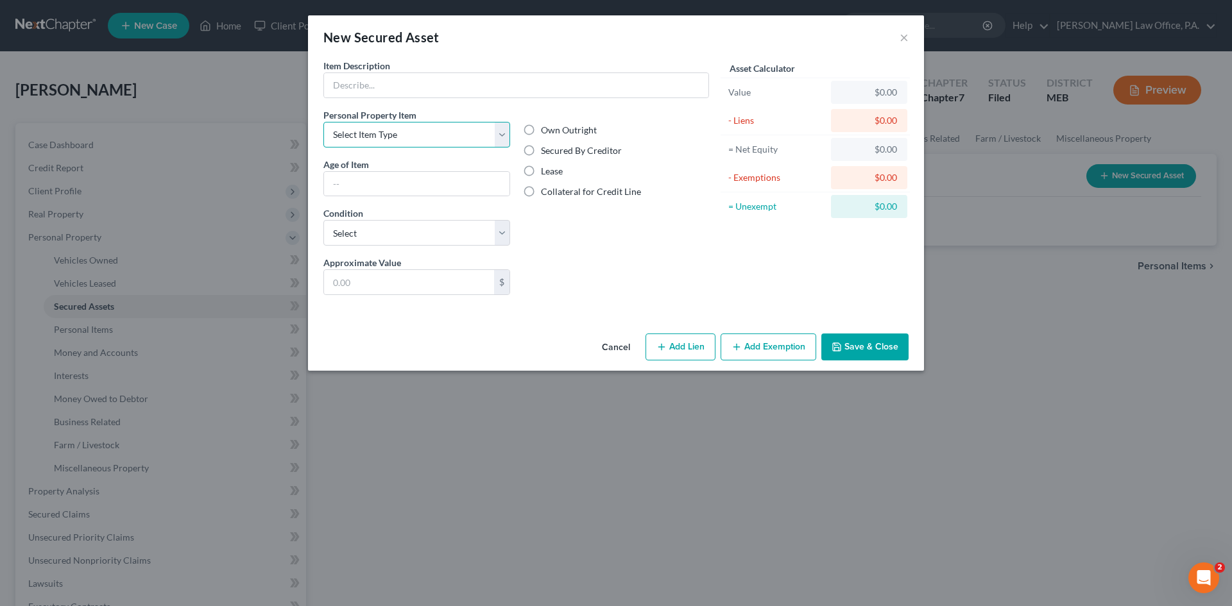
click at [500, 135] on select "Select Item Type Clothing Collectibles Of Value Electronics Firearms Household …" at bounding box center [416, 135] width 187 height 26
click at [898, 36] on div "New Secured Asset ×" at bounding box center [616, 37] width 616 height 44
click at [905, 44] on button "×" at bounding box center [903, 37] width 9 height 15
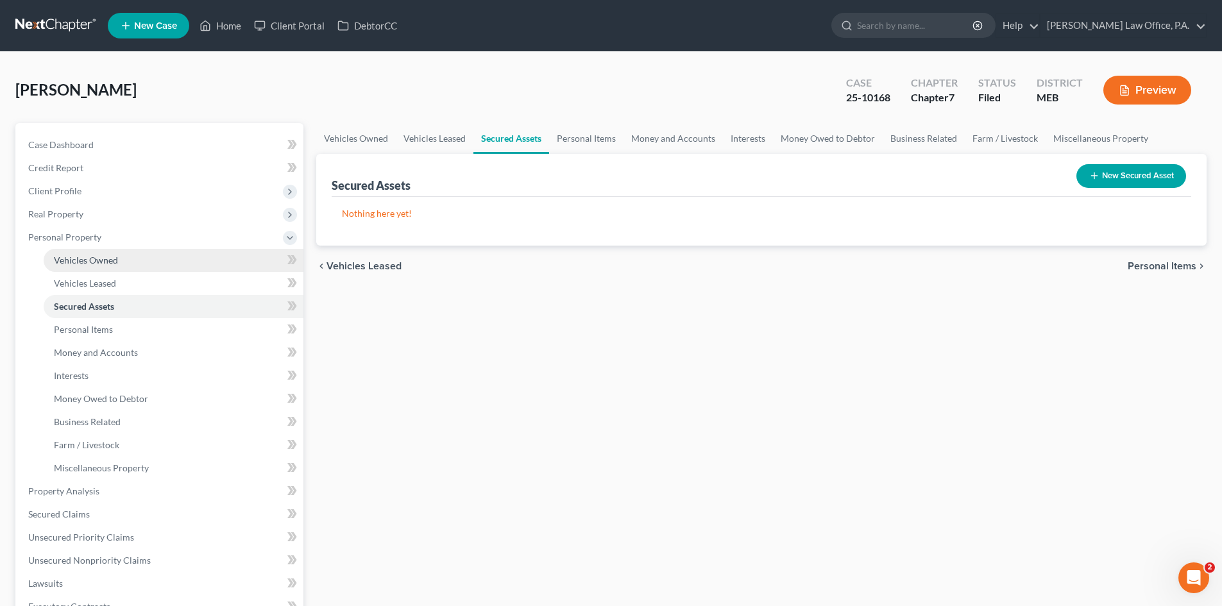
click at [134, 261] on link "Vehicles Owned" at bounding box center [174, 260] width 260 height 23
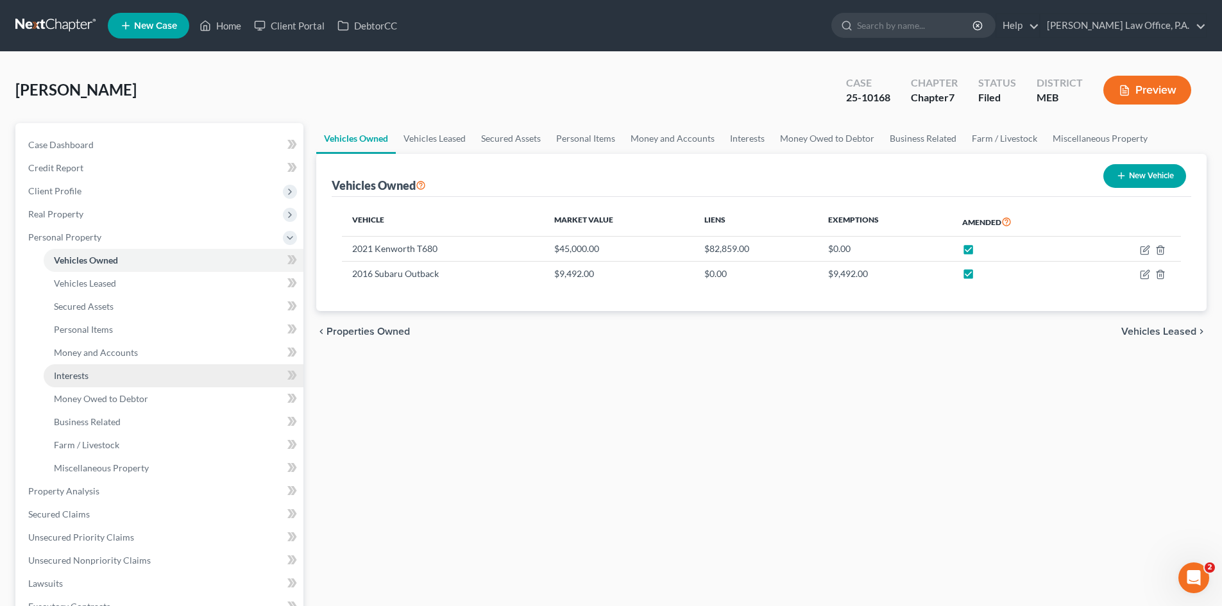
click at [88, 380] on span "Interests" at bounding box center [71, 375] width 35 height 11
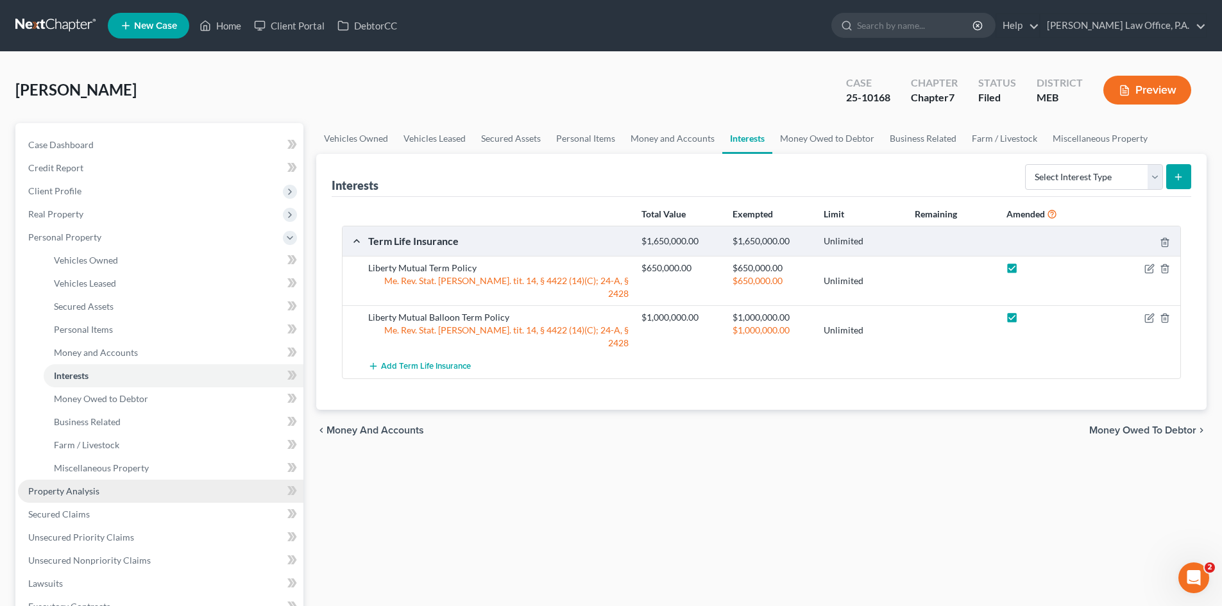
click at [44, 486] on span "Property Analysis" at bounding box center [63, 491] width 71 height 11
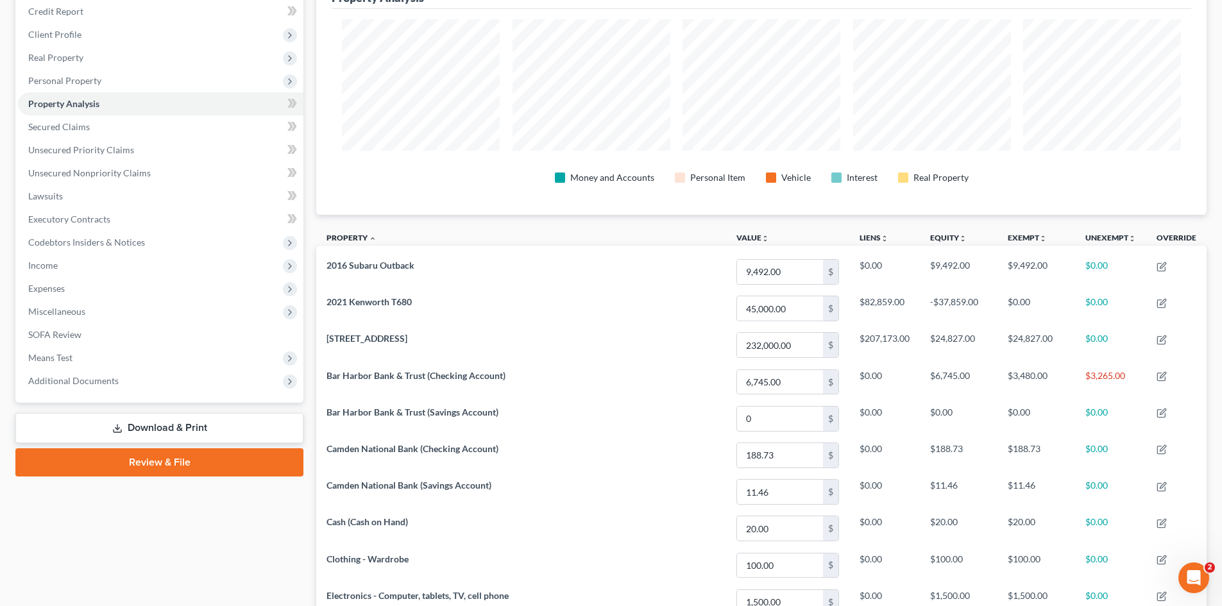
scroll to position [133, 0]
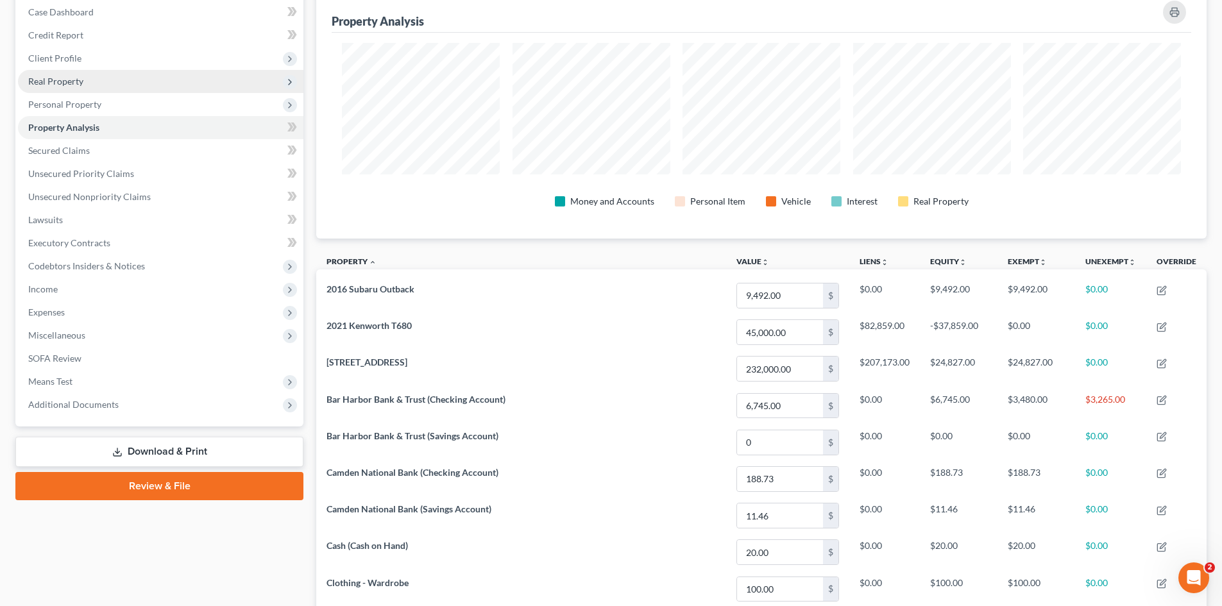
click at [46, 80] on span "Real Property" at bounding box center [55, 81] width 55 height 11
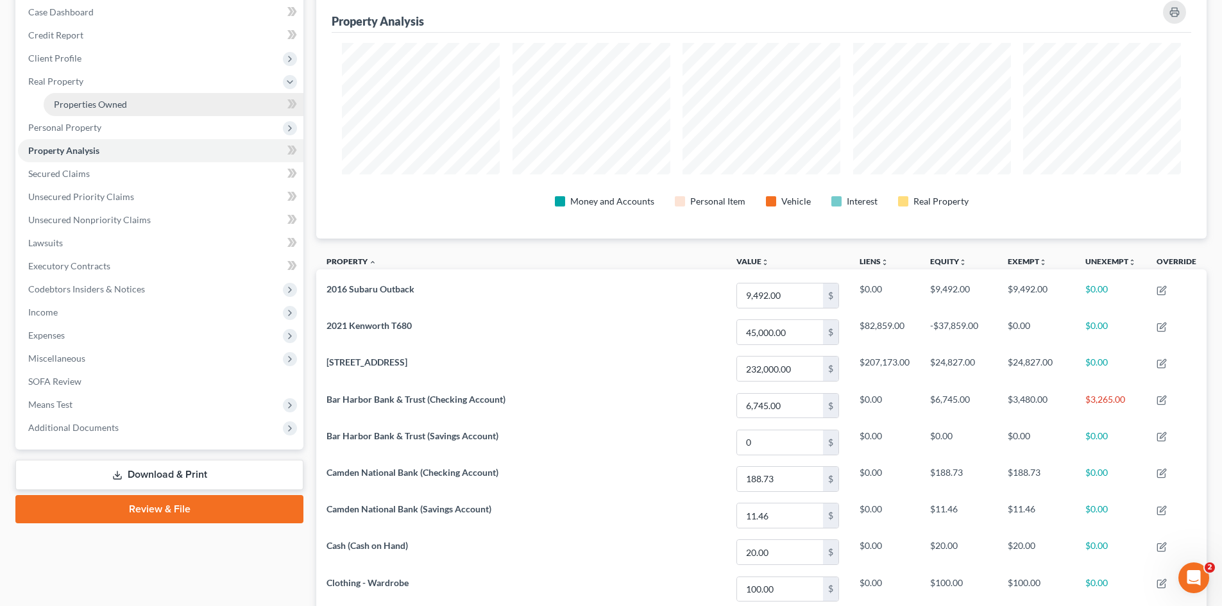
click at [75, 99] on span "Properties Owned" at bounding box center [90, 104] width 73 height 11
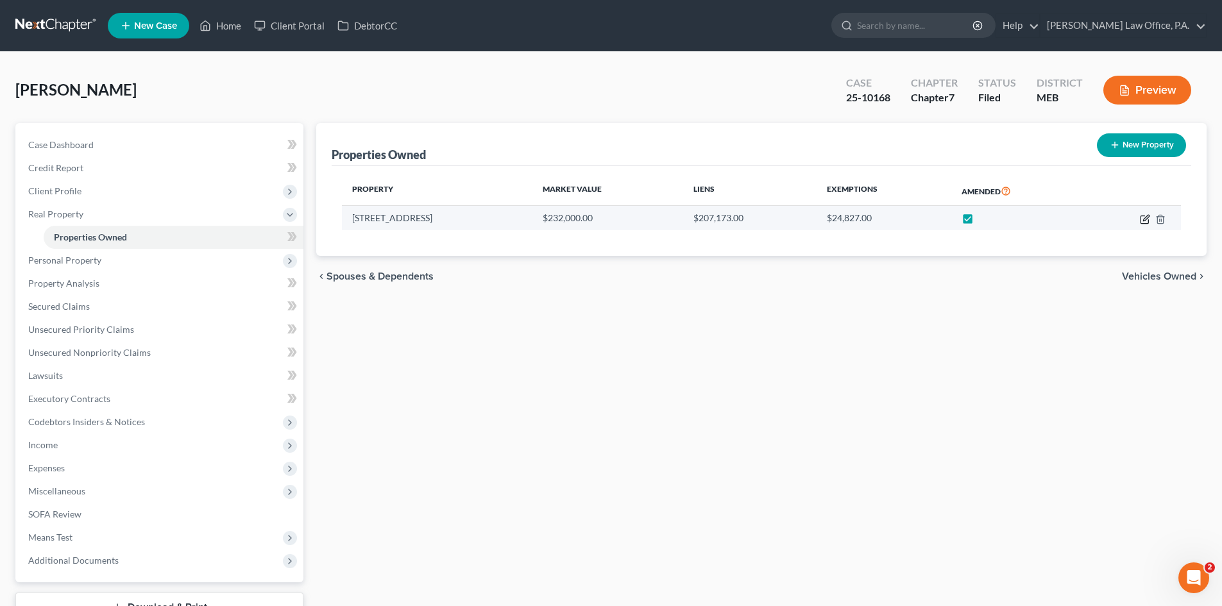
click at [1141, 216] on icon "button" at bounding box center [1145, 220] width 8 height 8
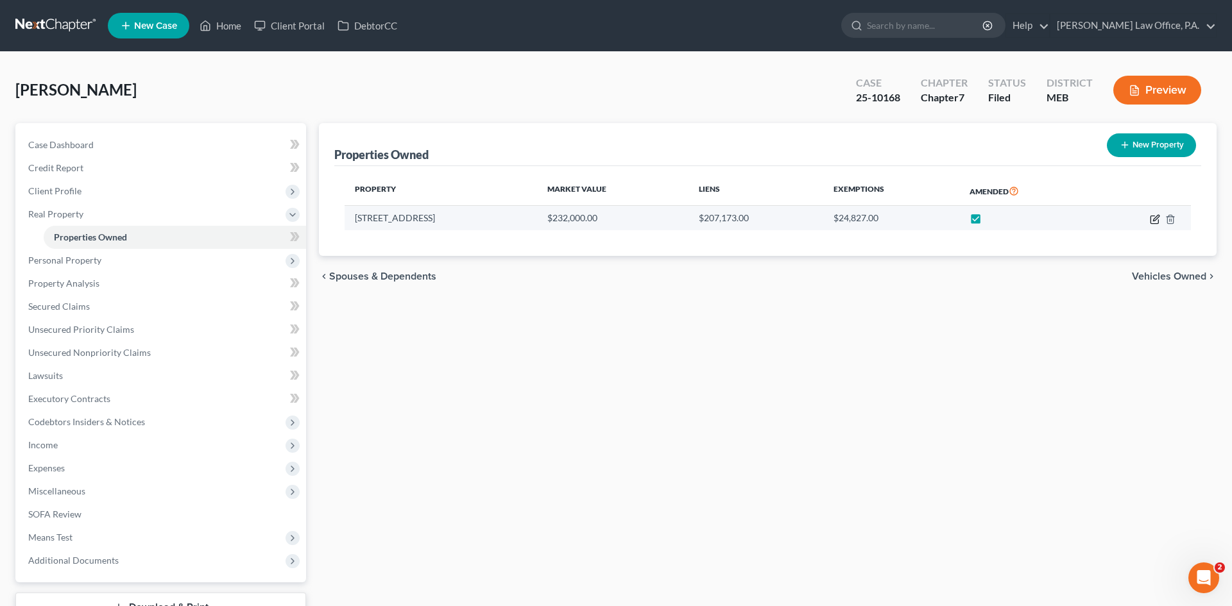
select select "20"
select select "14"
select select "0"
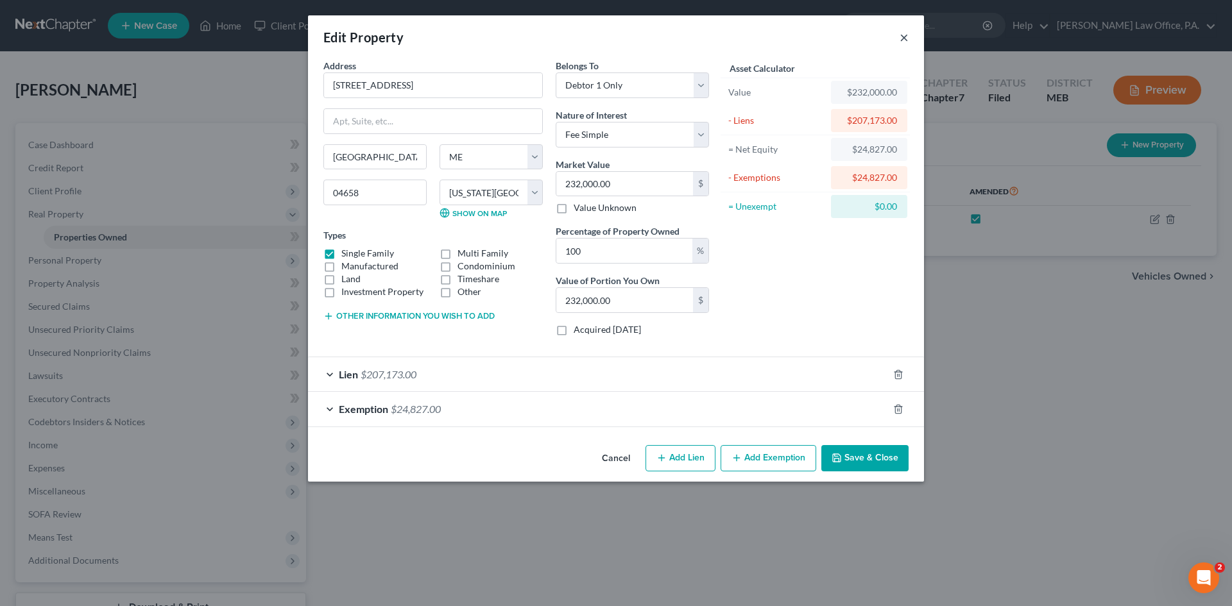
click at [903, 36] on button "×" at bounding box center [903, 37] width 9 height 15
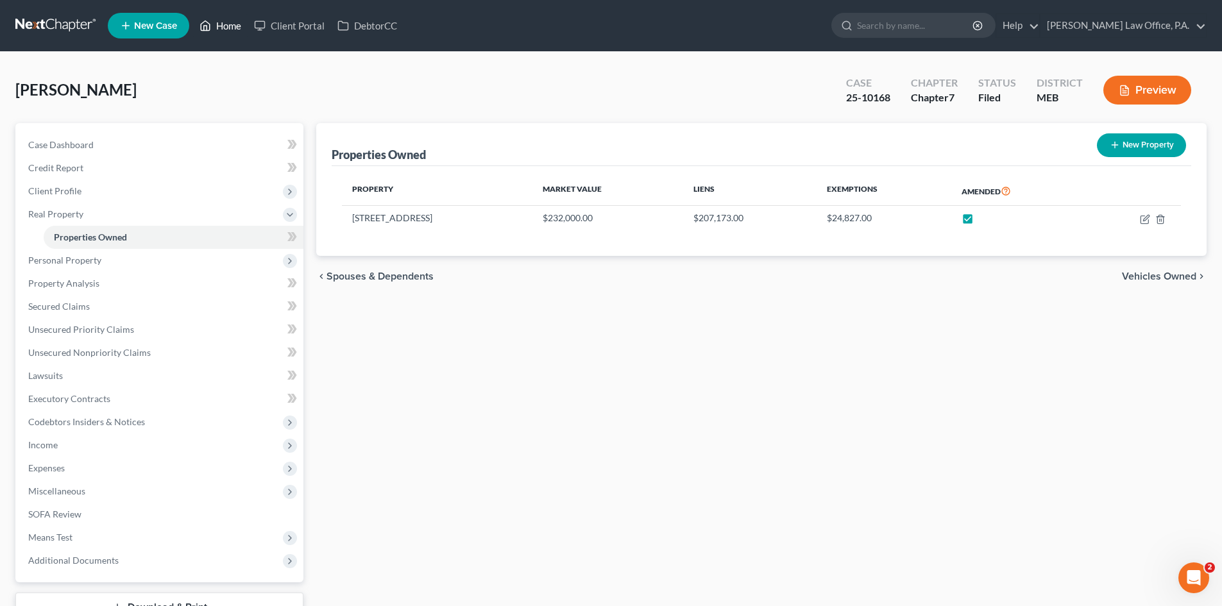
click at [223, 24] on link "Home" at bounding box center [220, 25] width 55 height 23
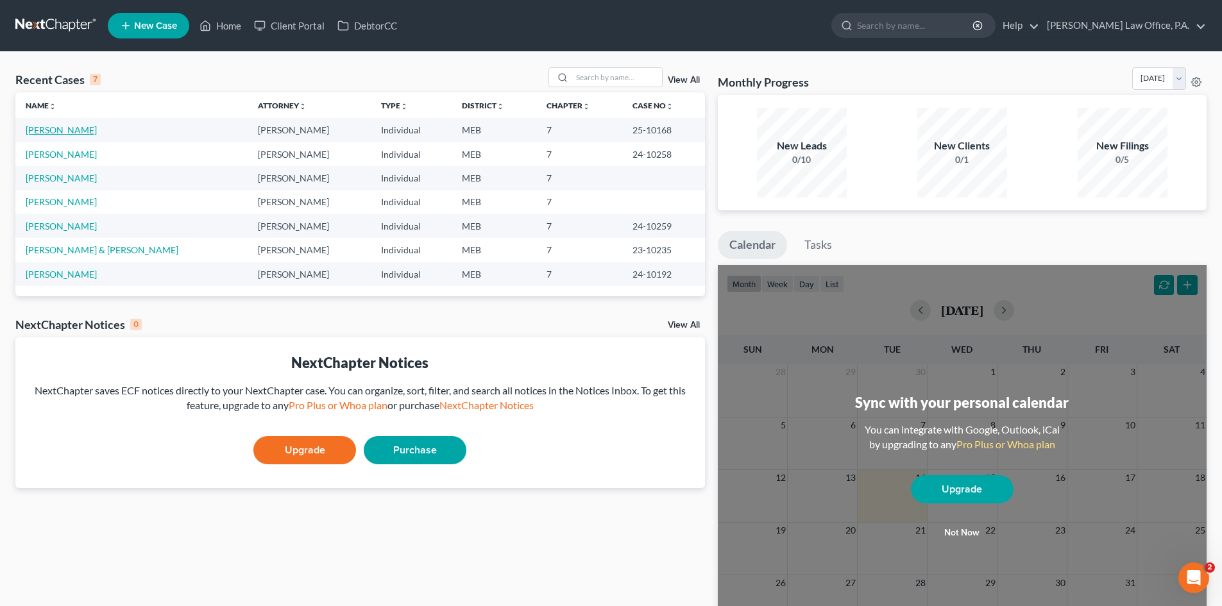
click at [67, 126] on link "[PERSON_NAME]" at bounding box center [61, 129] width 71 height 11
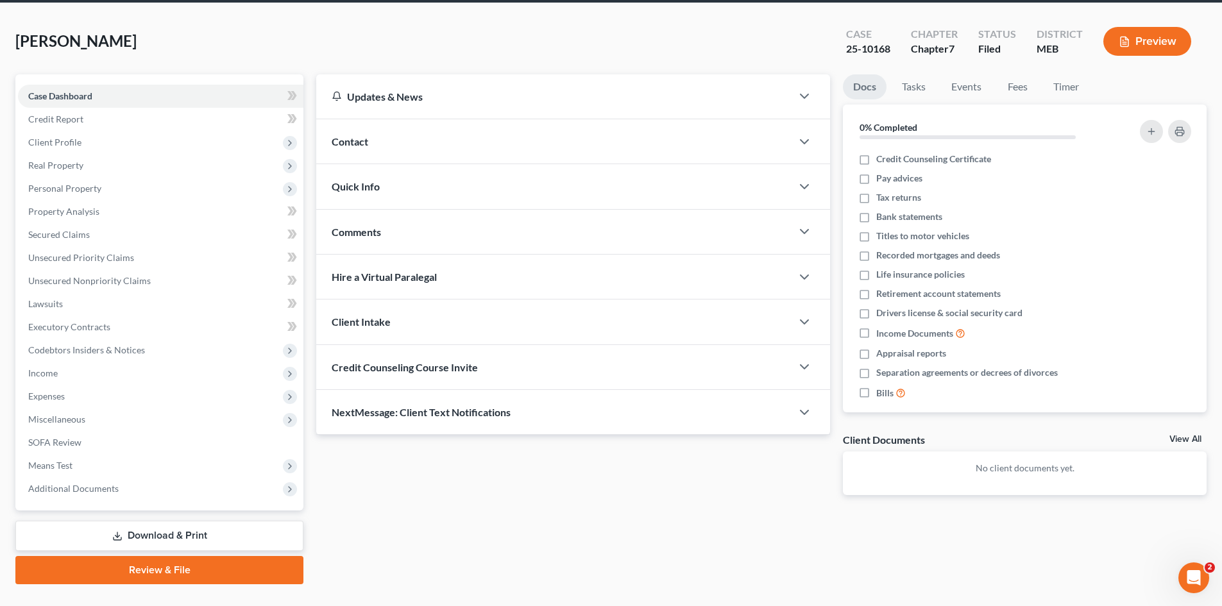
scroll to position [76, 0]
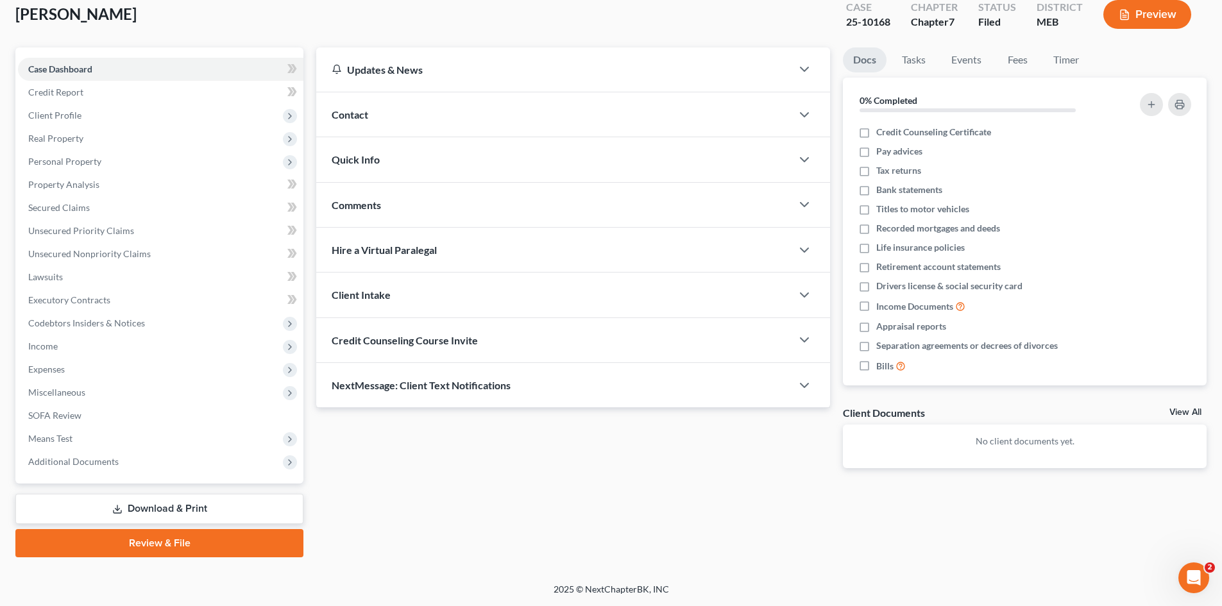
click at [174, 507] on link "Download & Print" at bounding box center [159, 509] width 288 height 30
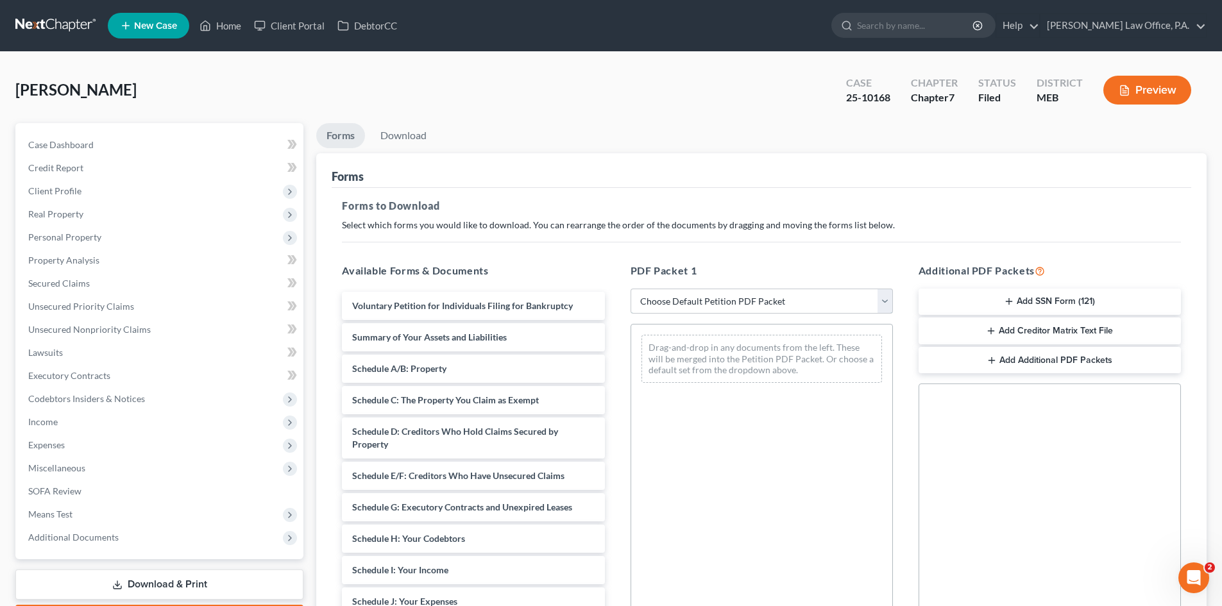
click at [880, 301] on select "Choose Default Petition PDF Packet Complete Bankruptcy Petition (all forms and …" at bounding box center [762, 302] width 262 height 26
select select "2"
click at [631, 289] on select "Choose Default Petition PDF Packet Complete Bankruptcy Petition (all forms and …" at bounding box center [762, 302] width 262 height 26
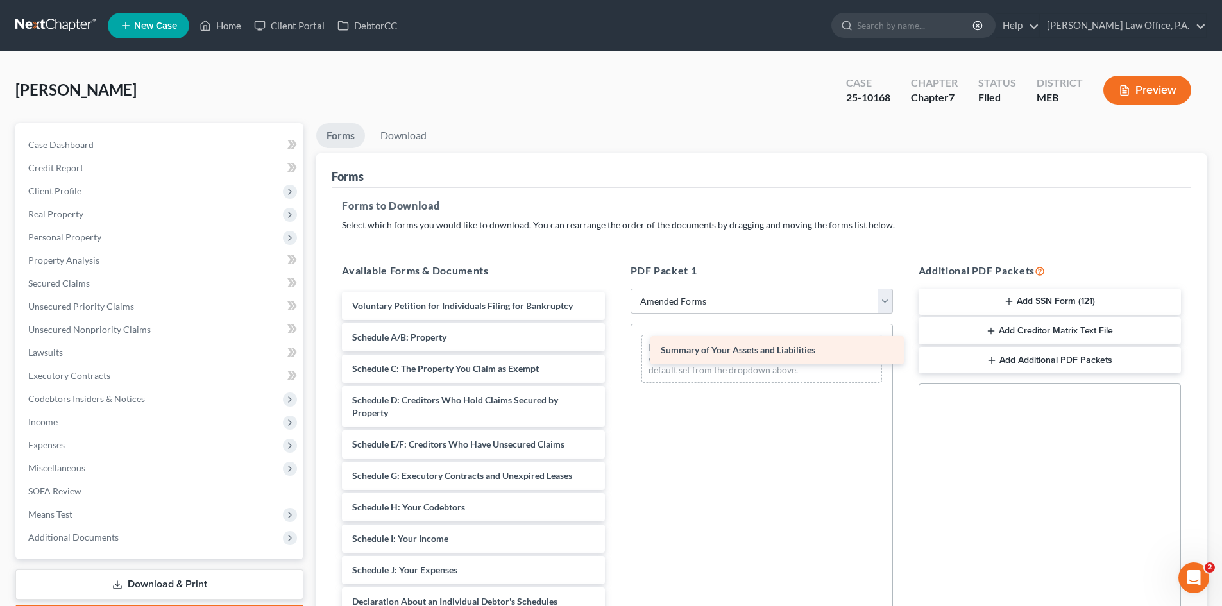
drag, startPoint x: 383, startPoint y: 342, endPoint x: 690, endPoint y: 356, distance: 307.0
click at [615, 355] on div "Summary of Your Assets and Liabilities Voluntary Petition for Individuals Filin…" at bounding box center [473, 583] width 283 height 583
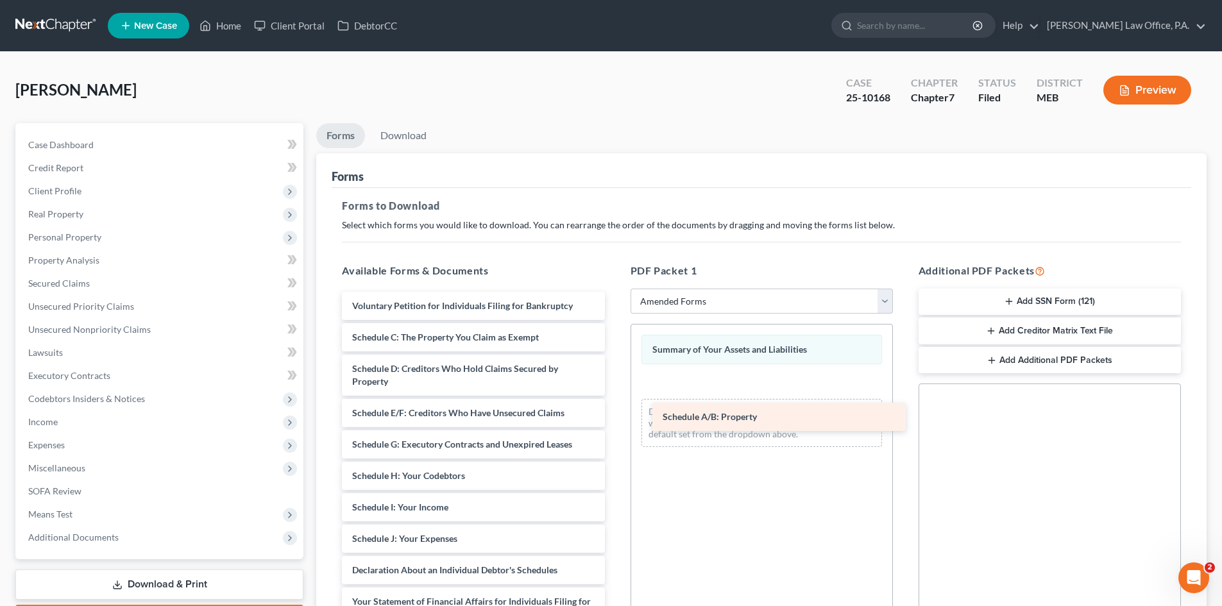
drag, startPoint x: 389, startPoint y: 329, endPoint x: 699, endPoint y: 409, distance: 319.9
click at [615, 409] on div "Schedule A/B: Property Voluntary Petition for Individuals Filing for Bankruptcy…" at bounding box center [473, 567] width 283 height 551
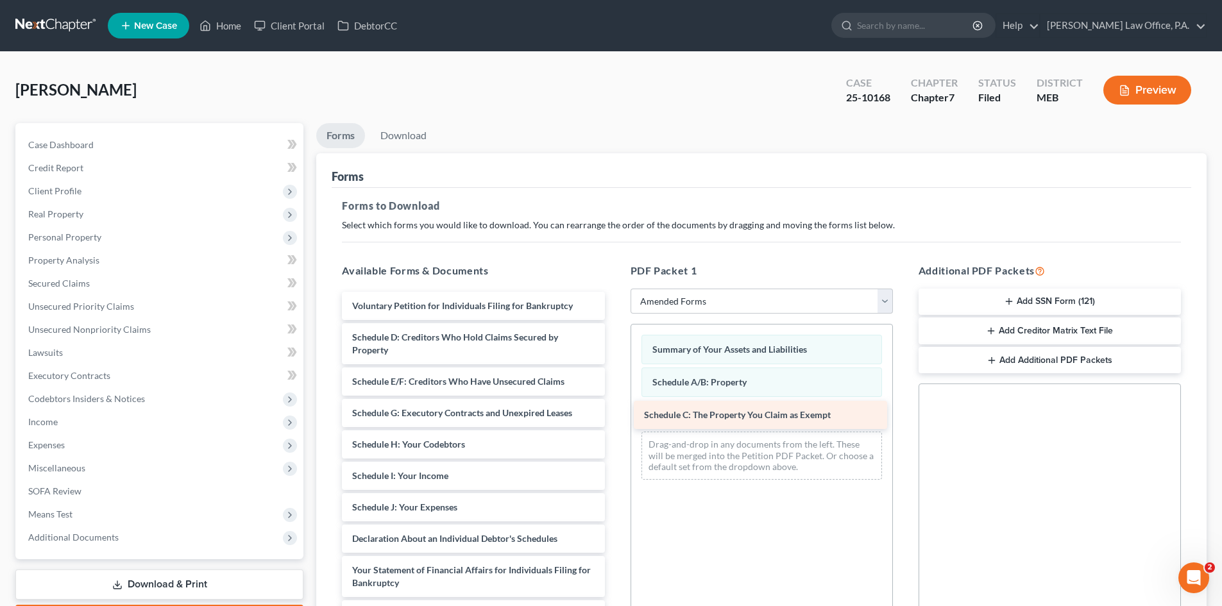
drag, startPoint x: 379, startPoint y: 334, endPoint x: 671, endPoint y: 412, distance: 302.8
click at [615, 412] on div "Schedule C: The Property You Claim as Exempt Voluntary Petition for Individuals…" at bounding box center [473, 552] width 283 height 520
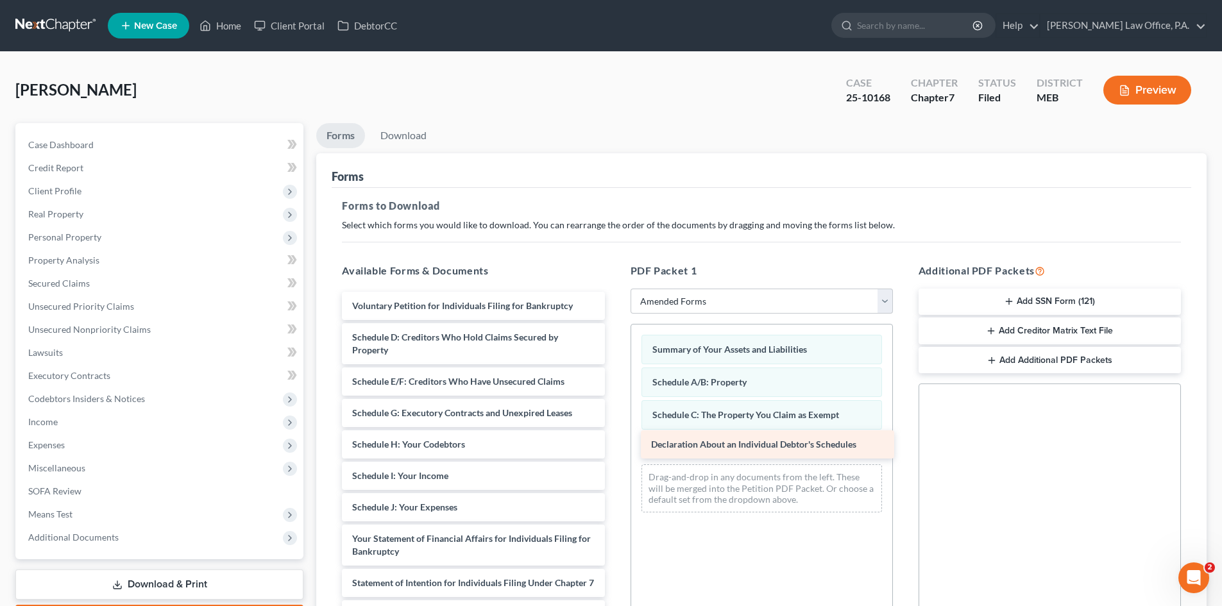
drag, startPoint x: 456, startPoint y: 539, endPoint x: 754, endPoint y: 445, distance: 312.9
click at [615, 445] on div "Declaration About an Individual Debtor's Schedules Voluntary Petition for Indiv…" at bounding box center [473, 536] width 283 height 488
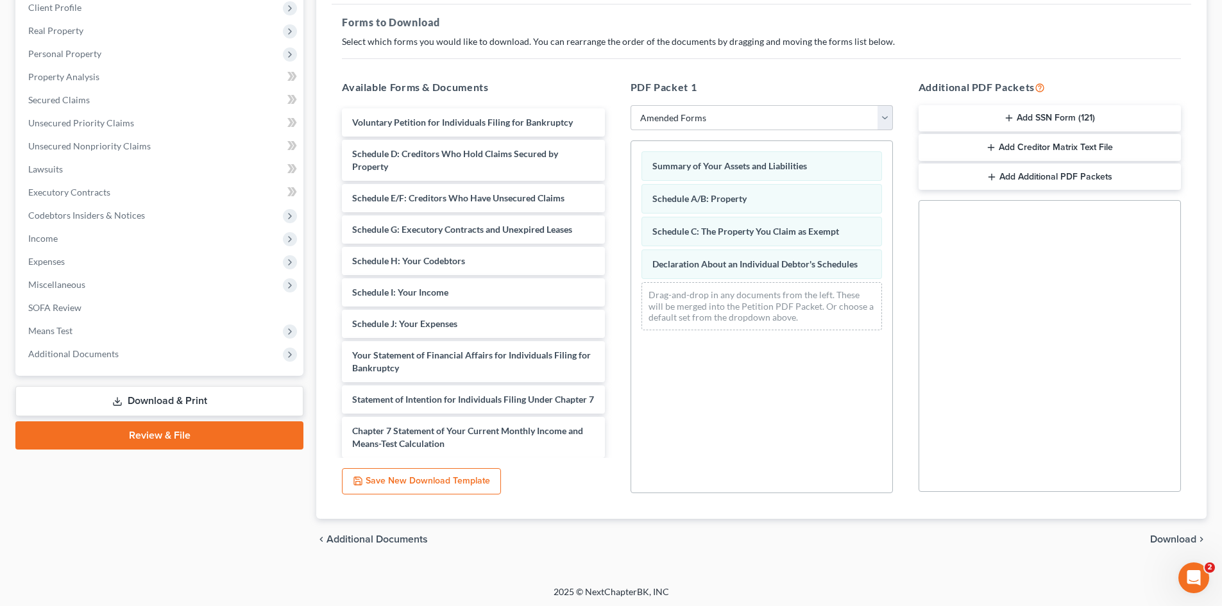
scroll to position [186, 0]
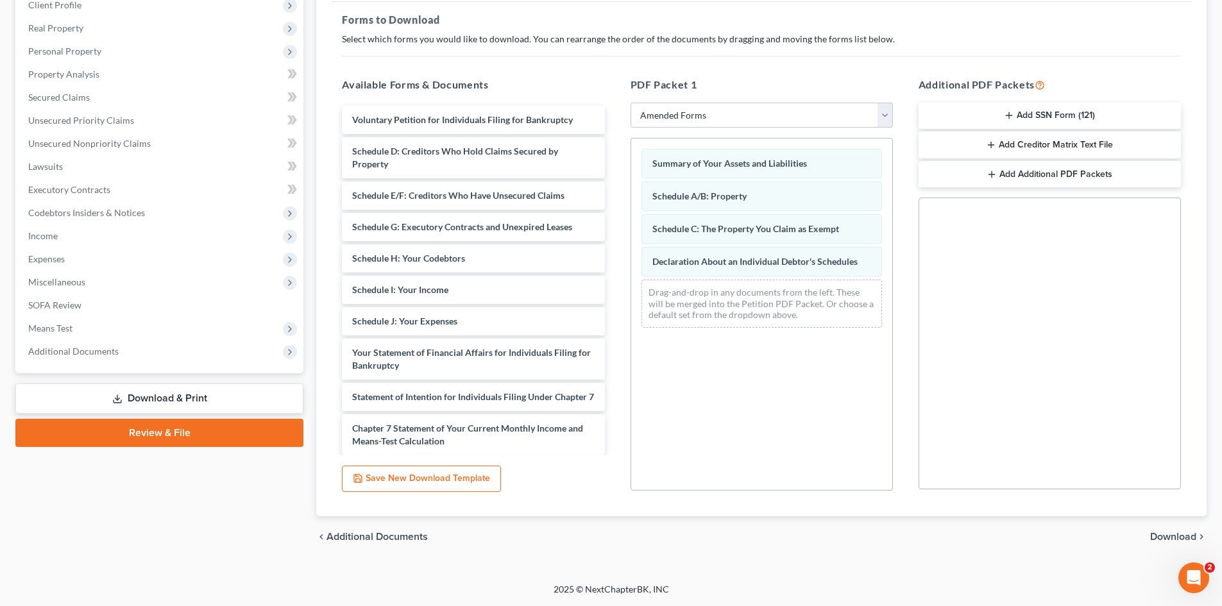
click at [1158, 537] on span "Download" at bounding box center [1173, 537] width 46 height 10
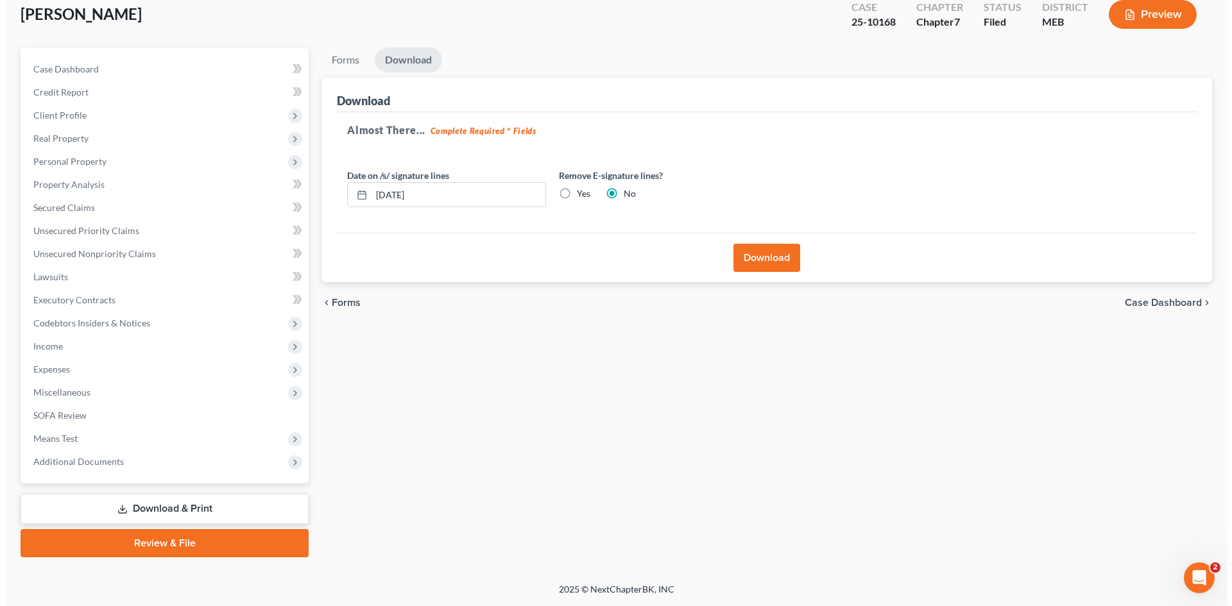
scroll to position [76, 0]
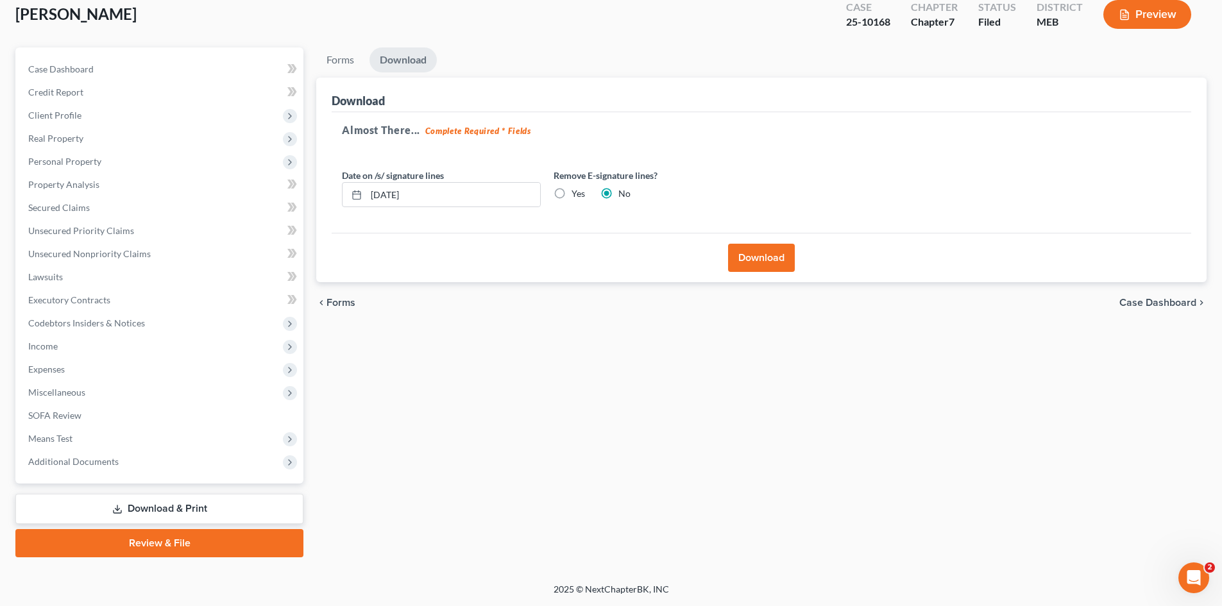
click at [759, 257] on button "Download" at bounding box center [761, 258] width 67 height 28
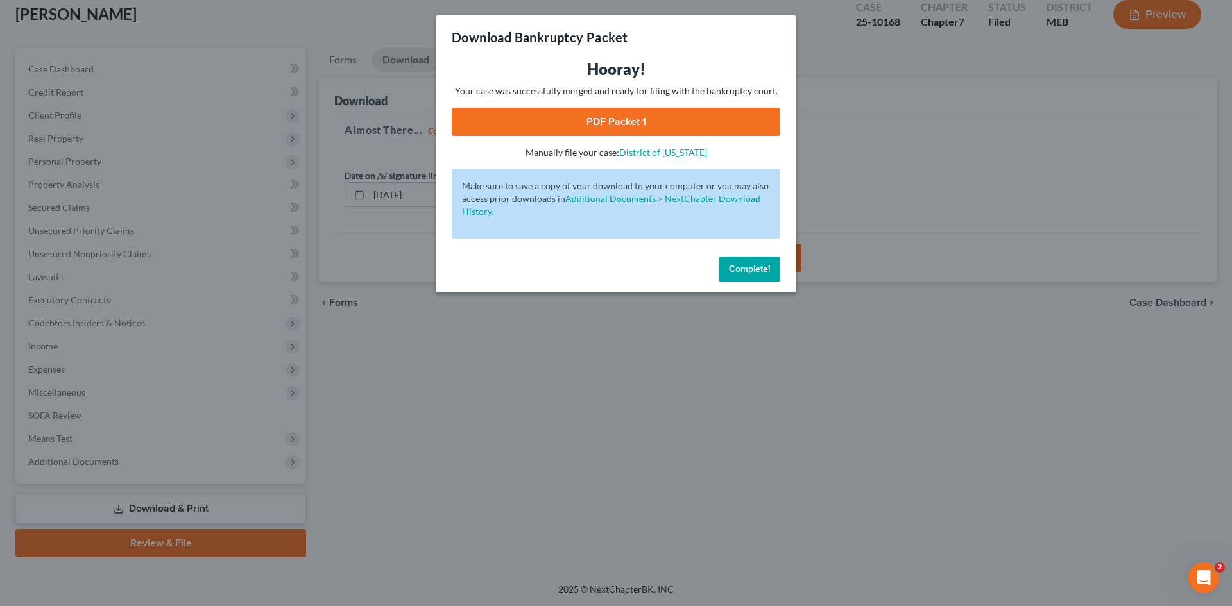
click at [620, 127] on link "PDF Packet 1" at bounding box center [616, 122] width 328 height 28
